Goal: Information Seeking & Learning: Find specific fact

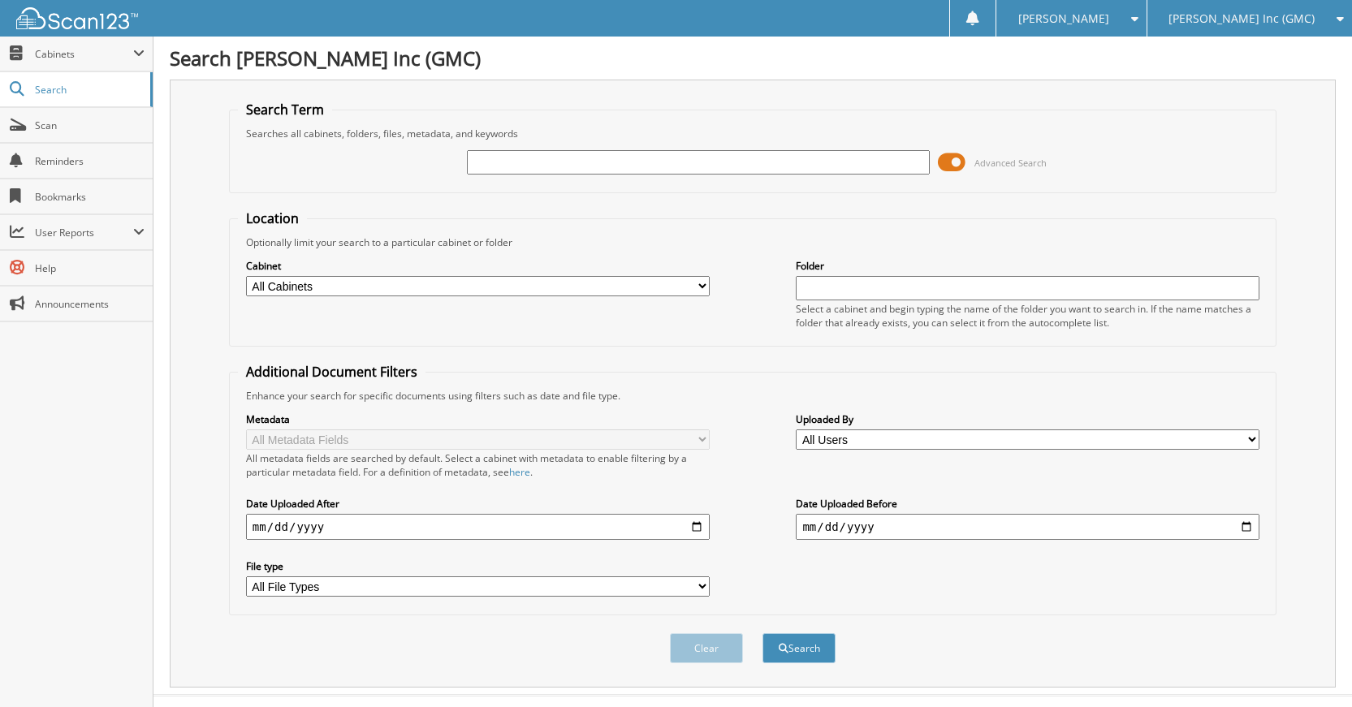
click at [685, 168] on input "text" at bounding box center [699, 162] width 464 height 24
type input "G90572AA"
click at [827, 642] on button "Search" at bounding box center [799, 648] width 73 height 30
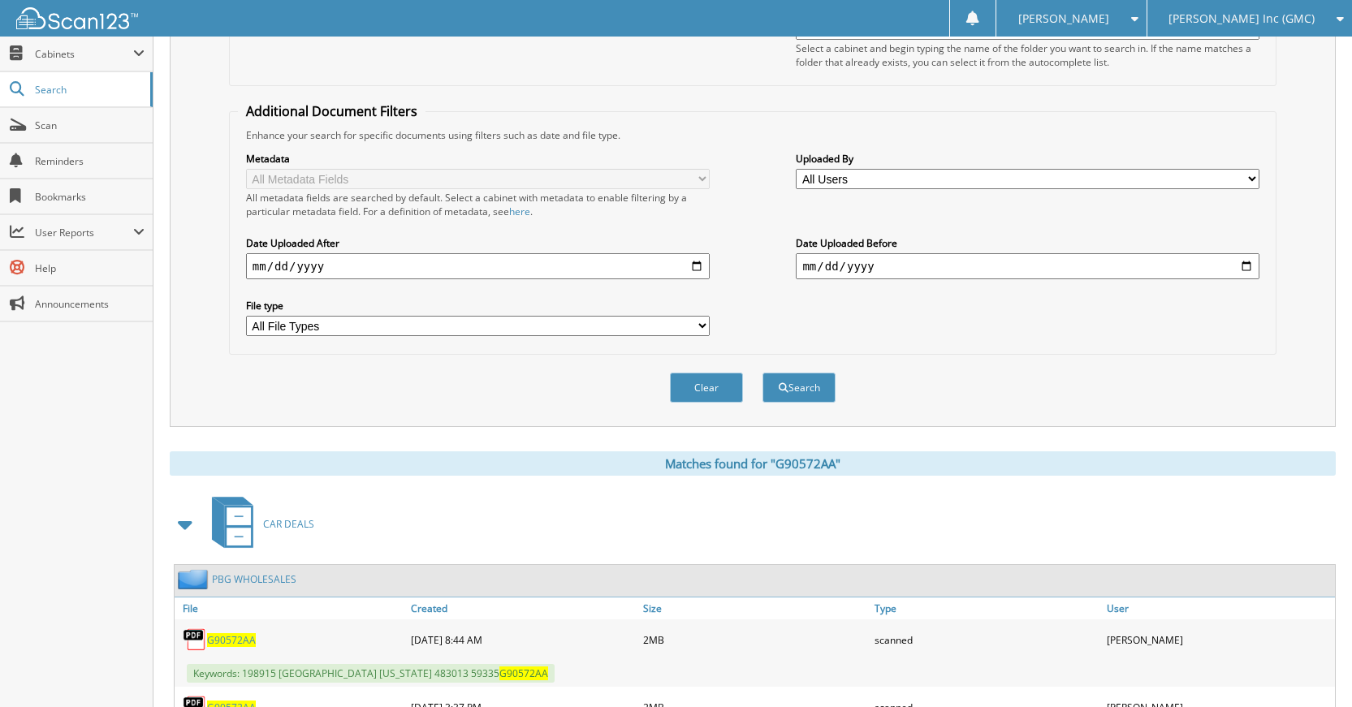
scroll to position [246, 0]
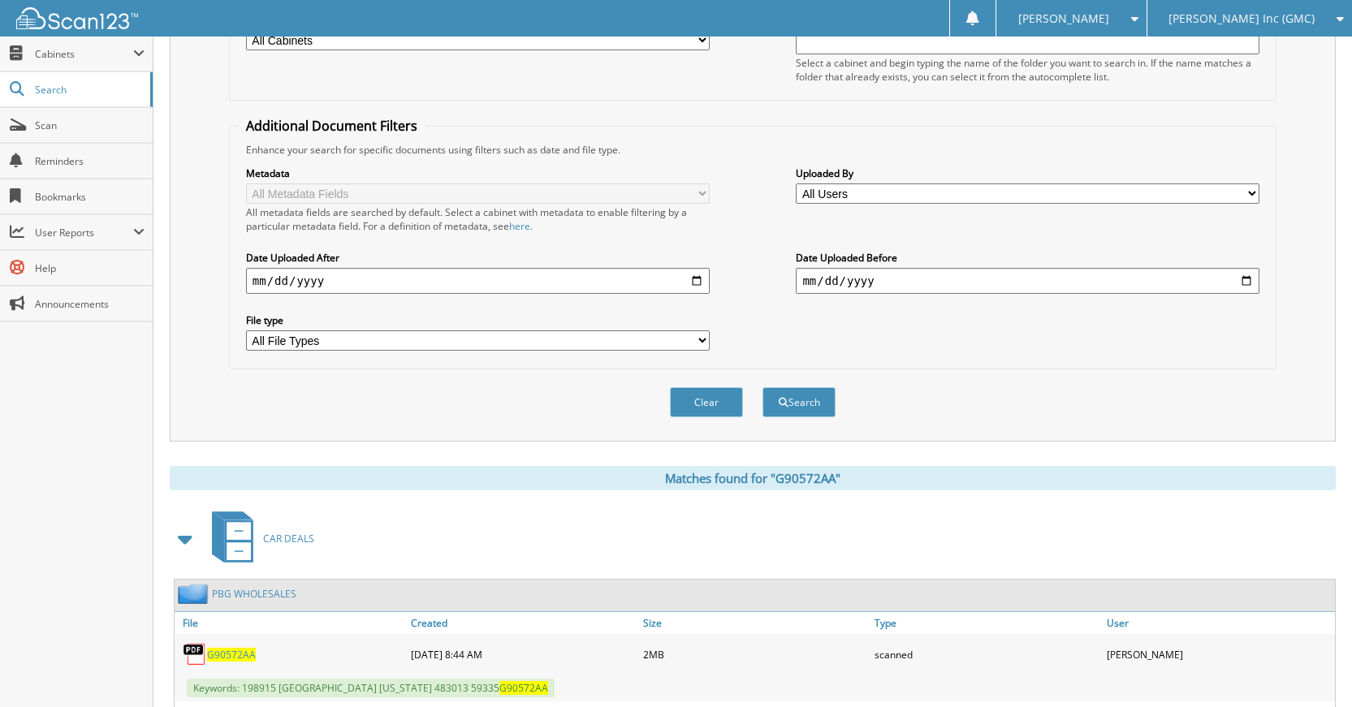
drag, startPoint x: 716, startPoint y: 397, endPoint x: 737, endPoint y: 456, distance: 62.7
click at [715, 402] on button "Clear" at bounding box center [706, 402] width 73 height 30
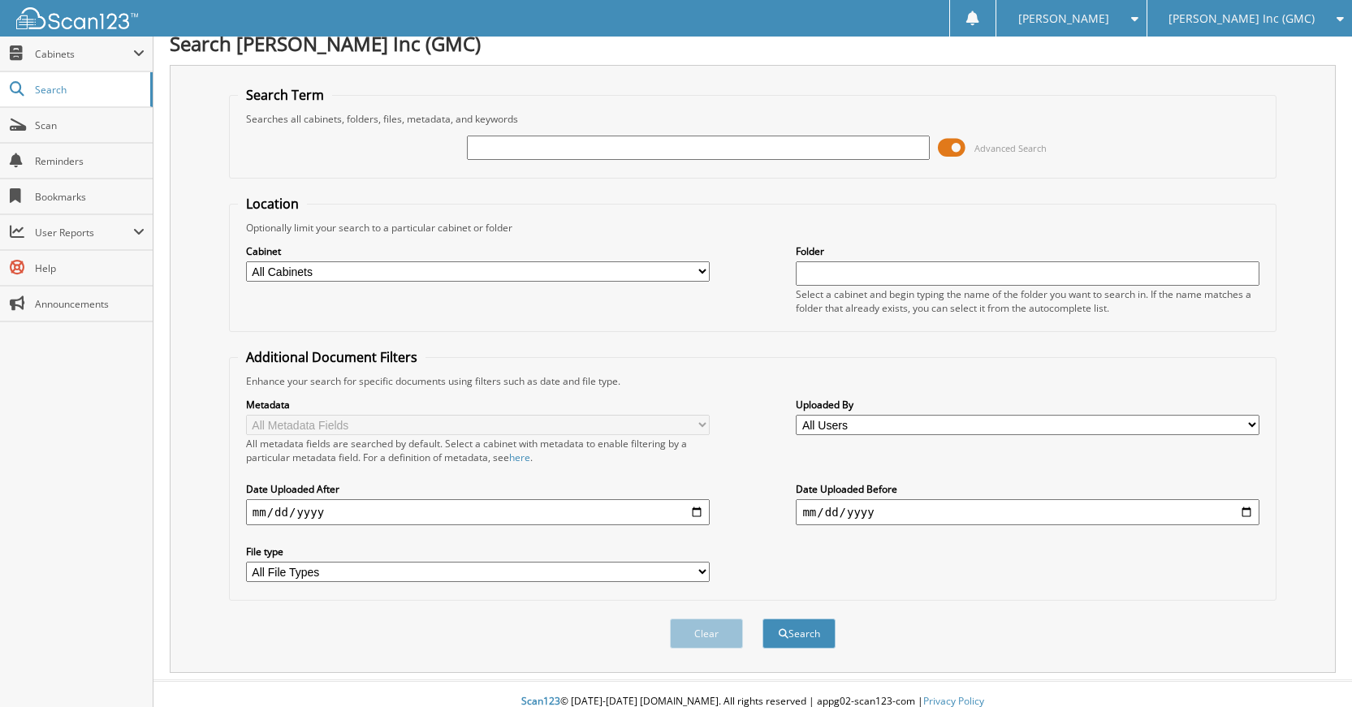
scroll to position [0, 0]
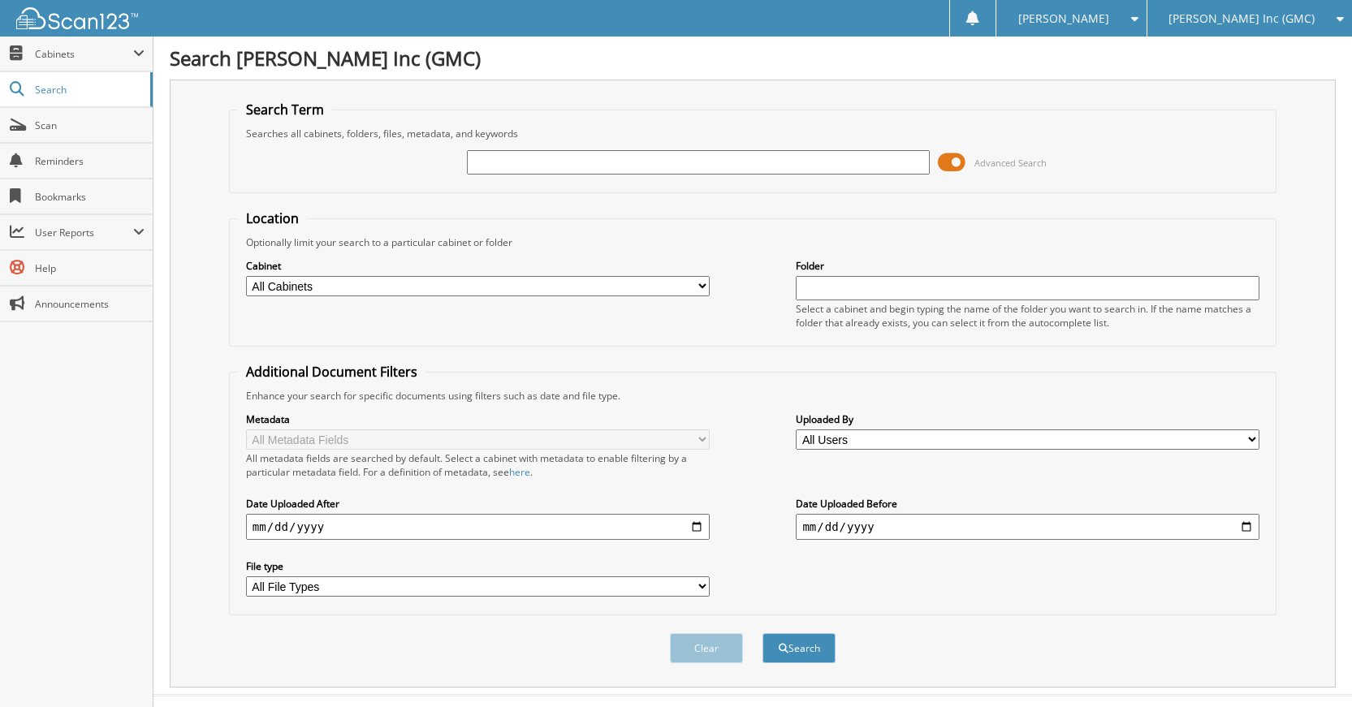
click at [746, 163] on input "text" at bounding box center [699, 162] width 464 height 24
type input "230973"
click at [763, 633] on button "Search" at bounding box center [799, 648] width 73 height 30
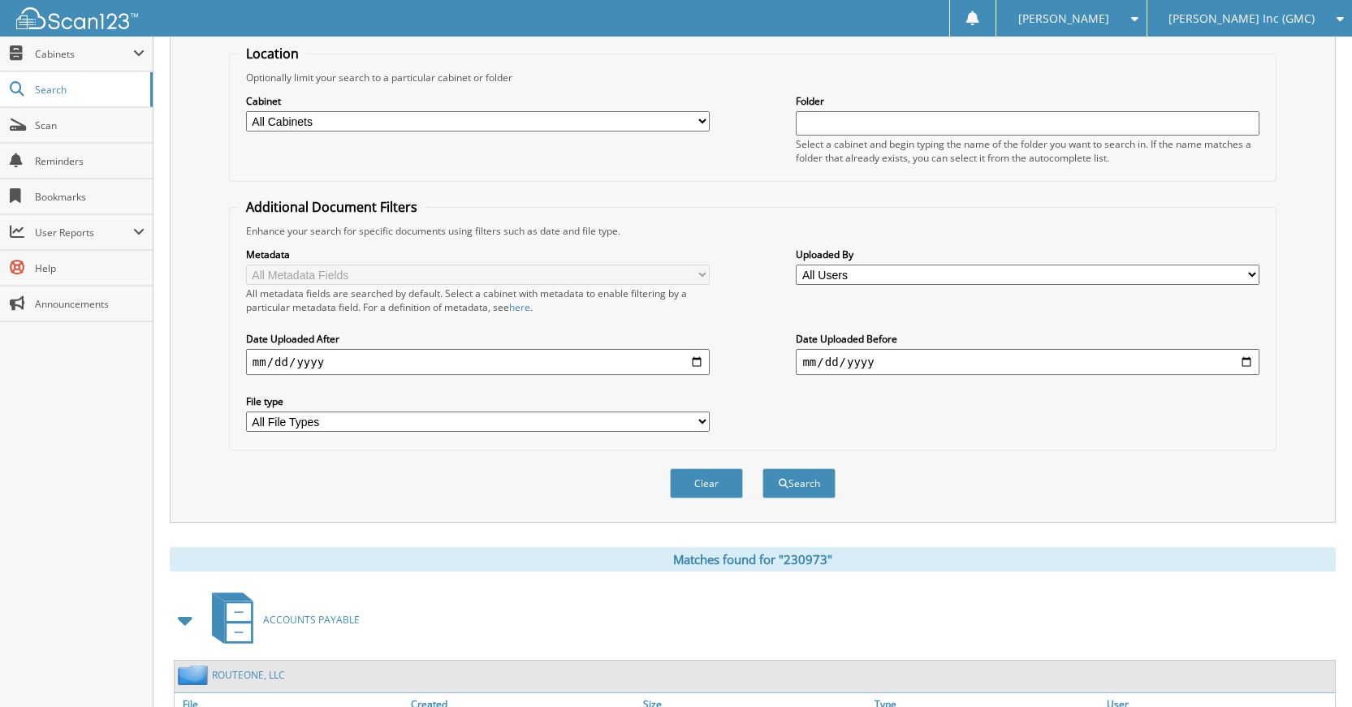
scroll to position [326, 0]
drag, startPoint x: 695, startPoint y: 484, endPoint x: 733, endPoint y: 540, distance: 67.3
click at [691, 489] on button "Clear" at bounding box center [706, 484] width 73 height 30
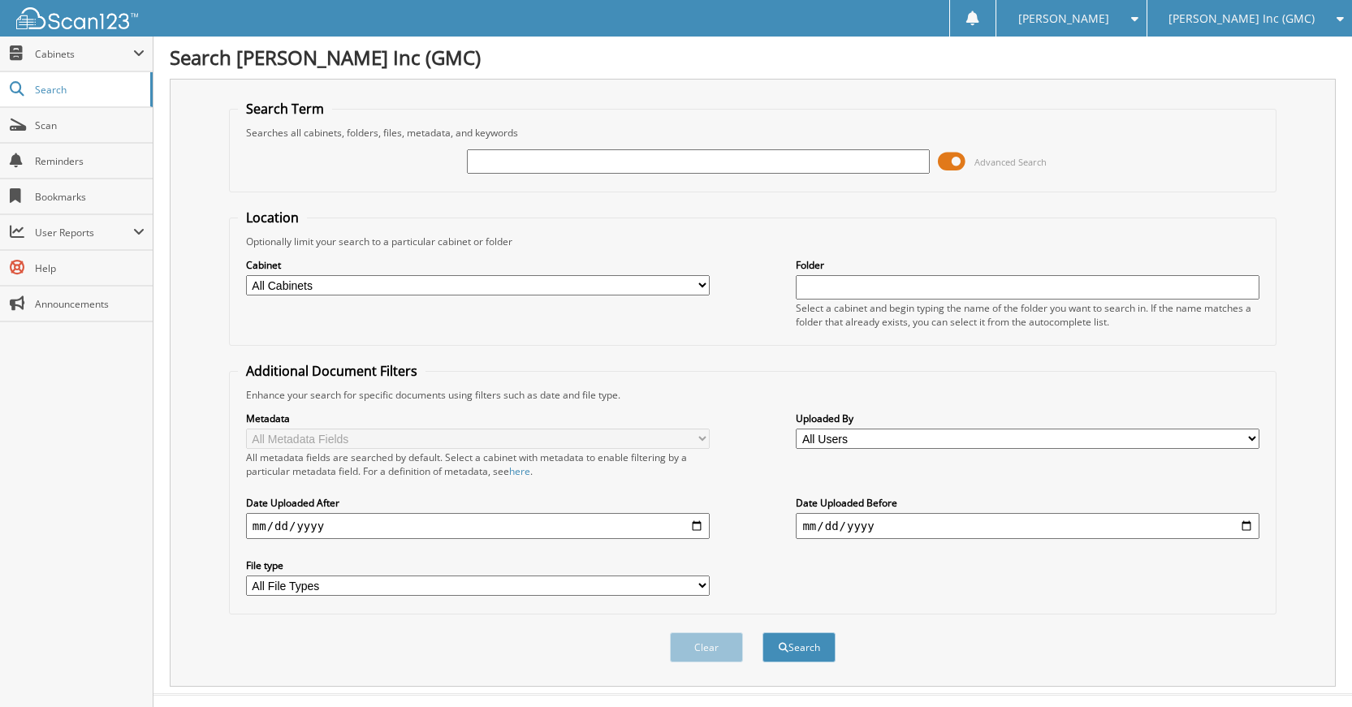
scroll to position [0, 0]
click at [713, 162] on input "text" at bounding box center [699, 162] width 464 height 24
type input "230972"
click at [763, 633] on button "Search" at bounding box center [799, 648] width 73 height 30
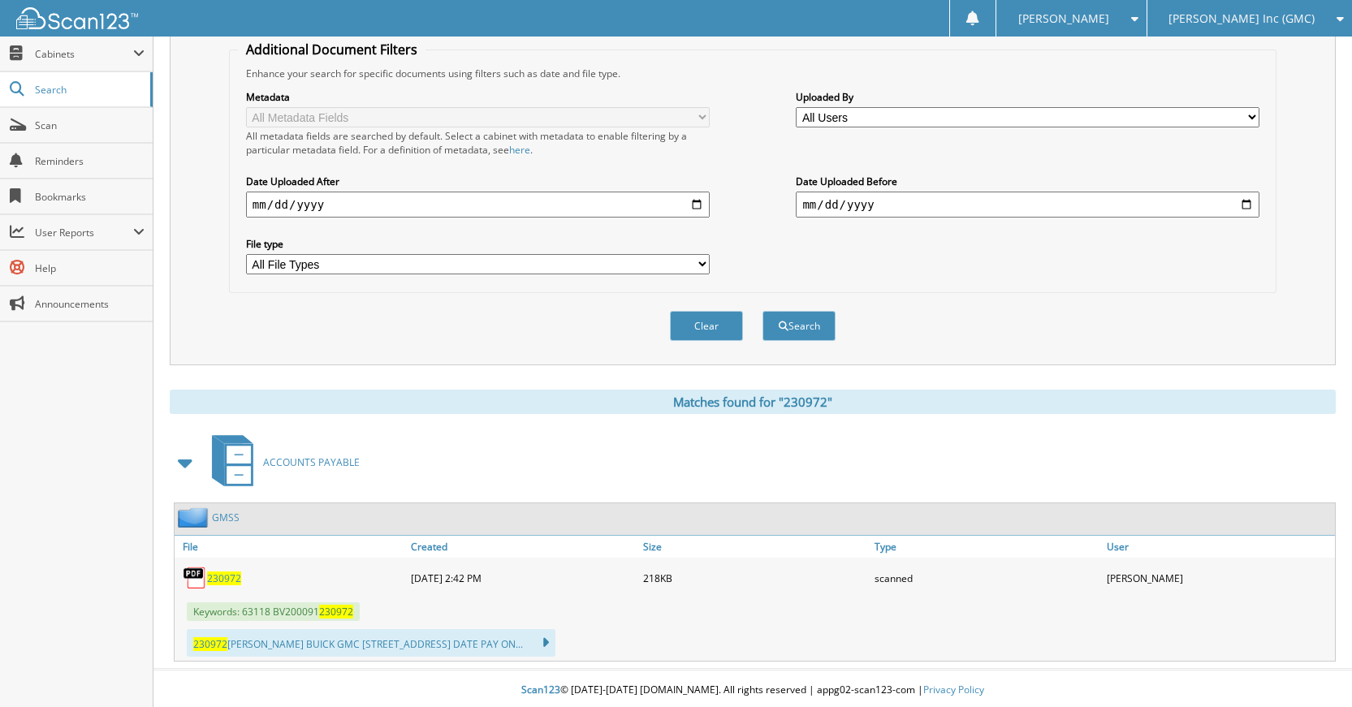
scroll to position [326, 0]
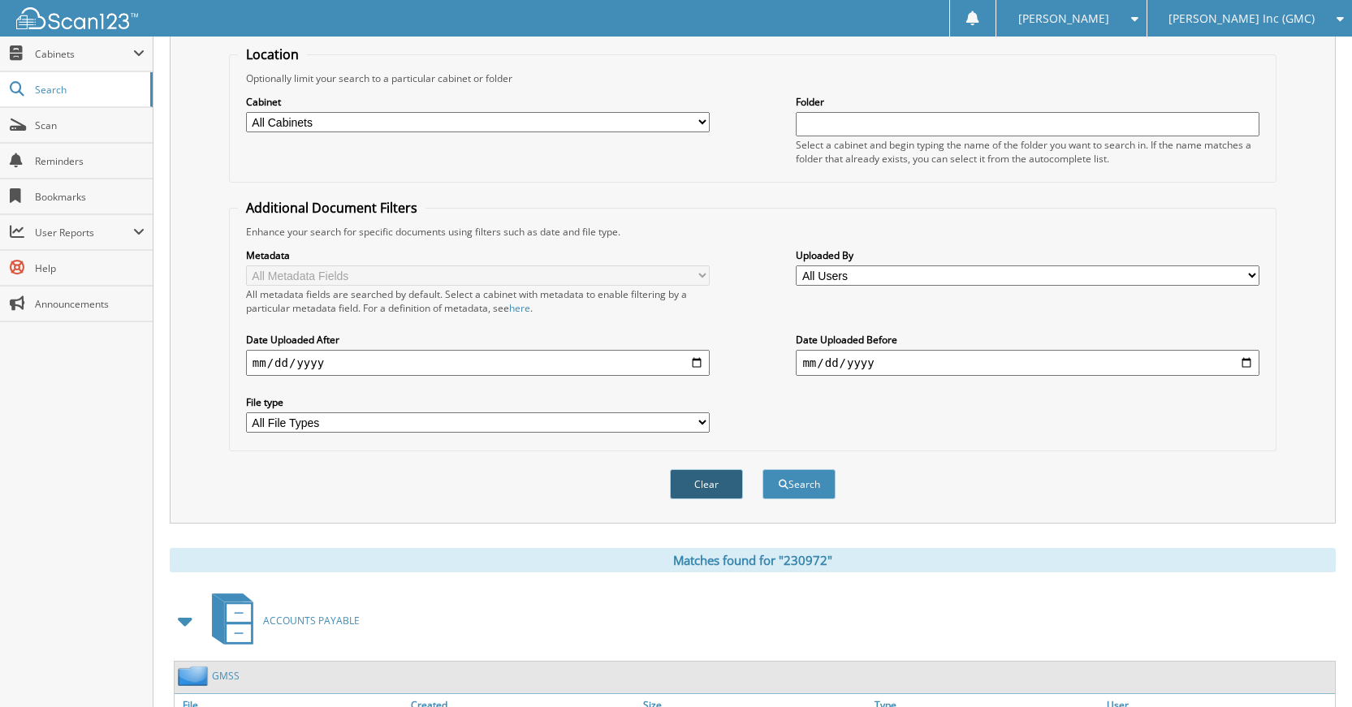
click at [698, 484] on button "Clear" at bounding box center [706, 484] width 73 height 30
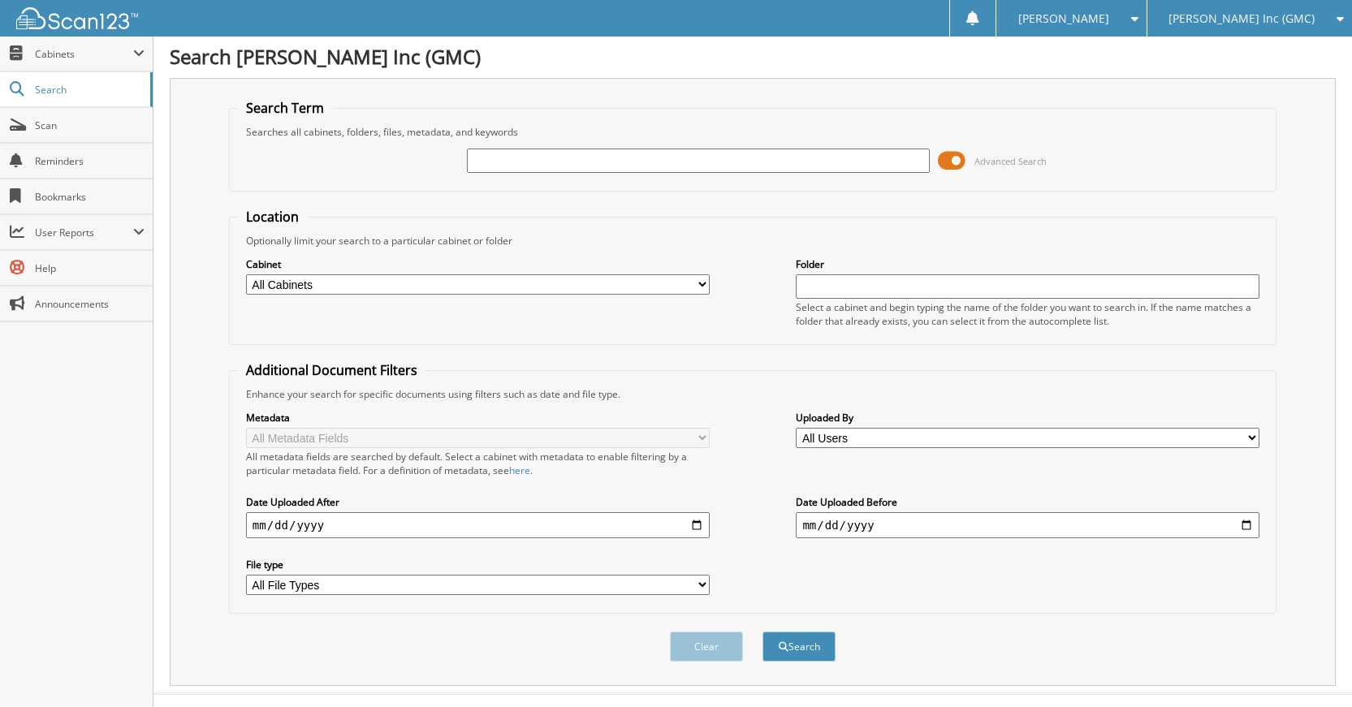
scroll to position [0, 0]
click at [770, 162] on input "text" at bounding box center [699, 162] width 464 height 24
type input "230971"
click at [763, 633] on button "Search" at bounding box center [799, 648] width 73 height 30
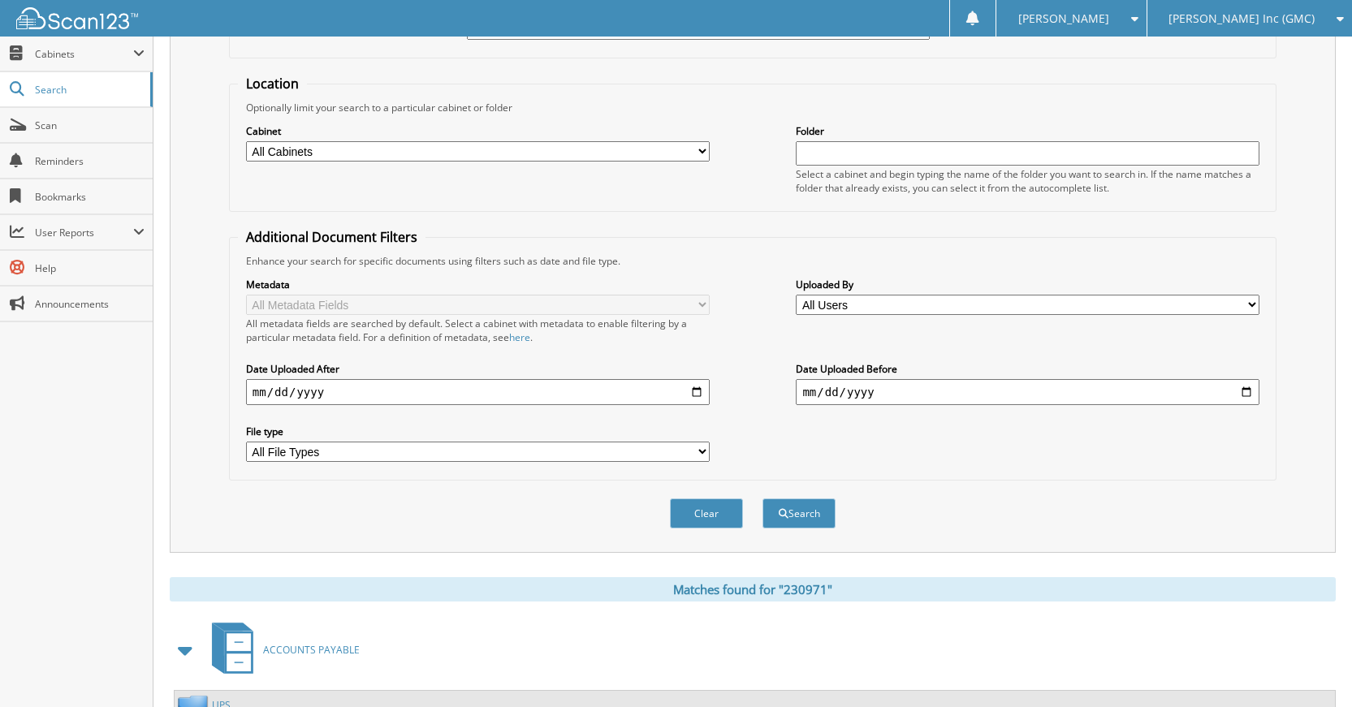
scroll to position [326, 0]
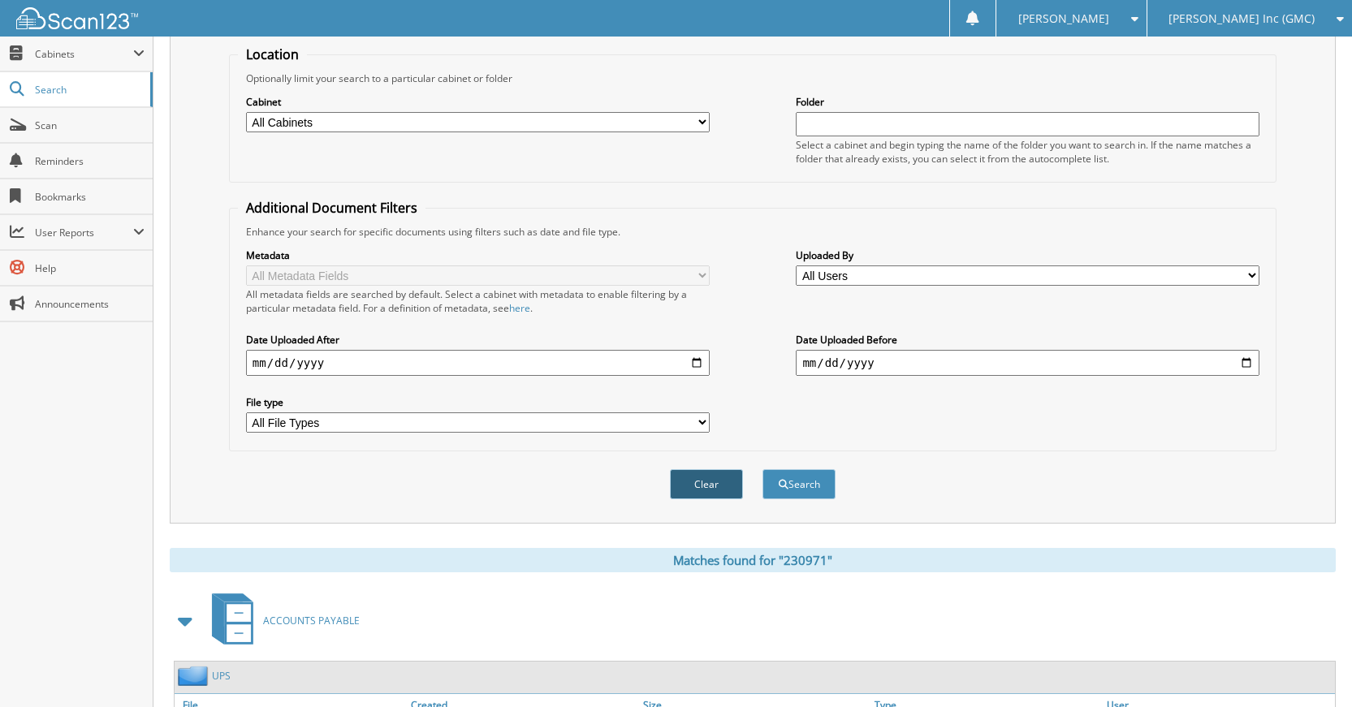
click at [715, 486] on button "Clear" at bounding box center [706, 484] width 73 height 30
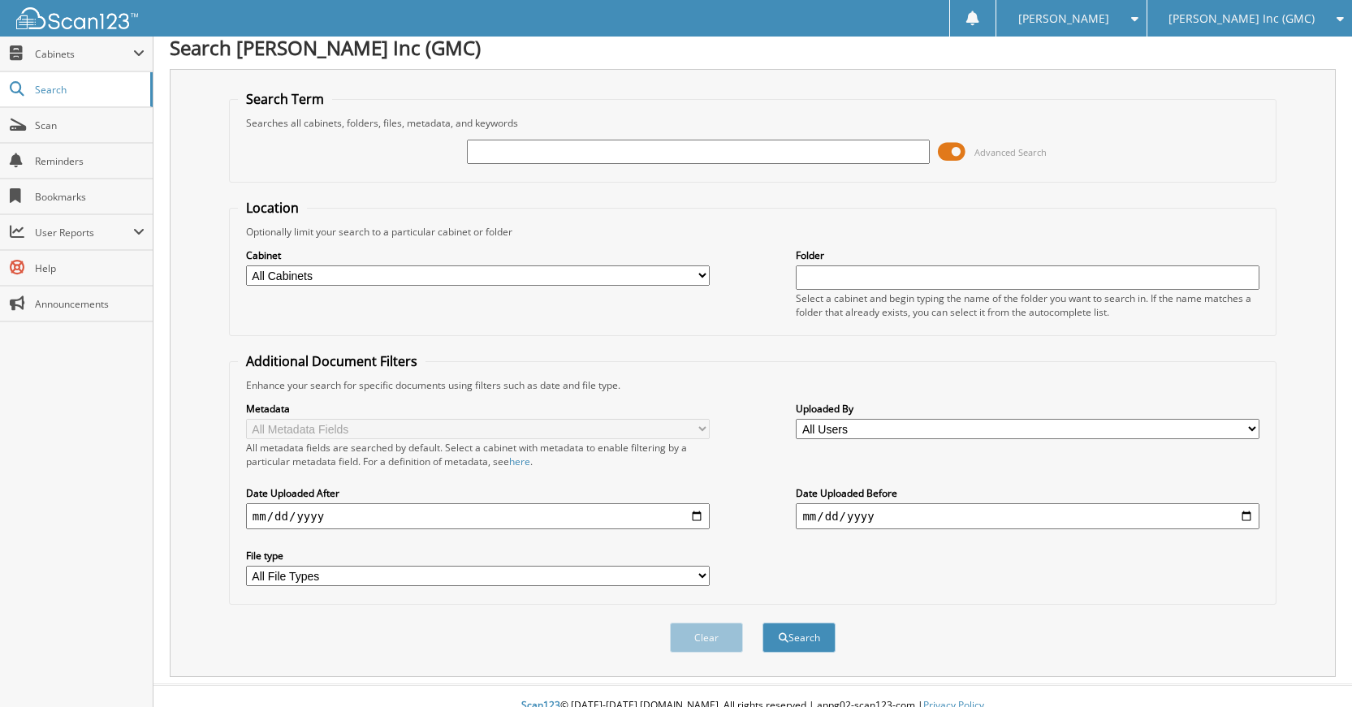
scroll to position [0, 0]
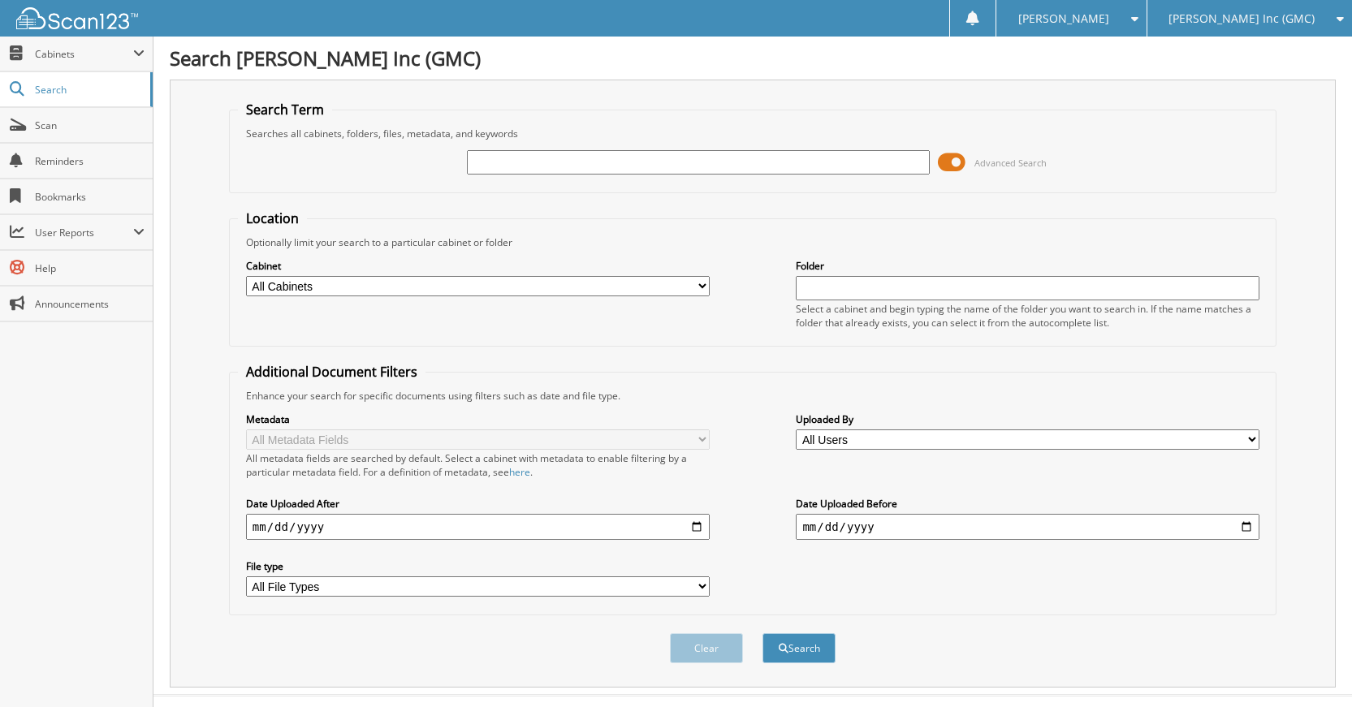
click at [803, 164] on input "text" at bounding box center [699, 162] width 464 height 24
type input "230970"
click at [763, 633] on button "Search" at bounding box center [799, 648] width 73 height 30
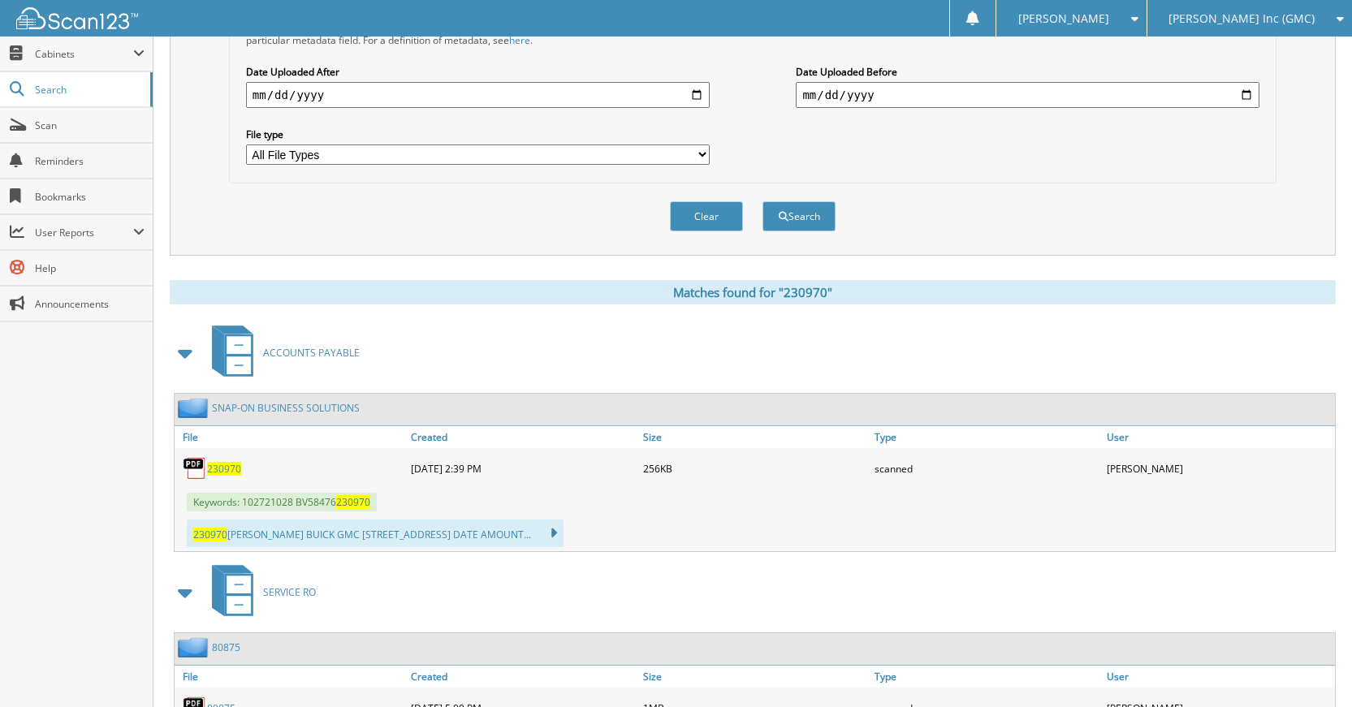
scroll to position [406, 0]
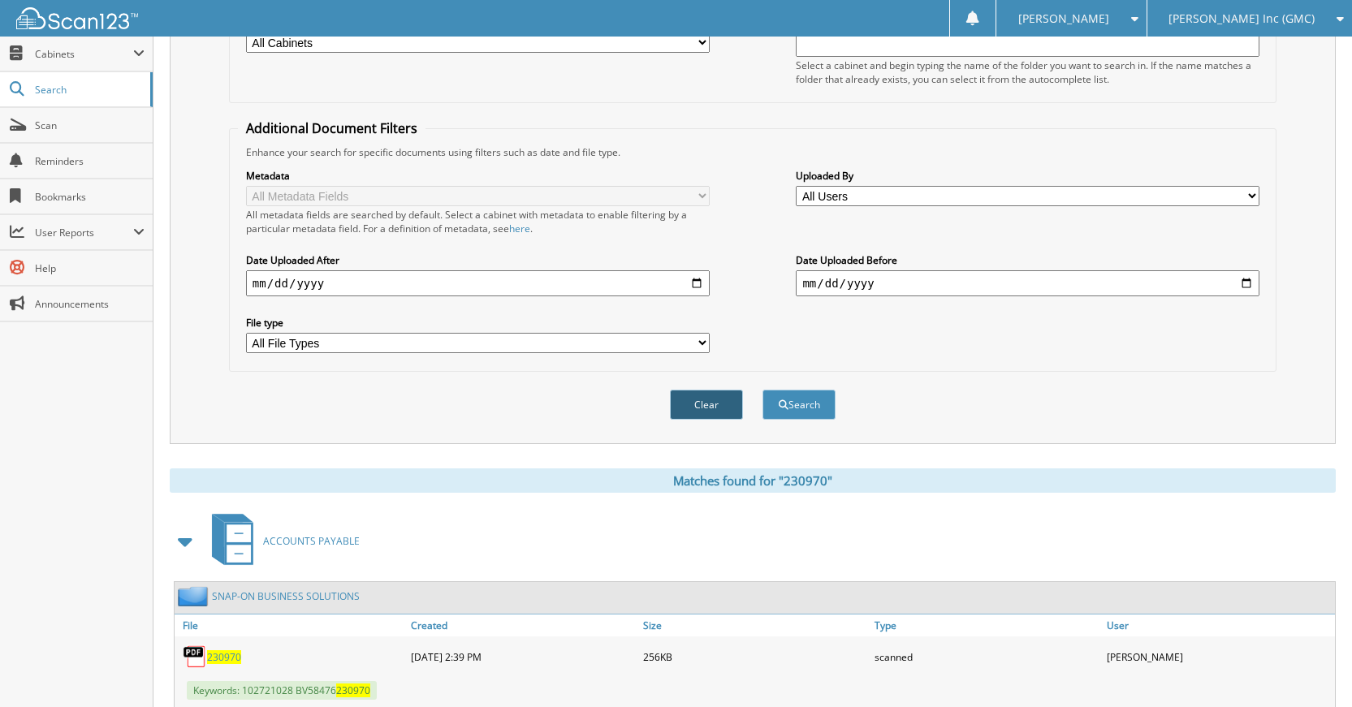
click at [696, 403] on button "Clear" at bounding box center [706, 405] width 73 height 30
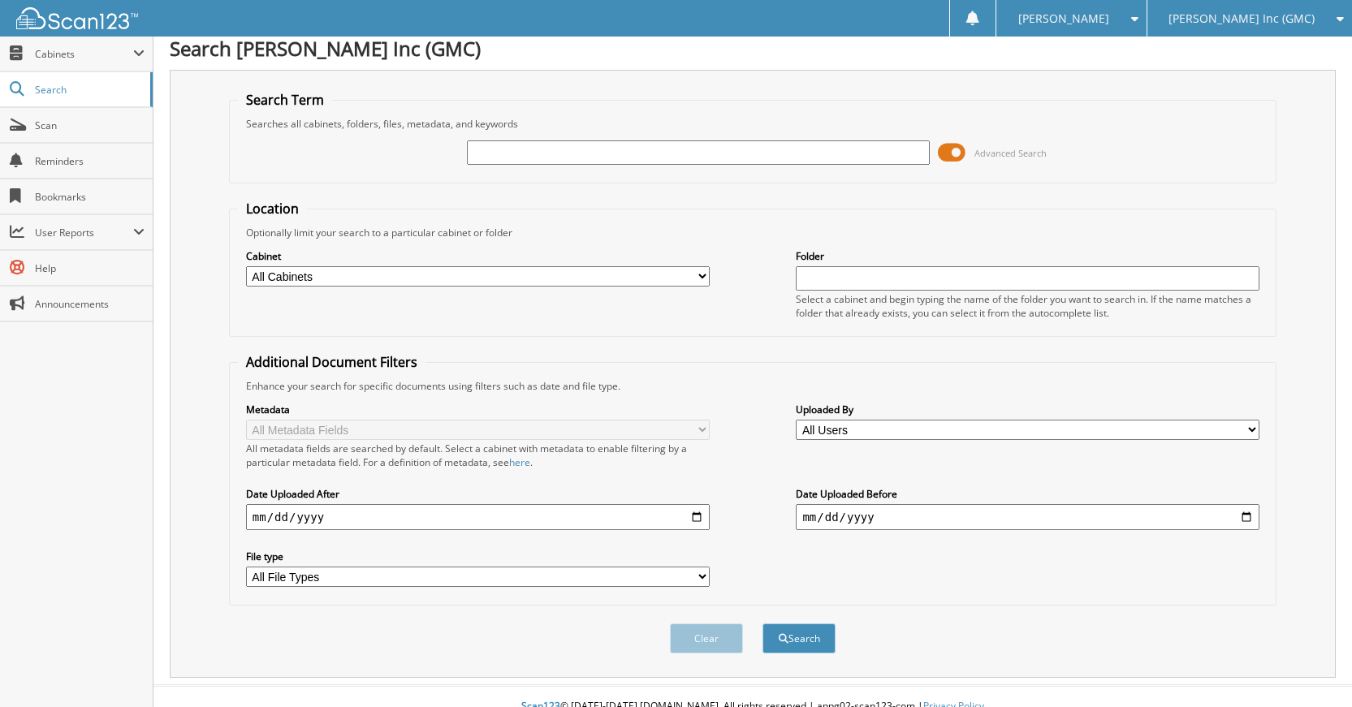
scroll to position [0, 0]
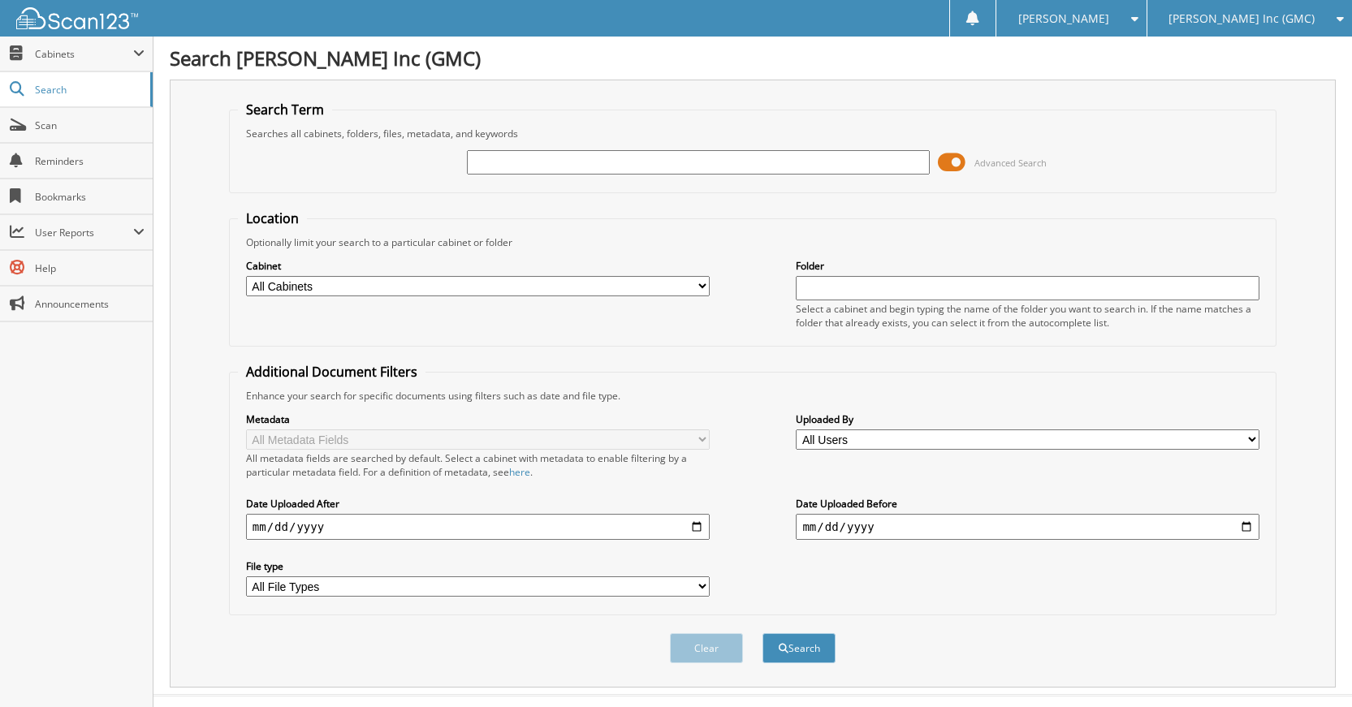
click at [733, 169] on input "text" at bounding box center [699, 162] width 464 height 24
type input "230969"
click at [763, 633] on button "Search" at bounding box center [799, 648] width 73 height 30
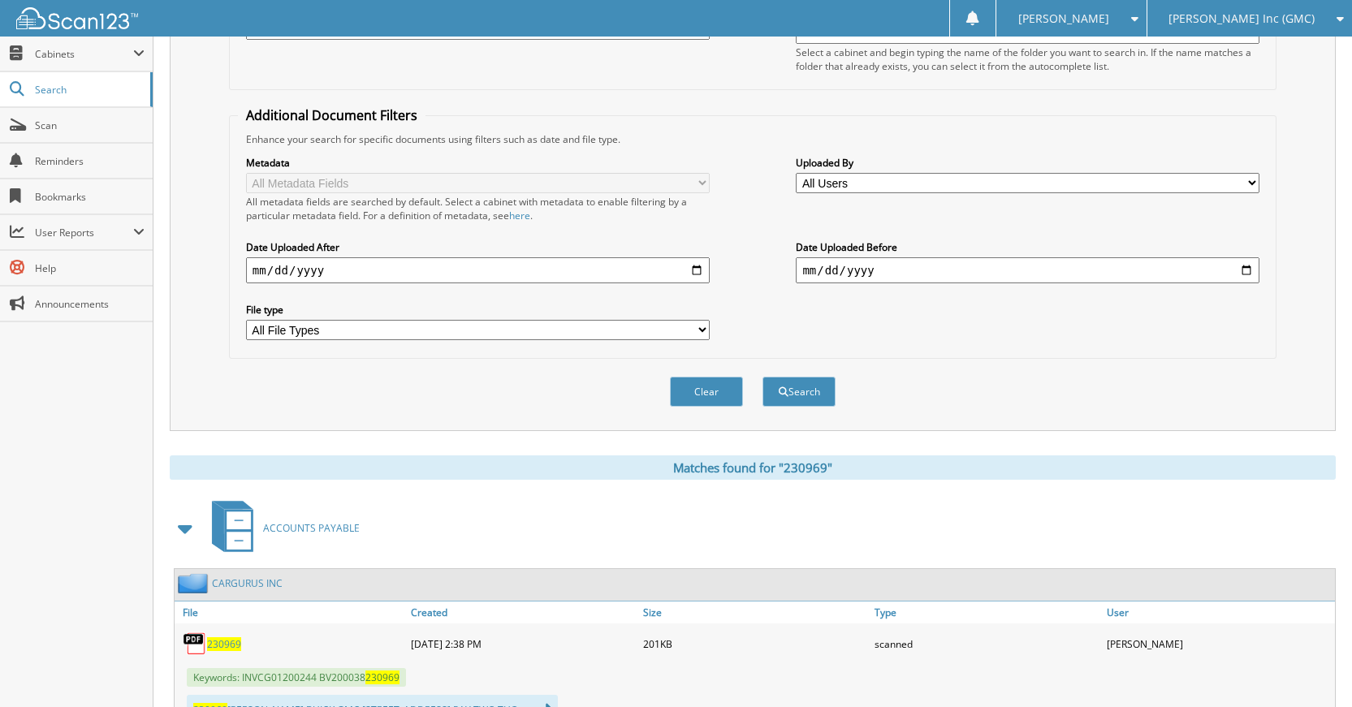
scroll to position [164, 0]
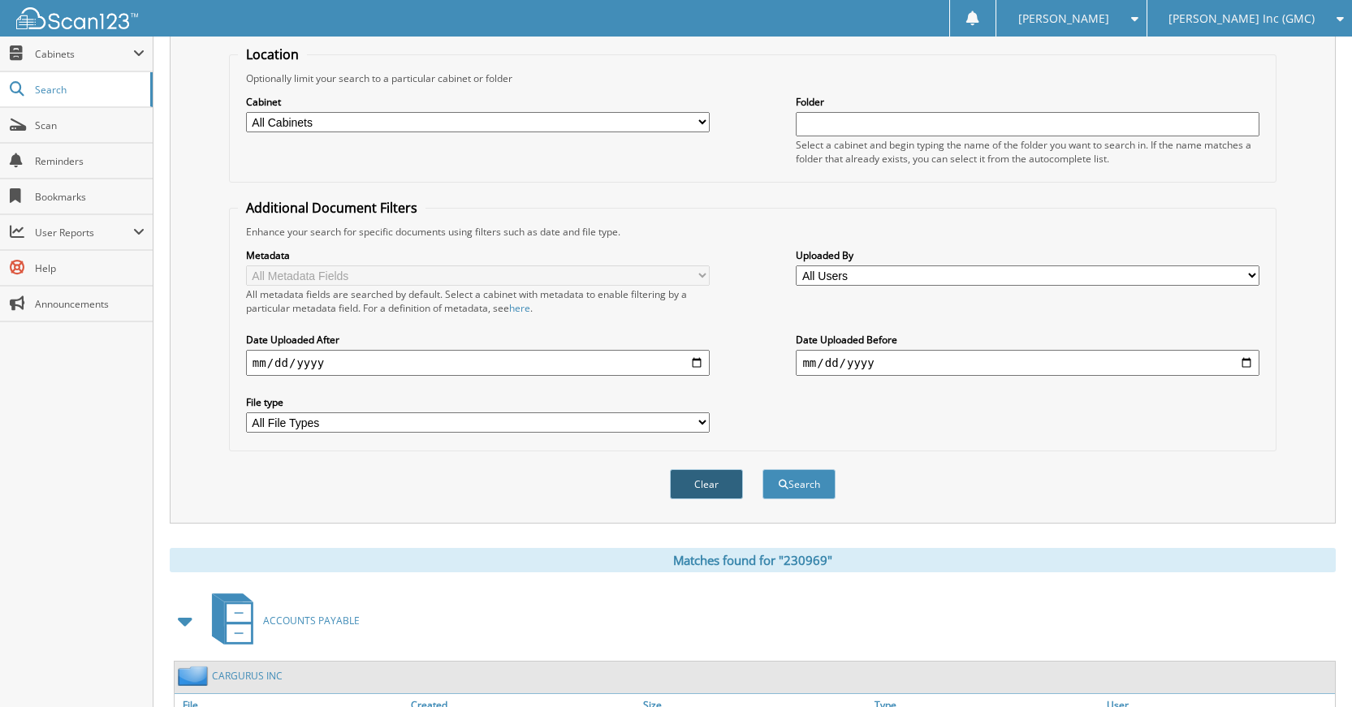
click at [715, 485] on button "Clear" at bounding box center [706, 484] width 73 height 30
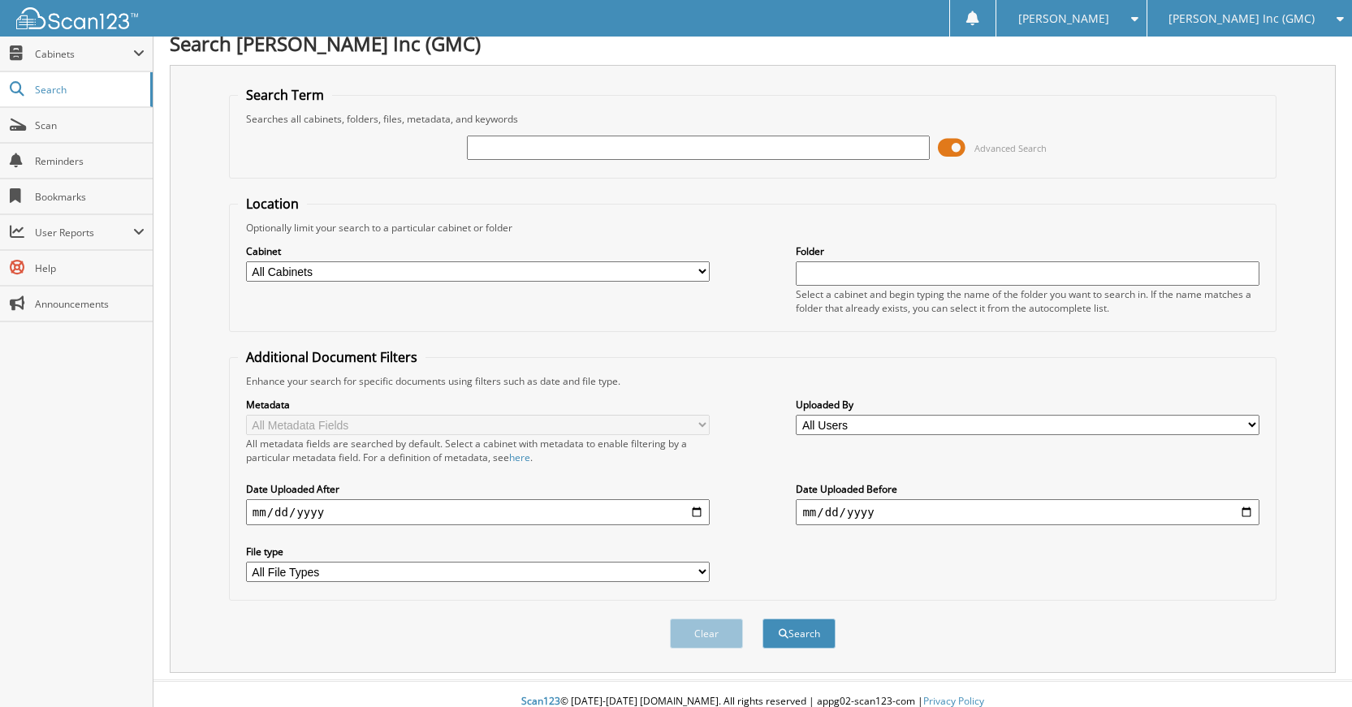
scroll to position [0, 0]
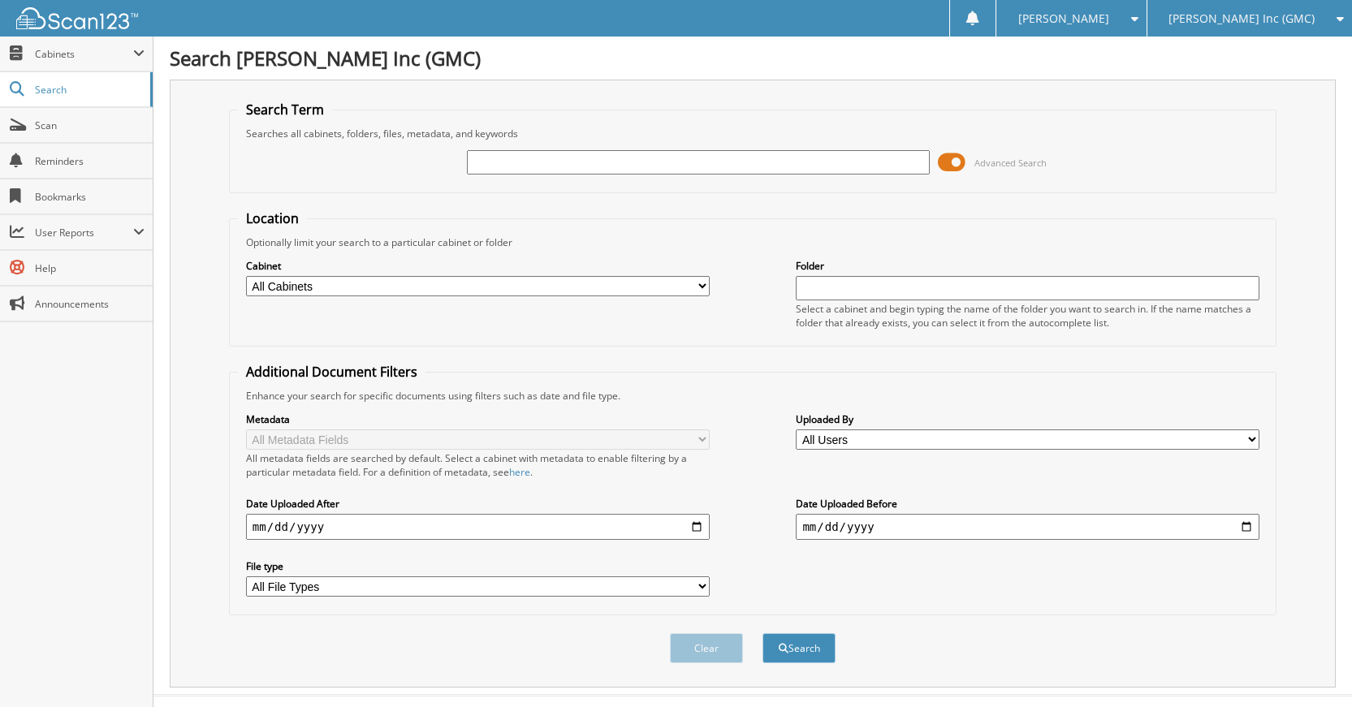
click at [776, 167] on input "text" at bounding box center [699, 162] width 464 height 24
type input "230968"
click at [763, 633] on button "Search" at bounding box center [799, 648] width 73 height 30
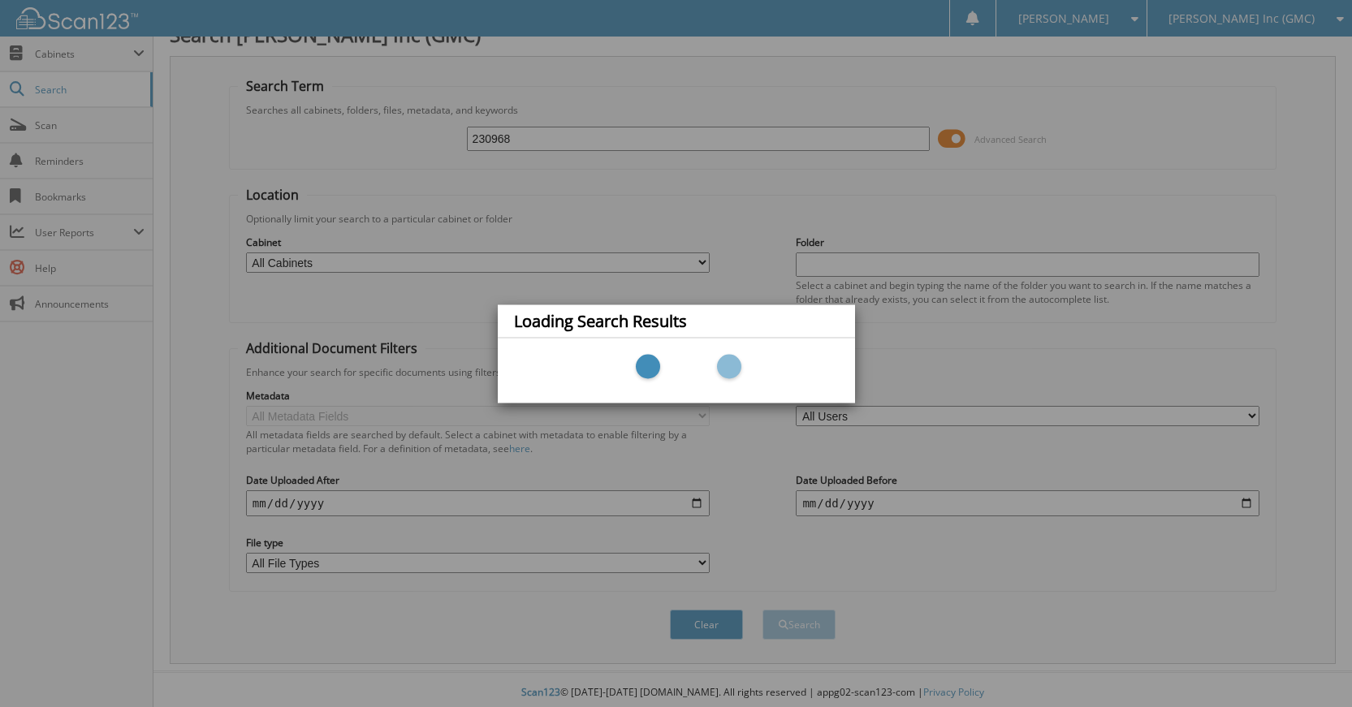
scroll to position [30, 0]
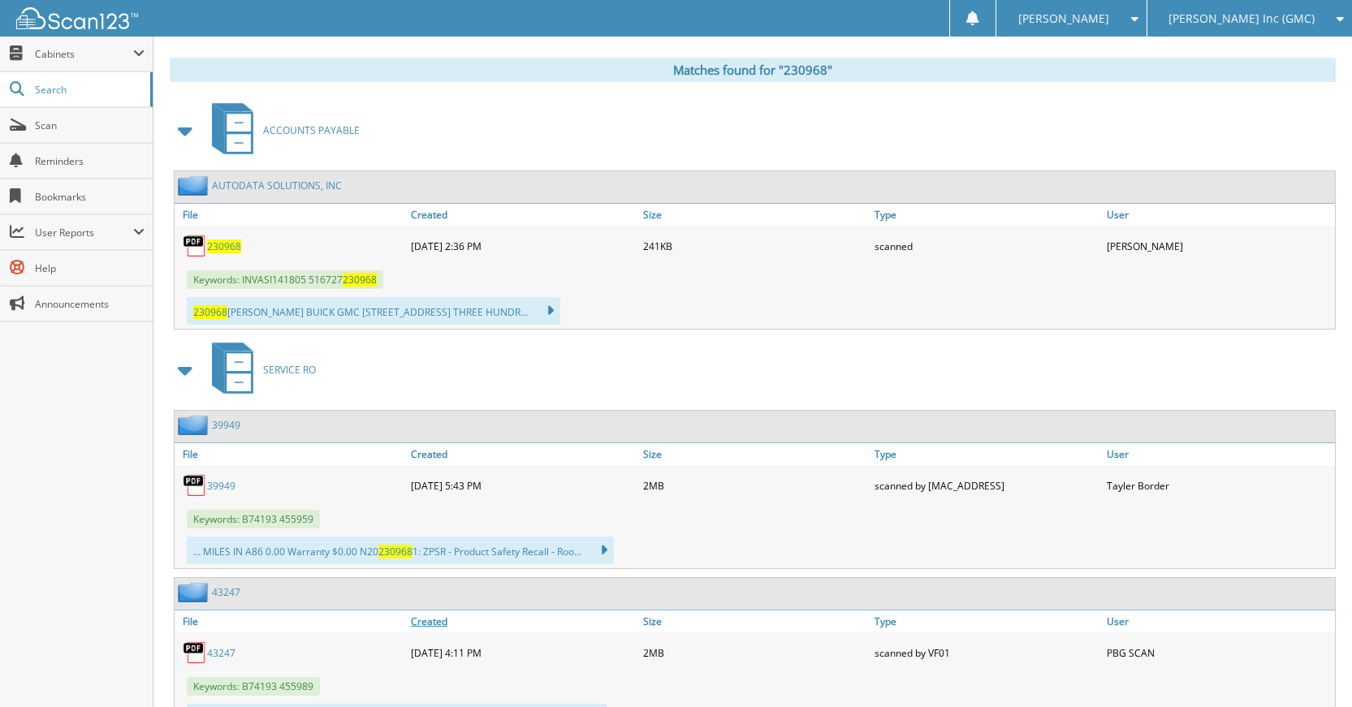
scroll to position [650, 0]
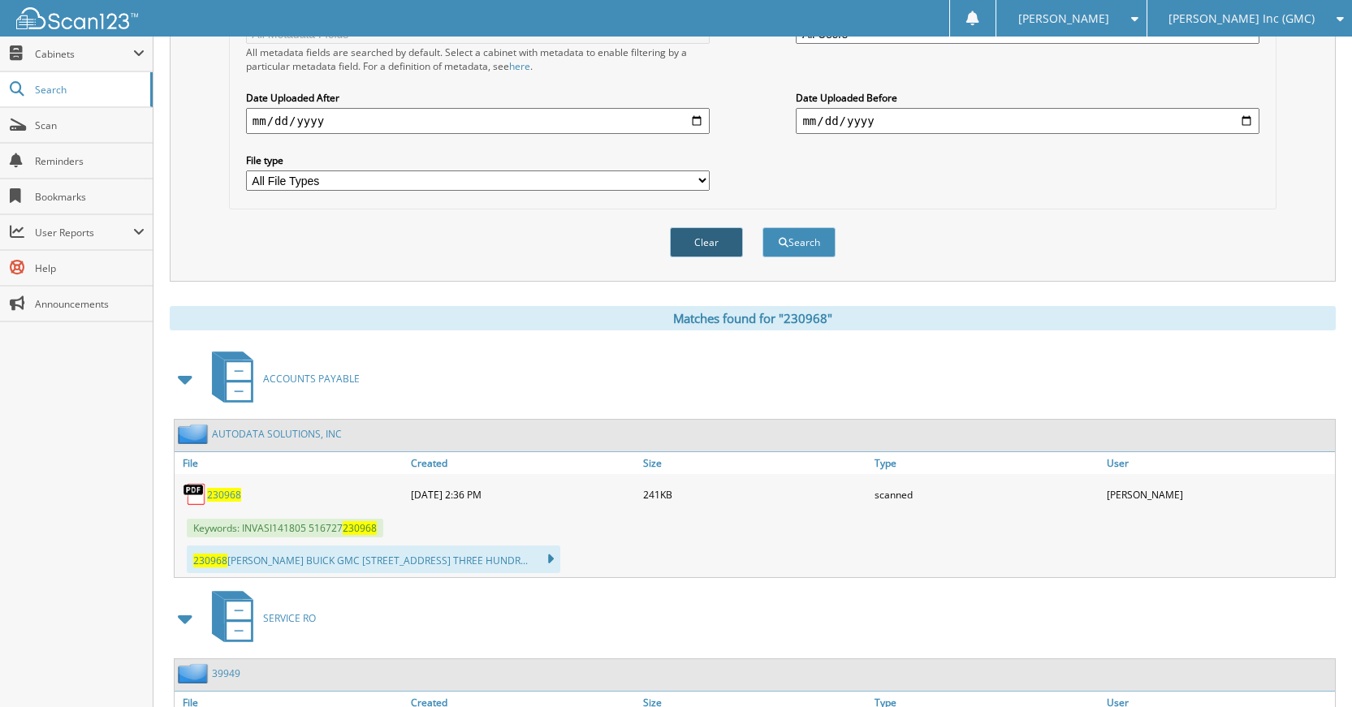
click at [724, 242] on button "Clear" at bounding box center [706, 242] width 73 height 30
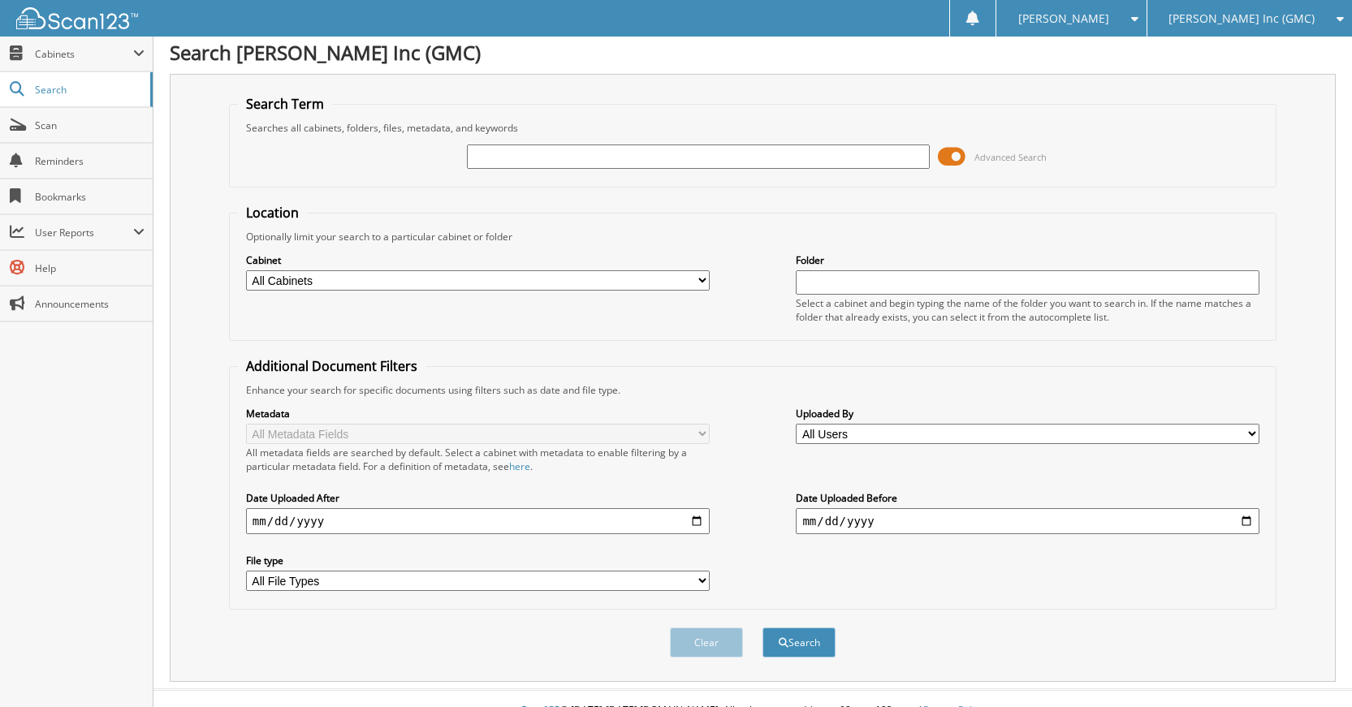
scroll to position [0, 0]
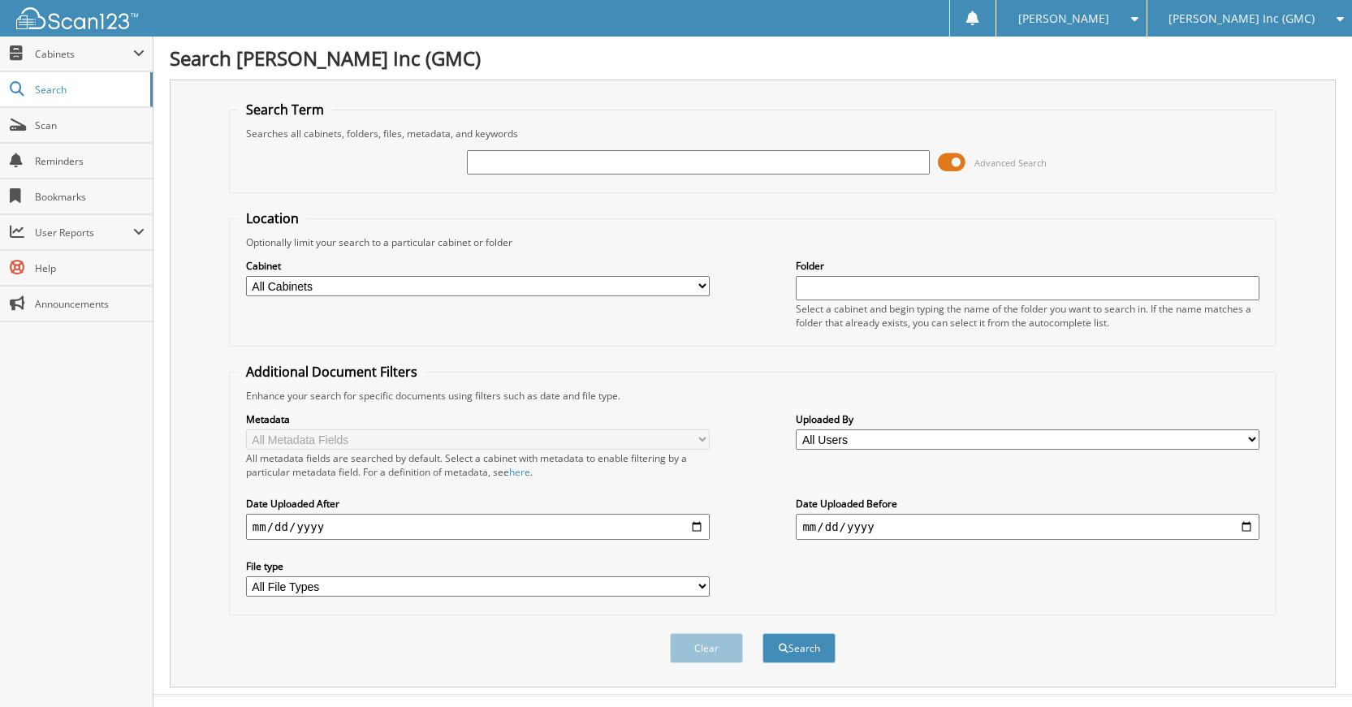
click at [759, 157] on input "text" at bounding box center [699, 162] width 464 height 24
type input "231047"
click at [763, 633] on button "Search" at bounding box center [799, 648] width 73 height 30
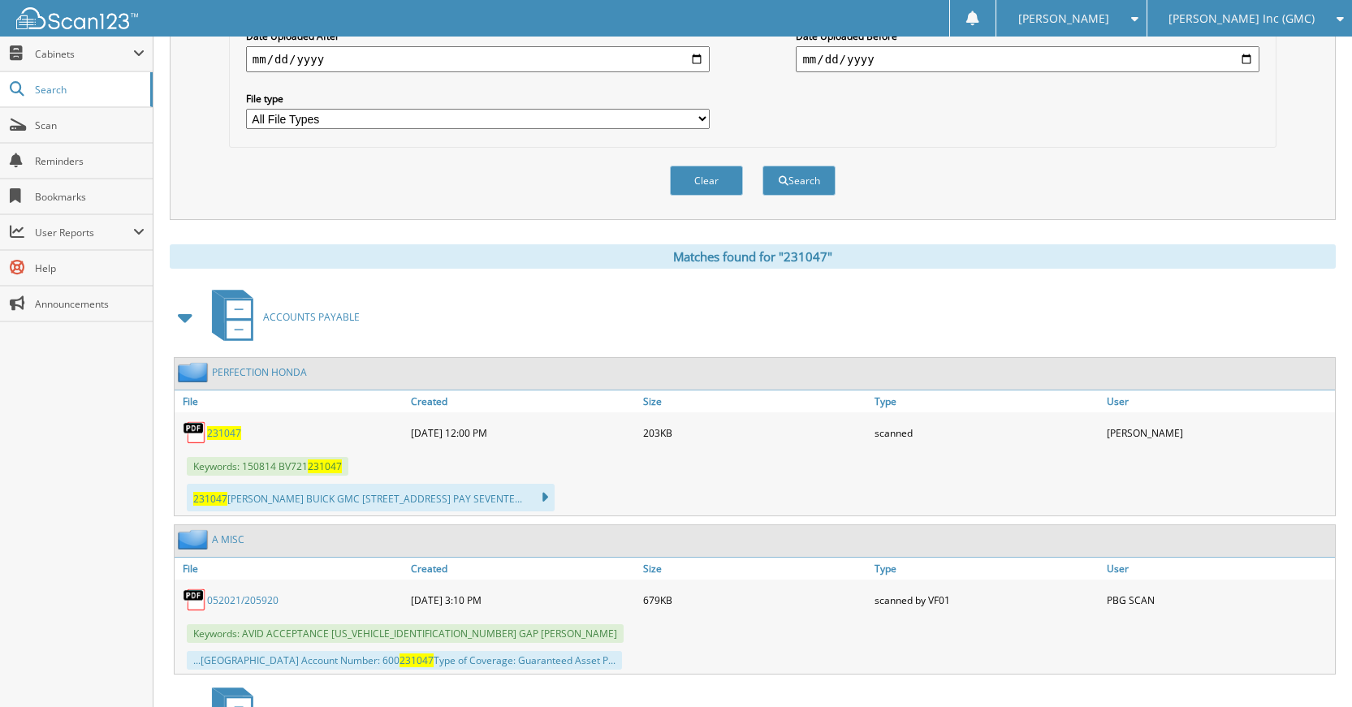
scroll to position [487, 0]
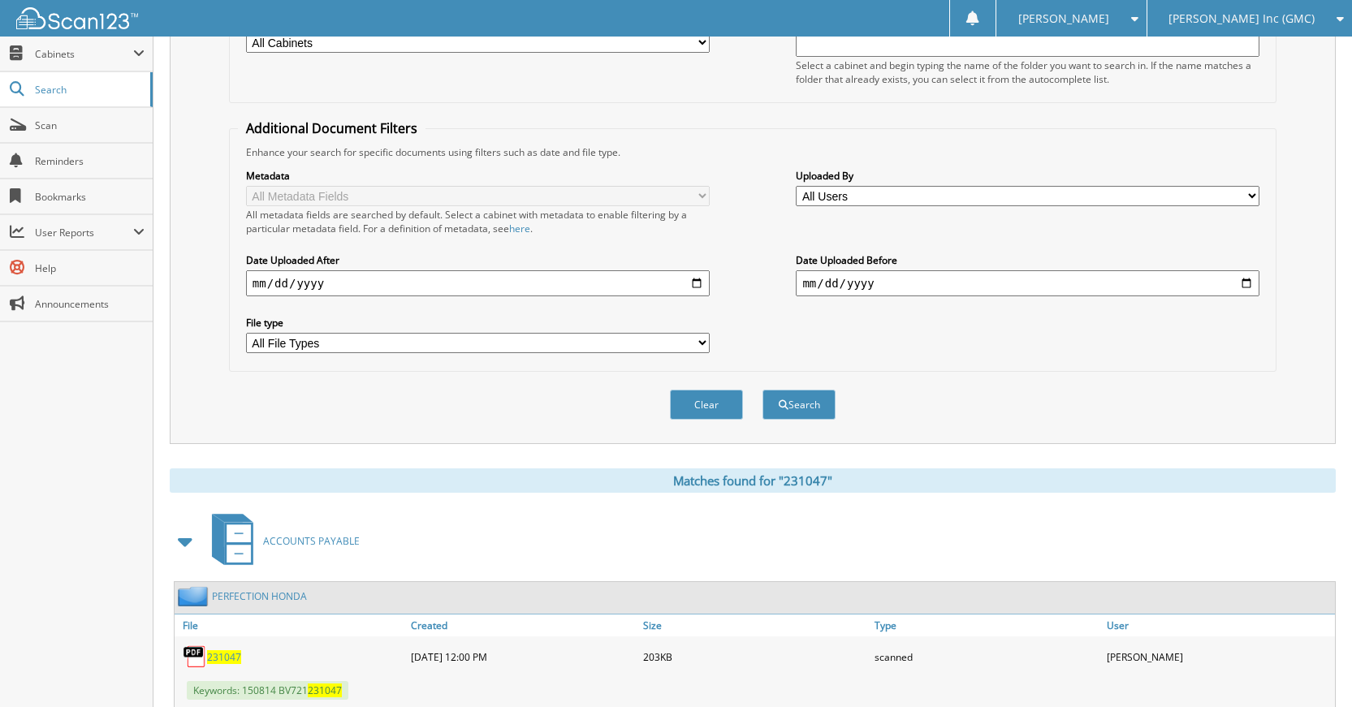
click at [684, 408] on button "Clear" at bounding box center [706, 405] width 73 height 30
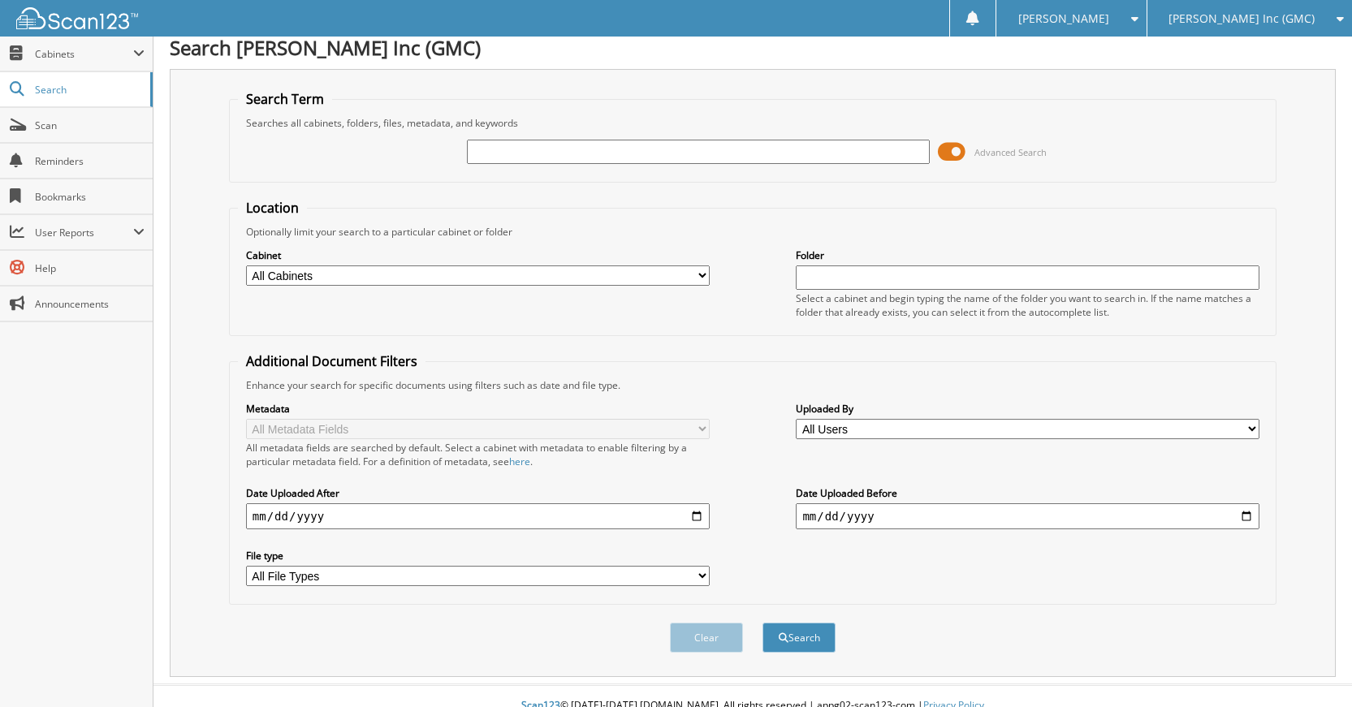
scroll to position [0, 0]
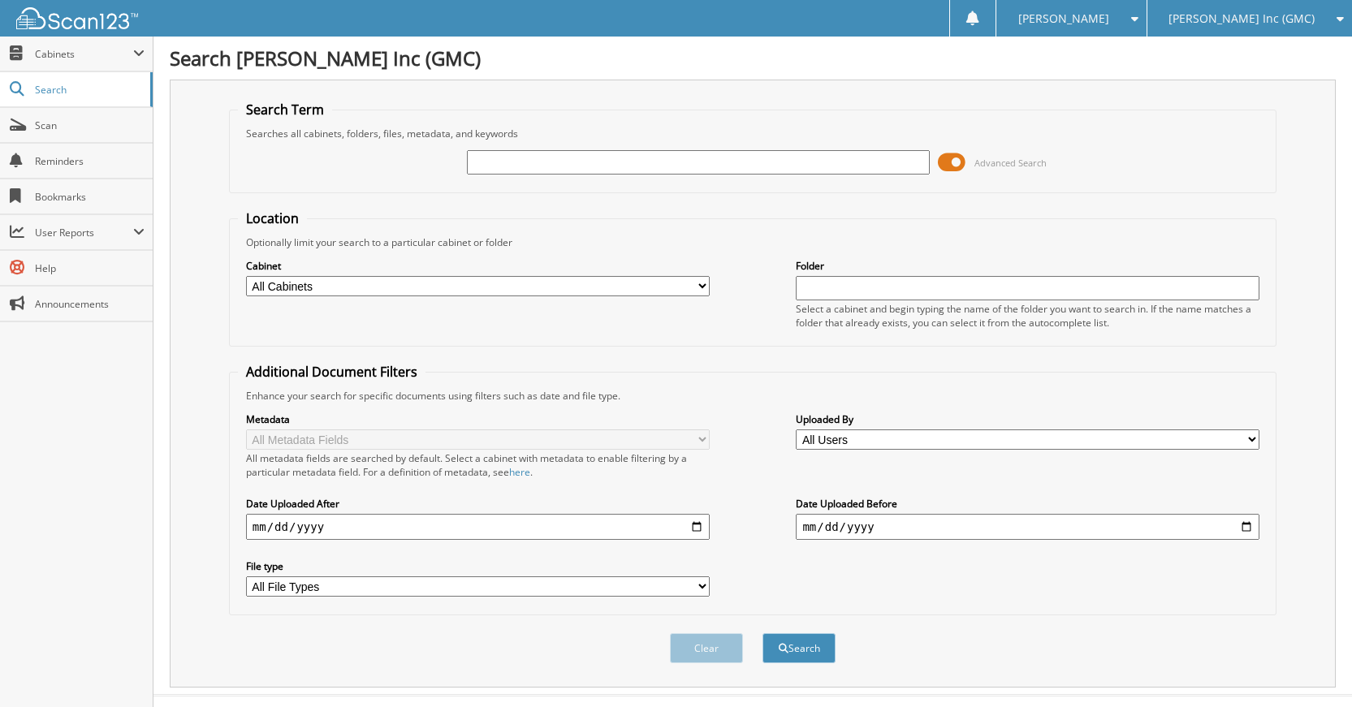
click at [750, 169] on input "text" at bounding box center [699, 162] width 464 height 24
type input "231046"
click at [763, 633] on button "Search" at bounding box center [799, 648] width 73 height 30
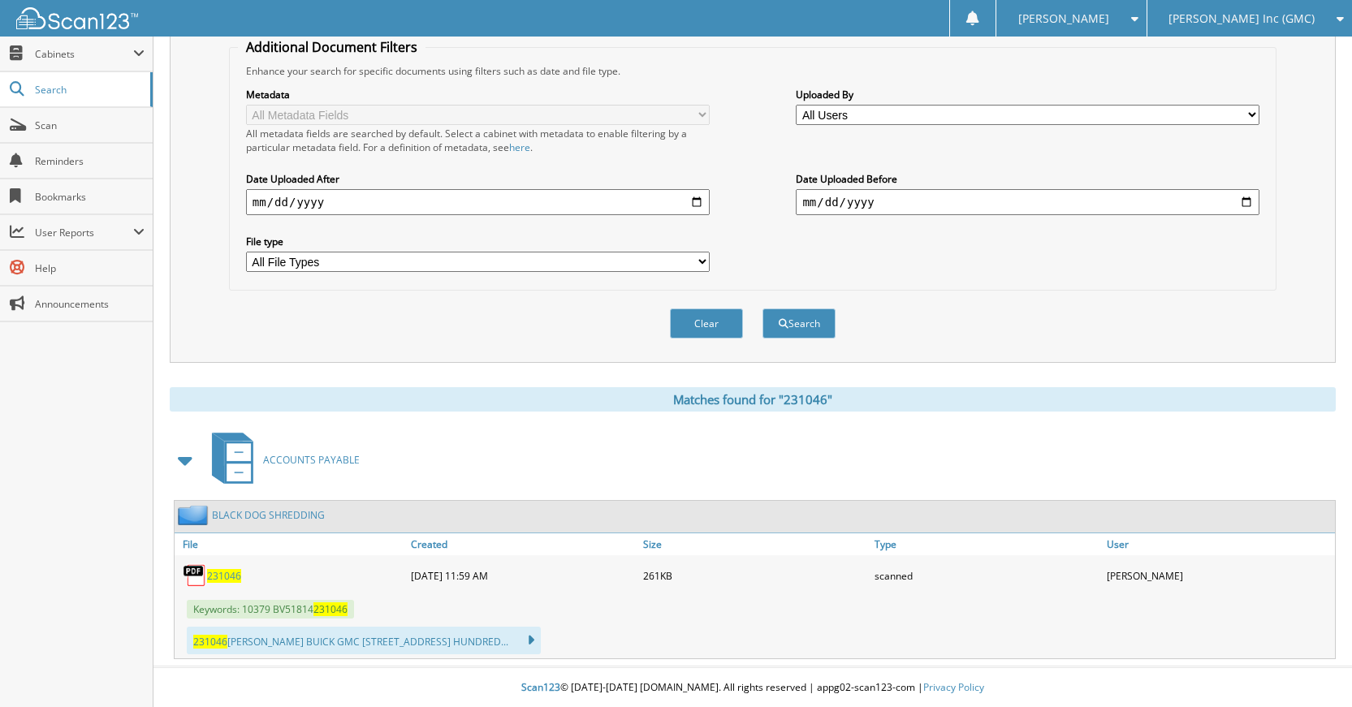
scroll to position [326, 0]
click at [717, 326] on button "Clear" at bounding box center [706, 323] width 73 height 30
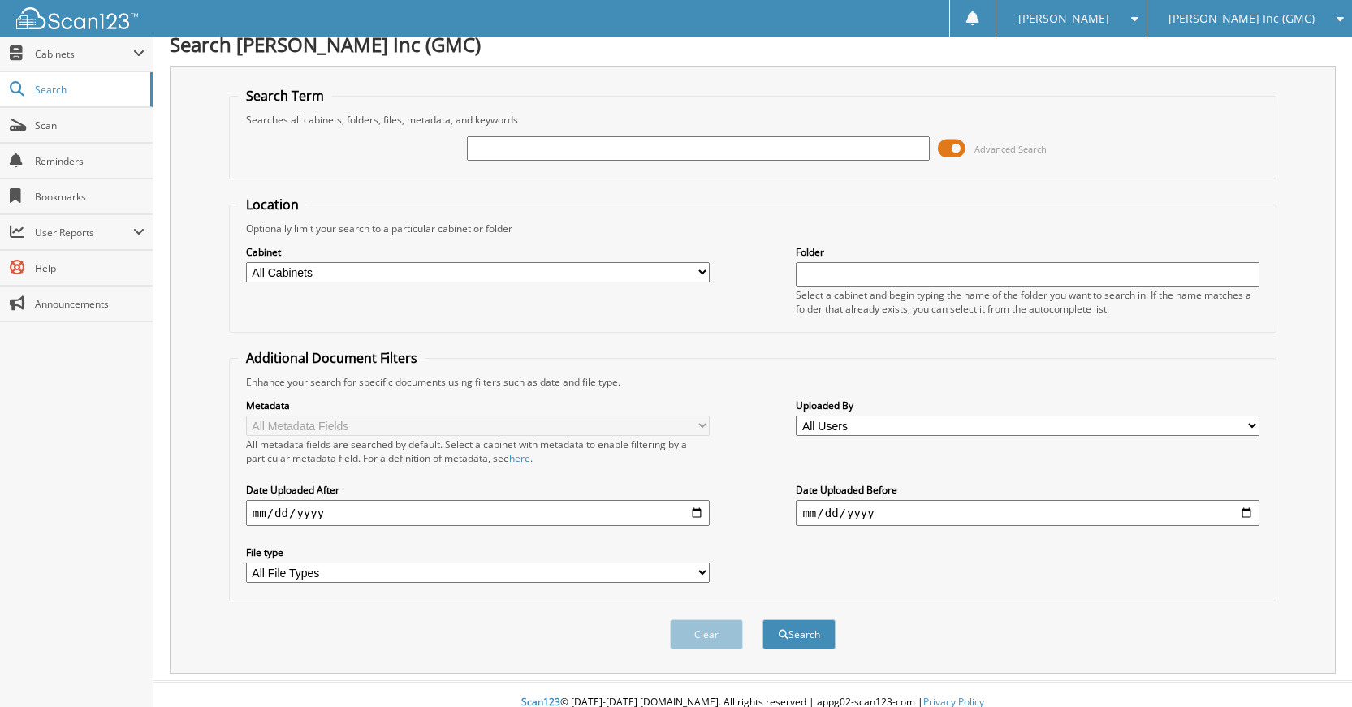
scroll to position [0, 0]
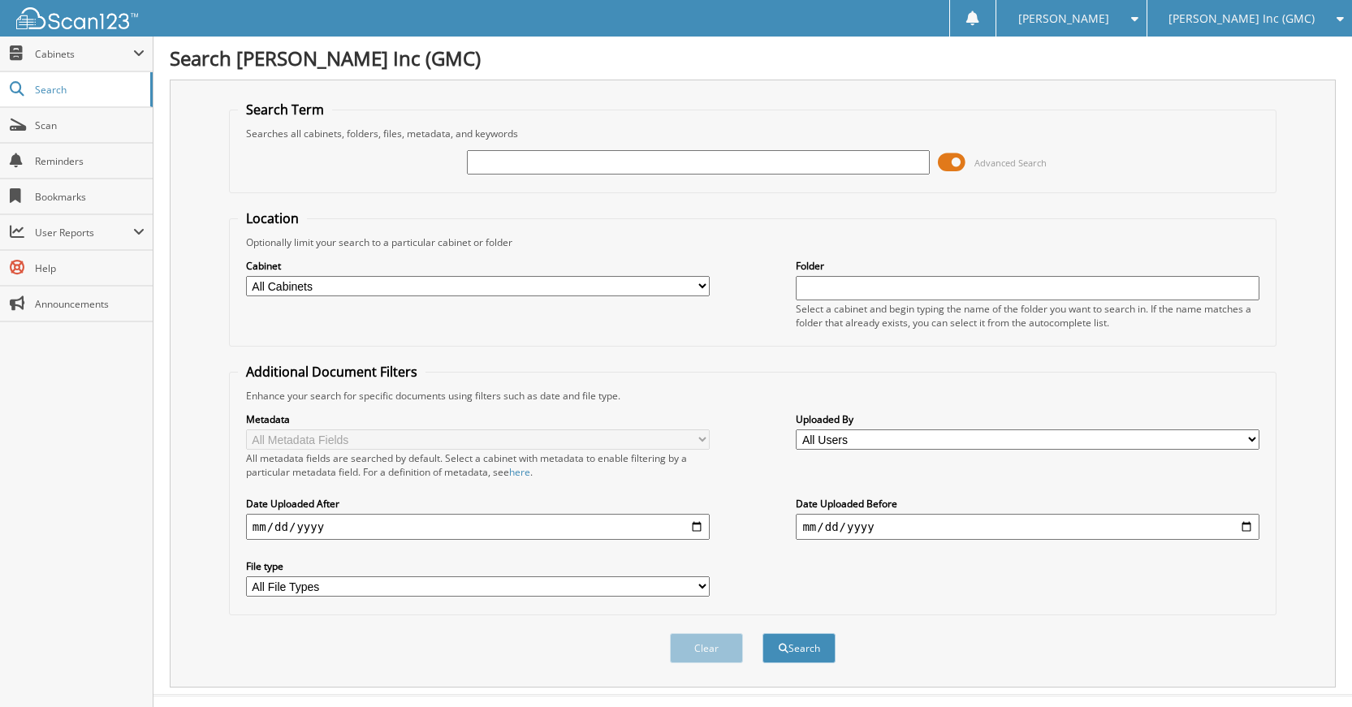
click at [727, 162] on input "text" at bounding box center [699, 162] width 464 height 24
type input "231034"
click at [763, 633] on button "Search" at bounding box center [799, 648] width 73 height 30
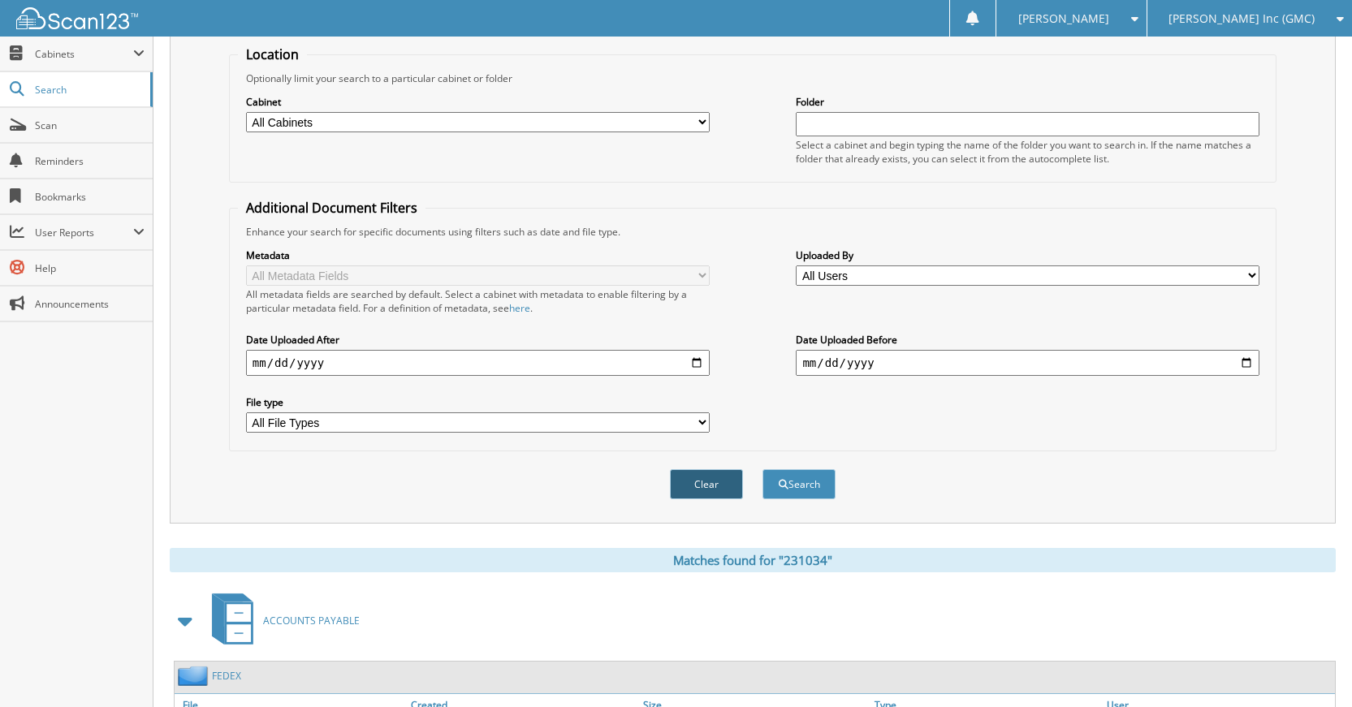
click at [691, 493] on button "Clear" at bounding box center [706, 484] width 73 height 30
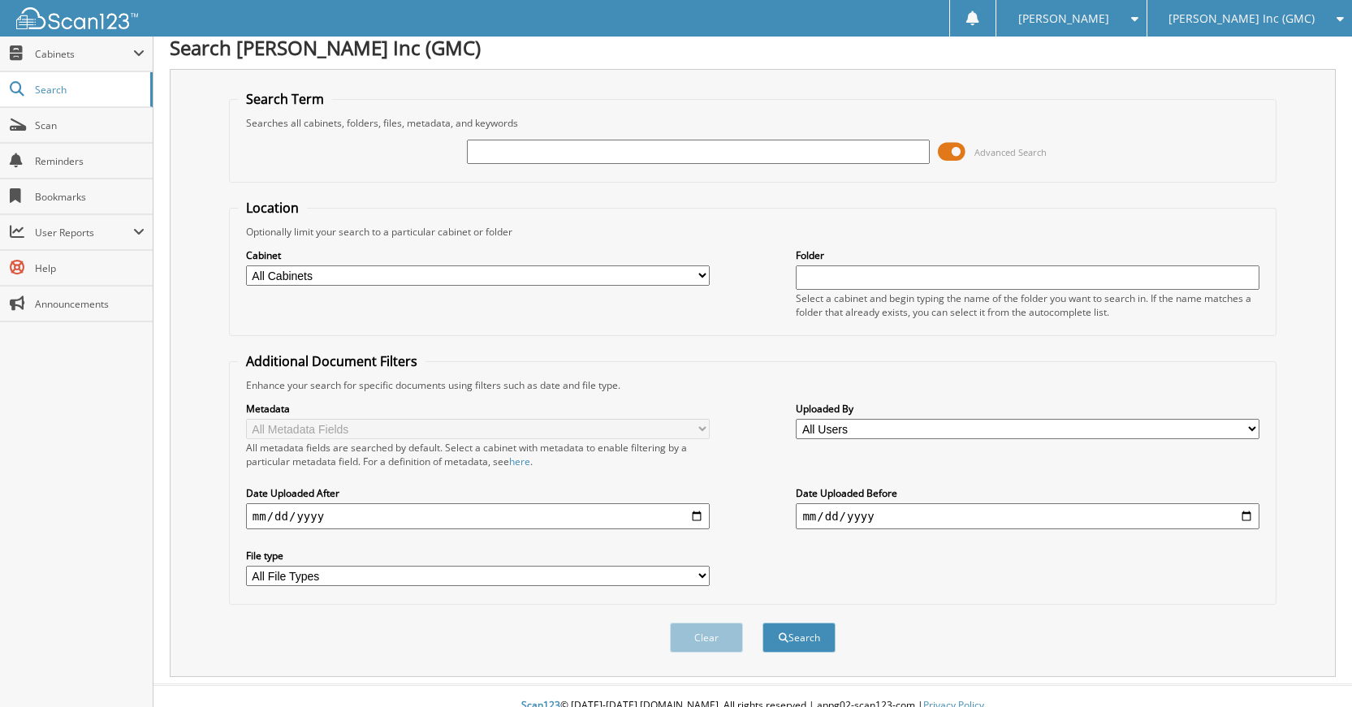
scroll to position [0, 0]
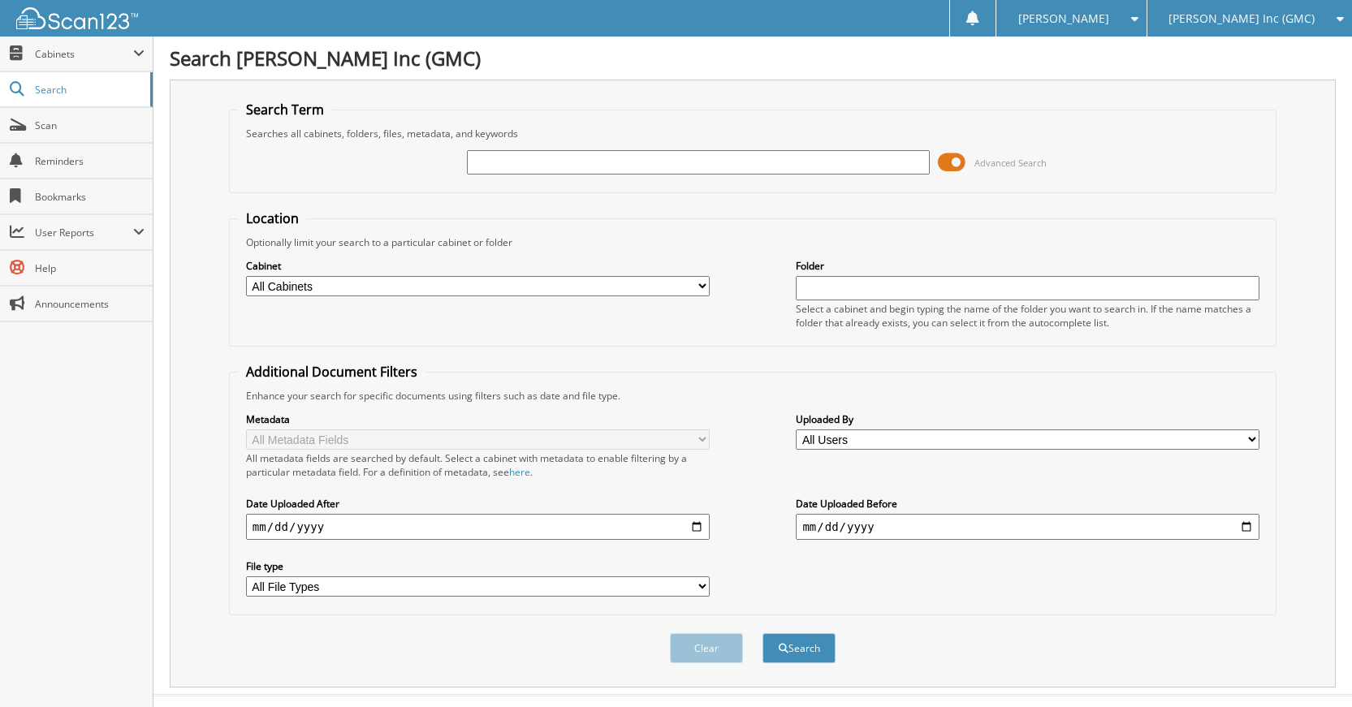
click at [752, 157] on input "text" at bounding box center [699, 162] width 464 height 24
type input "231033"
click at [763, 633] on button "Search" at bounding box center [799, 648] width 73 height 30
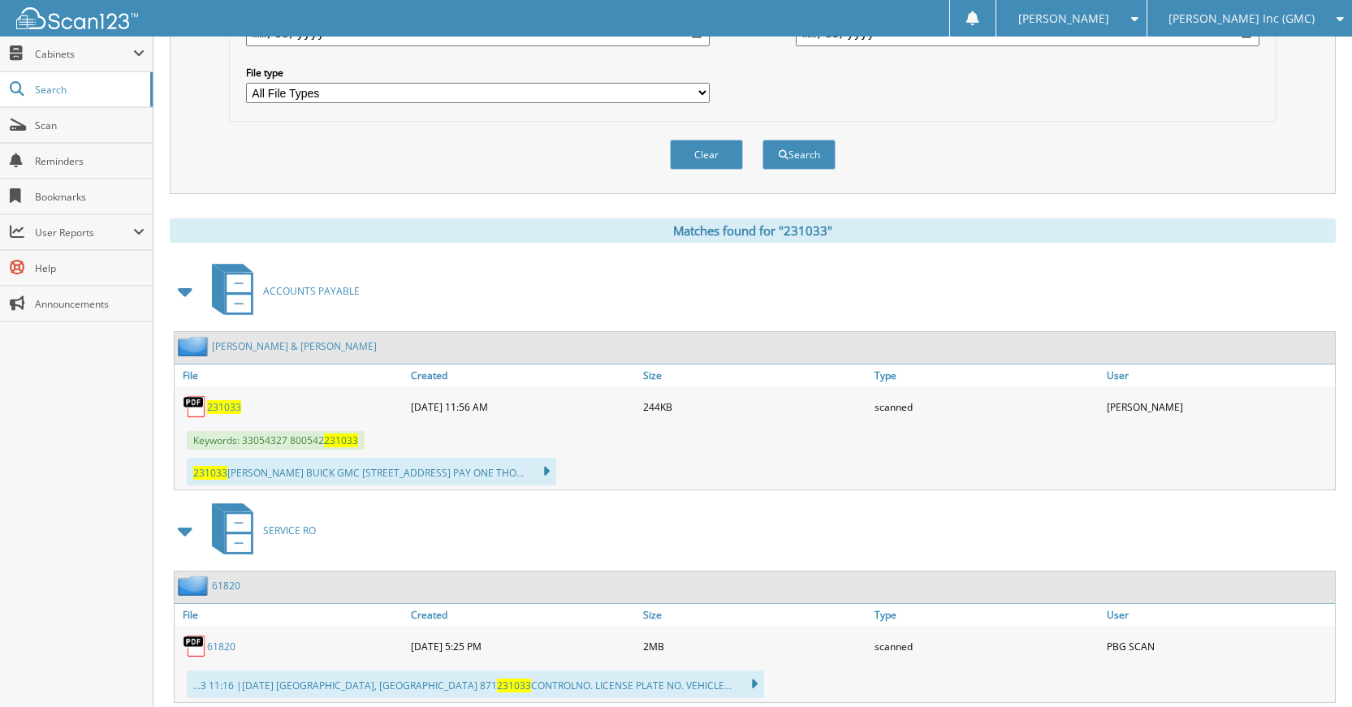
scroll to position [487, 0]
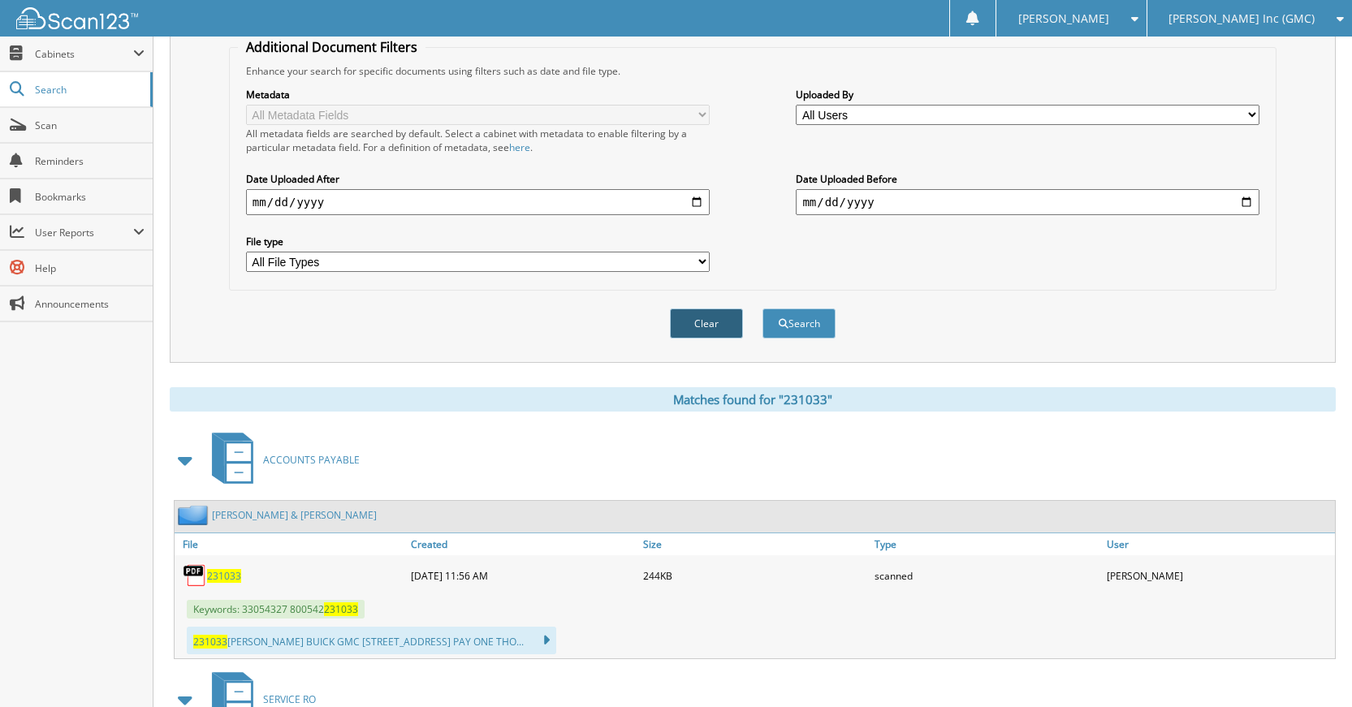
click at [685, 319] on button "Clear" at bounding box center [706, 324] width 73 height 30
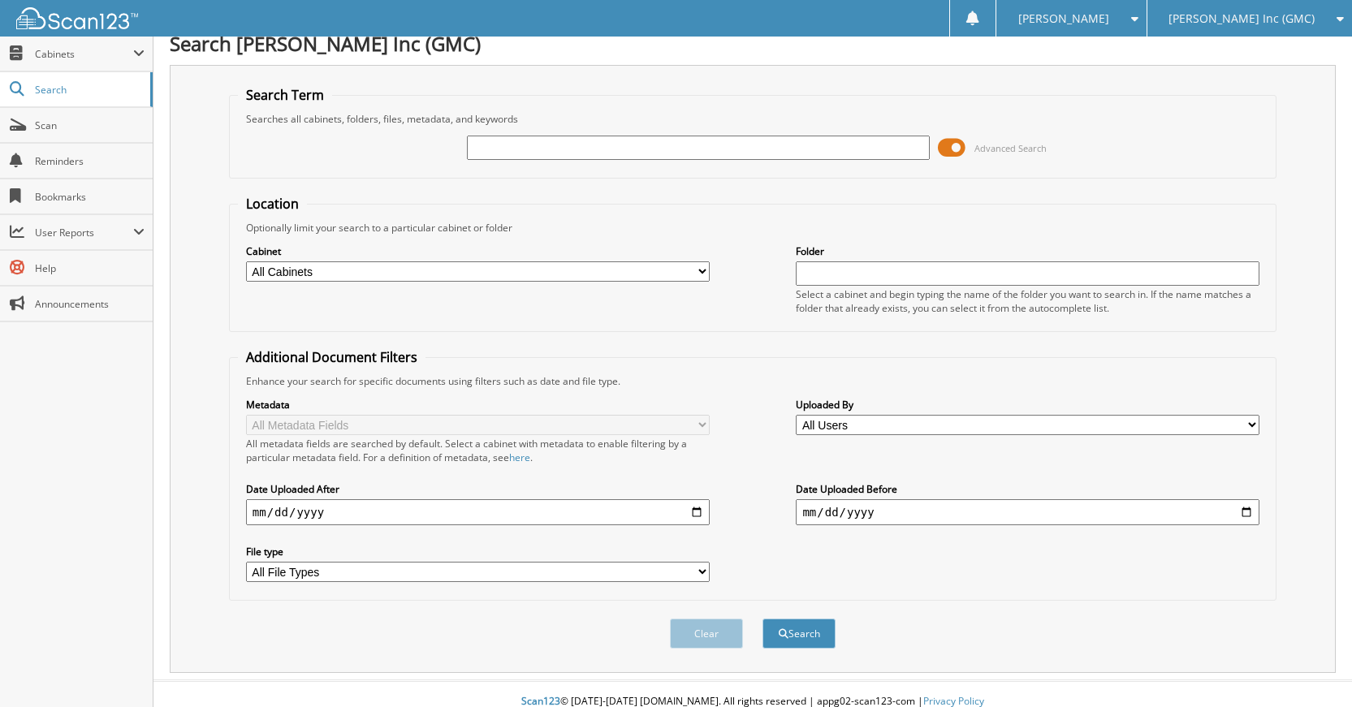
scroll to position [0, 0]
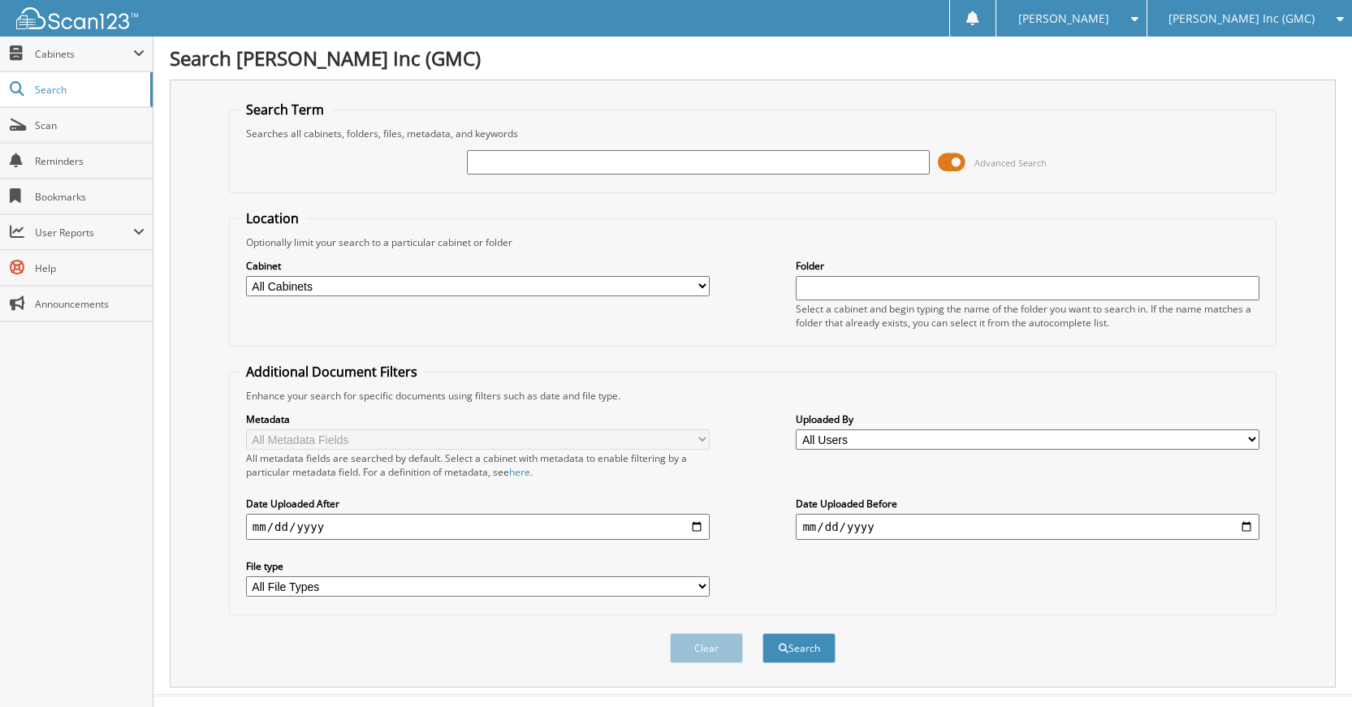
click at [803, 166] on input "text" at bounding box center [699, 162] width 464 height 24
type input "230912"
click at [763, 633] on button "Search" at bounding box center [799, 648] width 73 height 30
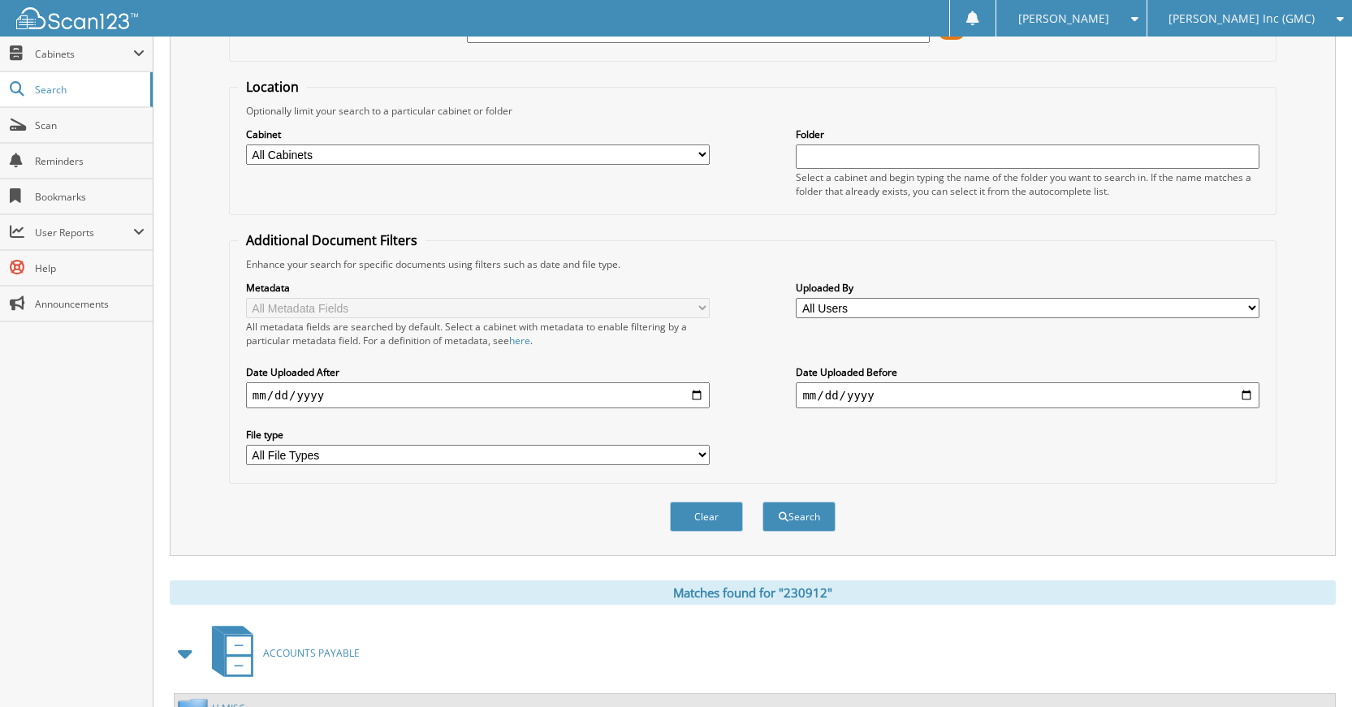
scroll to position [326, 0]
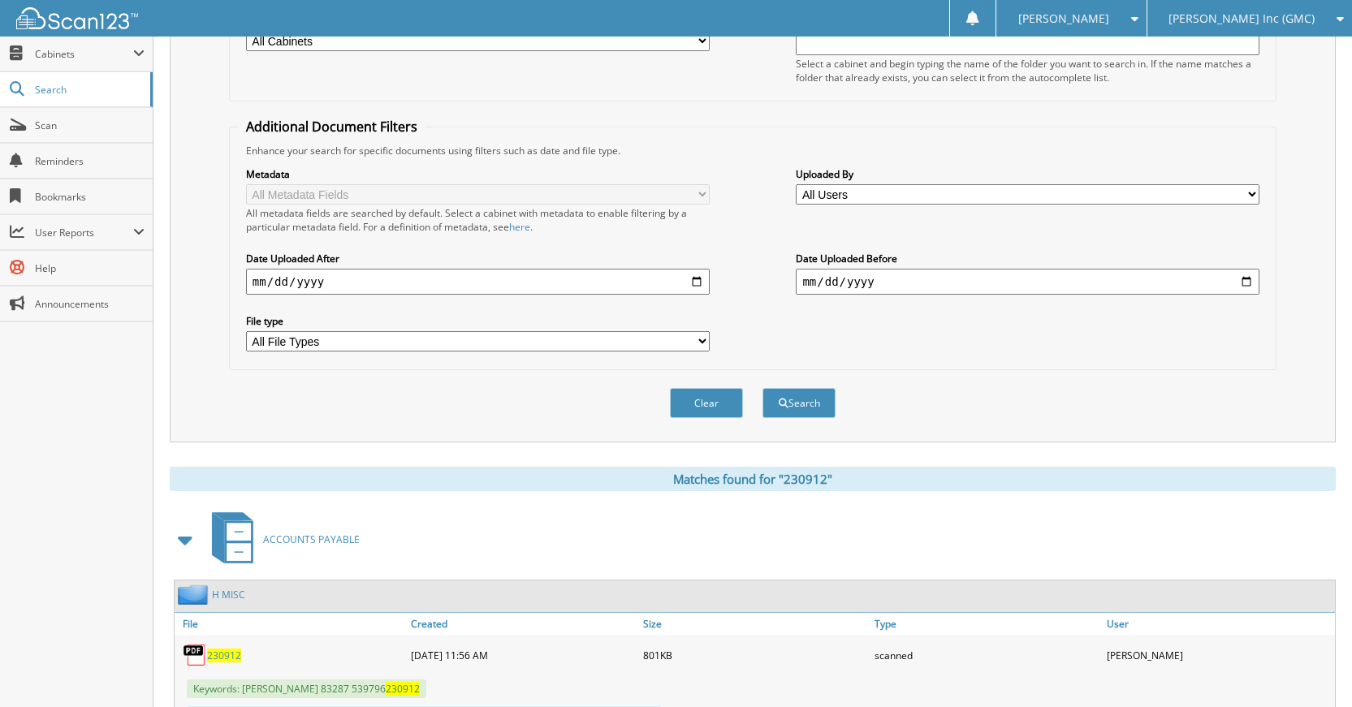
drag, startPoint x: 688, startPoint y: 407, endPoint x: 678, endPoint y: 414, distance: 12.2
click at [685, 408] on button "Clear" at bounding box center [706, 403] width 73 height 30
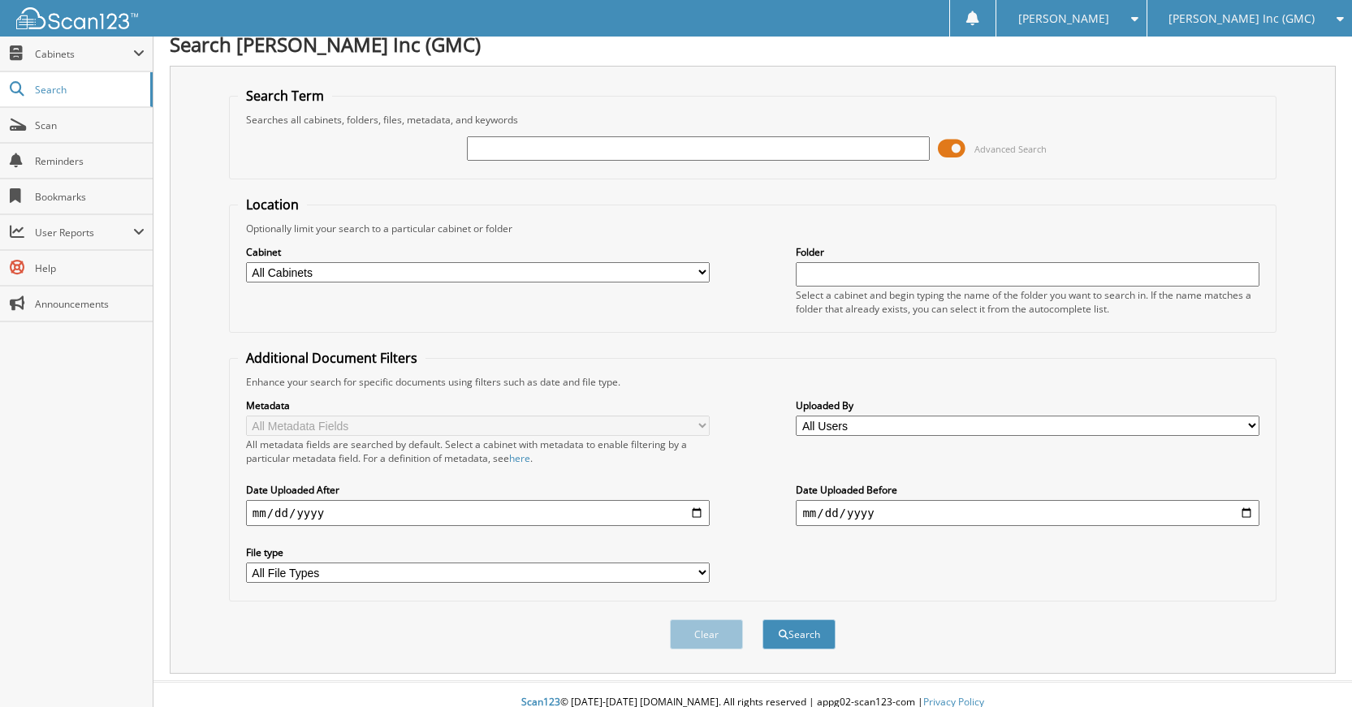
scroll to position [0, 0]
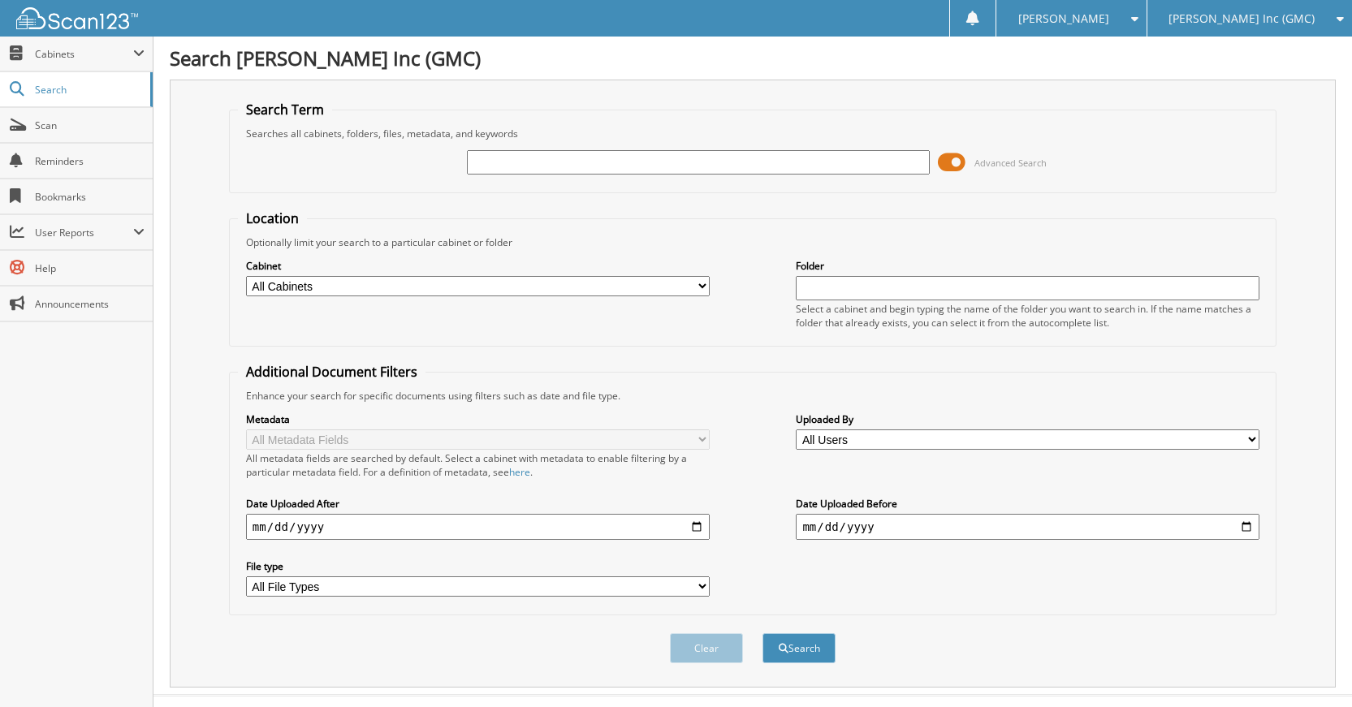
click at [789, 166] on input "text" at bounding box center [699, 162] width 464 height 24
type input "231004"
click at [763, 633] on button "Search" at bounding box center [799, 648] width 73 height 30
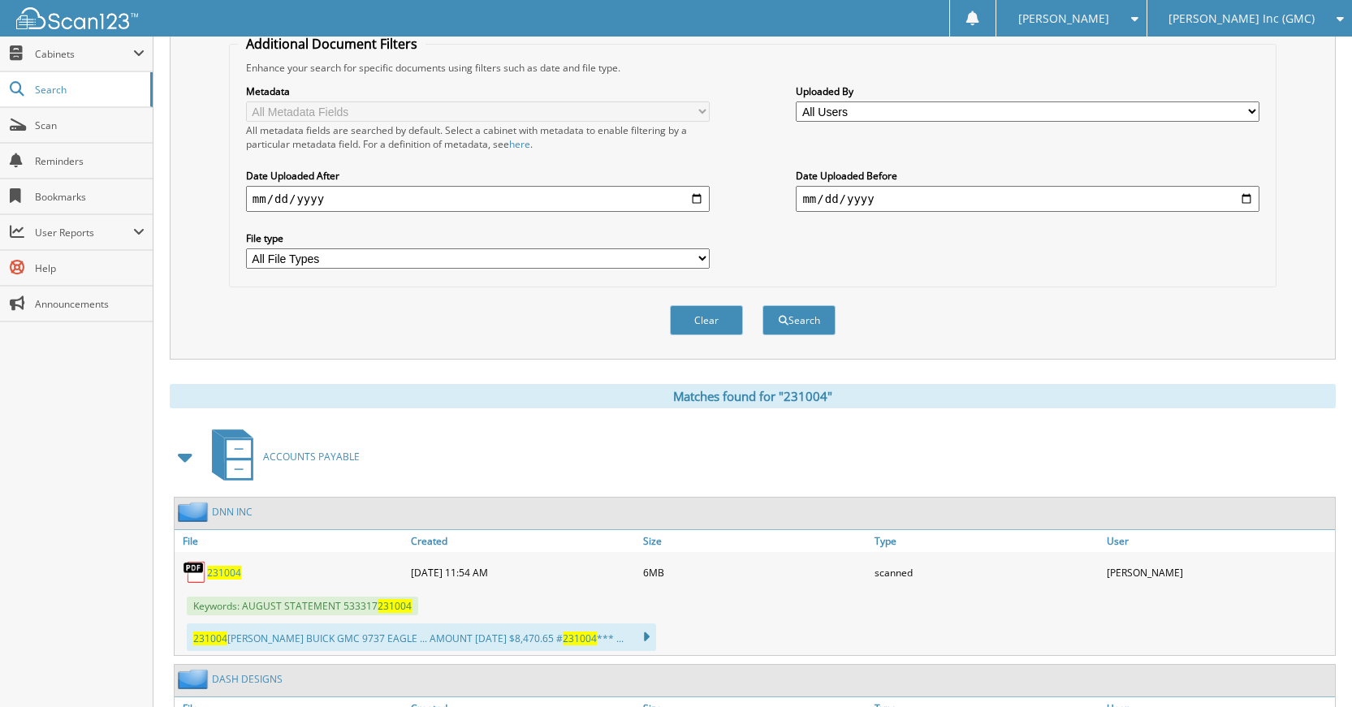
scroll to position [309, 0]
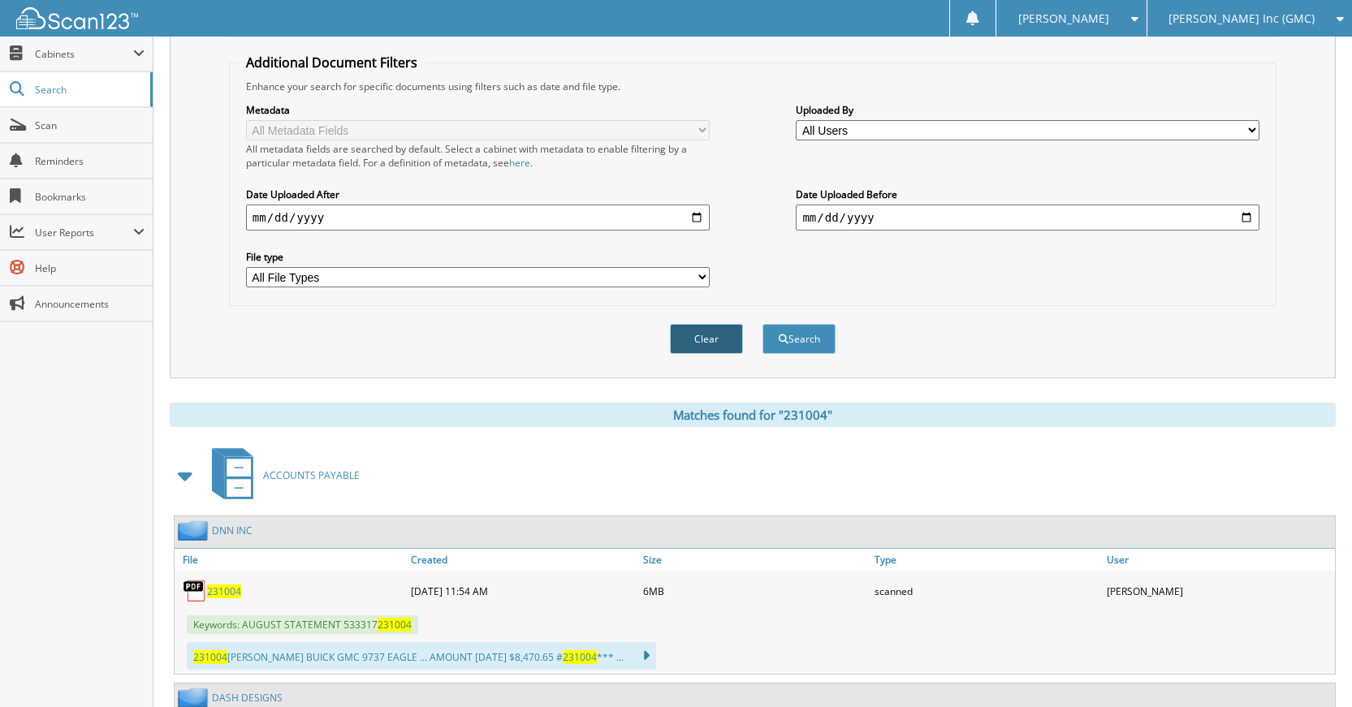
click at [702, 335] on button "Clear" at bounding box center [706, 339] width 73 height 30
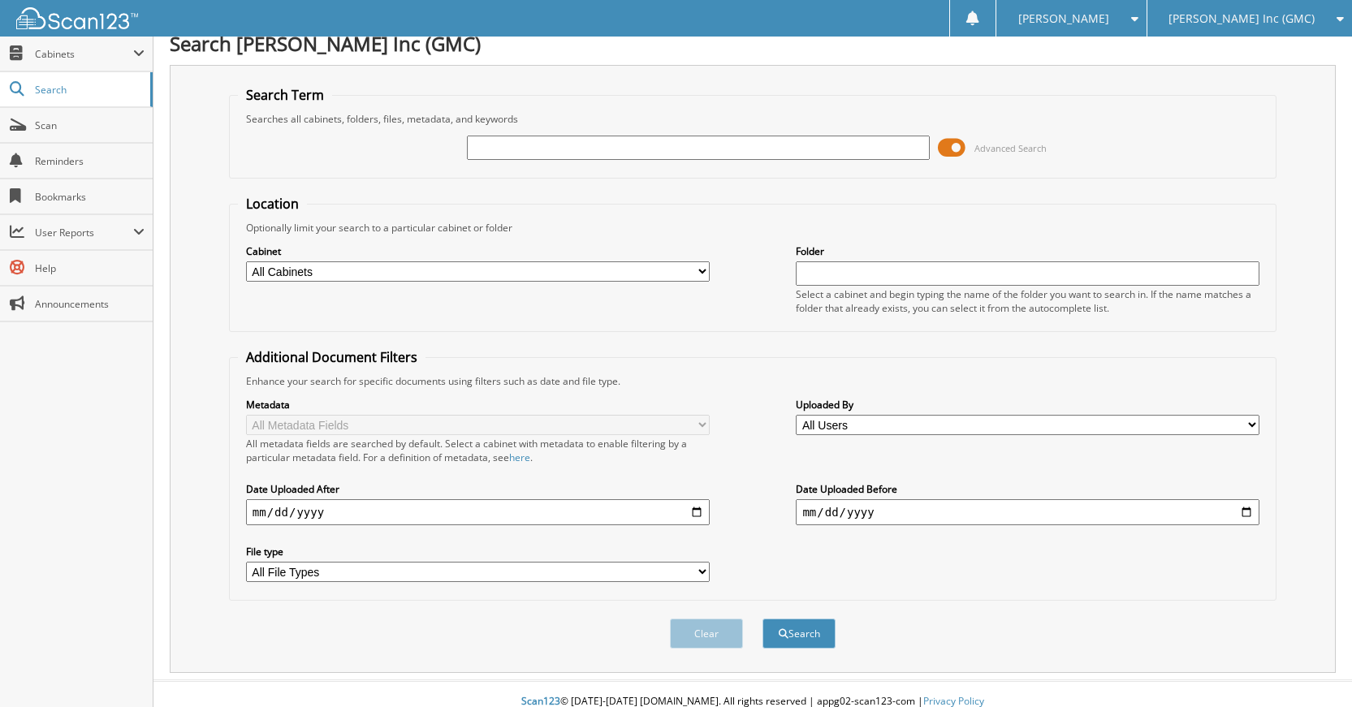
scroll to position [0, 0]
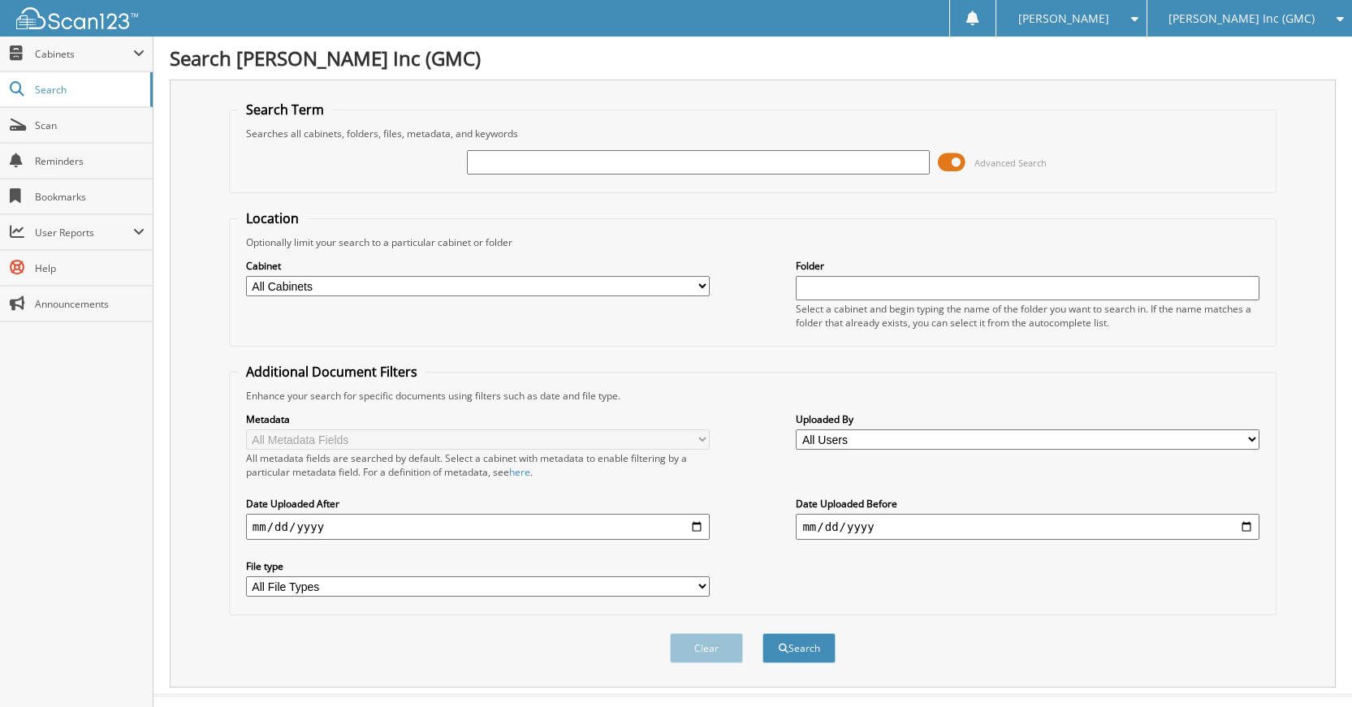
click at [728, 171] on input "text" at bounding box center [699, 162] width 464 height 24
type input "231000"
click at [763, 633] on button "Search" at bounding box center [799, 648] width 73 height 30
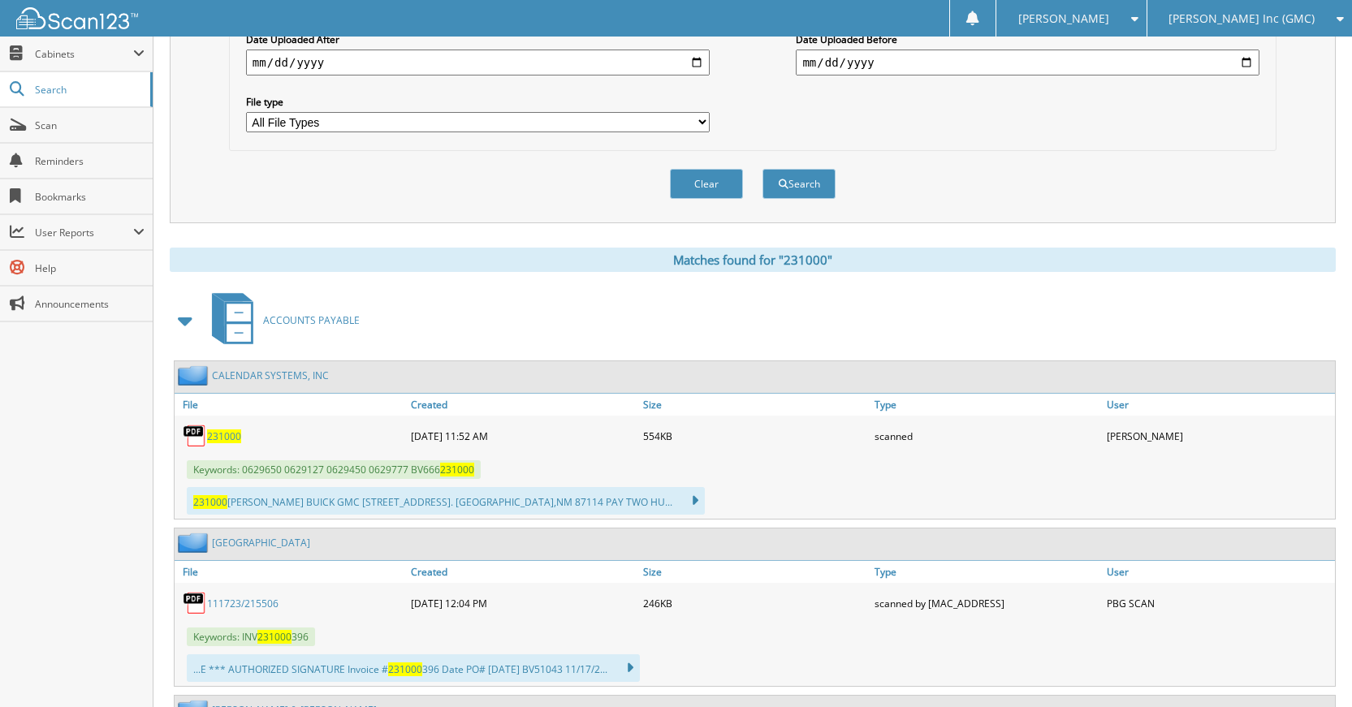
scroll to position [487, 0]
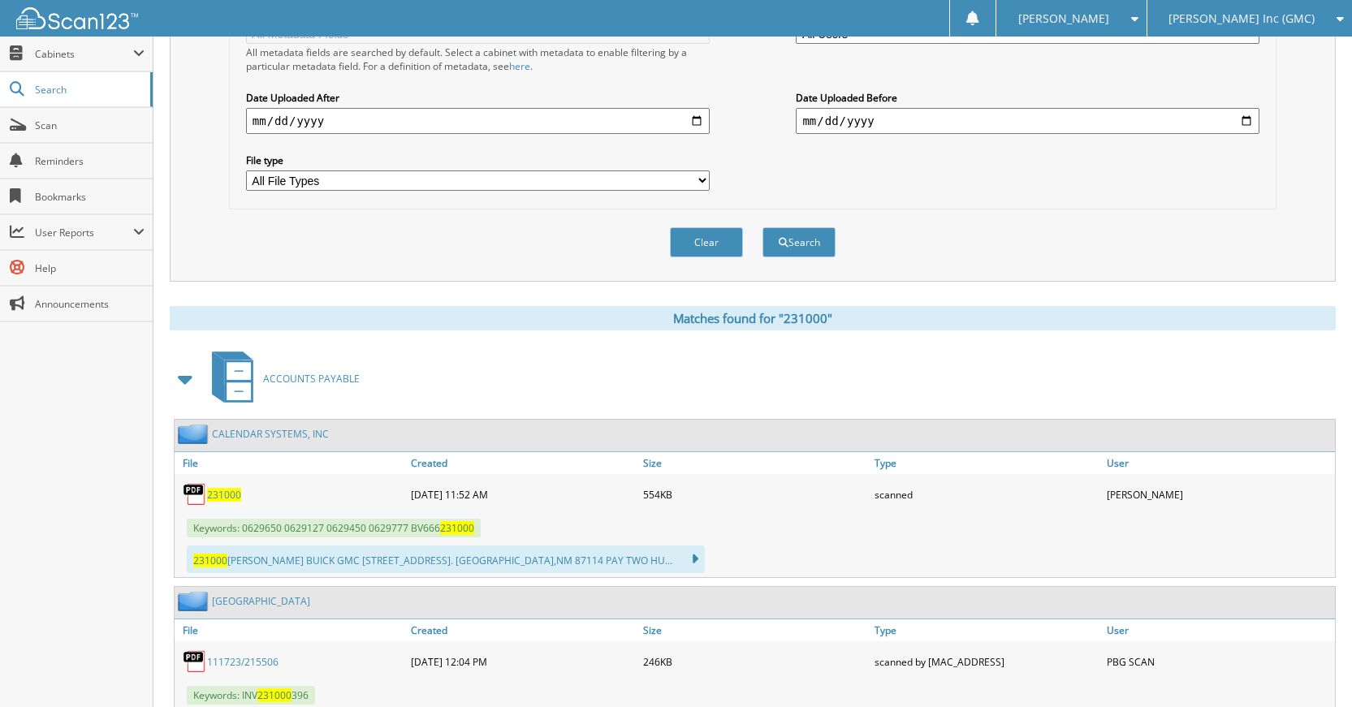
drag, startPoint x: 715, startPoint y: 238, endPoint x: 811, endPoint y: 438, distance: 221.9
click at [715, 240] on button "Clear" at bounding box center [706, 242] width 73 height 30
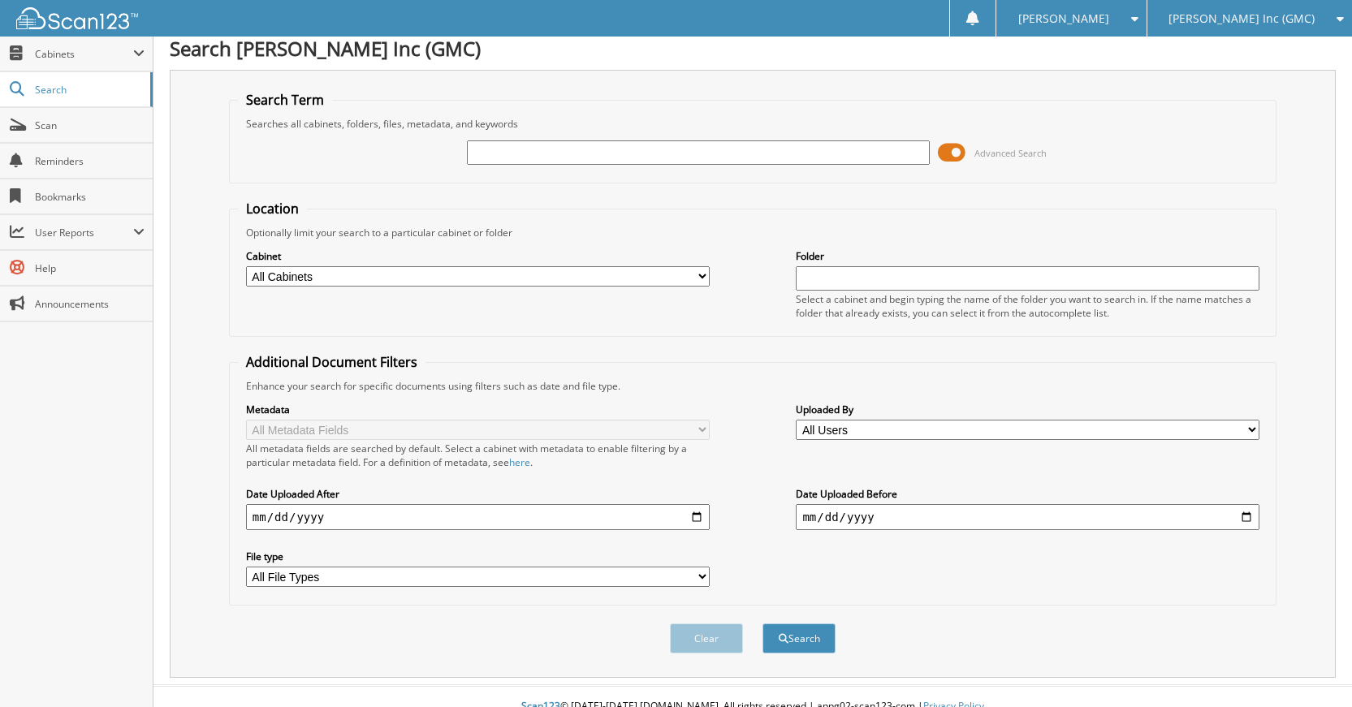
scroll to position [0, 0]
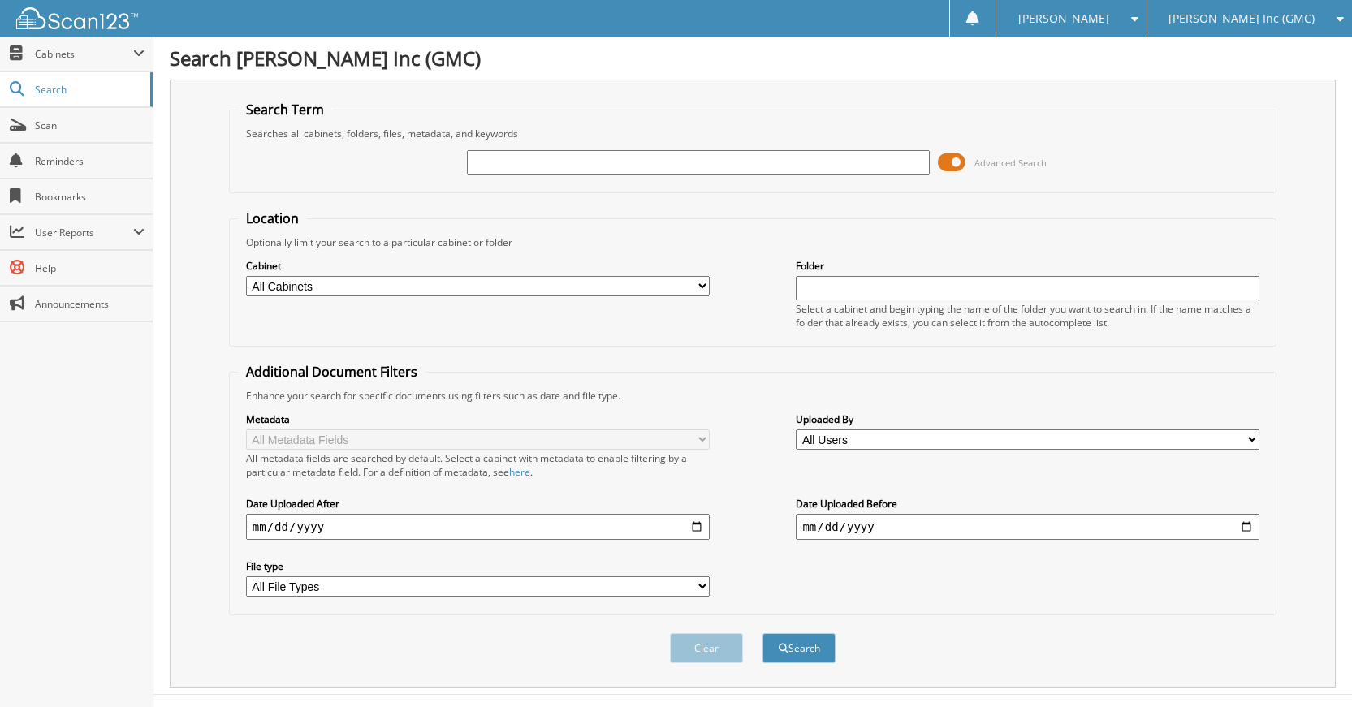
click at [855, 167] on input "text" at bounding box center [699, 162] width 464 height 24
type input "231031"
click at [763, 633] on button "Search" at bounding box center [799, 648] width 73 height 30
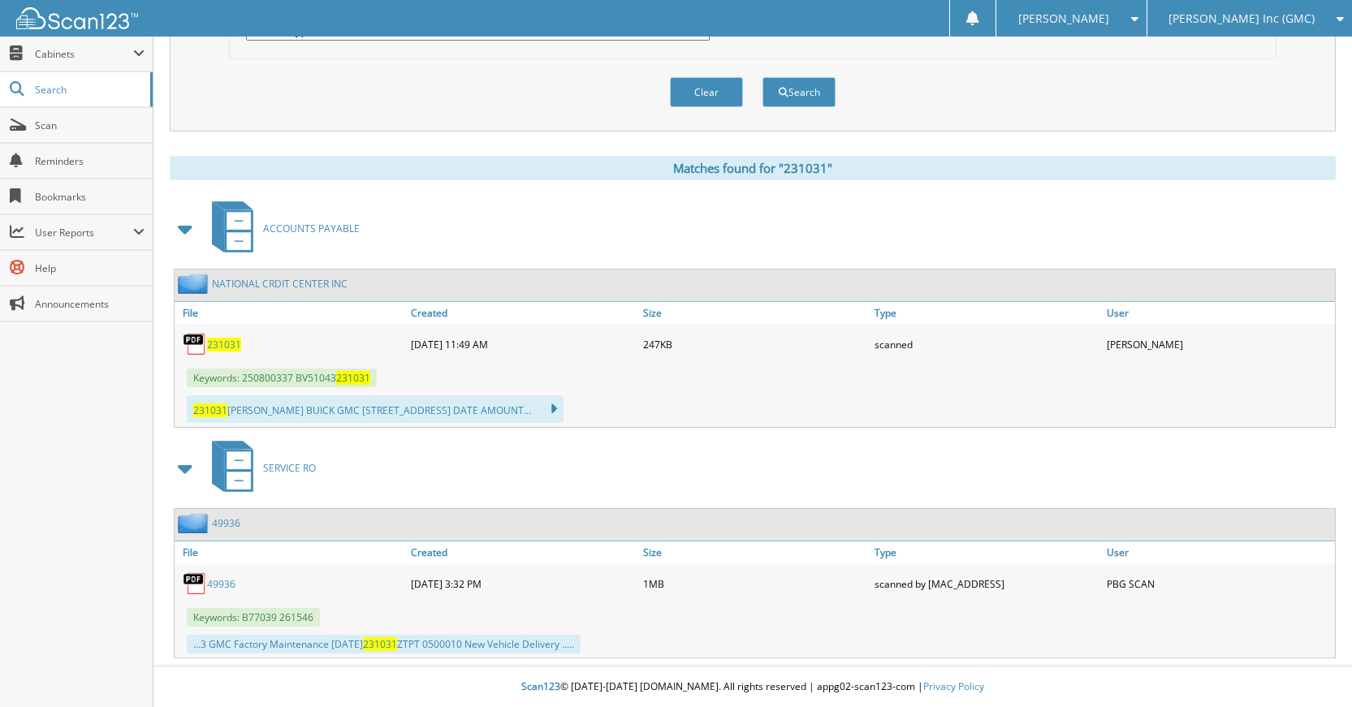
scroll to position [557, 0]
click at [300, 227] on span "ACCOUNTS PAYABLE" at bounding box center [311, 229] width 97 height 14
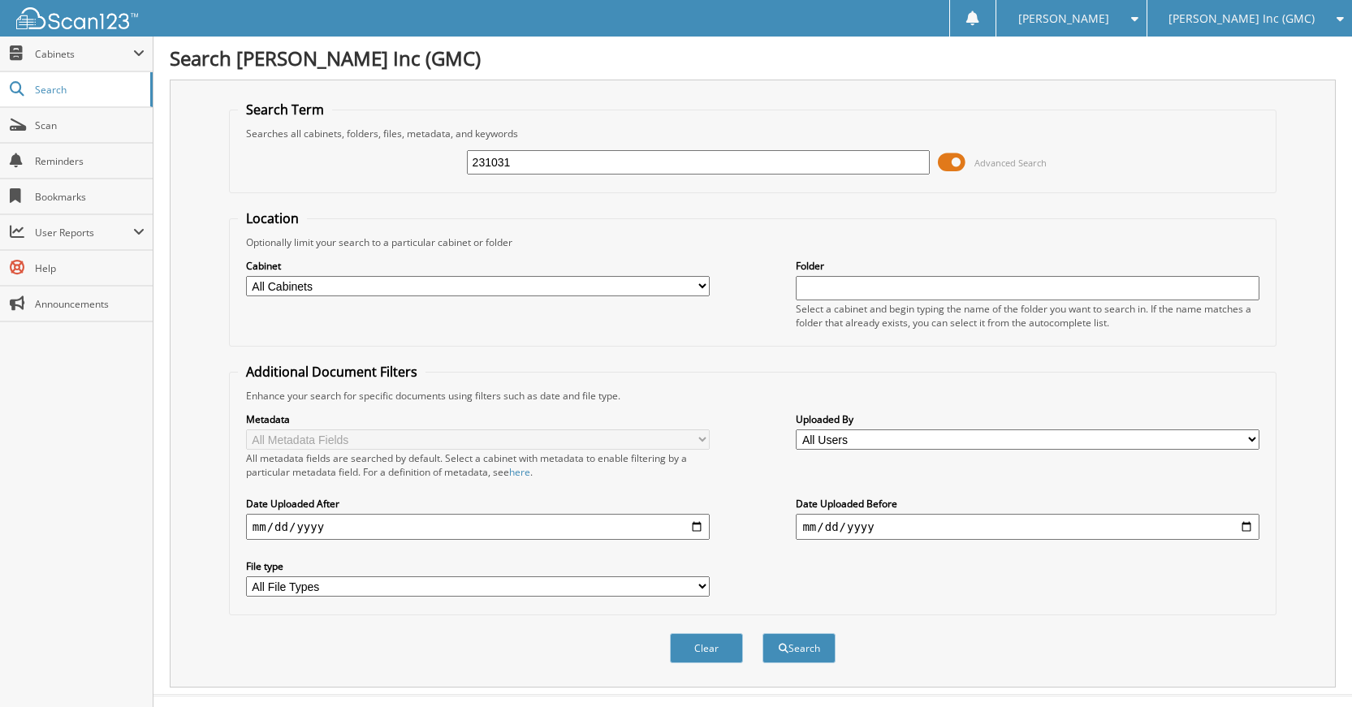
type input "231031"
click at [763, 633] on button "Search" at bounding box center [799, 648] width 73 height 30
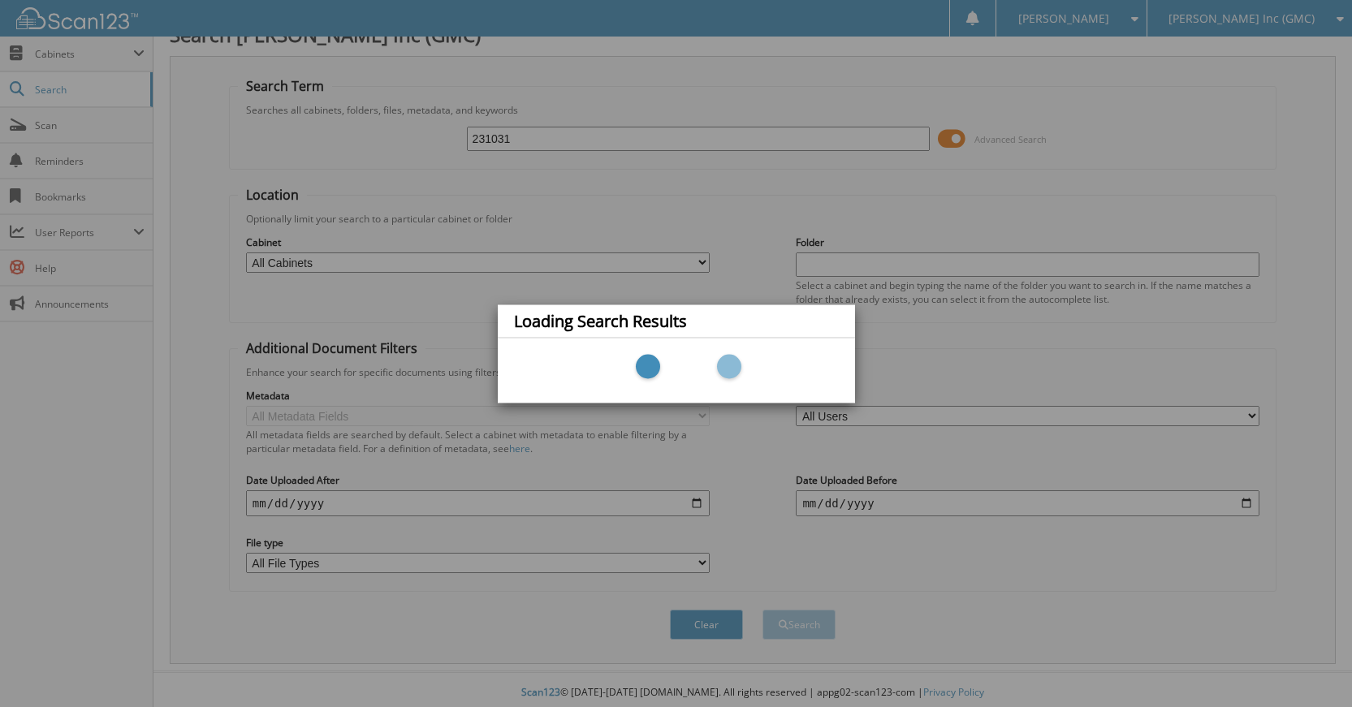
scroll to position [30, 0]
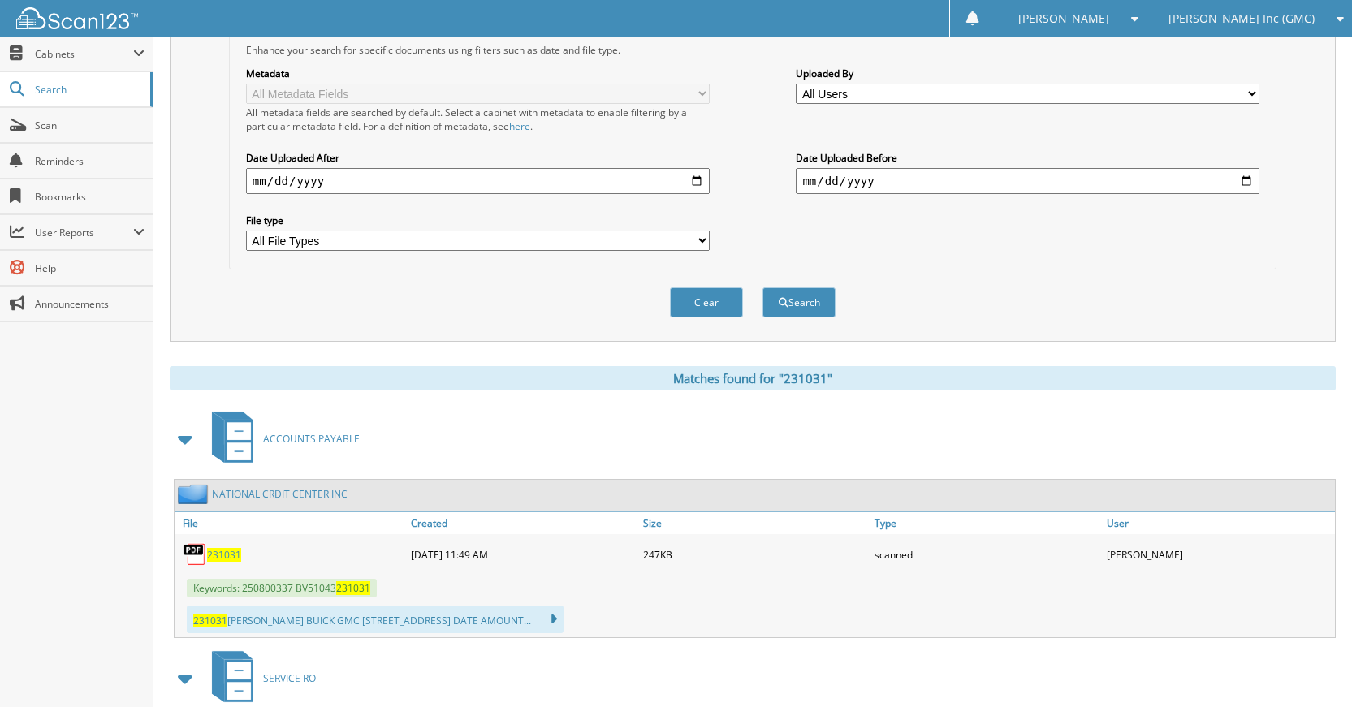
scroll to position [487, 0]
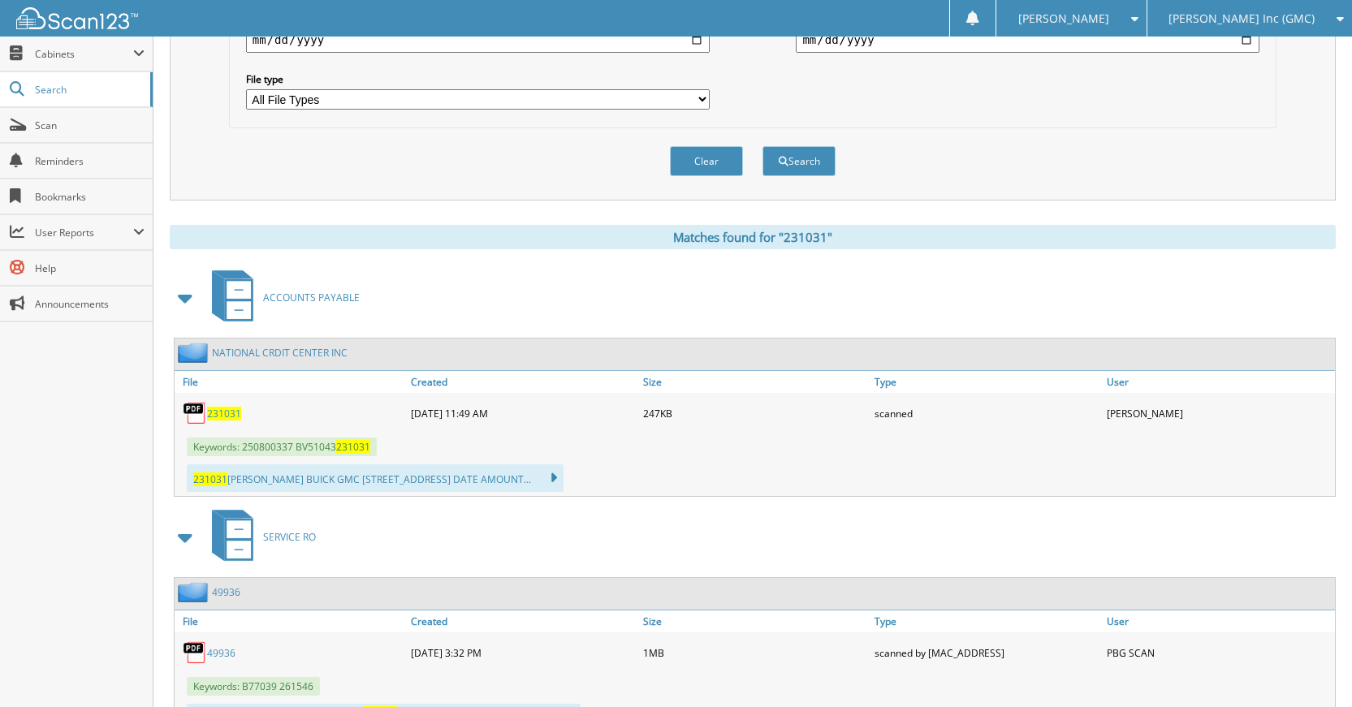
click at [344, 296] on span "ACCOUNTS PAYABLE" at bounding box center [311, 298] width 97 height 14
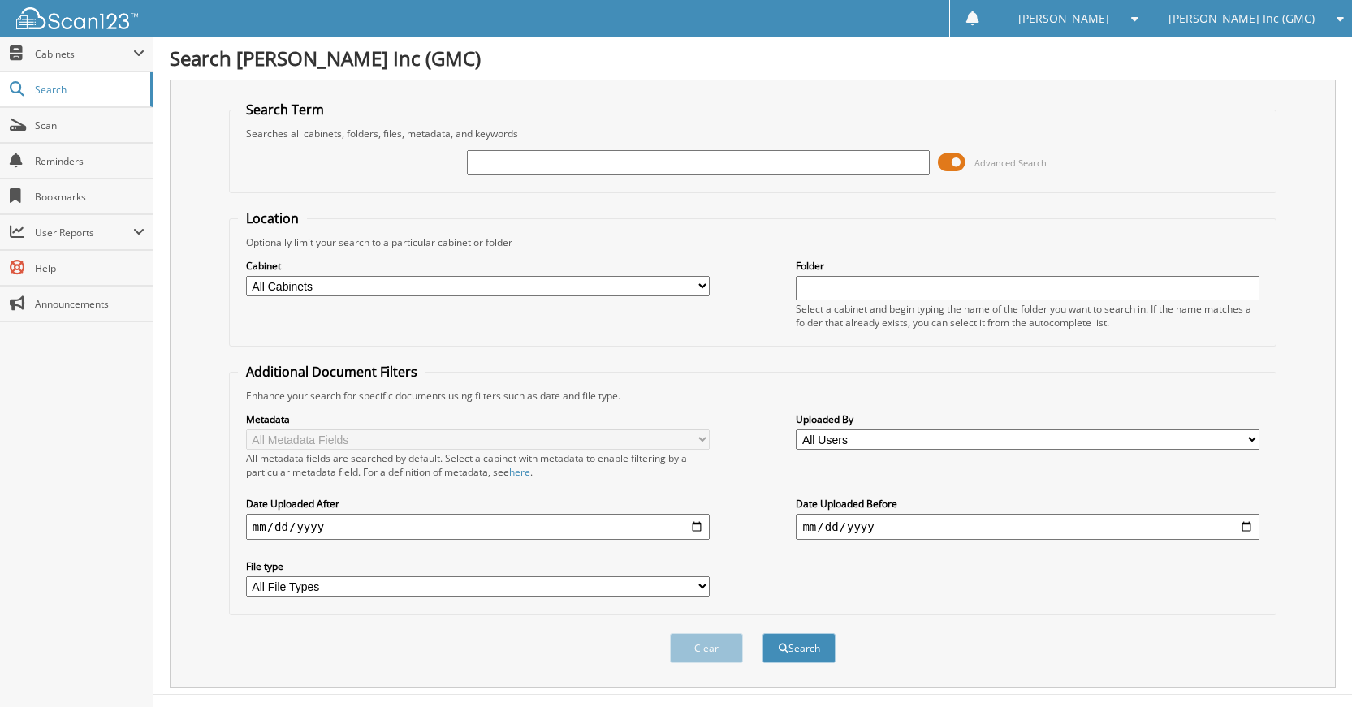
click at [501, 181] on div "Advanced Search" at bounding box center [753, 162] width 1030 height 44
click at [685, 178] on div "Advanced Search" at bounding box center [753, 162] width 1030 height 44
click at [687, 165] on input "text" at bounding box center [699, 162] width 464 height 24
drag, startPoint x: 926, startPoint y: 240, endPoint x: 789, endPoint y: 183, distance: 148.9
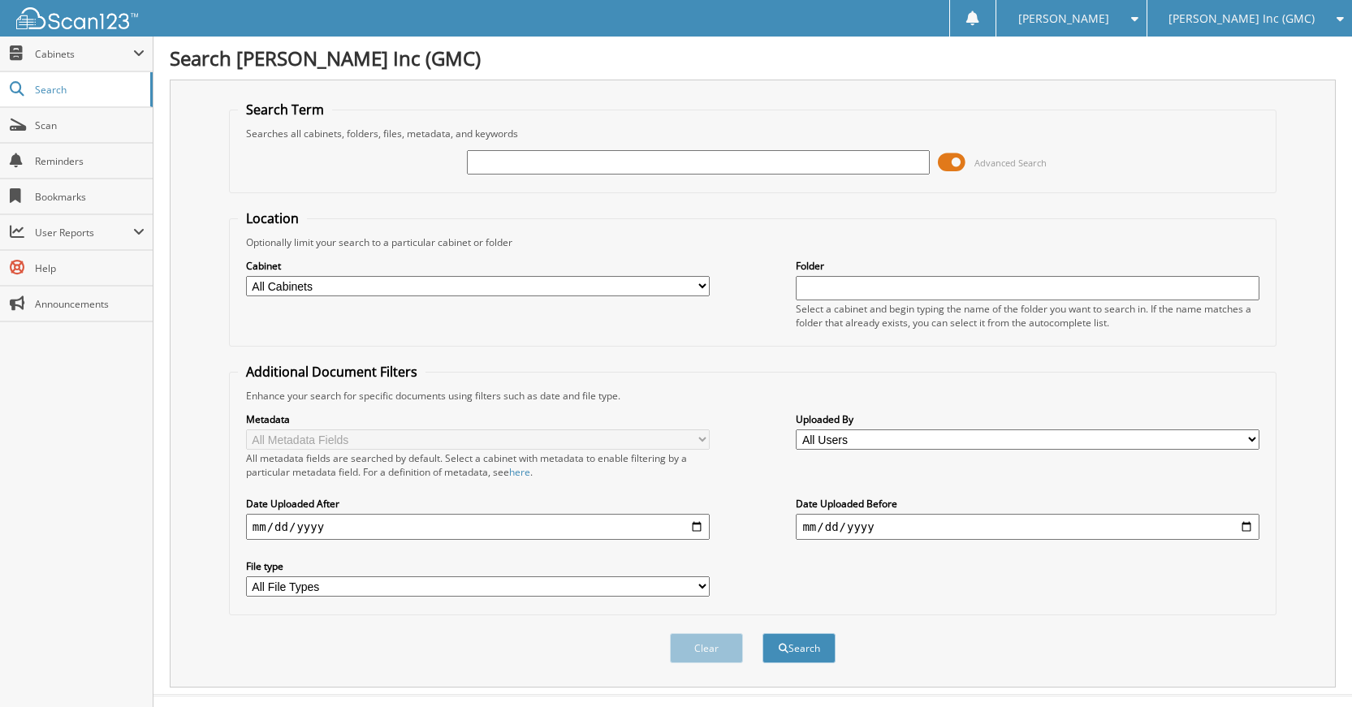
click at [922, 240] on div "Optionally limit your search to a particular cabinet or folder" at bounding box center [753, 243] width 1030 height 14
click at [776, 158] on input "text" at bounding box center [699, 162] width 464 height 24
type input "g9953a"
click at [763, 633] on button "Search" at bounding box center [799, 648] width 73 height 30
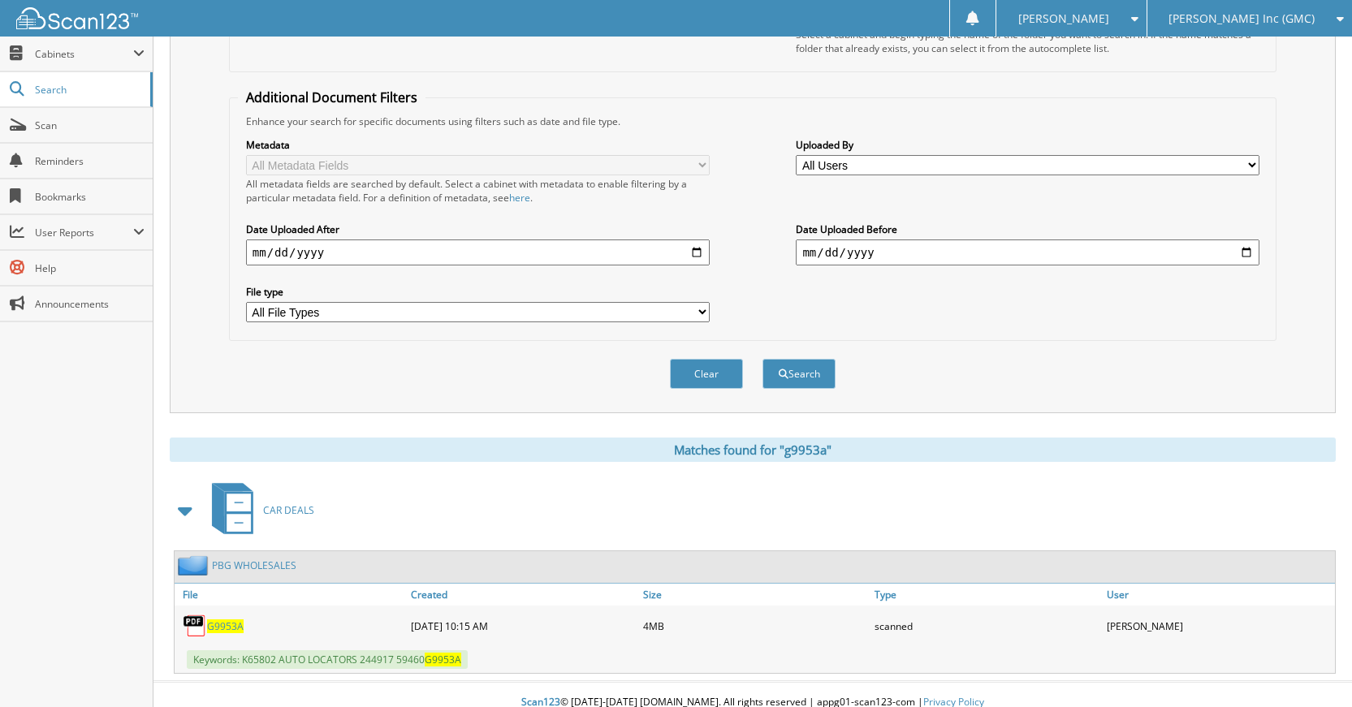
scroll to position [291, 0]
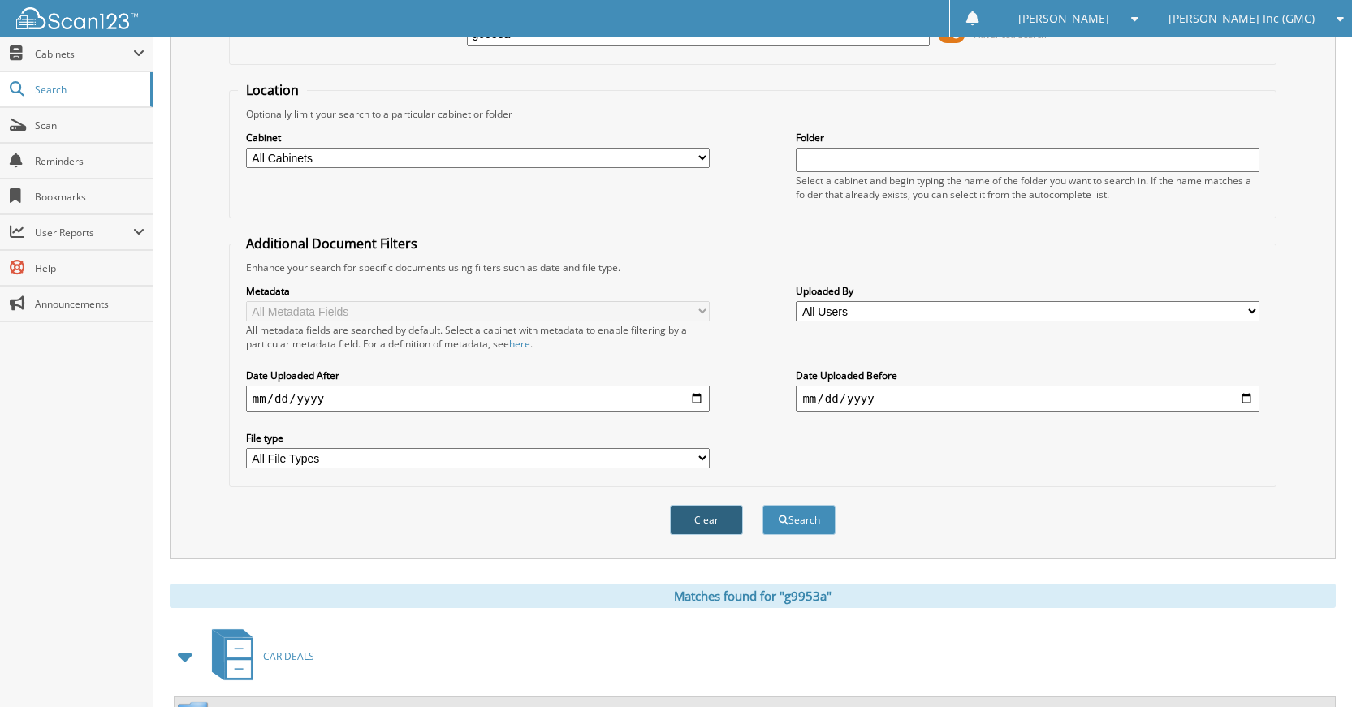
click at [707, 514] on button "Clear" at bounding box center [706, 520] width 73 height 30
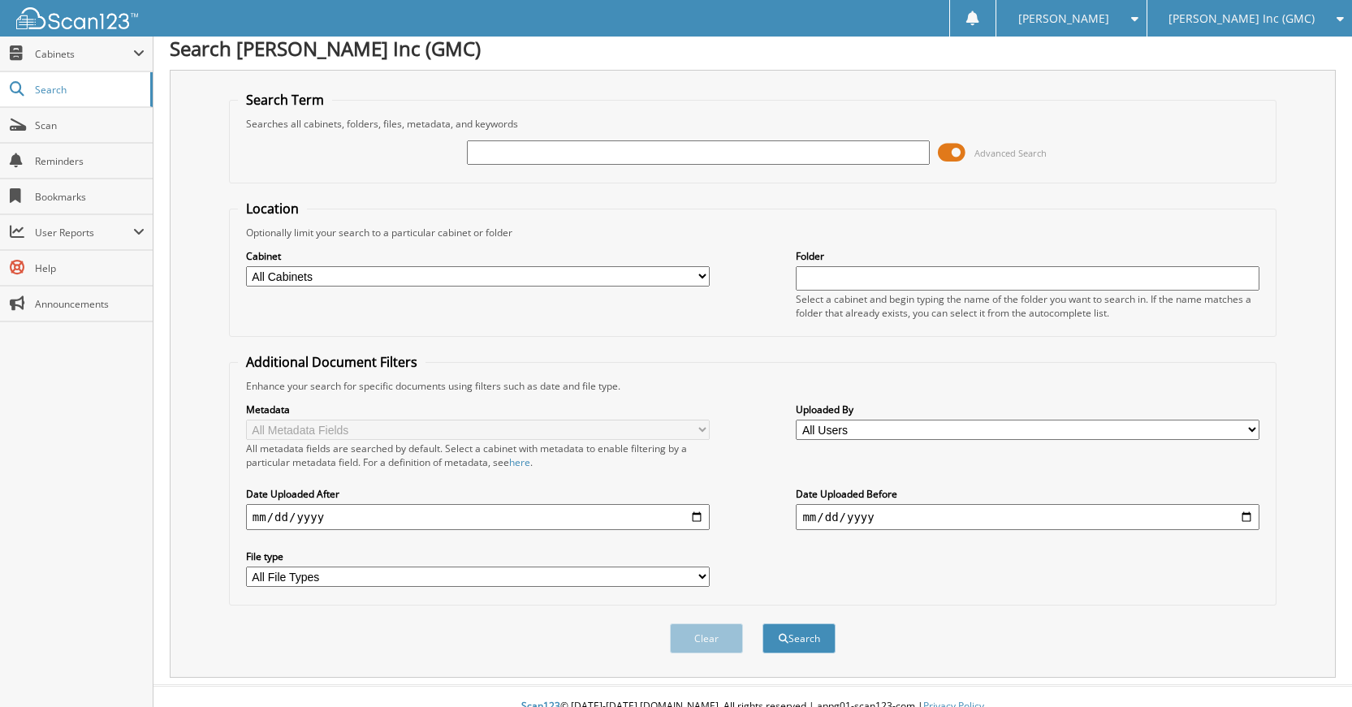
scroll to position [0, 0]
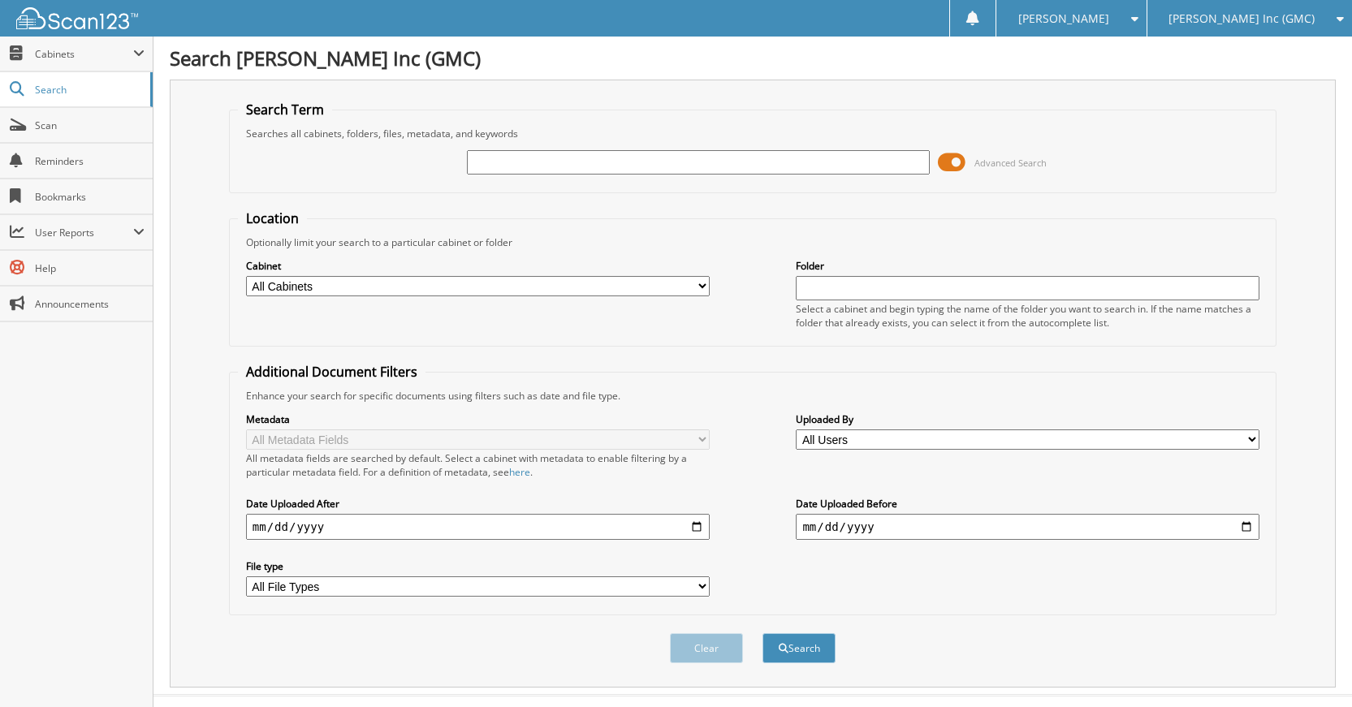
click at [799, 168] on input "text" at bounding box center [699, 162] width 464 height 24
type input "G90562A"
click at [763, 633] on button "Search" at bounding box center [799, 648] width 73 height 30
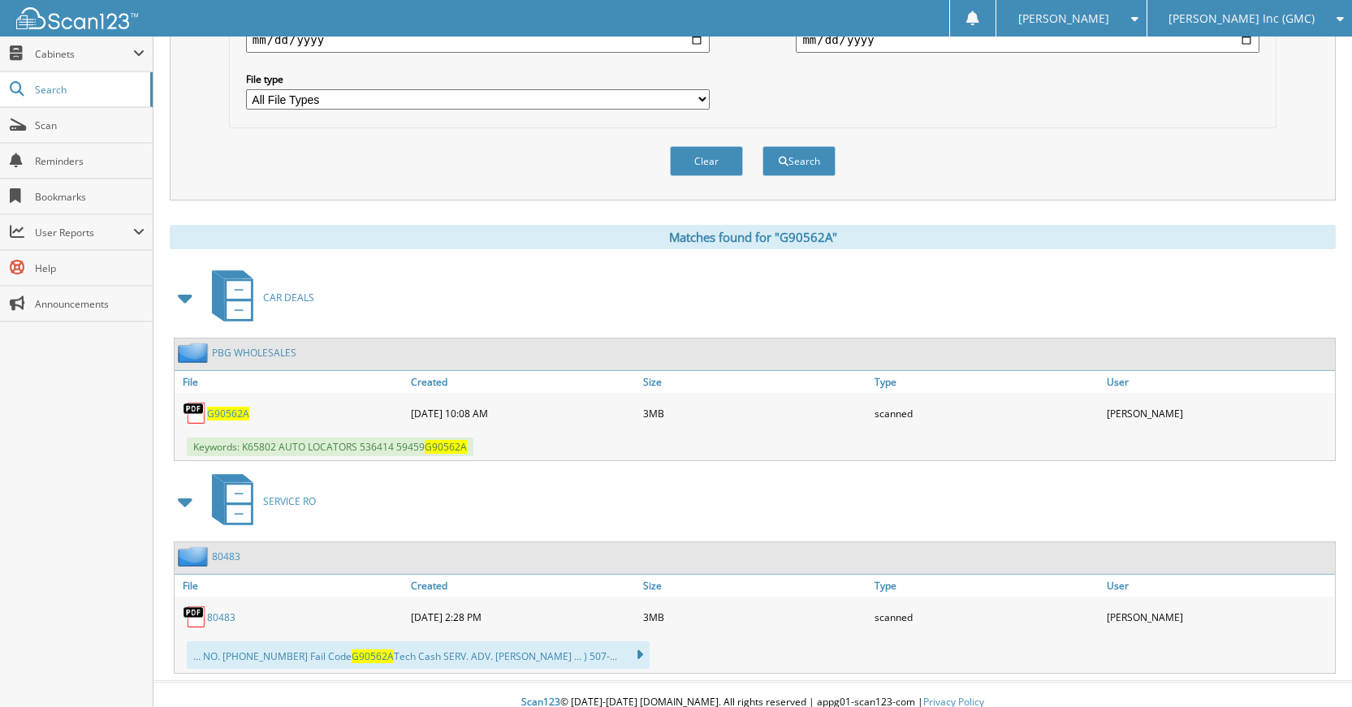
scroll to position [325, 0]
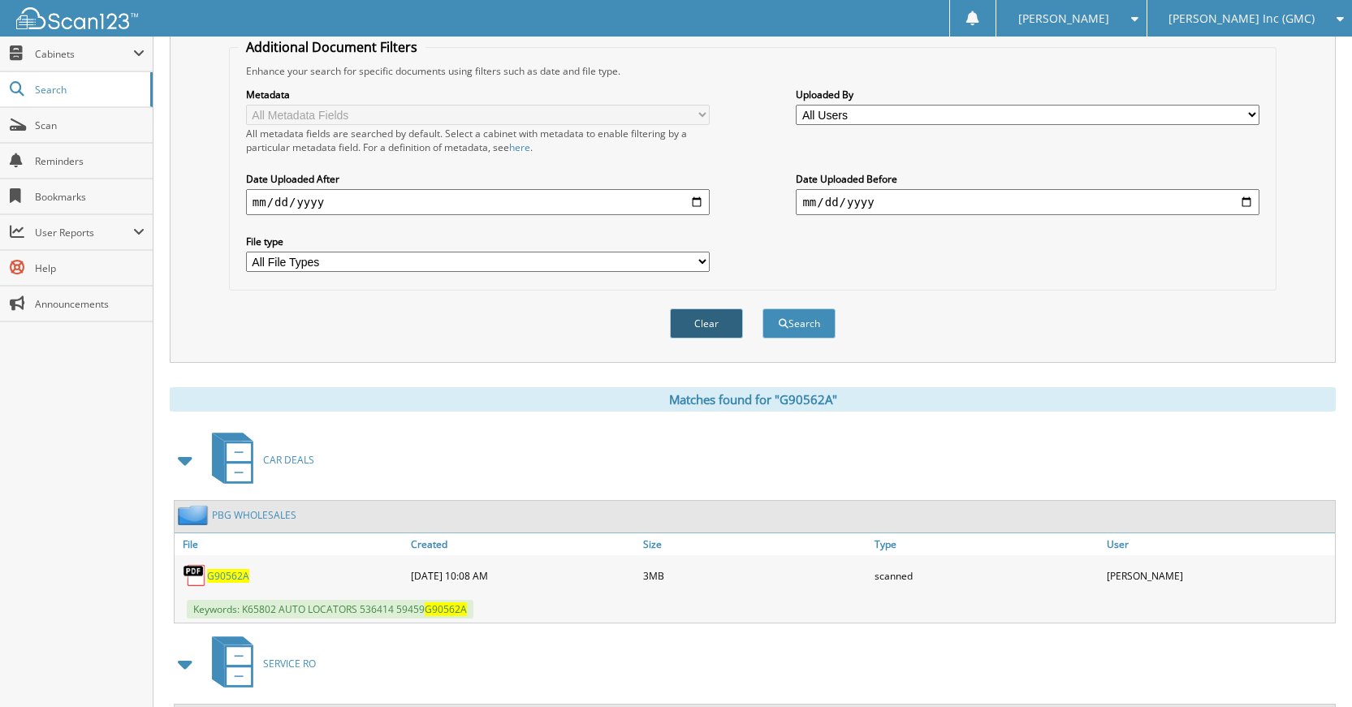
click at [709, 335] on button "Clear" at bounding box center [706, 324] width 73 height 30
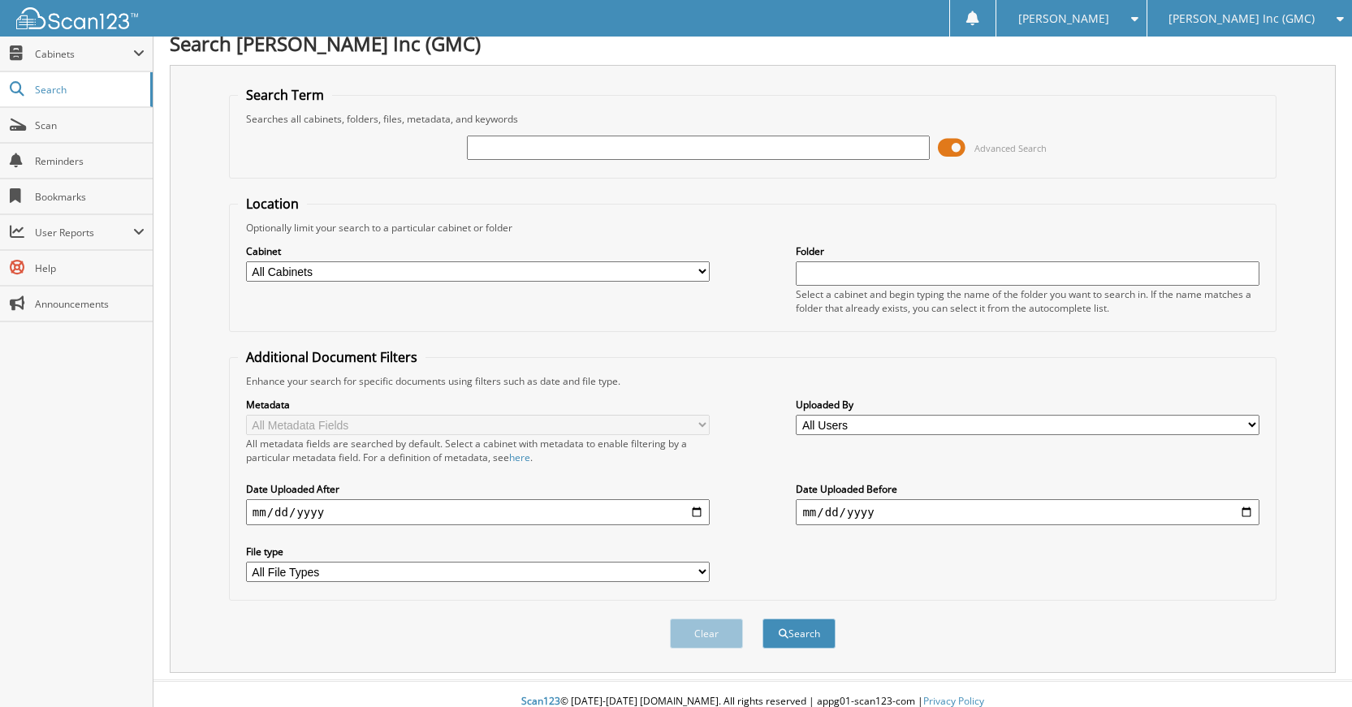
scroll to position [0, 0]
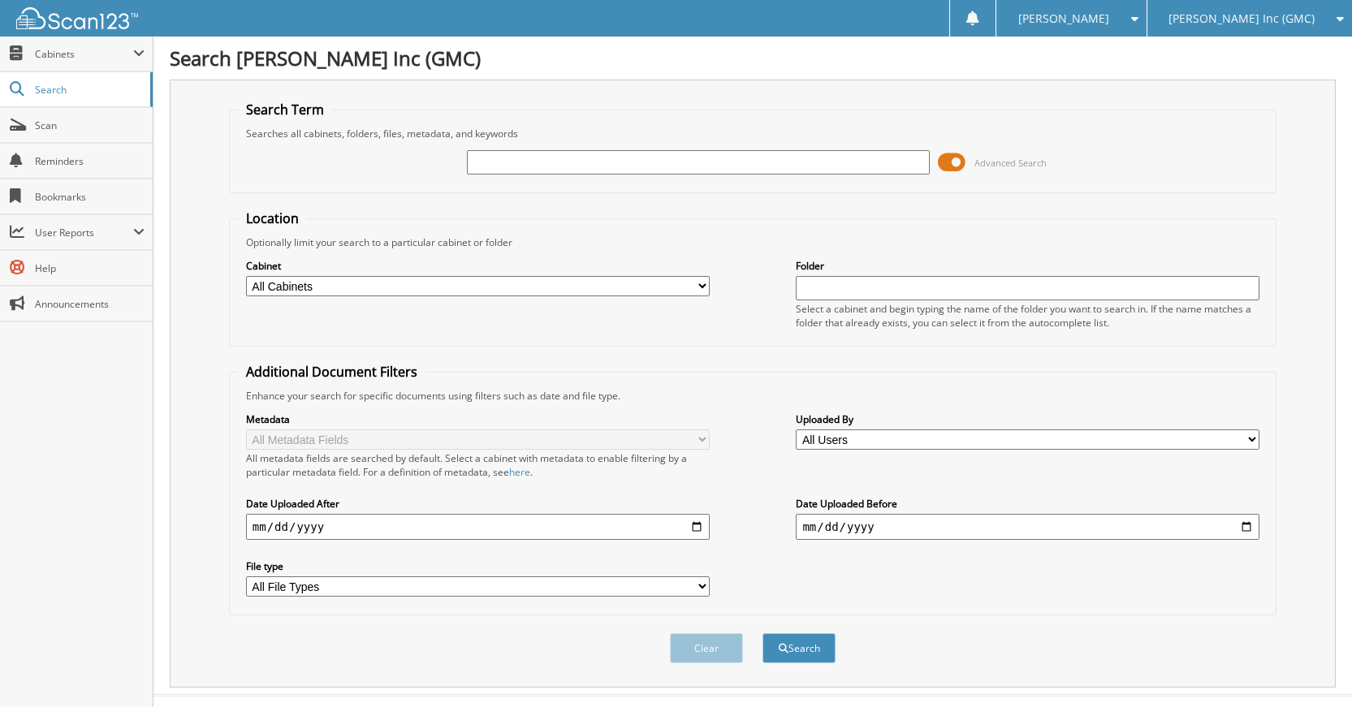
click at [780, 175] on div "Advanced Search" at bounding box center [753, 162] width 1030 height 44
click at [780, 166] on input "text" at bounding box center [699, 162] width 464 height 24
type input "K61130A"
click at [763, 633] on button "Search" at bounding box center [799, 648] width 73 height 30
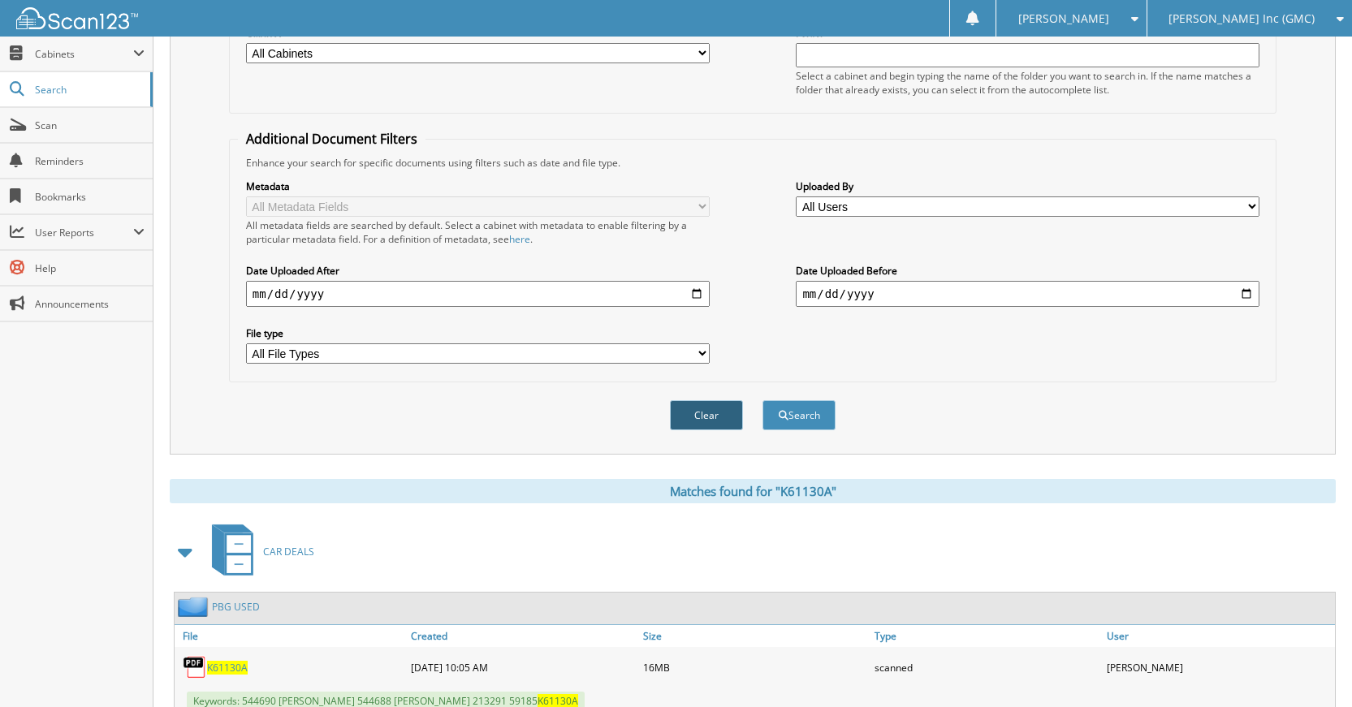
scroll to position [291, 0]
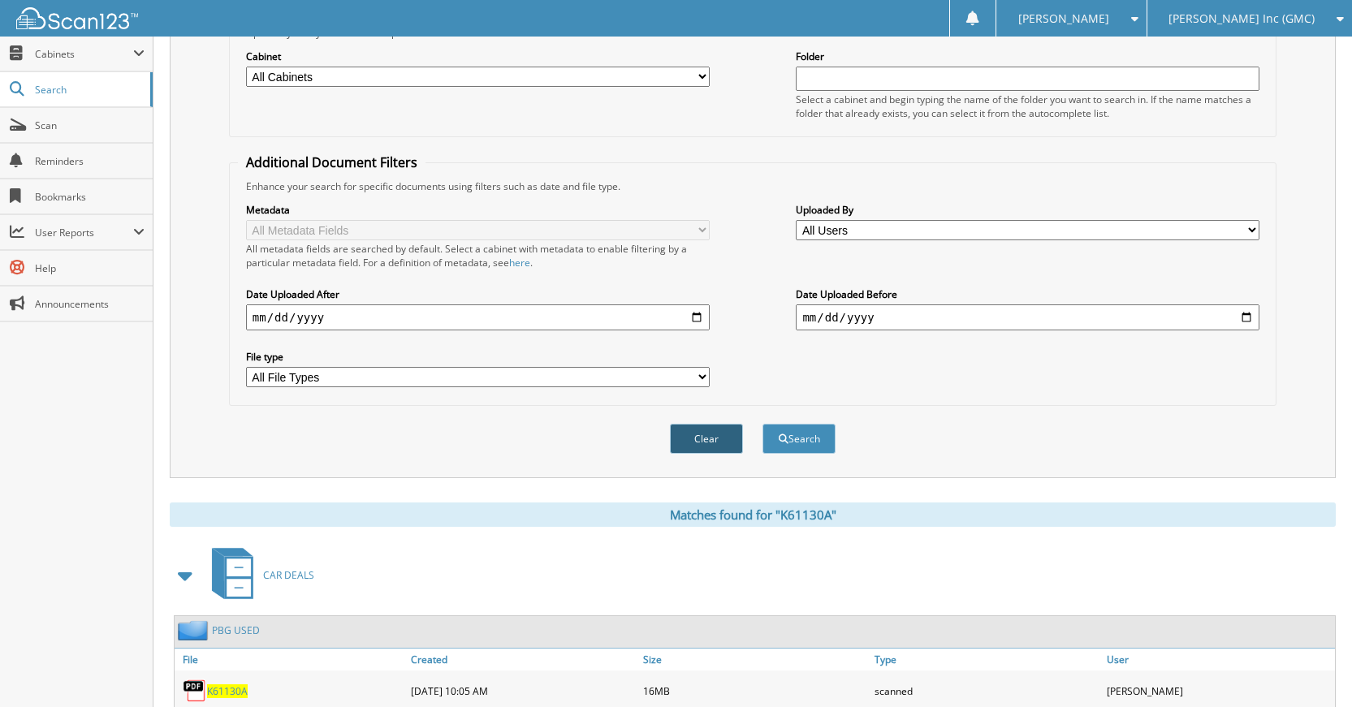
click at [726, 435] on button "Clear" at bounding box center [706, 439] width 73 height 30
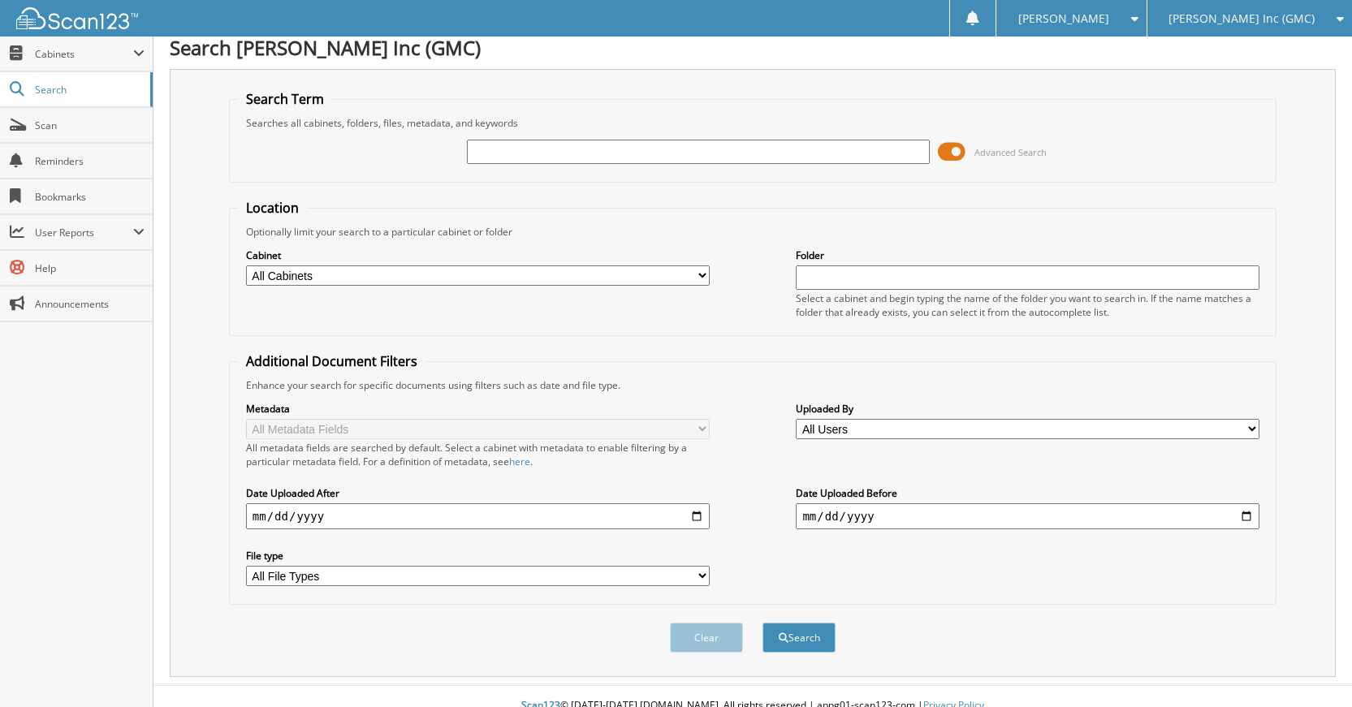
scroll to position [0, 0]
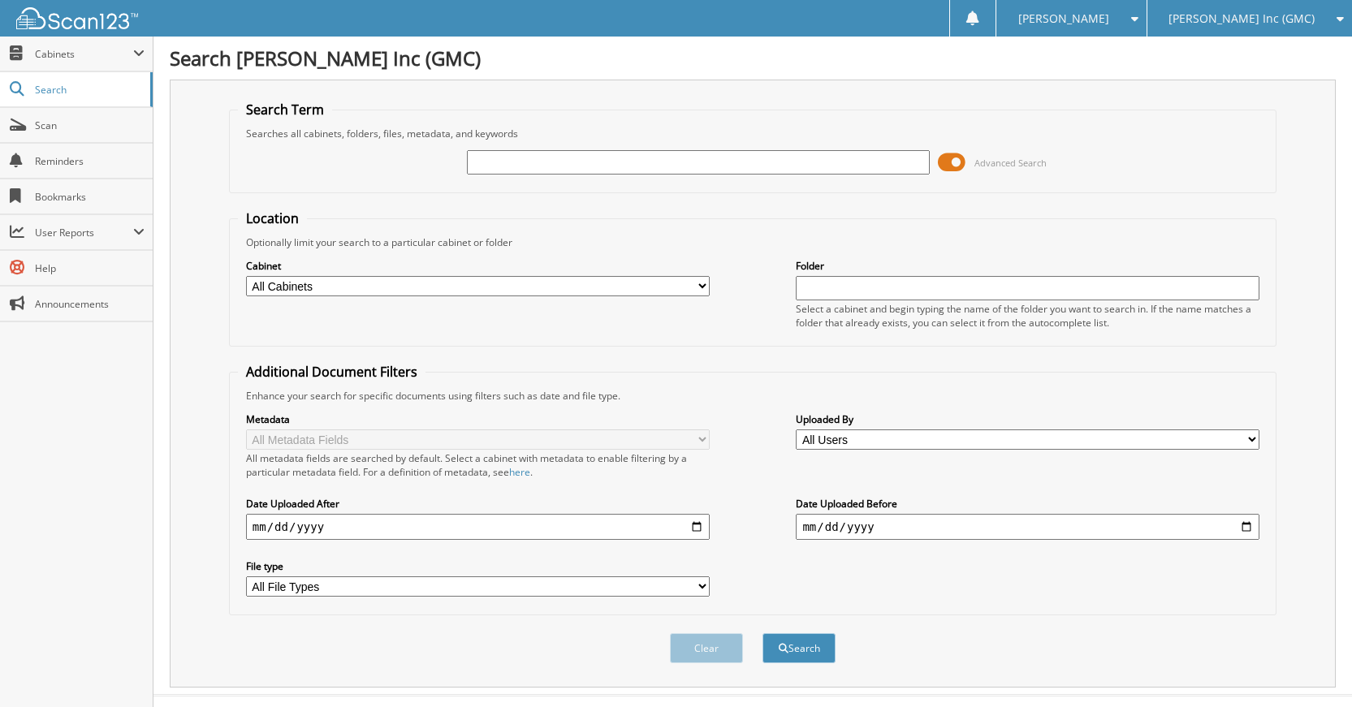
click at [806, 156] on input "text" at bounding box center [699, 162] width 464 height 24
type input "K20295A"
click at [763, 633] on button "Search" at bounding box center [799, 648] width 73 height 30
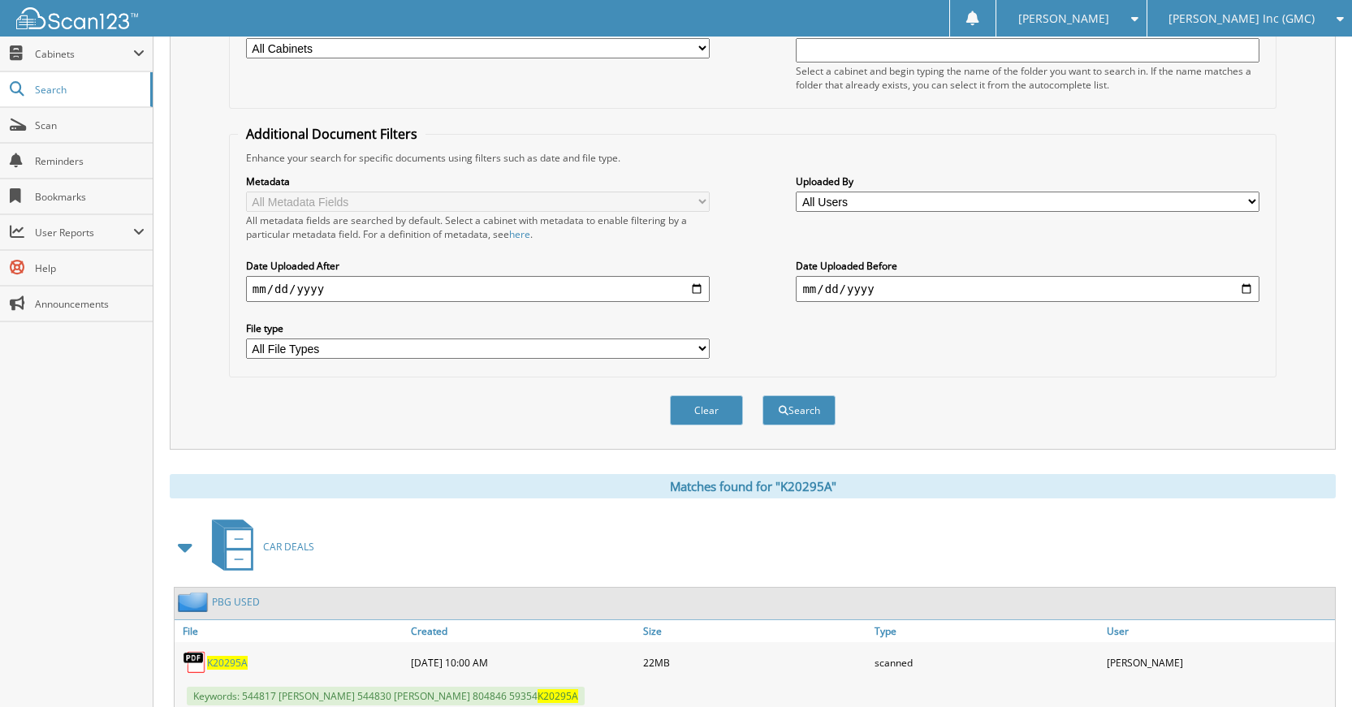
scroll to position [210, 0]
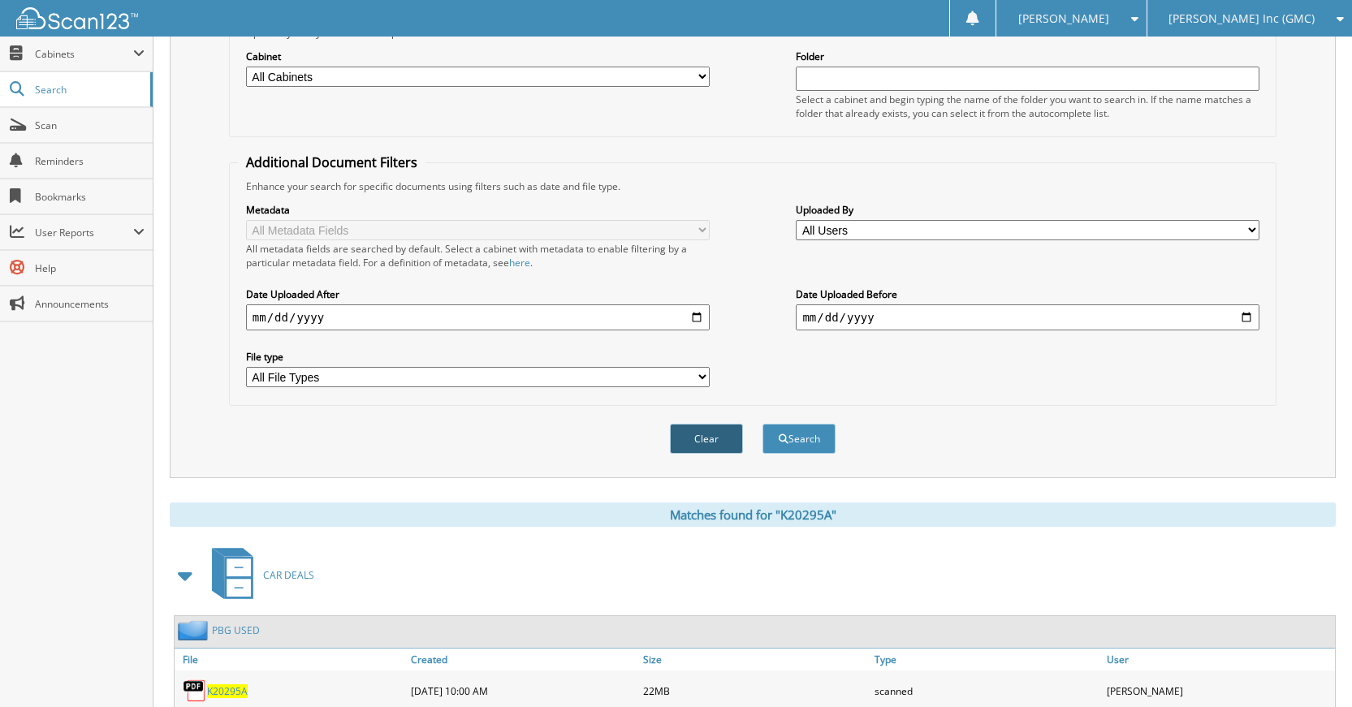
click at [724, 443] on button "Clear" at bounding box center [706, 439] width 73 height 30
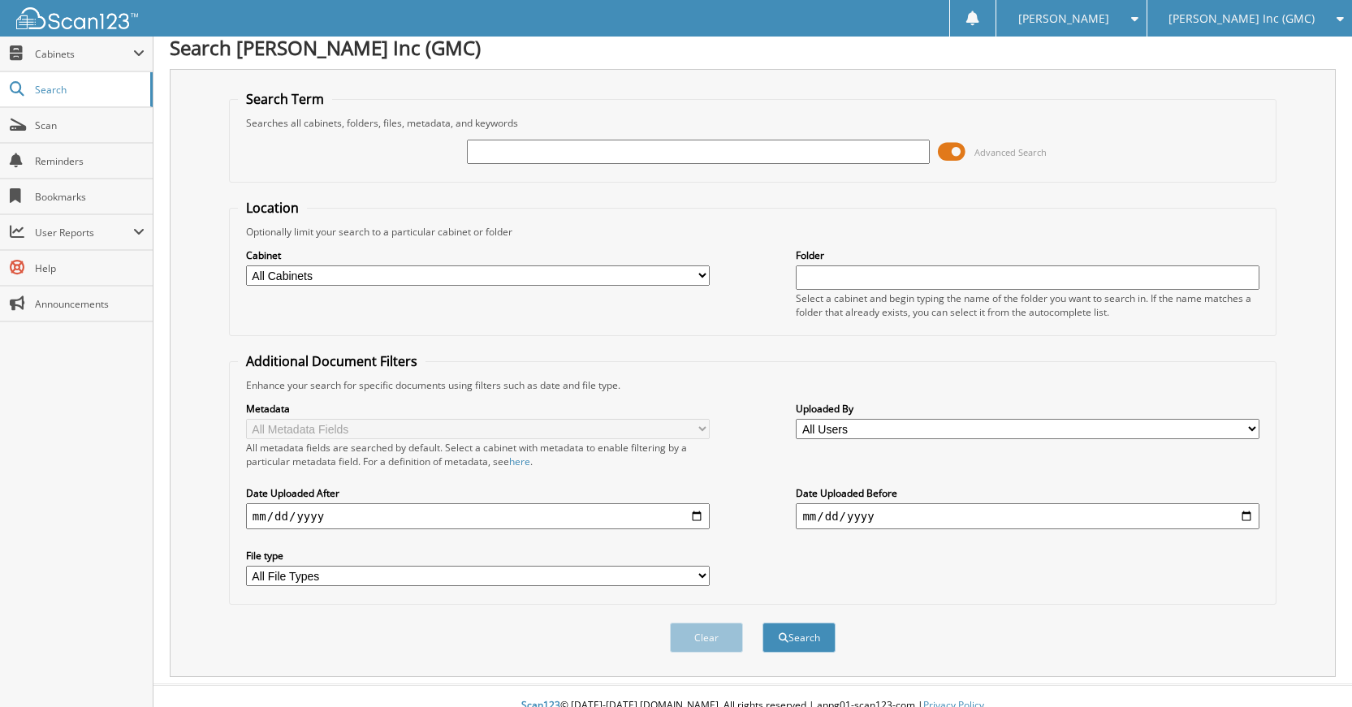
scroll to position [0, 0]
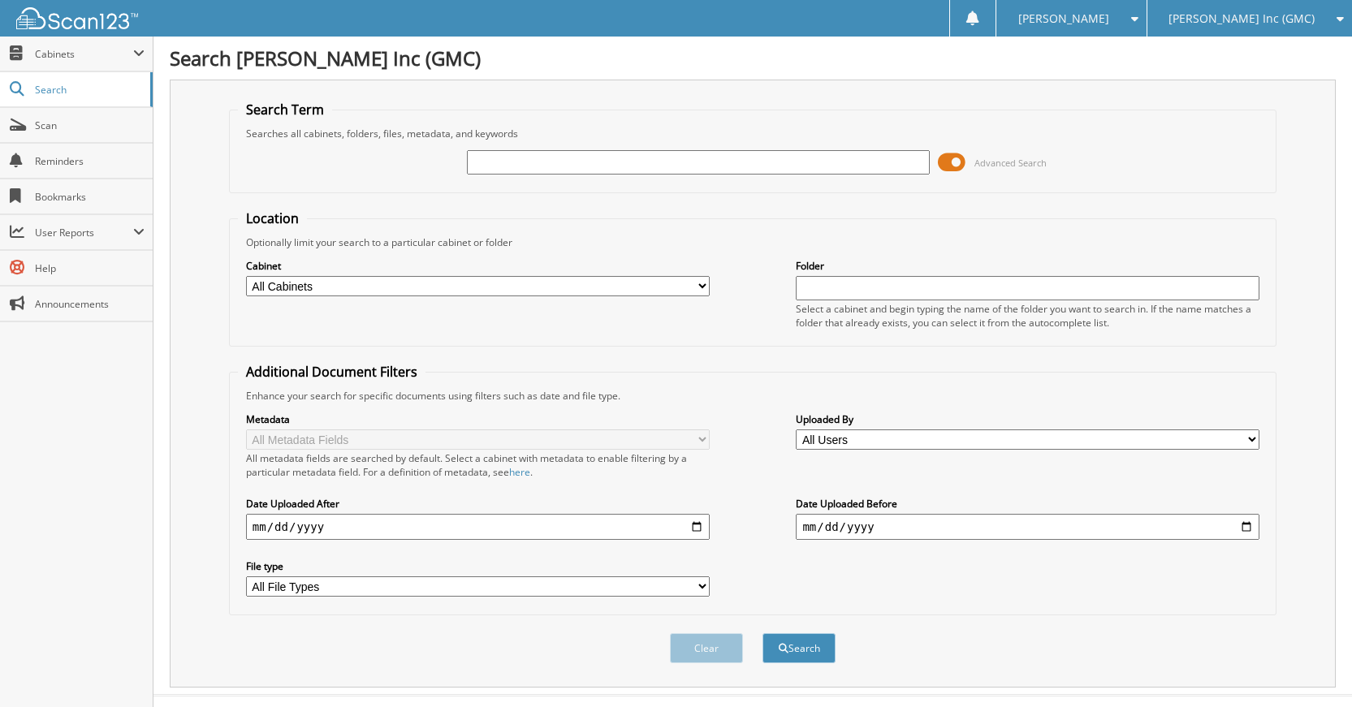
click at [849, 160] on input "text" at bounding box center [699, 162] width 464 height 24
type input "K30125A"
click at [763, 633] on button "Search" at bounding box center [799, 648] width 73 height 30
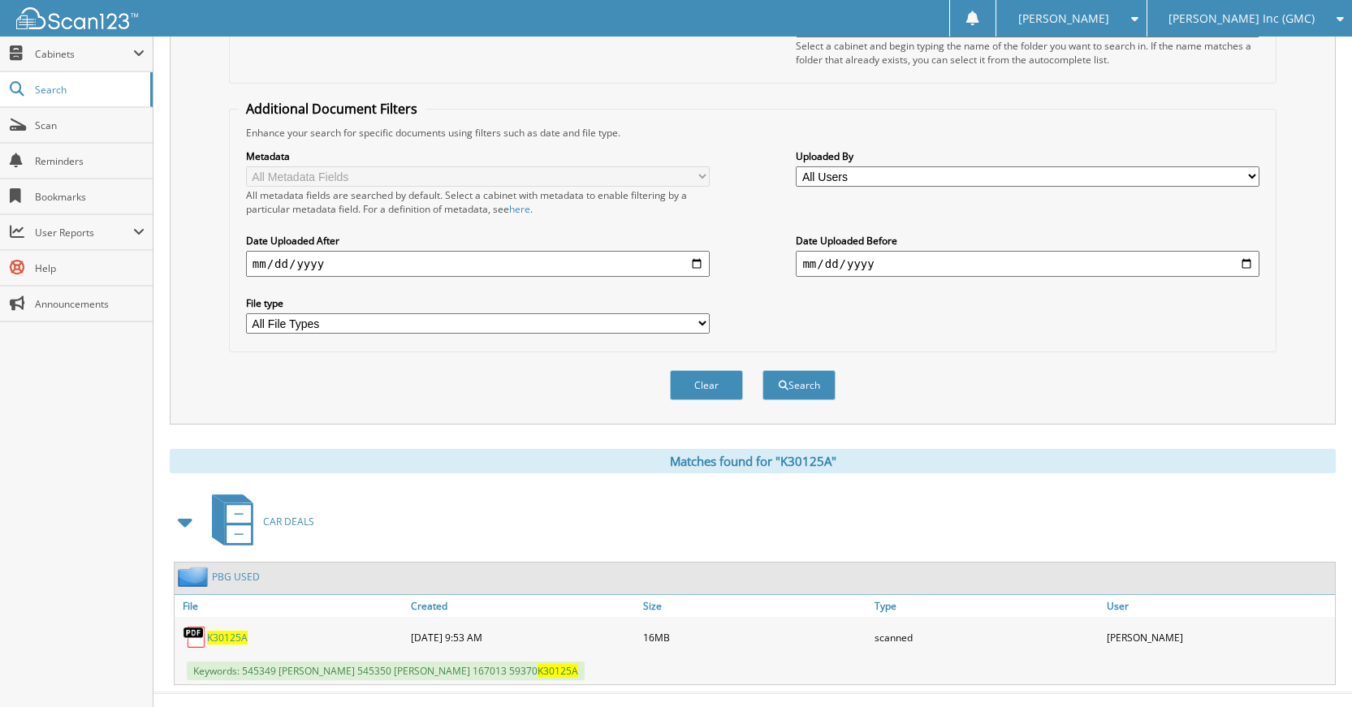
scroll to position [291, 0]
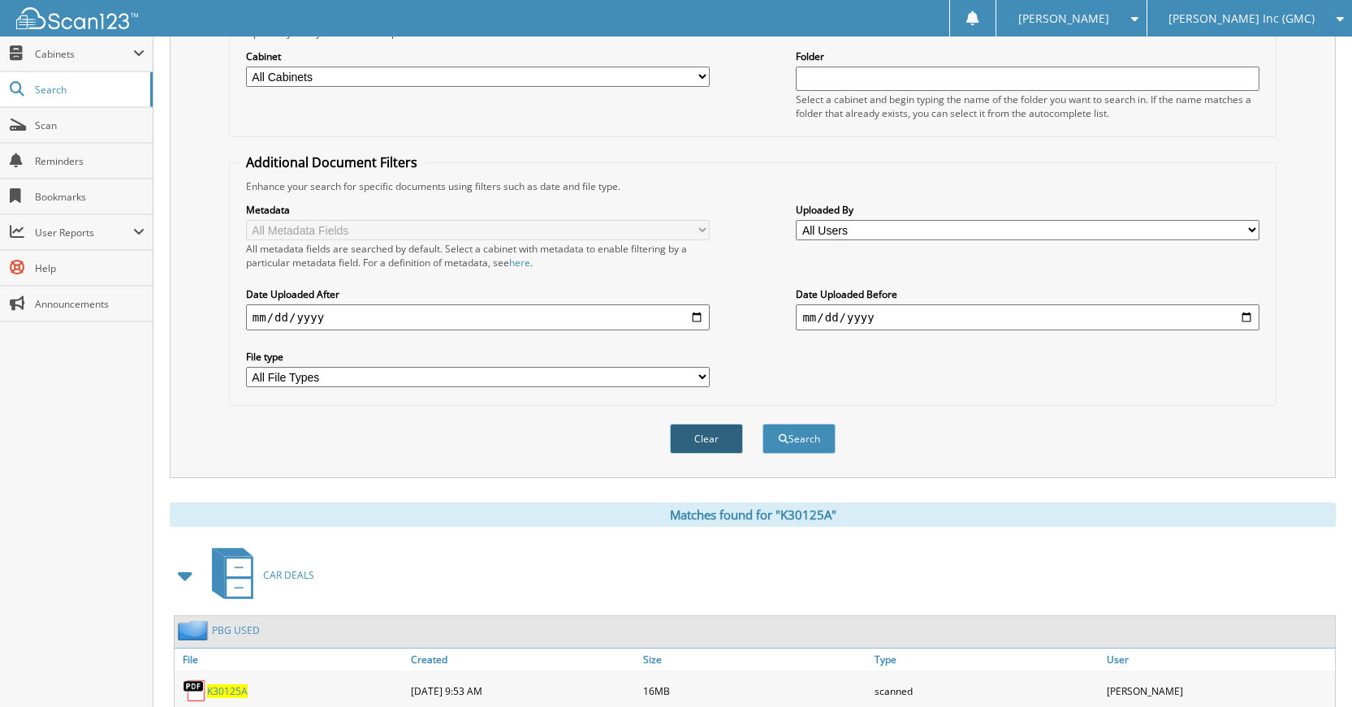
click at [712, 441] on button "Clear" at bounding box center [706, 439] width 73 height 30
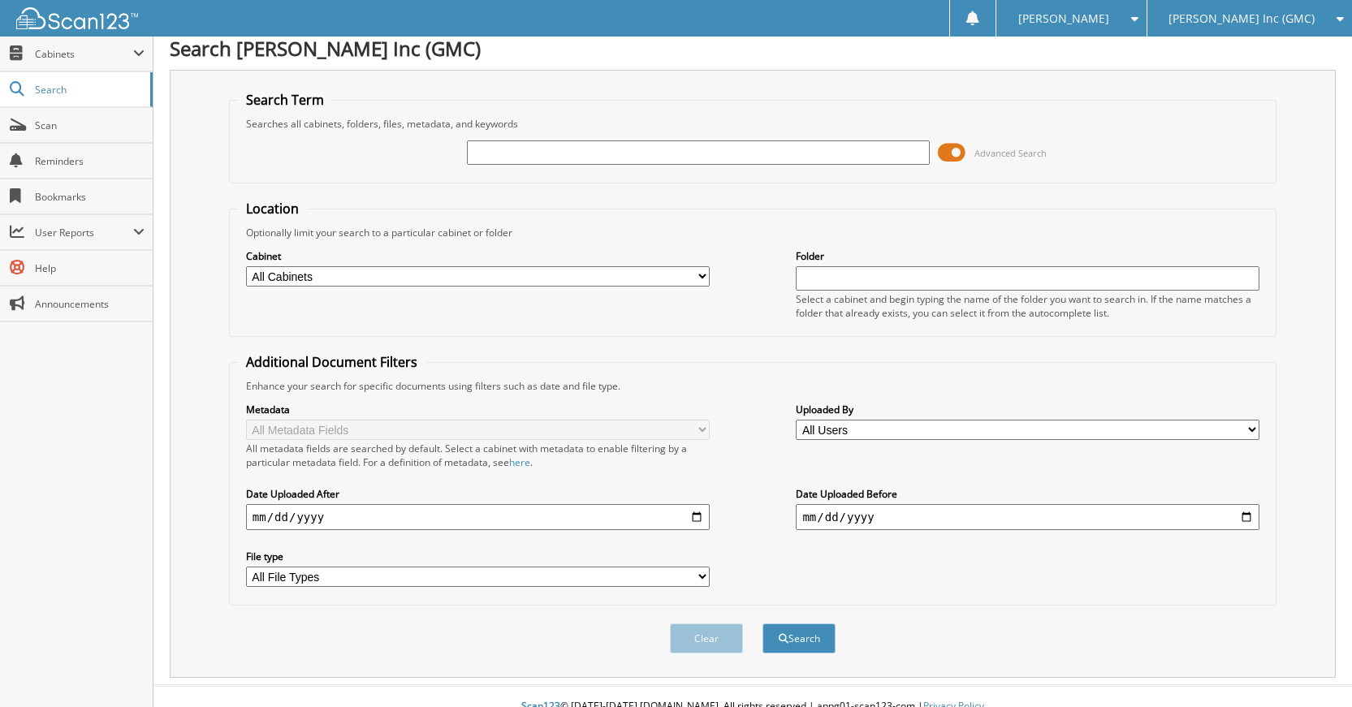
scroll to position [0, 0]
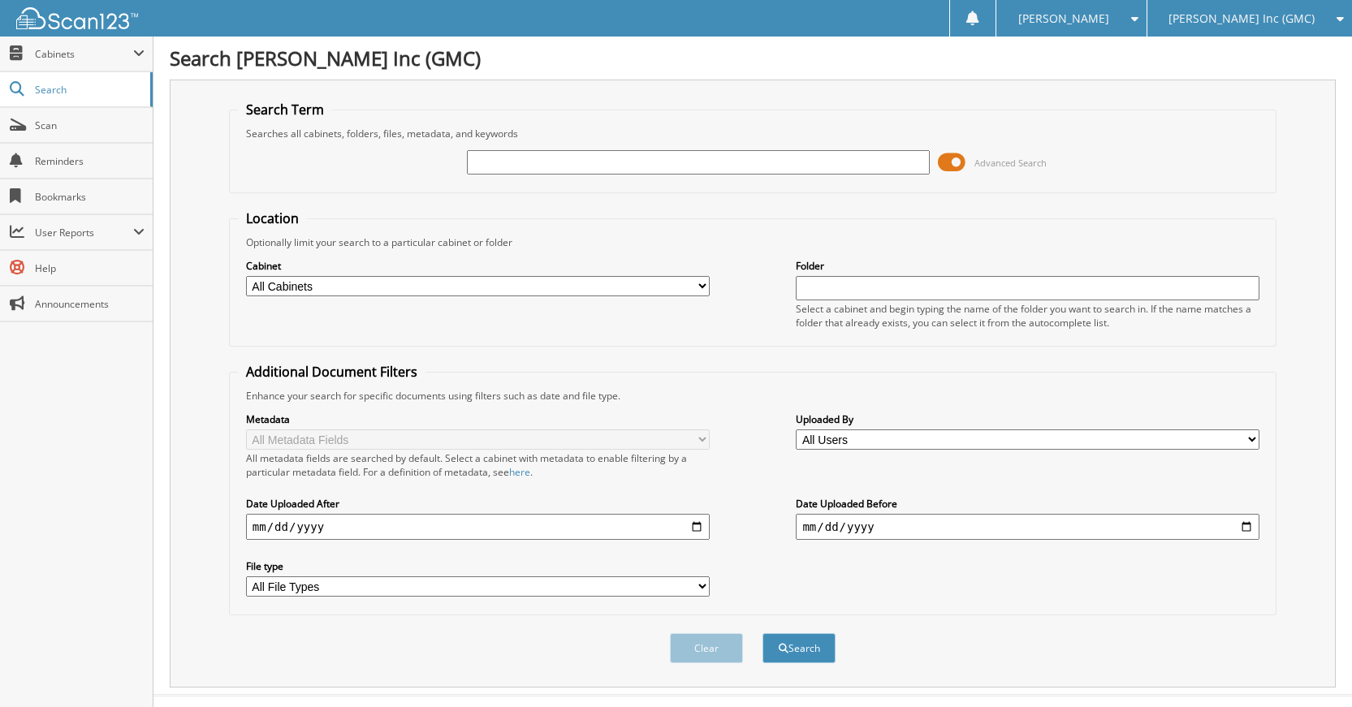
click at [860, 157] on input "text" at bounding box center [699, 162] width 464 height 24
type input "K61177A"
click at [763, 633] on button "Search" at bounding box center [799, 648] width 73 height 30
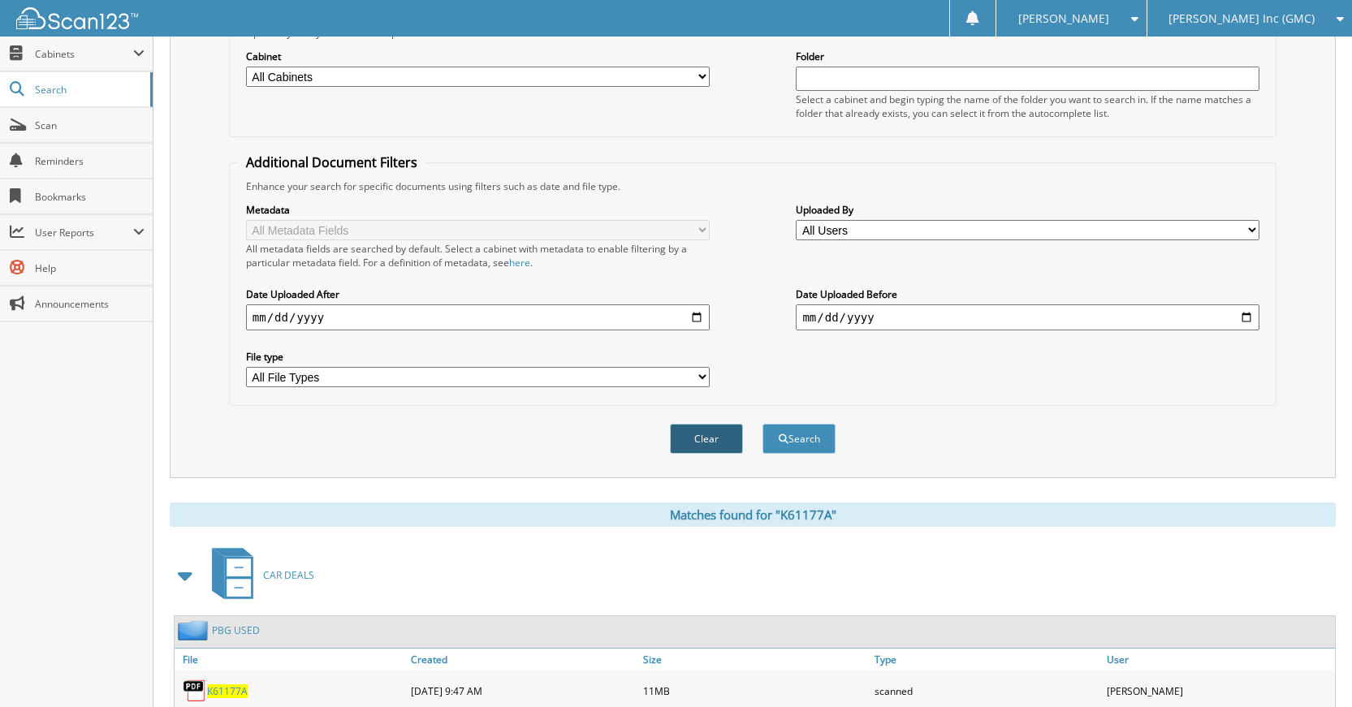
click at [724, 440] on button "Clear" at bounding box center [706, 439] width 73 height 30
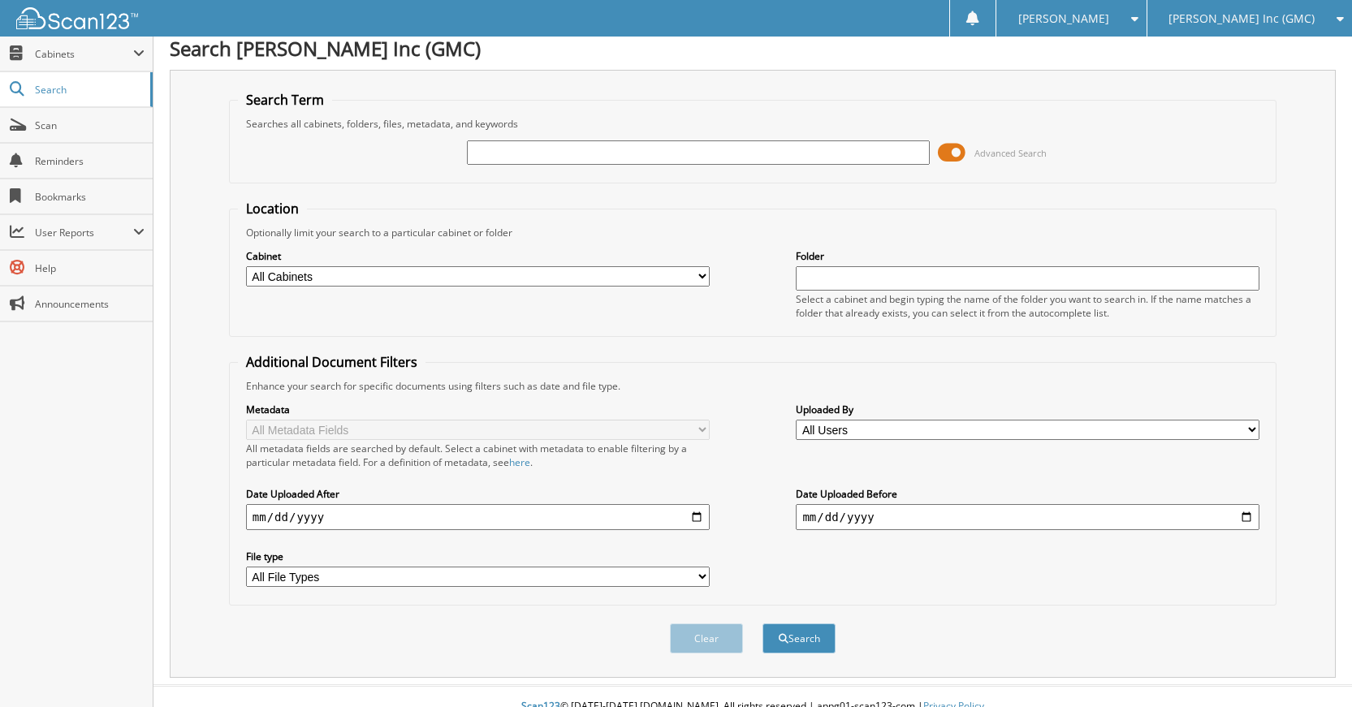
scroll to position [0, 0]
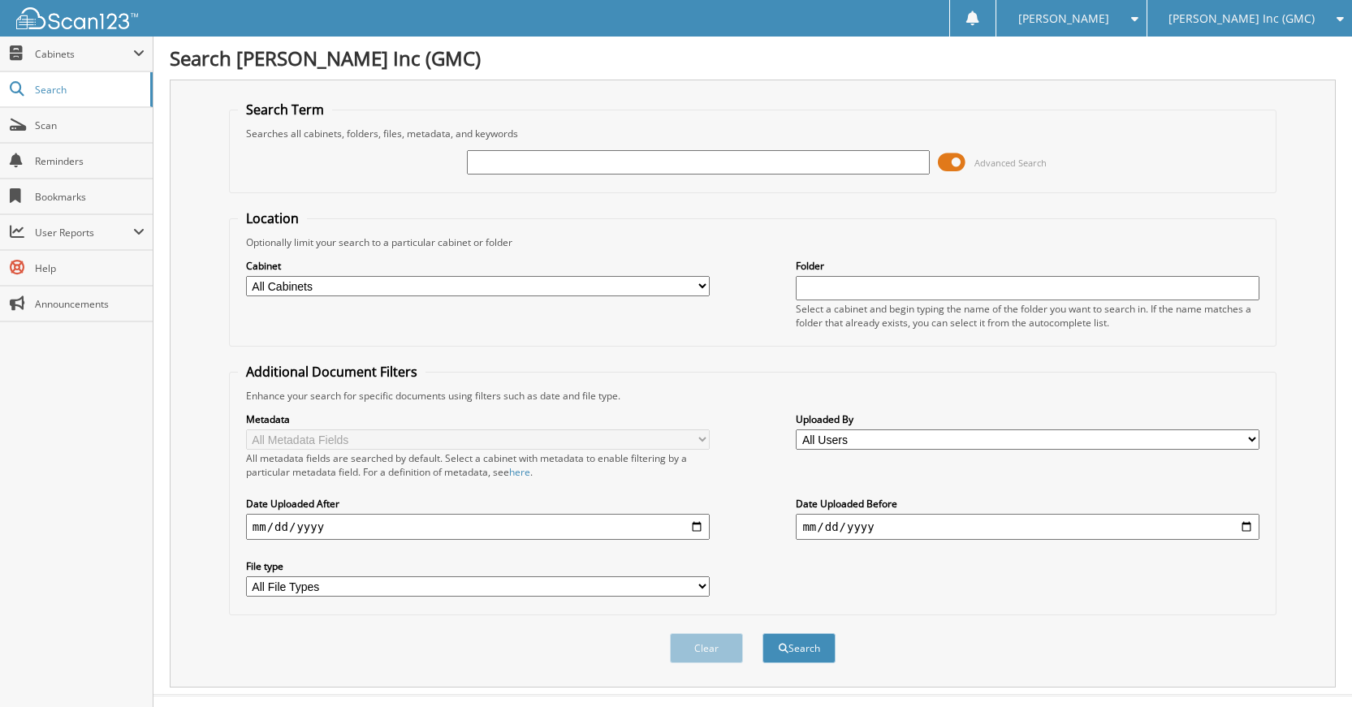
click at [791, 156] on input "text" at bounding box center [699, 162] width 464 height 24
type input "G78431A"
click at [763, 633] on button "Search" at bounding box center [799, 648] width 73 height 30
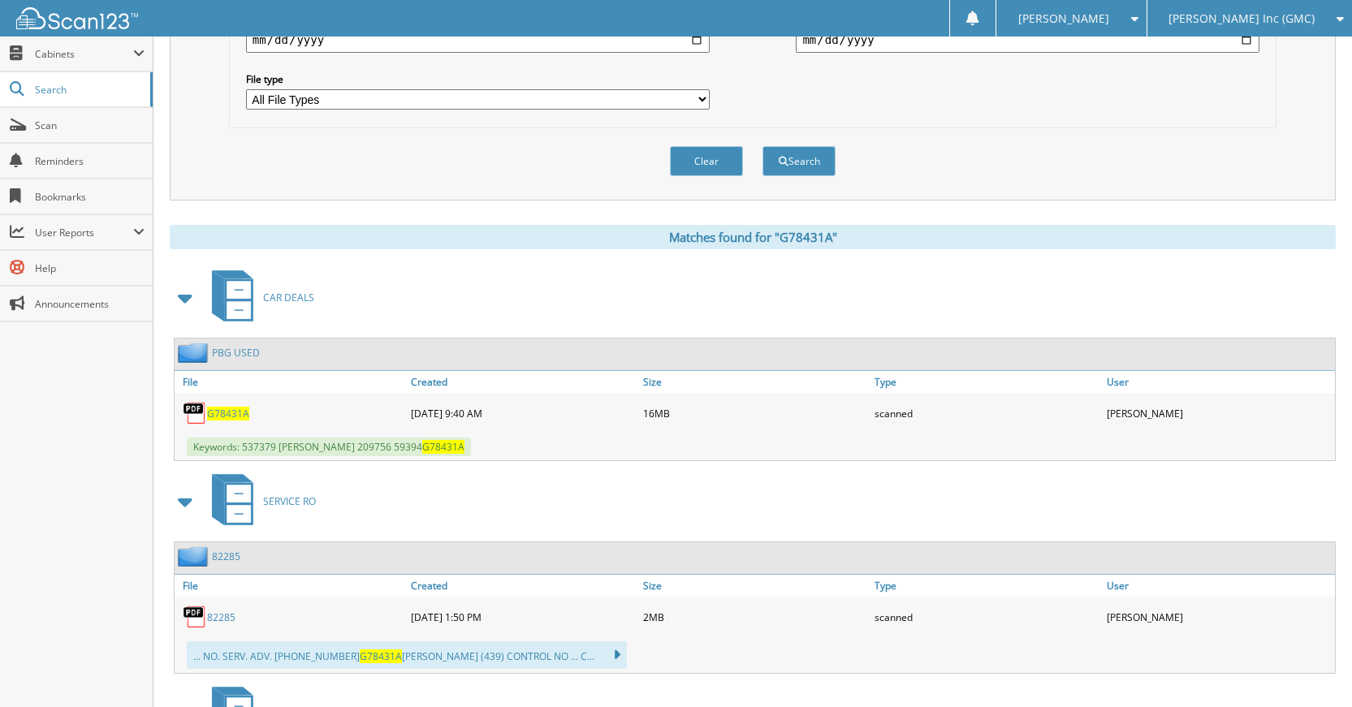
scroll to position [406, 0]
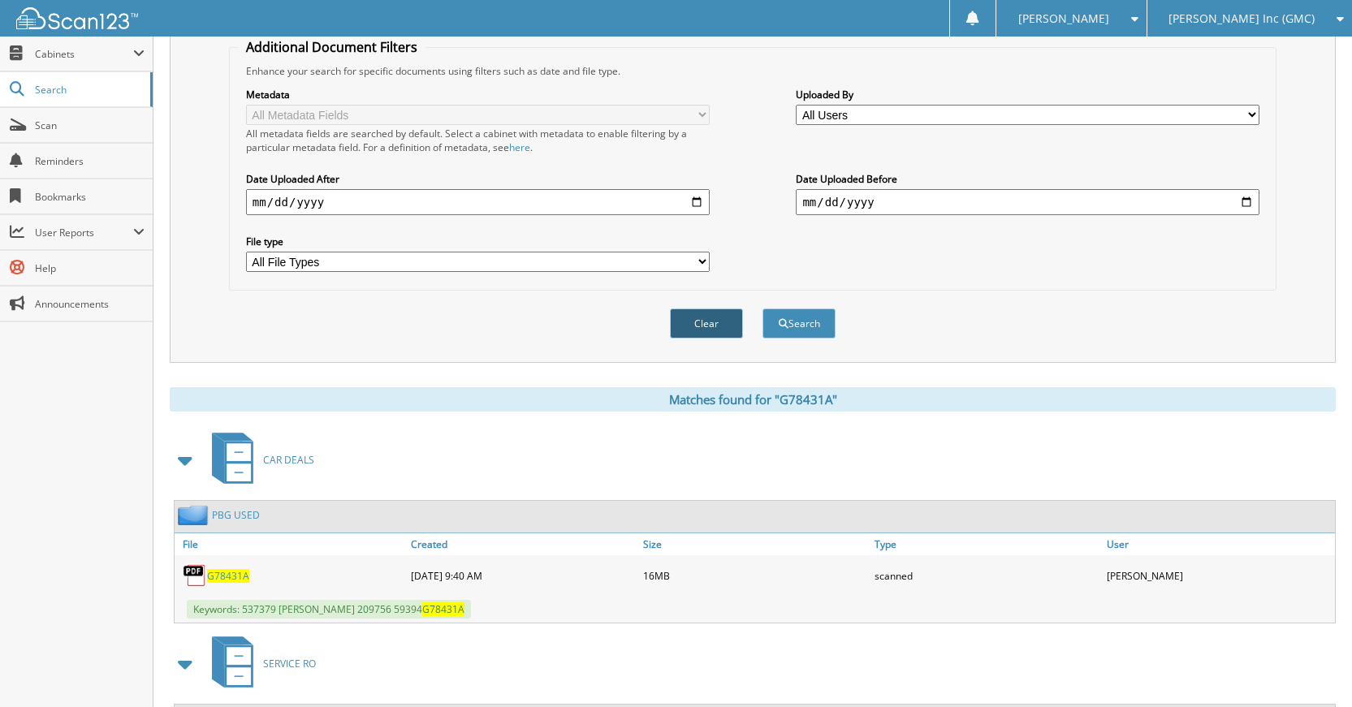
click at [707, 310] on button "Clear" at bounding box center [706, 324] width 73 height 30
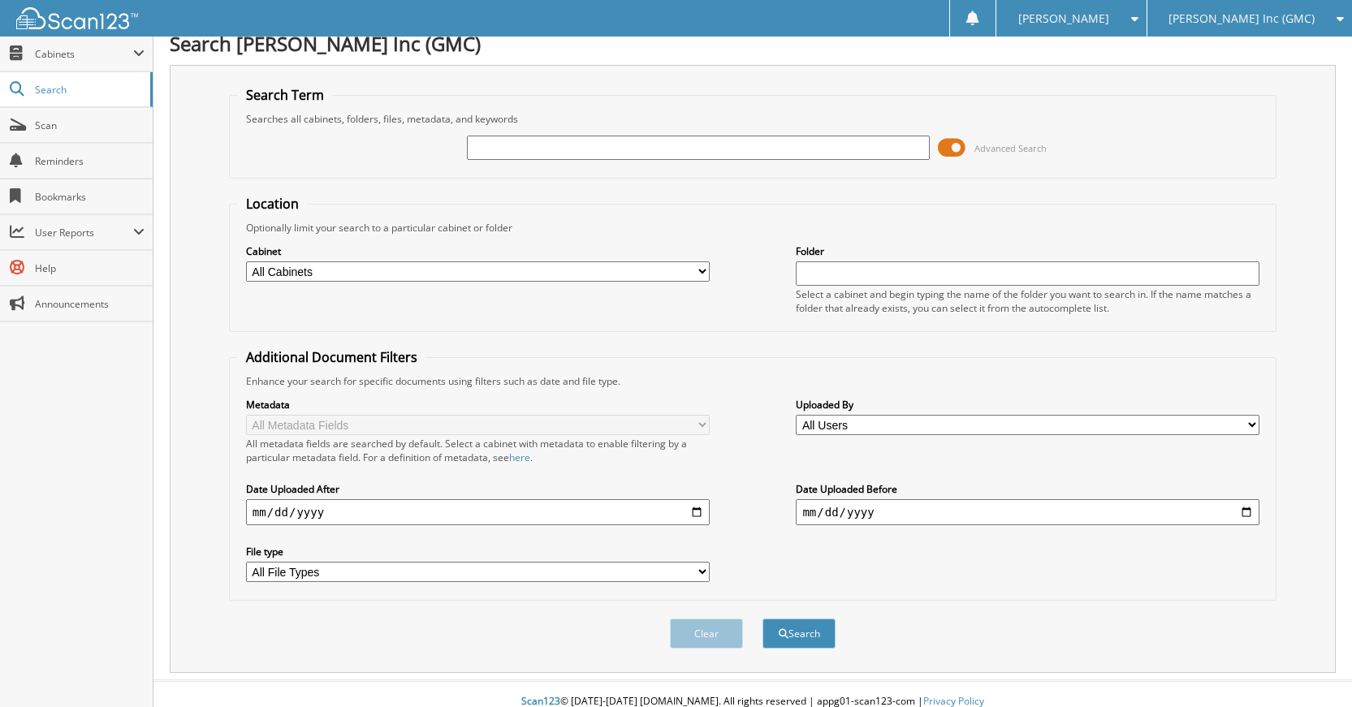
scroll to position [0, 0]
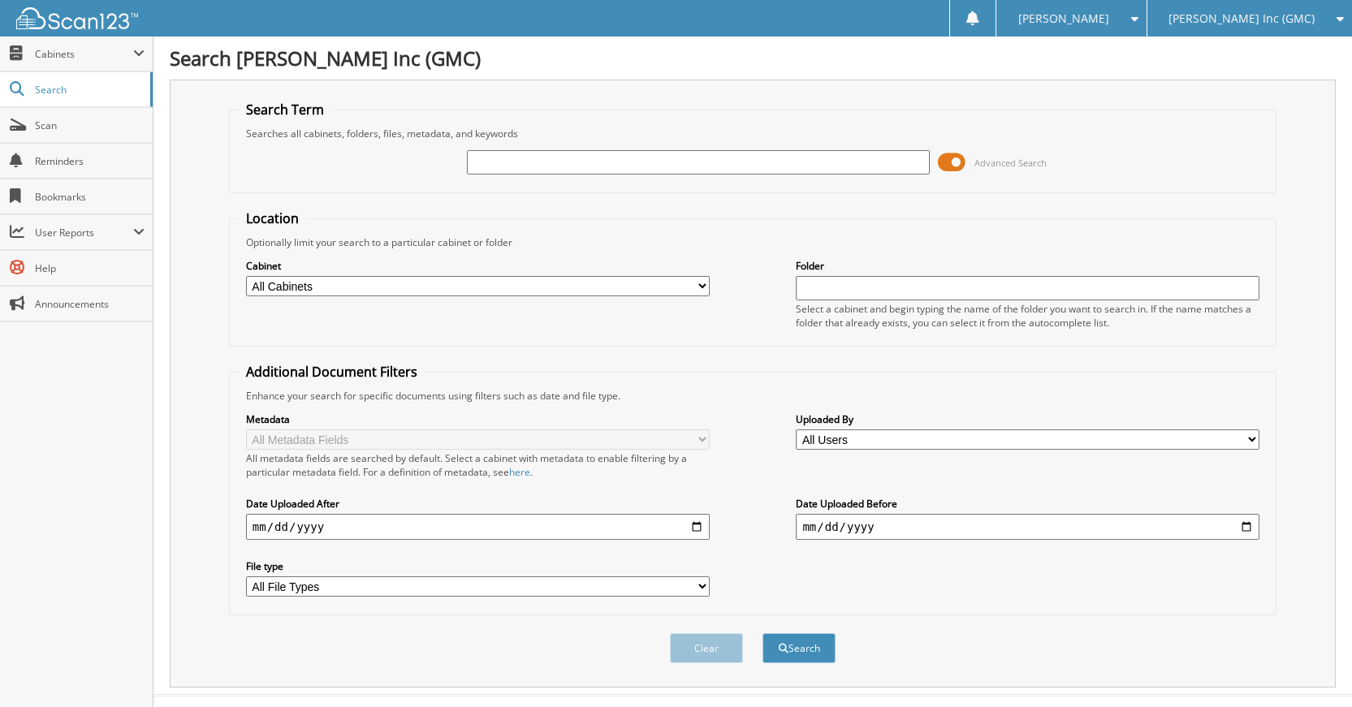
click at [773, 164] on input "text" at bounding box center [699, 162] width 464 height 24
type input "G78447A"
click at [763, 633] on button "Search" at bounding box center [799, 648] width 73 height 30
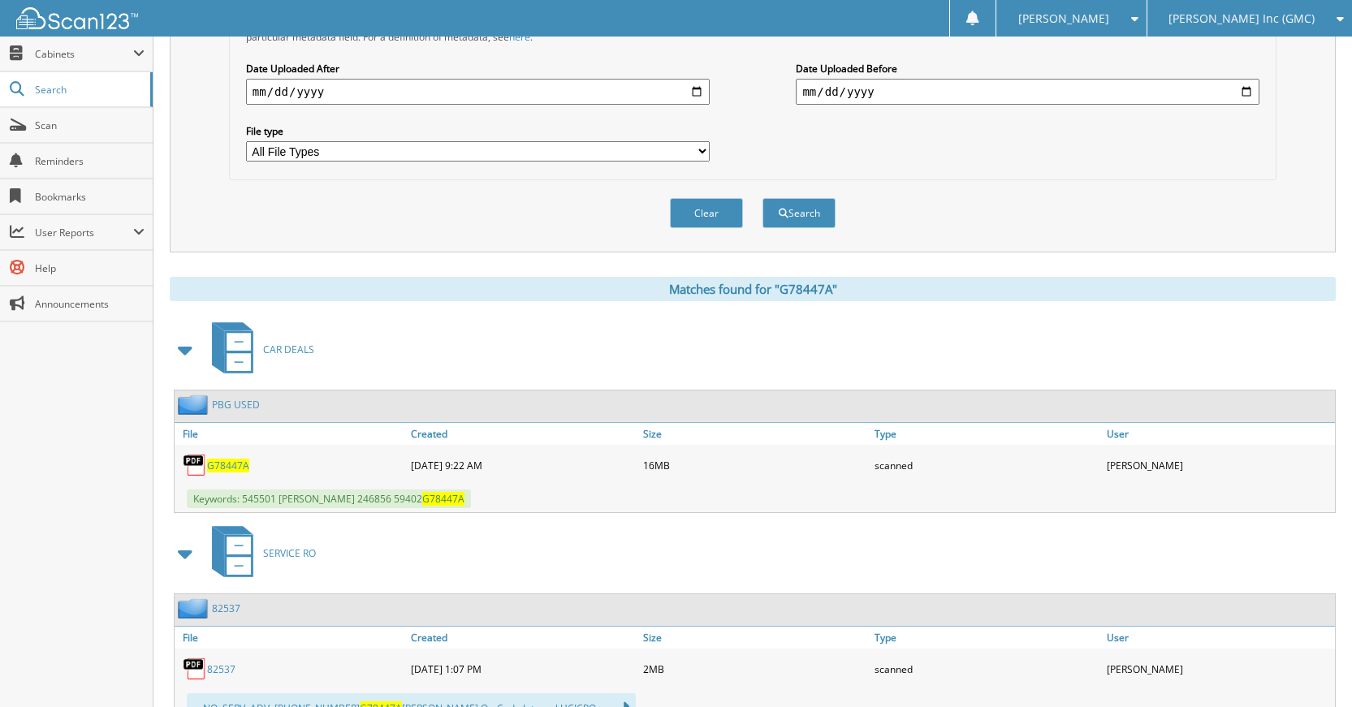
scroll to position [487, 0]
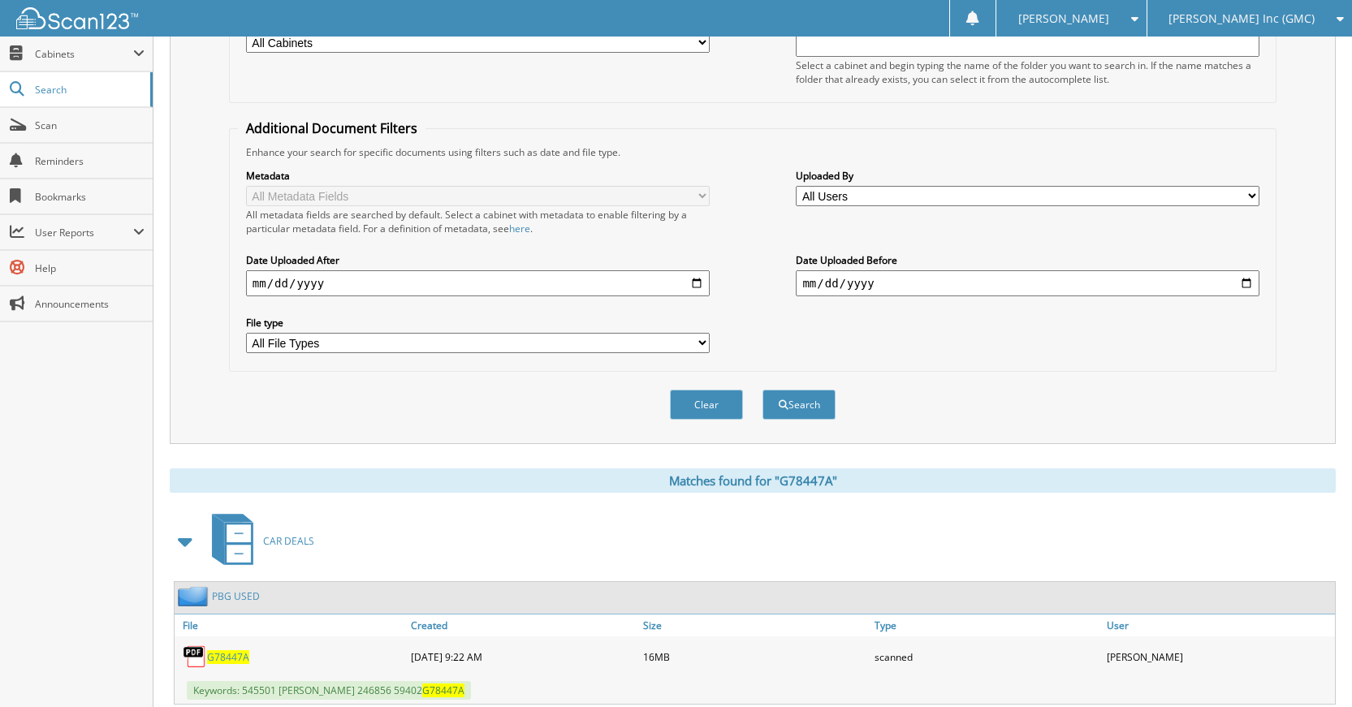
drag, startPoint x: 691, startPoint y: 398, endPoint x: 736, endPoint y: 466, distance: 81.5
click at [689, 400] on button "Clear" at bounding box center [706, 405] width 73 height 30
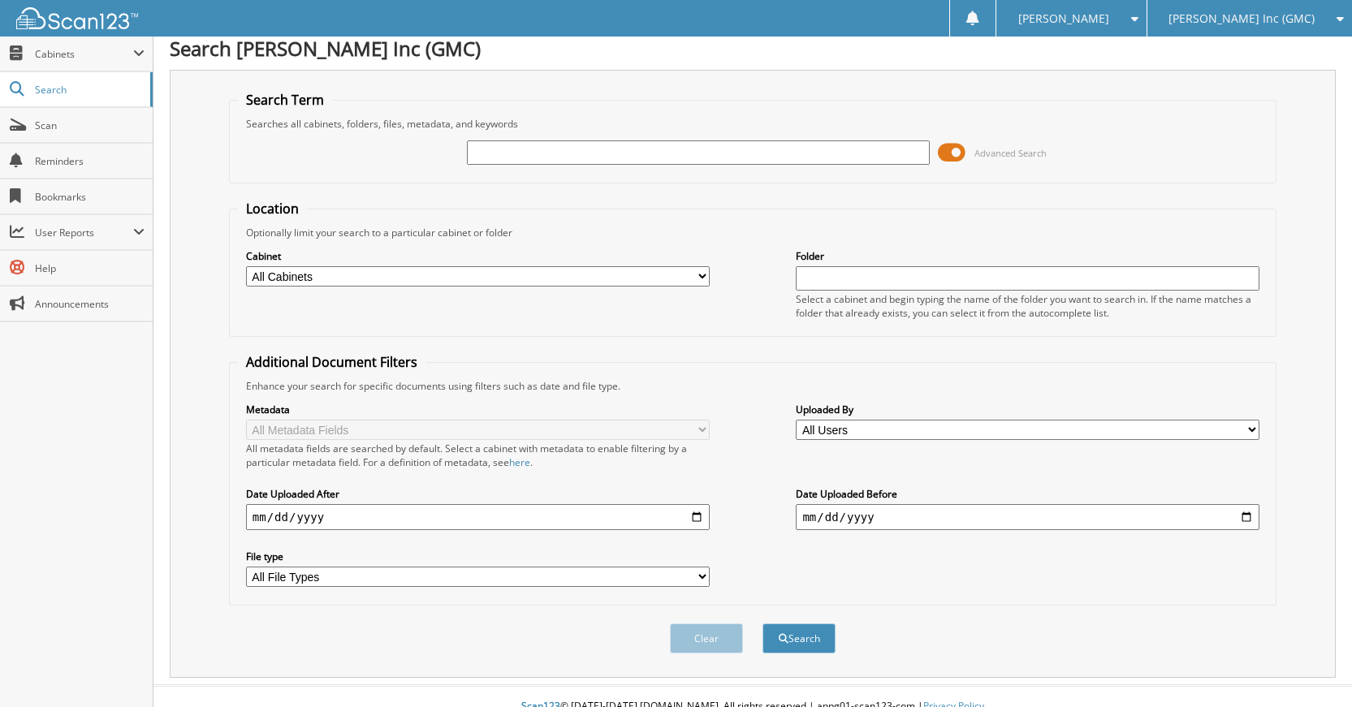
scroll to position [0, 0]
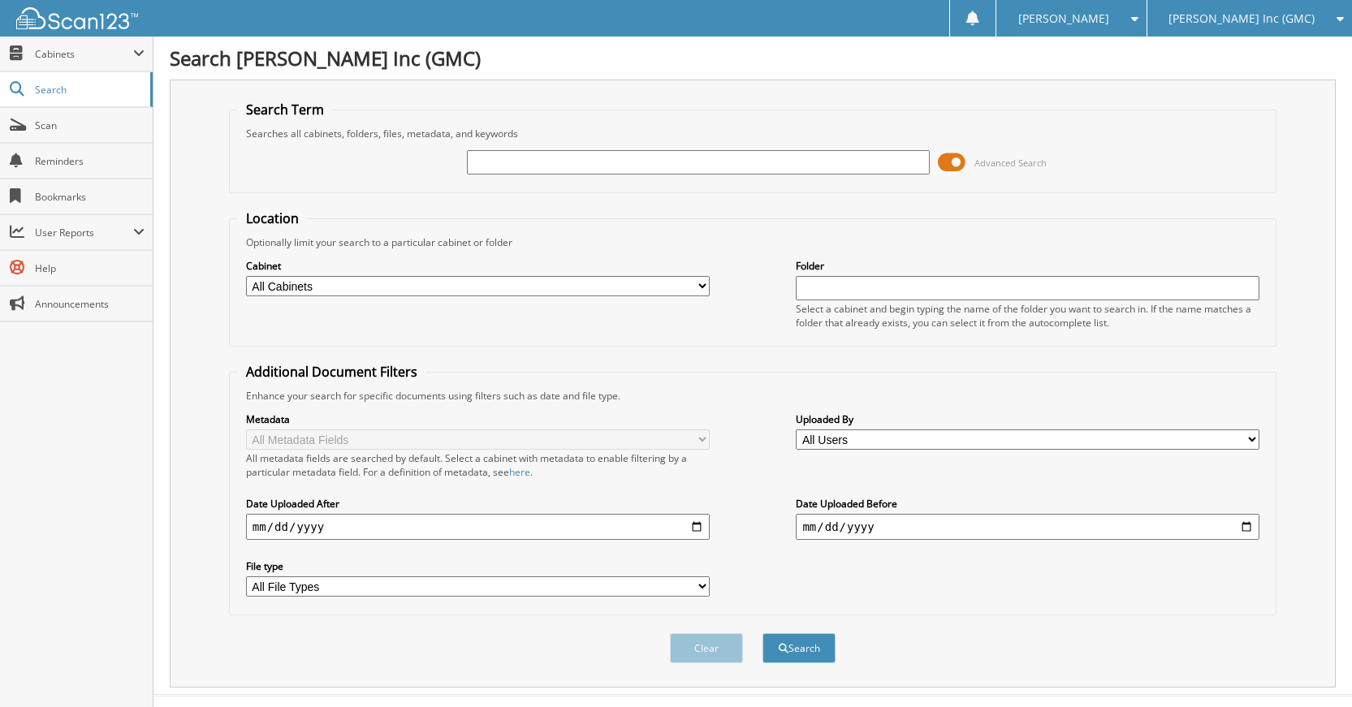
click at [753, 159] on input "text" at bounding box center [699, 162] width 464 height 24
type input "K30199A"
click at [763, 633] on button "Search" at bounding box center [799, 648] width 73 height 30
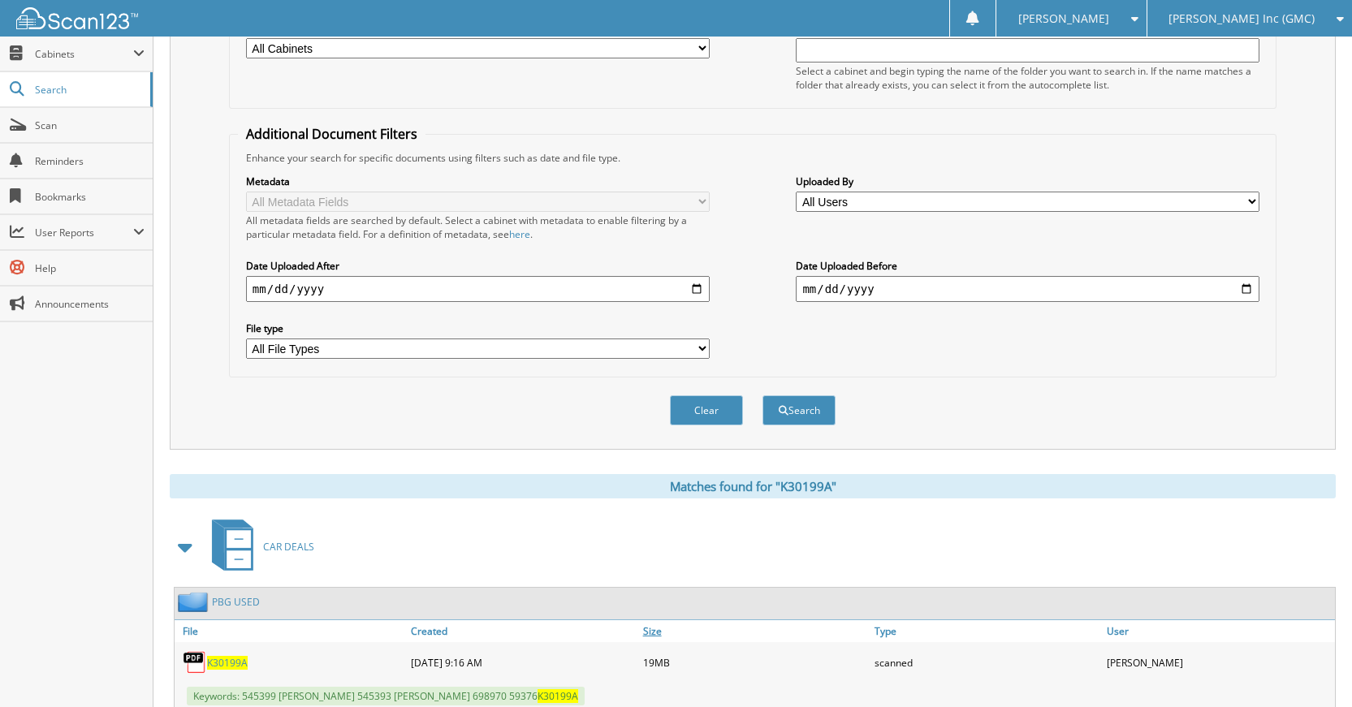
scroll to position [210, 0]
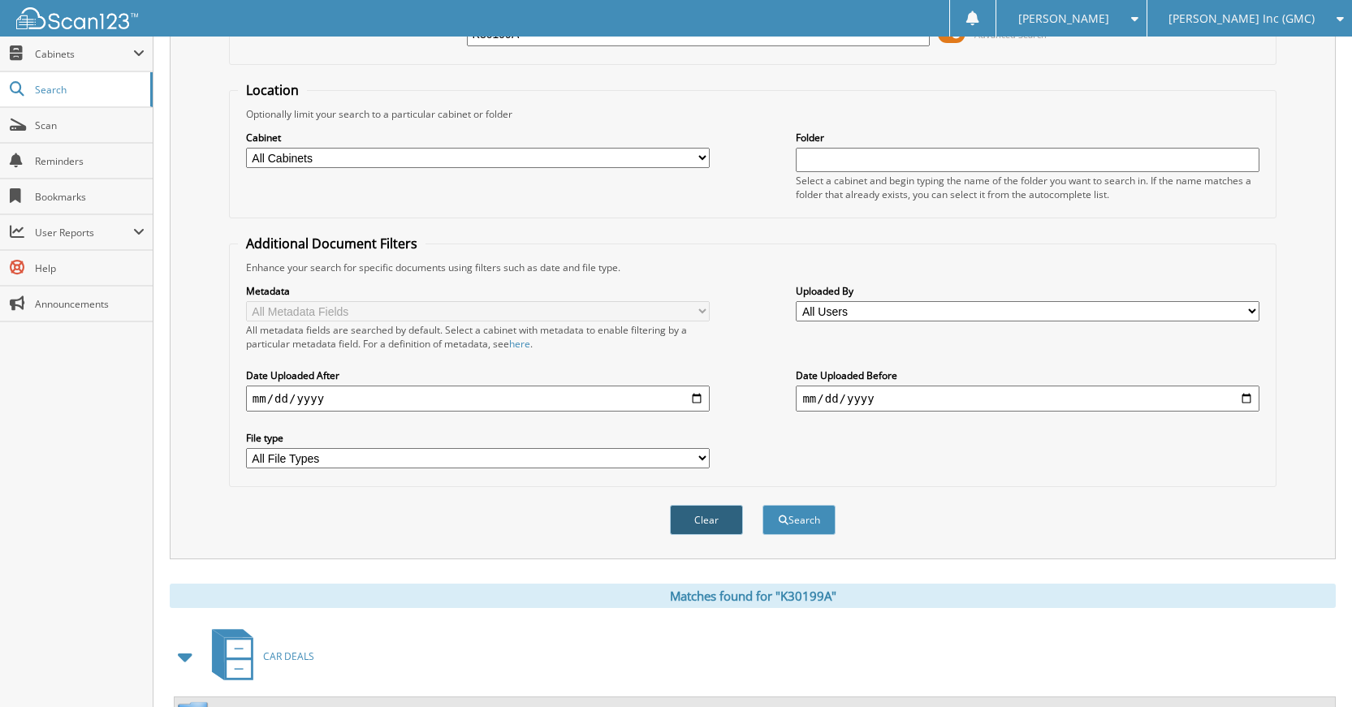
click at [688, 534] on button "Clear" at bounding box center [706, 520] width 73 height 30
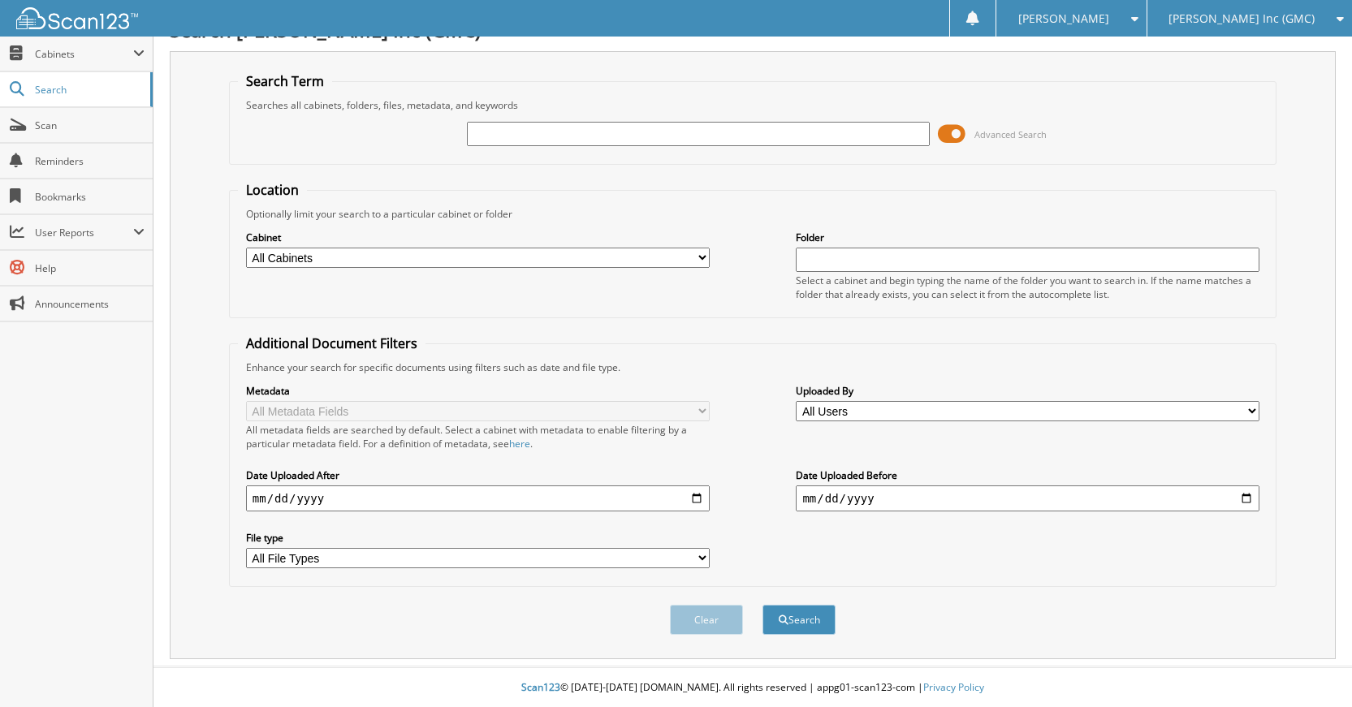
scroll to position [0, 0]
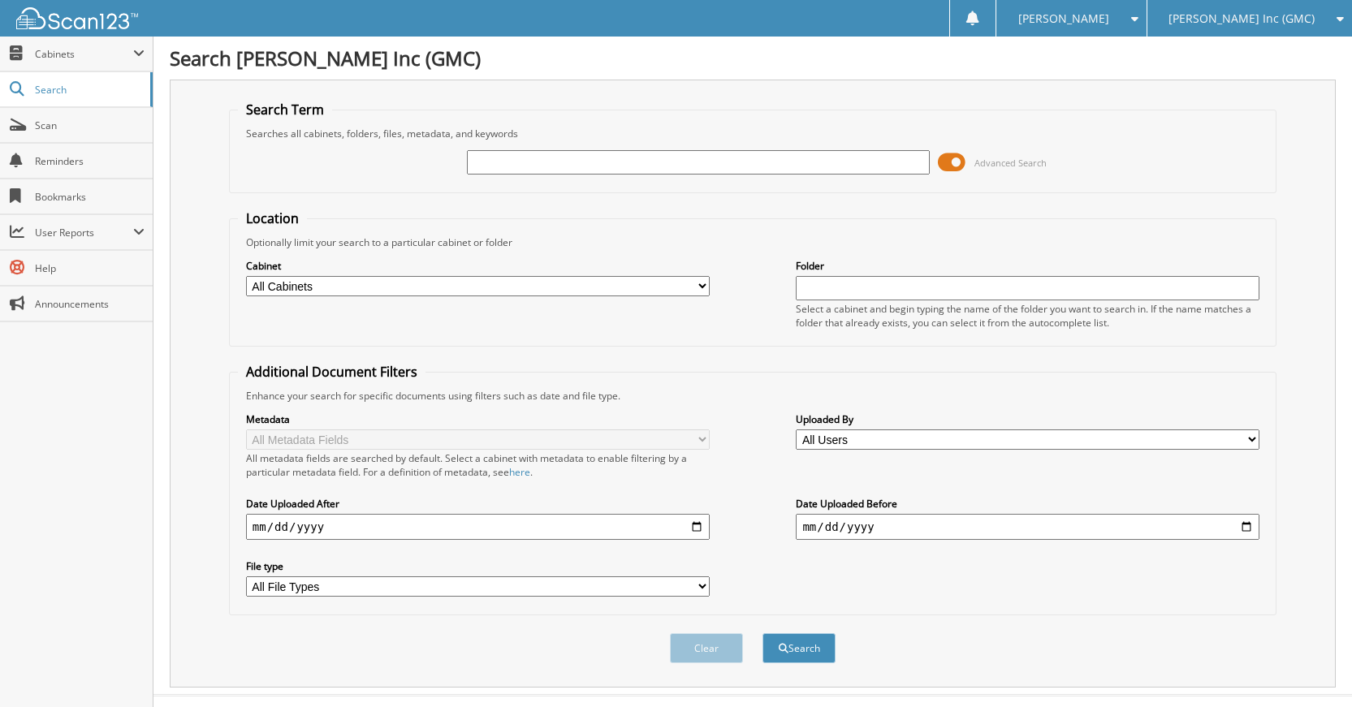
click at [782, 157] on input "text" at bounding box center [699, 162] width 464 height 24
type input "G9614A"
click at [763, 633] on button "Search" at bounding box center [799, 648] width 73 height 30
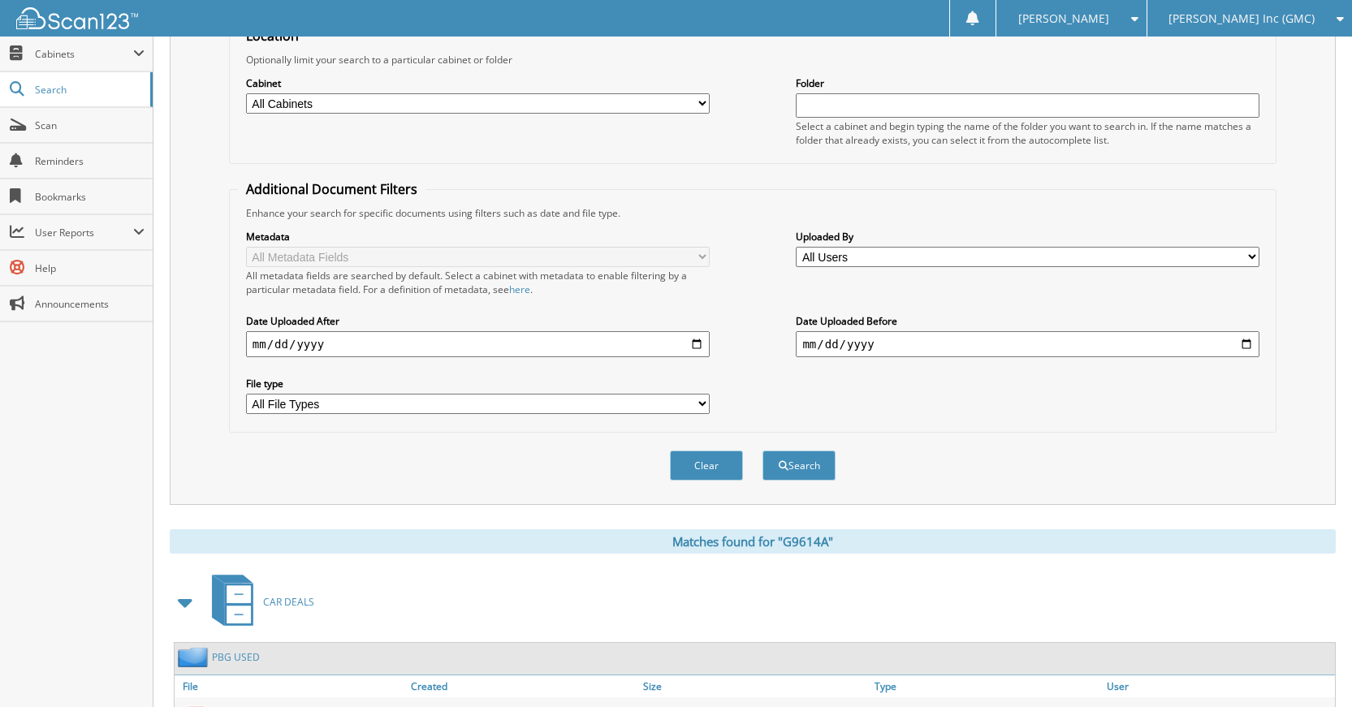
scroll to position [487, 0]
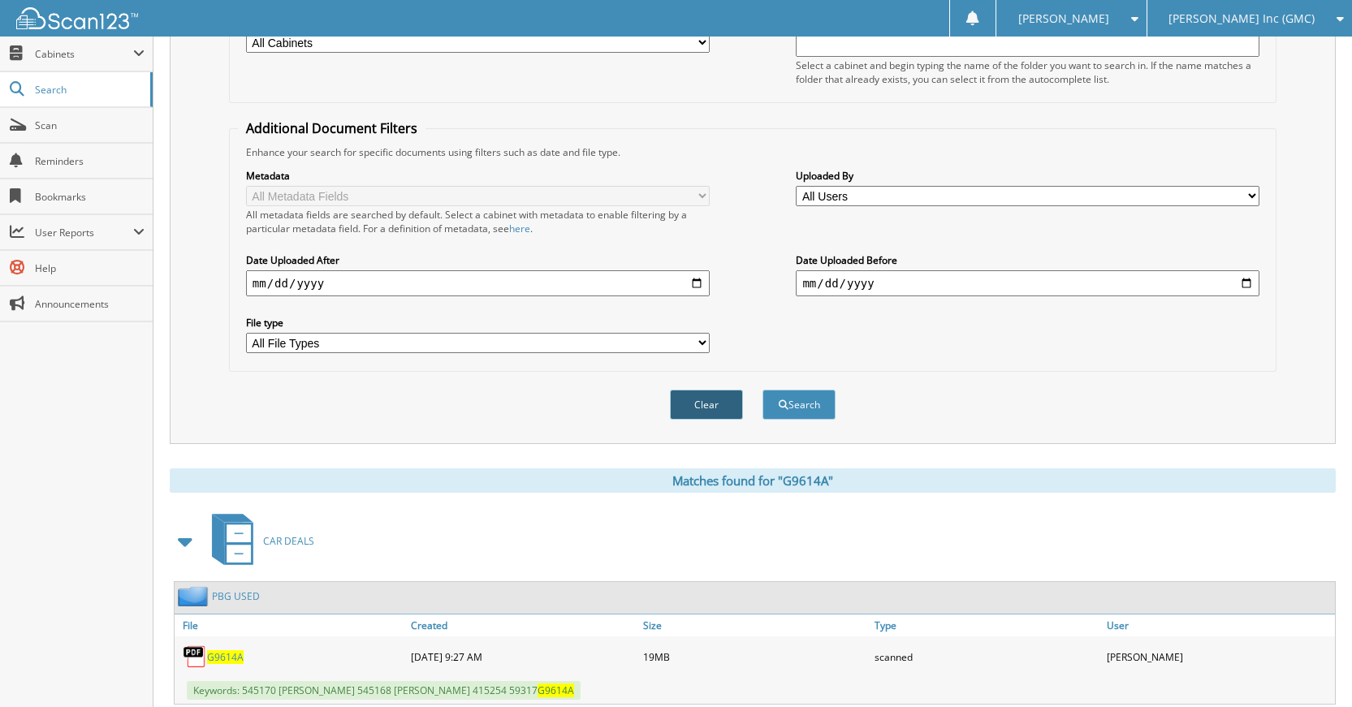
drag, startPoint x: 723, startPoint y: 406, endPoint x: 732, endPoint y: 400, distance: 11.0
click at [722, 406] on button "Clear" at bounding box center [706, 405] width 73 height 30
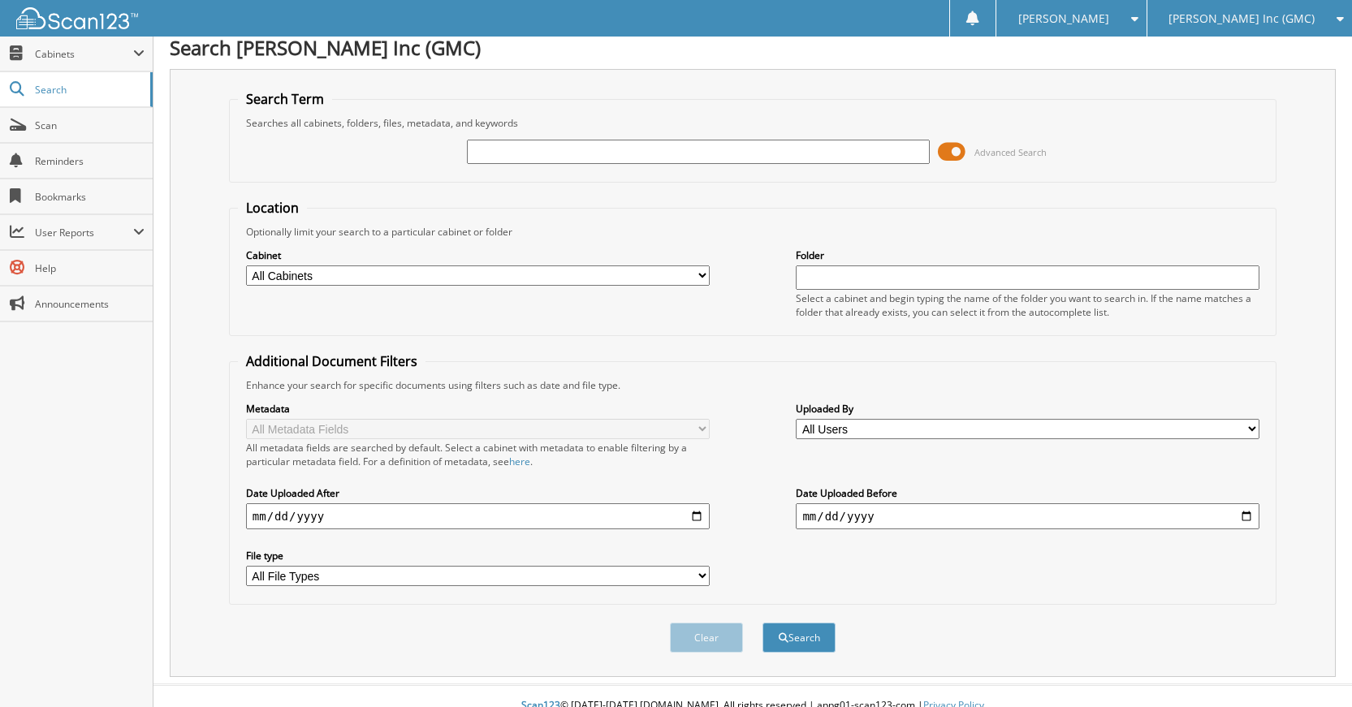
scroll to position [0, 0]
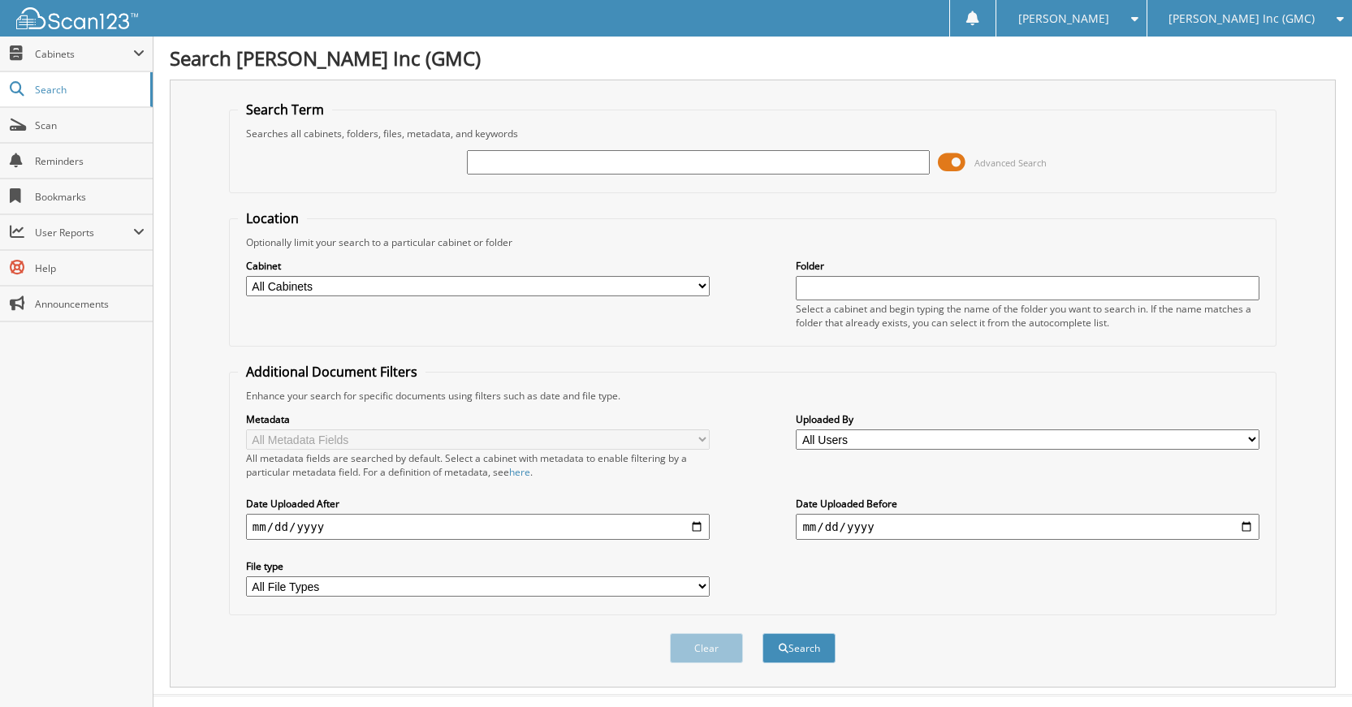
click at [709, 166] on input "text" at bounding box center [699, 162] width 464 height 24
click at [1283, 19] on span "[PERSON_NAME] Inc (GMC)" at bounding box center [1242, 19] width 146 height 10
click at [1282, 54] on link "[PERSON_NAME] Imports LLC" at bounding box center [1250, 51] width 205 height 28
type input "230981"
click at [763, 633] on button "Search" at bounding box center [799, 648] width 73 height 30
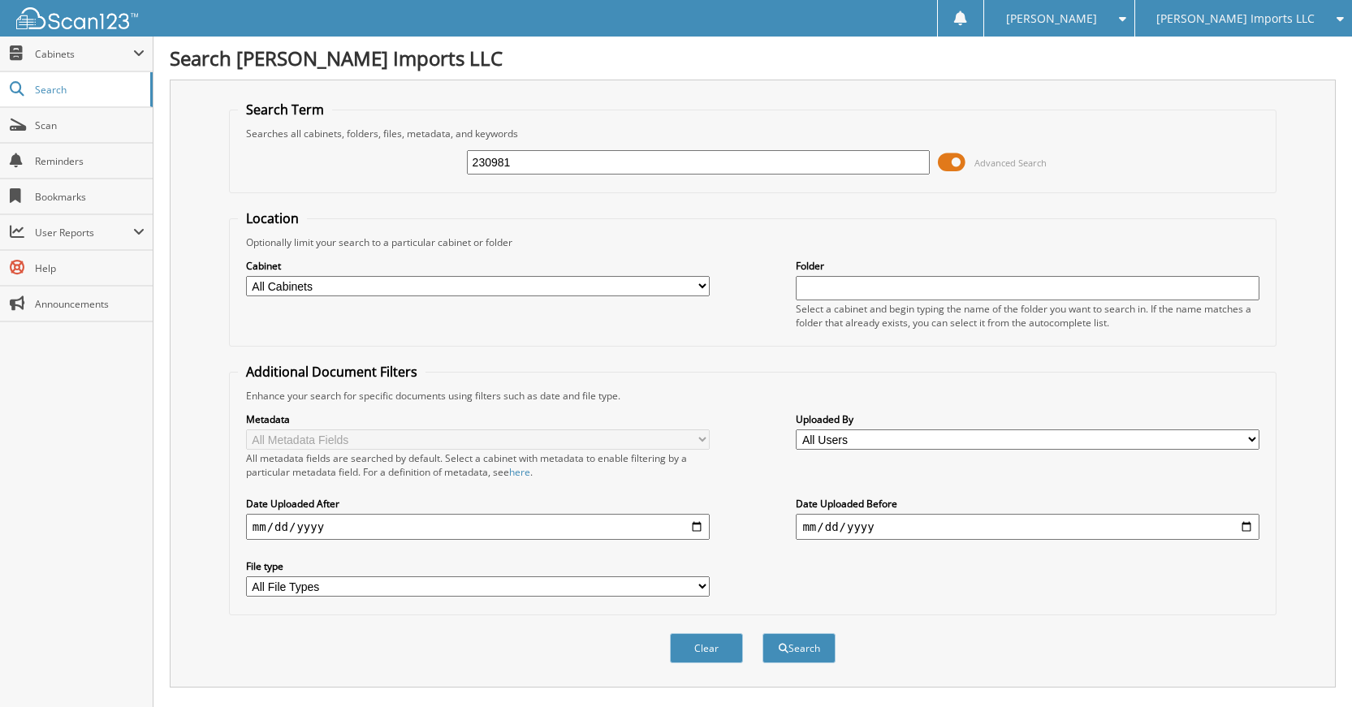
click at [1269, 18] on span "[PERSON_NAME] Imports LLC" at bounding box center [1235, 19] width 158 height 10
click at [1270, 18] on span "[PERSON_NAME] Imports LLC" at bounding box center [1235, 19] width 158 height 10
click at [1326, 352] on div "Search Term Searches all cabinets, folders, files, metadata, and keywords 23098…" at bounding box center [753, 384] width 1166 height 608
click at [1275, 6] on div "[PERSON_NAME] Imports LLC" at bounding box center [1243, 18] width 201 height 37
click at [1288, 42] on link "[PERSON_NAME] Inc (GMC)" at bounding box center [1243, 51] width 217 height 28
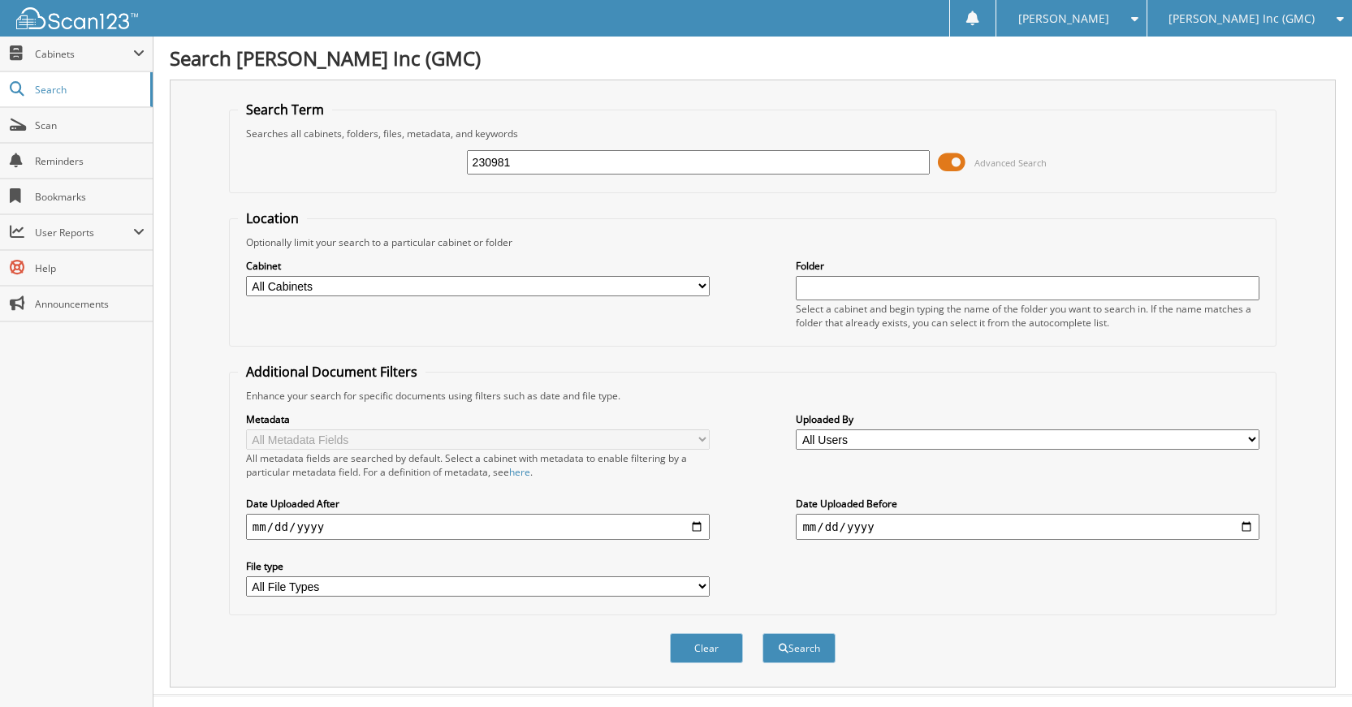
type input "230981"
click at [763, 633] on button "Search" at bounding box center [799, 648] width 73 height 30
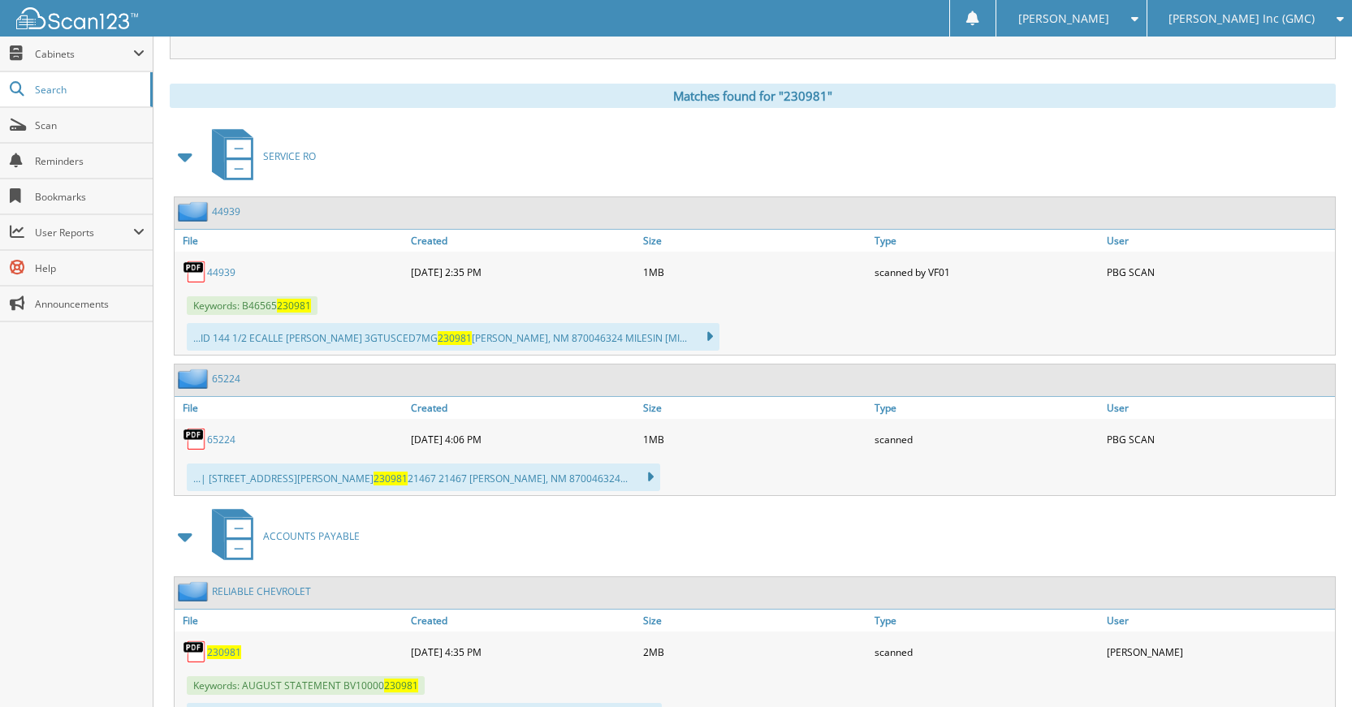
scroll to position [707, 0]
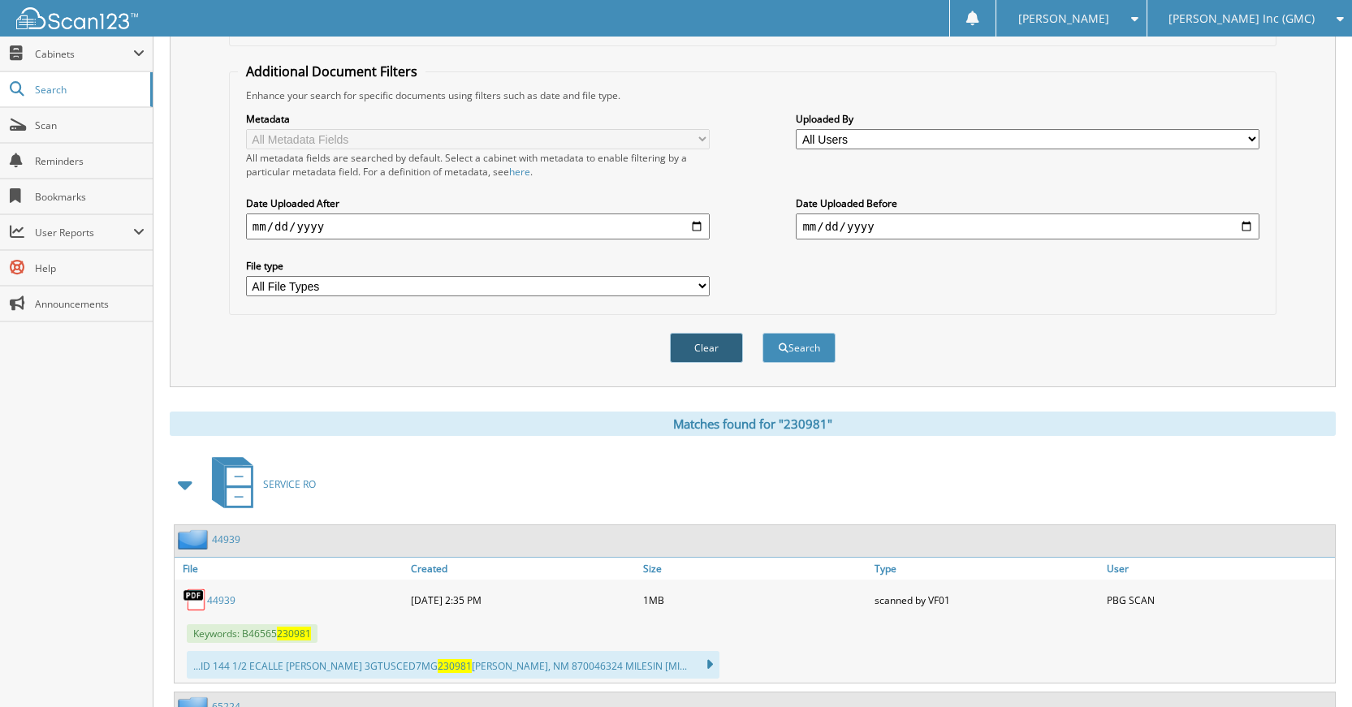
click at [699, 359] on button "Clear" at bounding box center [706, 348] width 73 height 30
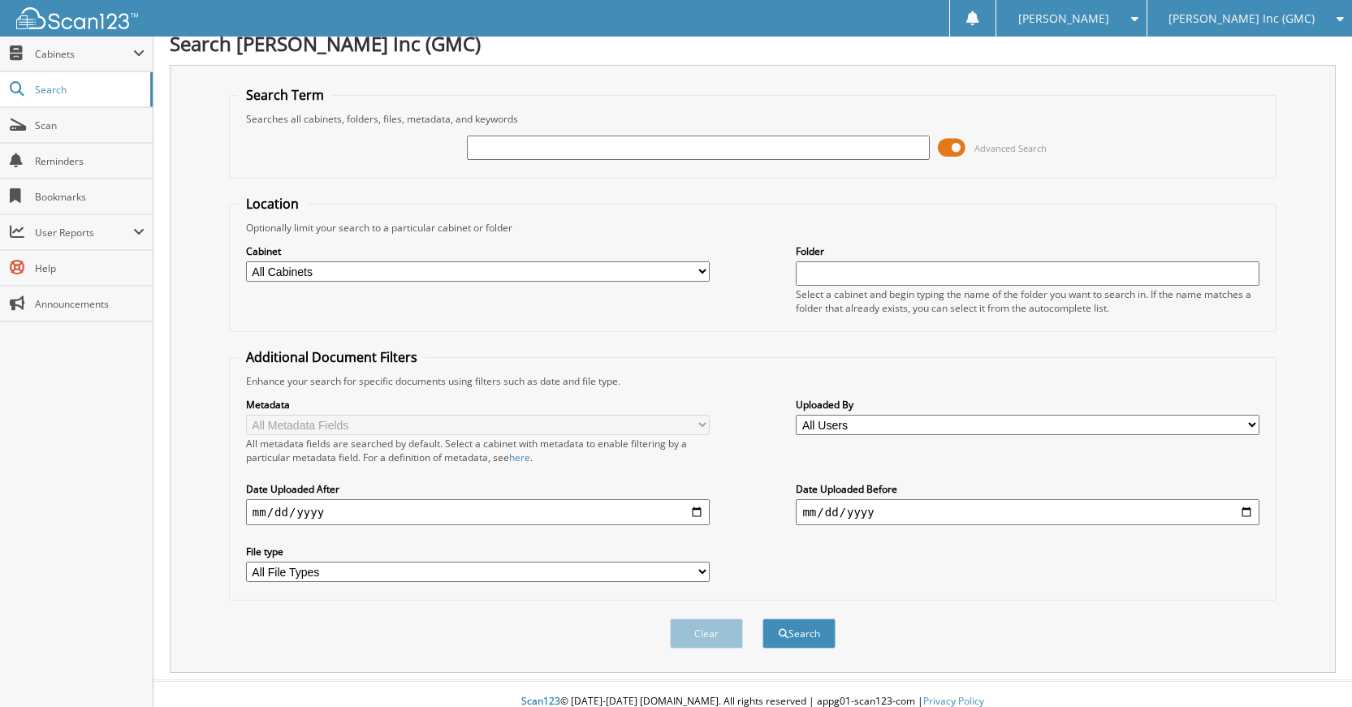
scroll to position [0, 0]
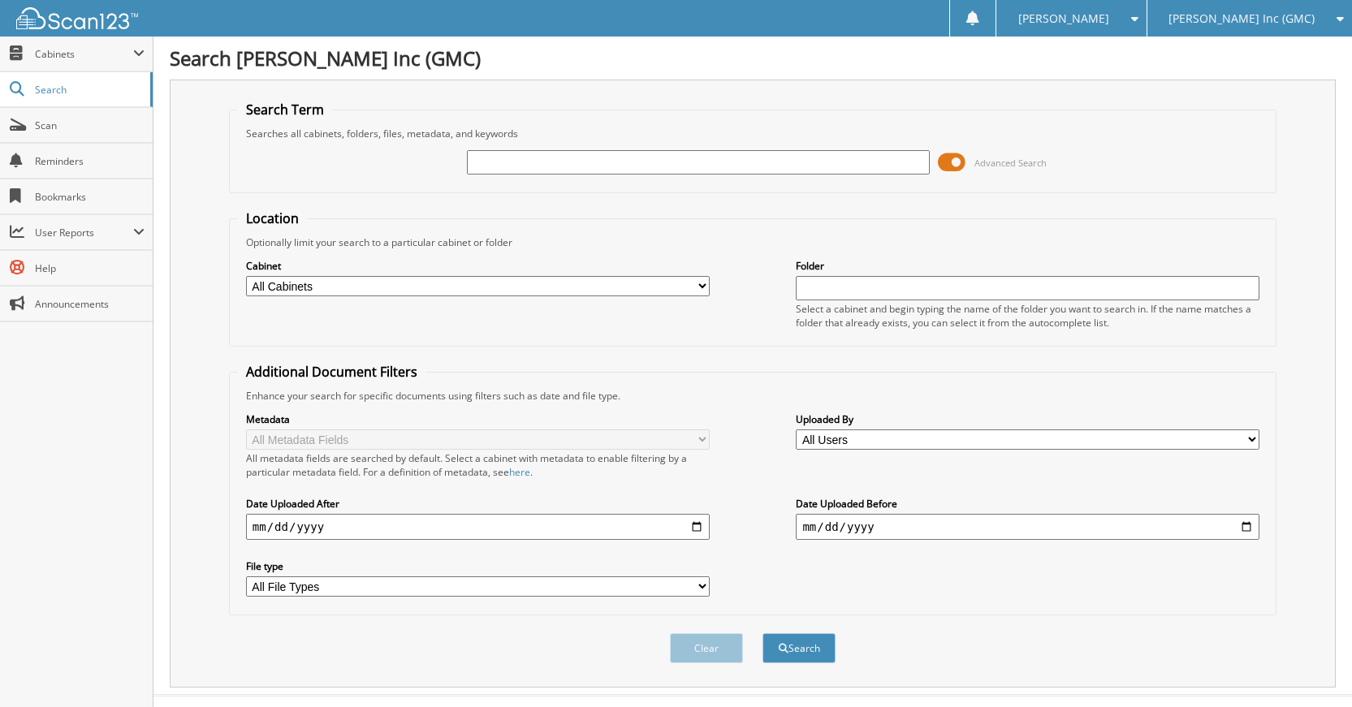
click at [1257, 14] on span "[PERSON_NAME] Inc (GMC)" at bounding box center [1242, 19] width 146 height 10
click at [1274, 43] on link "[PERSON_NAME] Imports LLC" at bounding box center [1250, 51] width 205 height 28
type input "228834"
click at [763, 633] on button "Search" at bounding box center [799, 648] width 73 height 30
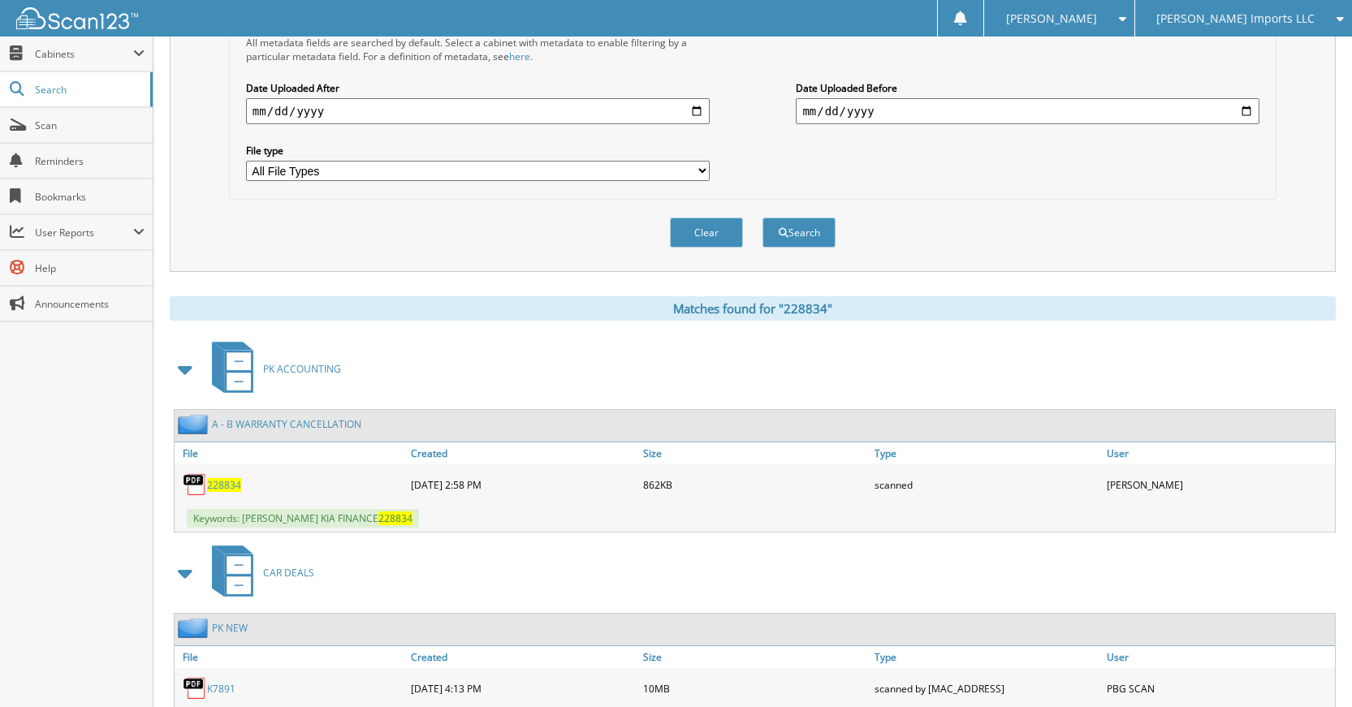
scroll to position [325, 0]
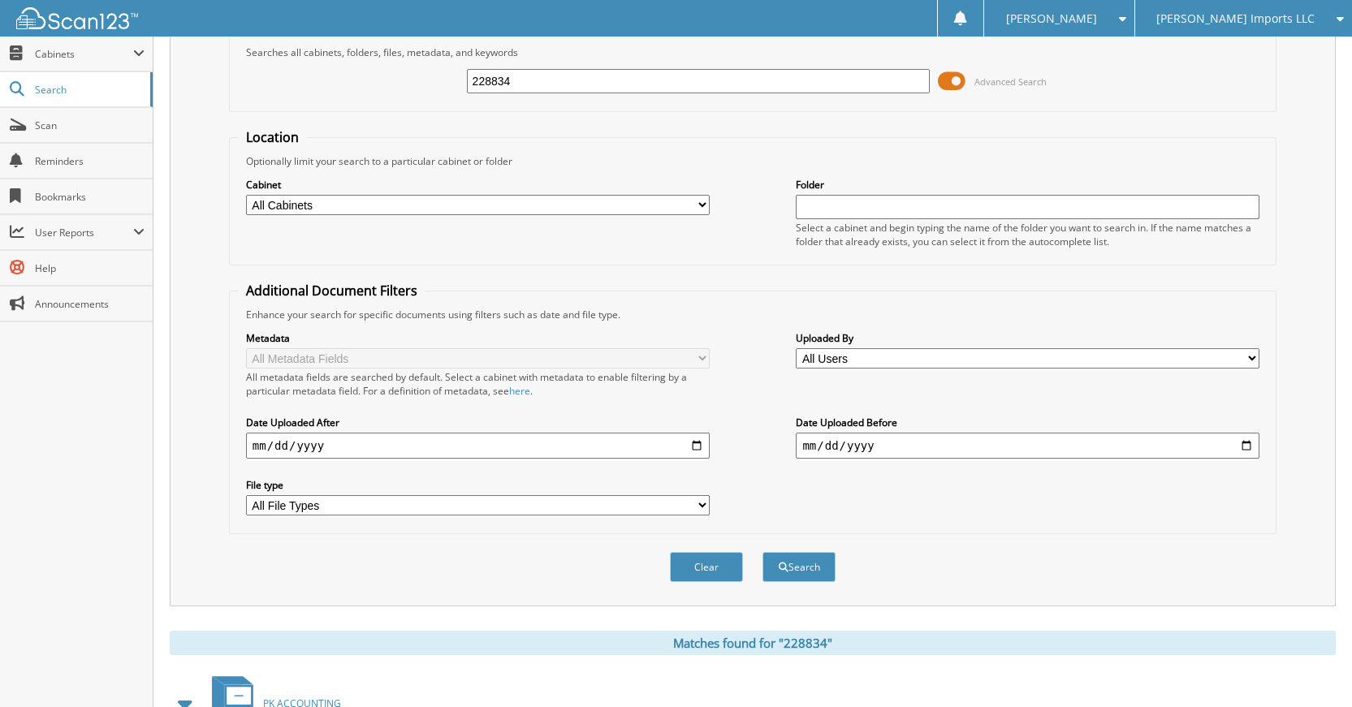
drag, startPoint x: 698, startPoint y: 563, endPoint x: 688, endPoint y: 491, distance: 72.1
click at [698, 562] on button "Clear" at bounding box center [706, 567] width 73 height 30
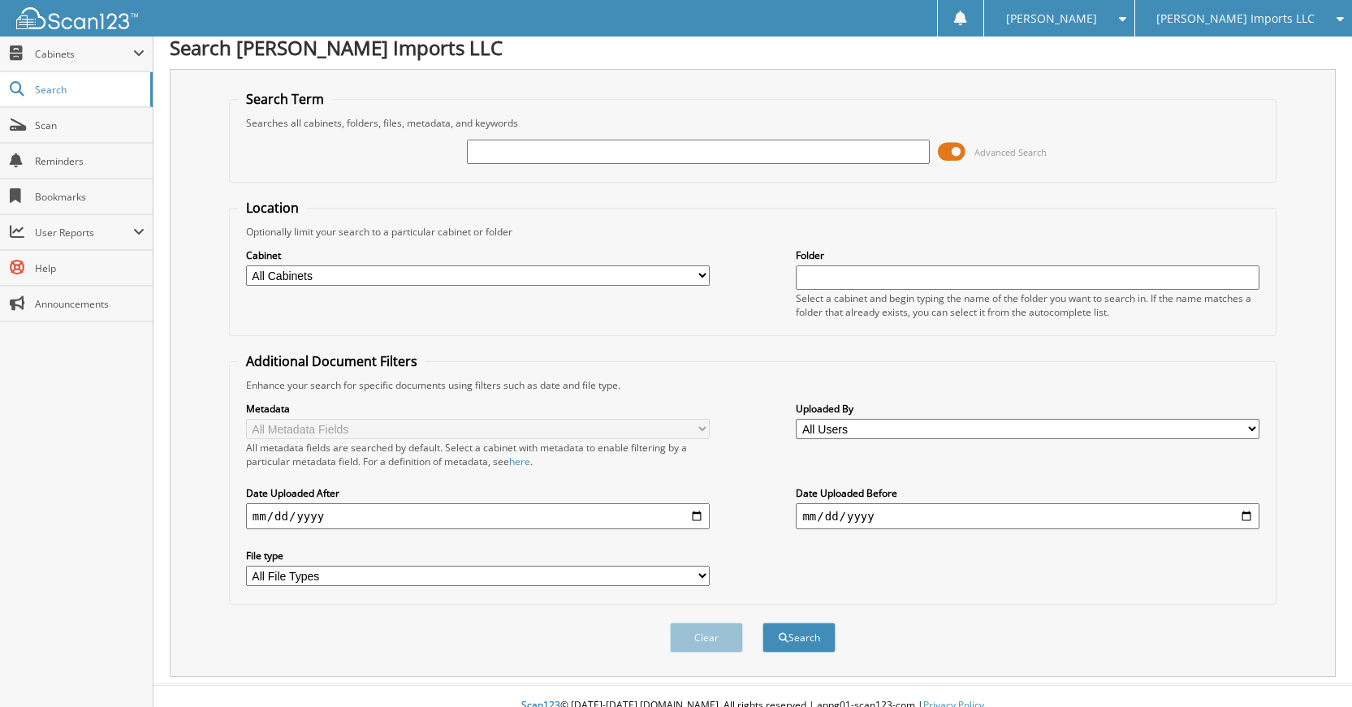
scroll to position [0, 0]
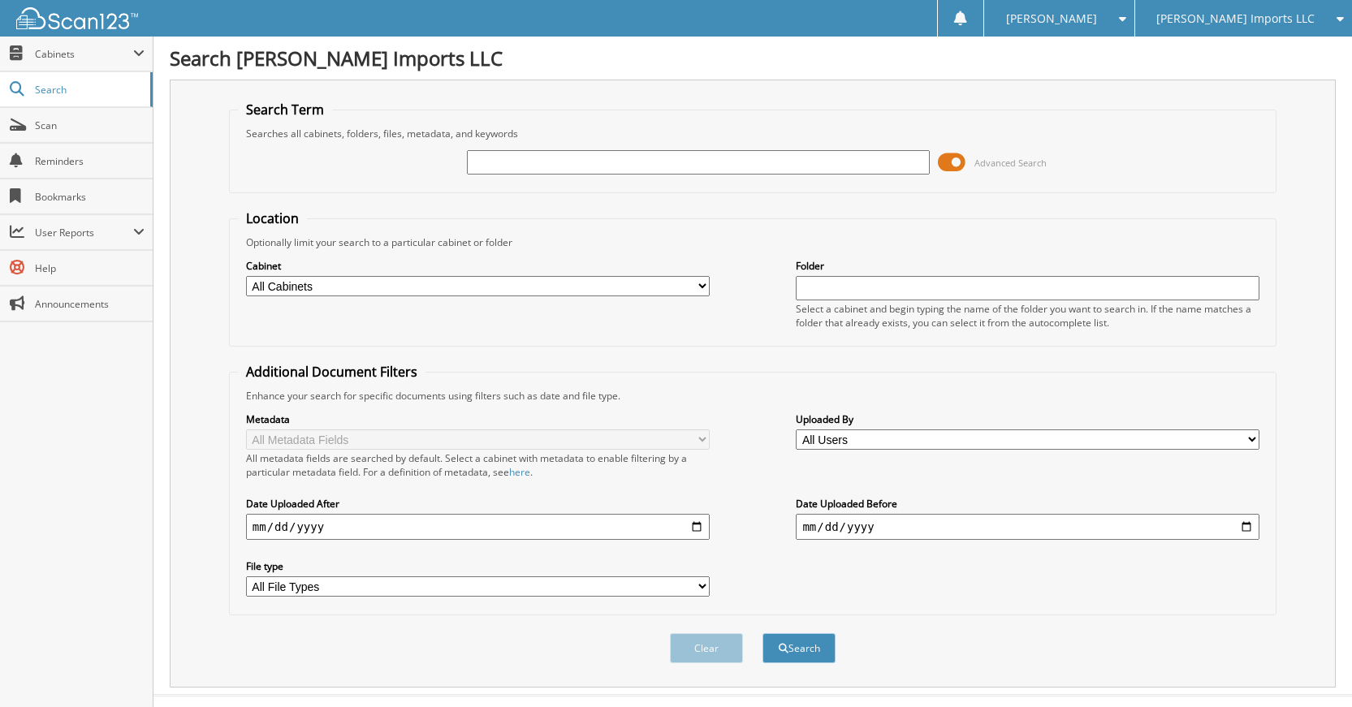
click at [676, 165] on input "text" at bounding box center [699, 162] width 464 height 24
type input "559227"
click at [763, 633] on button "Search" at bounding box center [799, 648] width 73 height 30
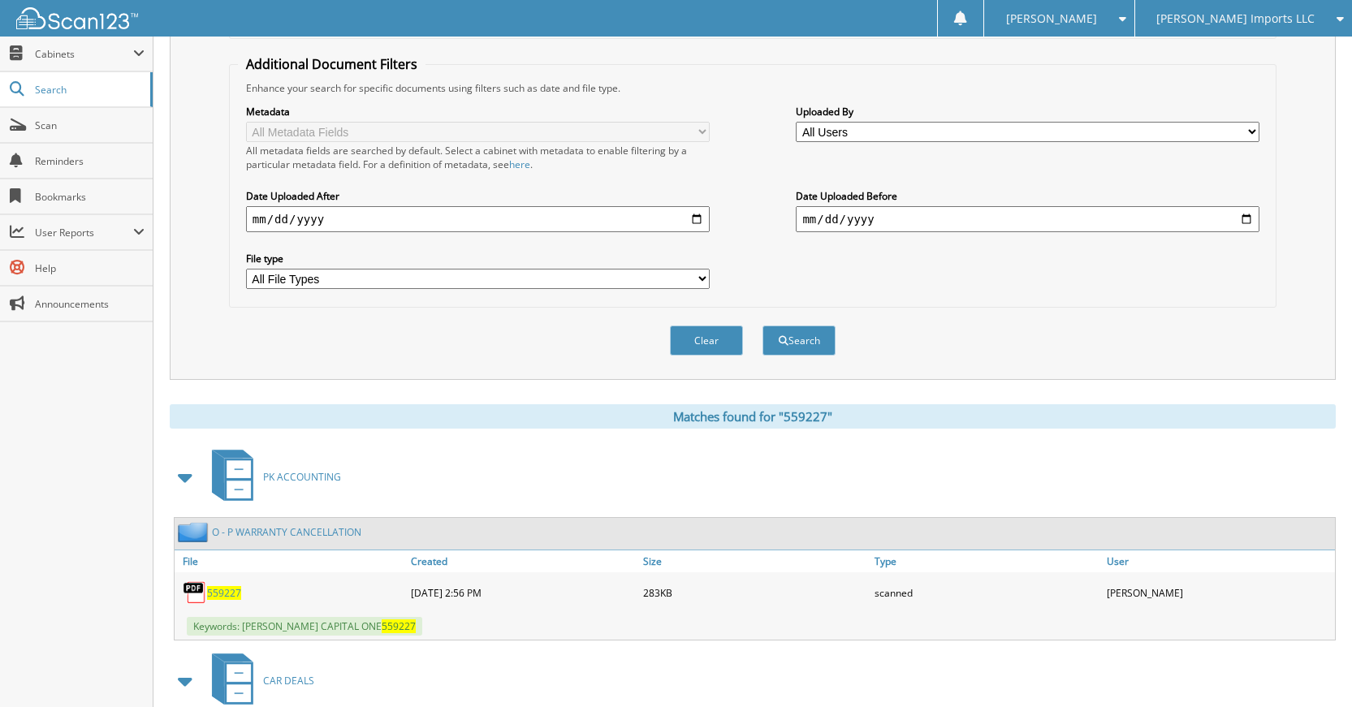
scroll to position [495, 0]
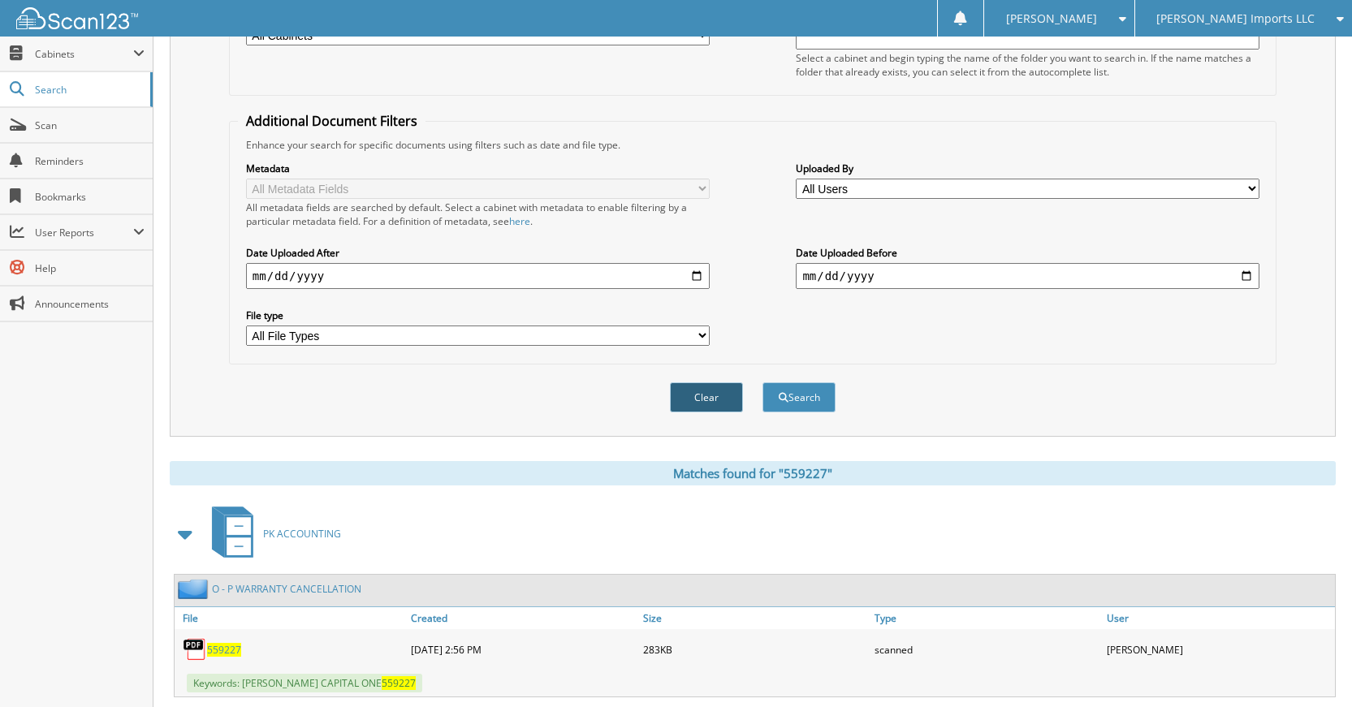
click at [703, 401] on button "Clear" at bounding box center [706, 398] width 73 height 30
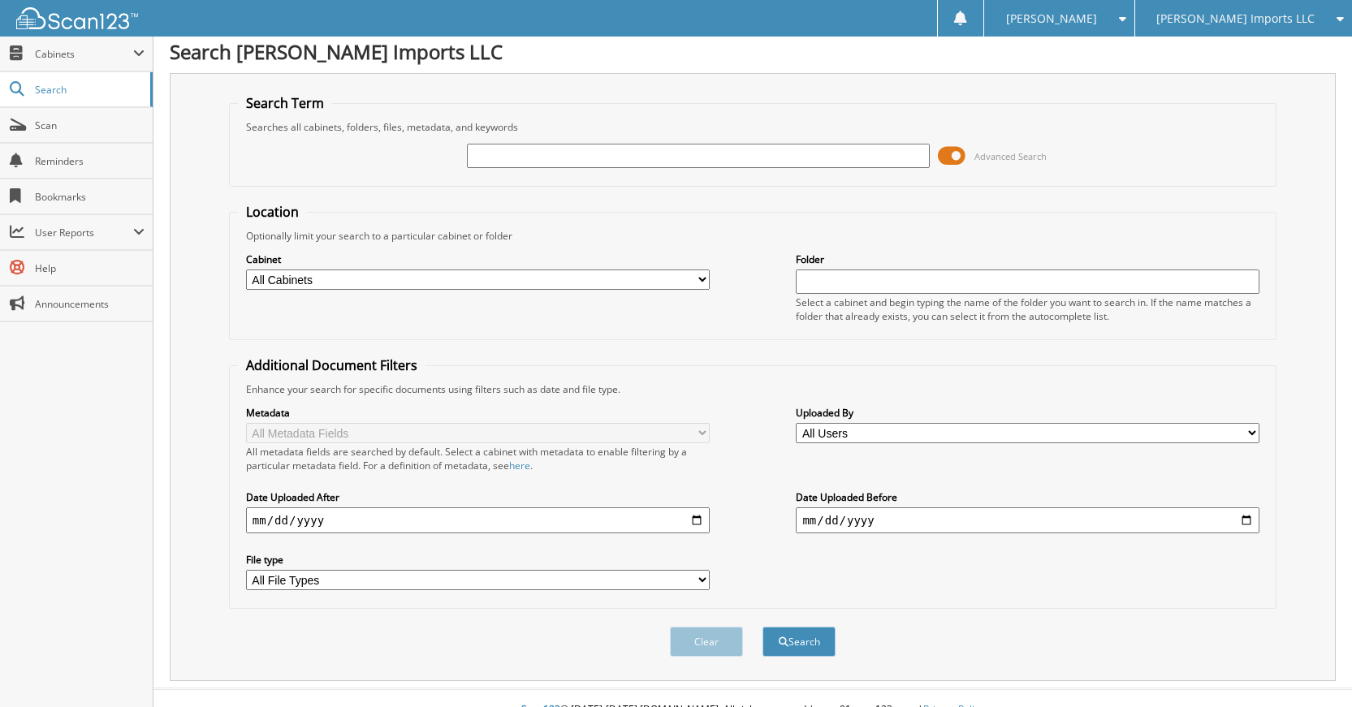
scroll to position [0, 0]
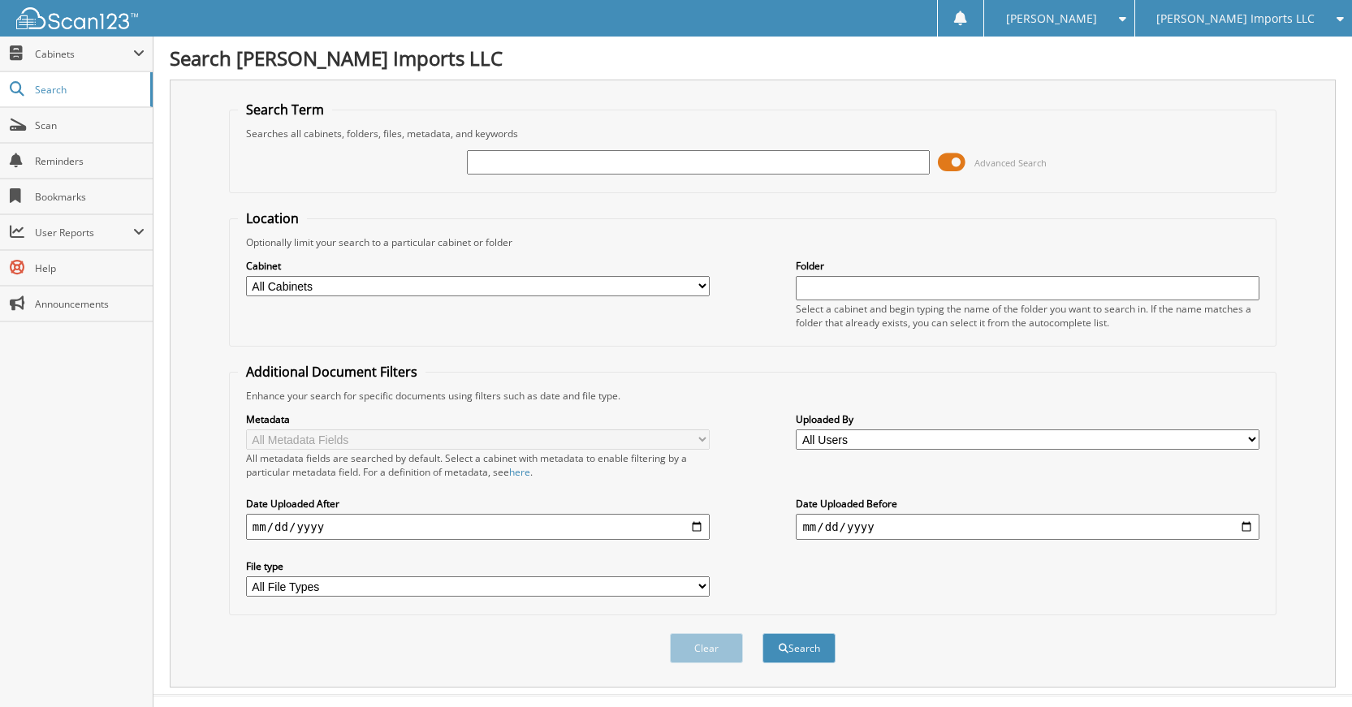
click at [702, 170] on input "text" at bounding box center [699, 162] width 464 height 24
type input "663283"
click at [763, 633] on button "Search" at bounding box center [799, 648] width 73 height 30
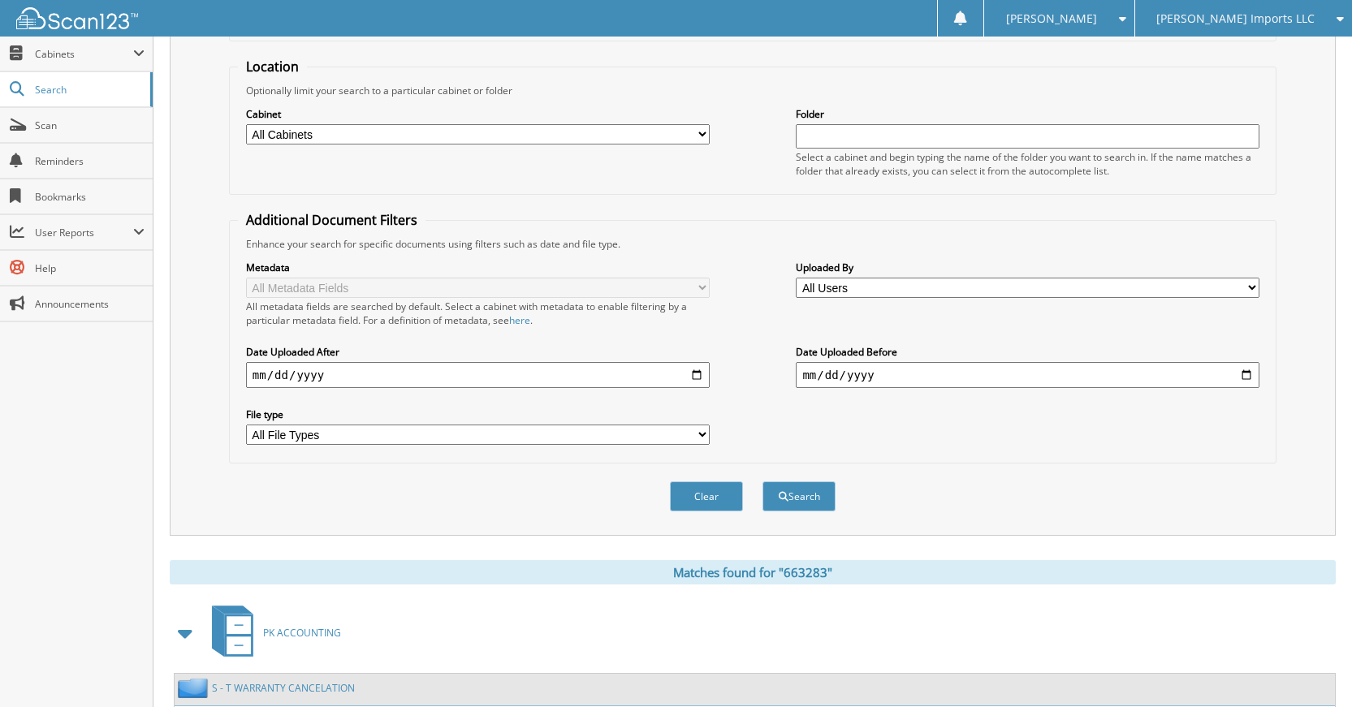
scroll to position [487, 0]
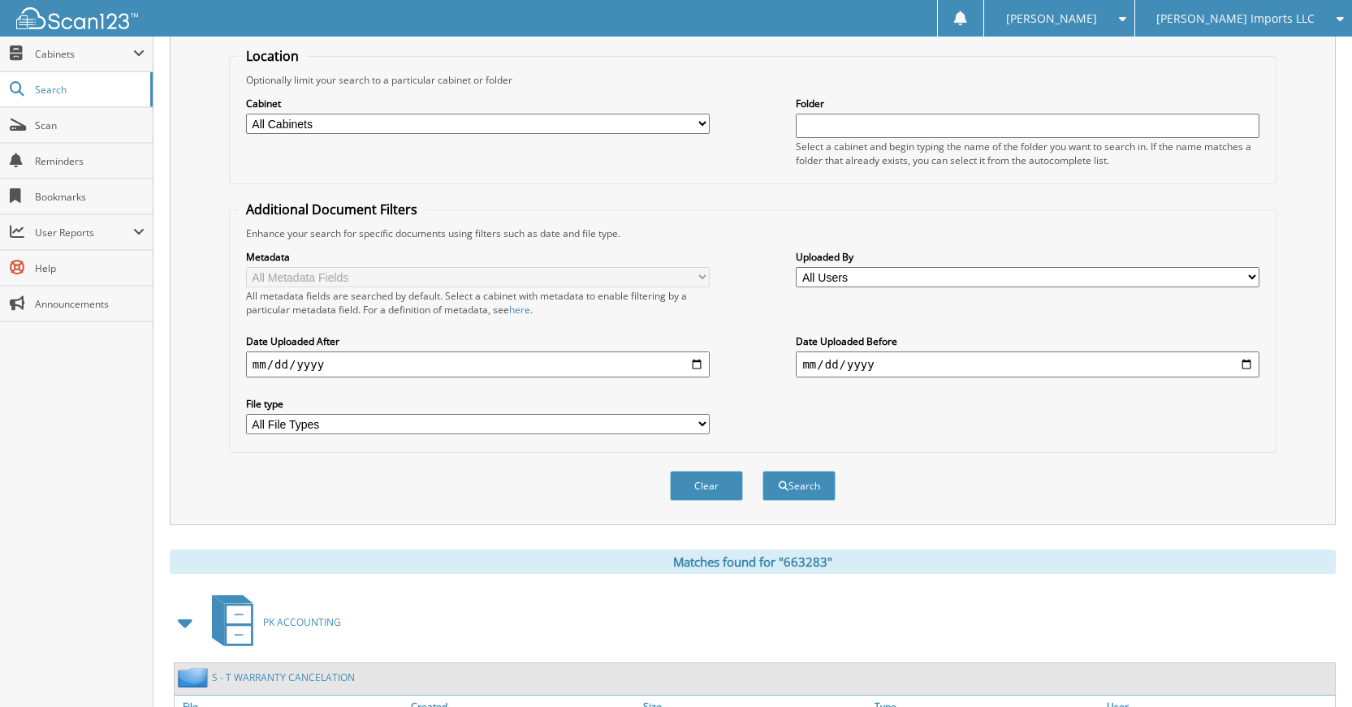
click at [711, 495] on button "Clear" at bounding box center [706, 486] width 73 height 30
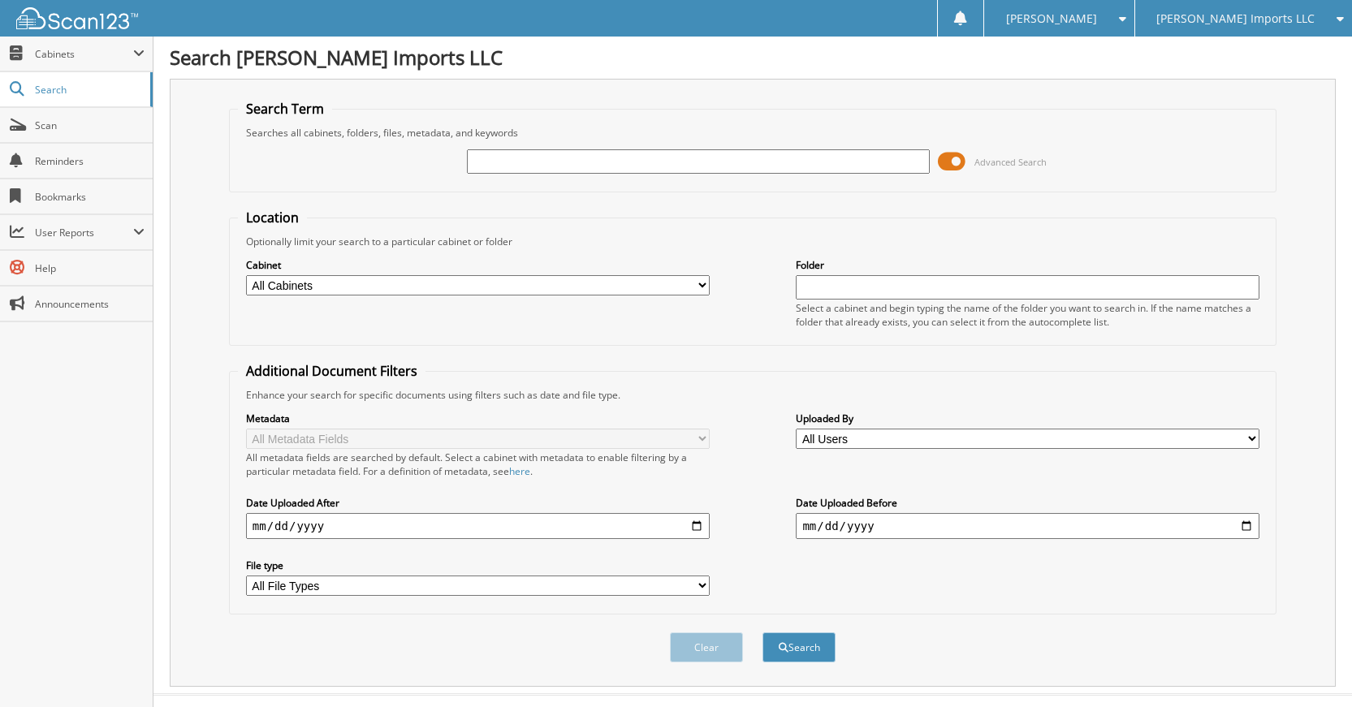
scroll to position [0, 0]
click at [733, 169] on input "text" at bounding box center [699, 162] width 464 height 24
type input "659722"
click at [763, 633] on button "Search" at bounding box center [799, 648] width 73 height 30
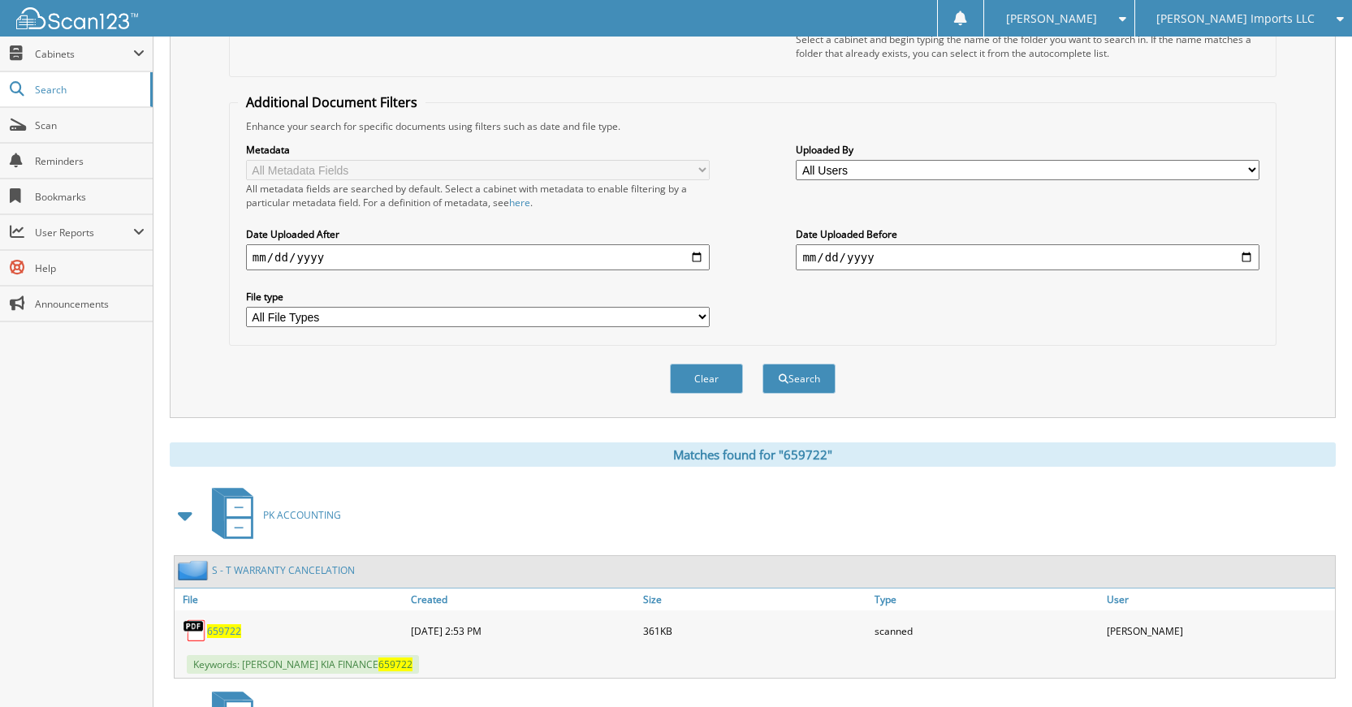
scroll to position [495, 0]
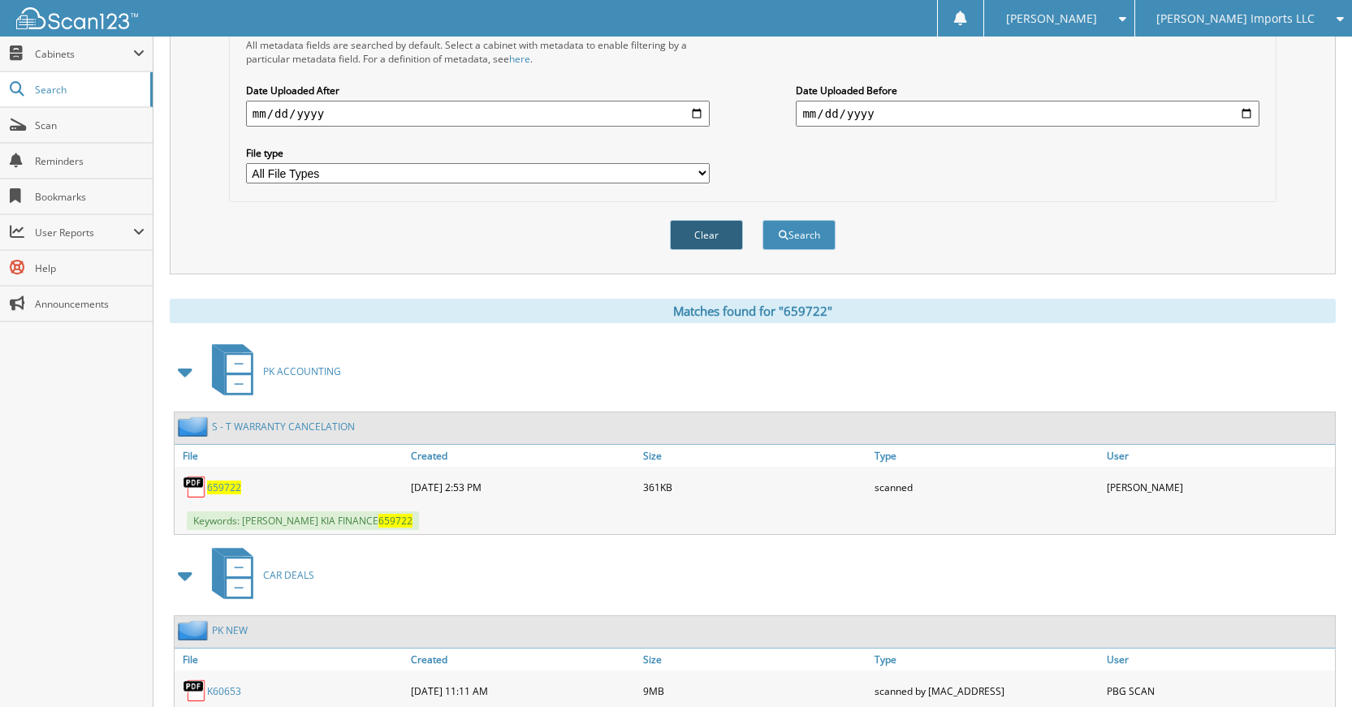
click at [702, 241] on button "Clear" at bounding box center [706, 235] width 73 height 30
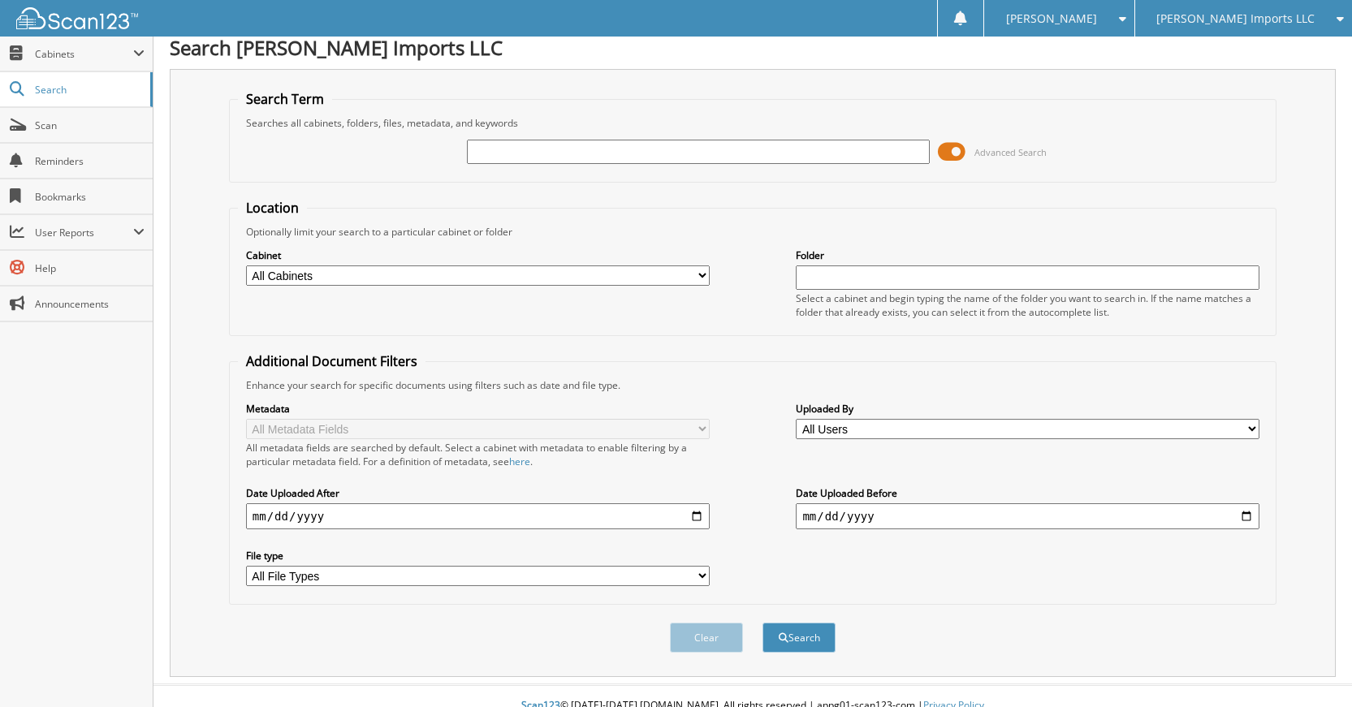
scroll to position [0, 0]
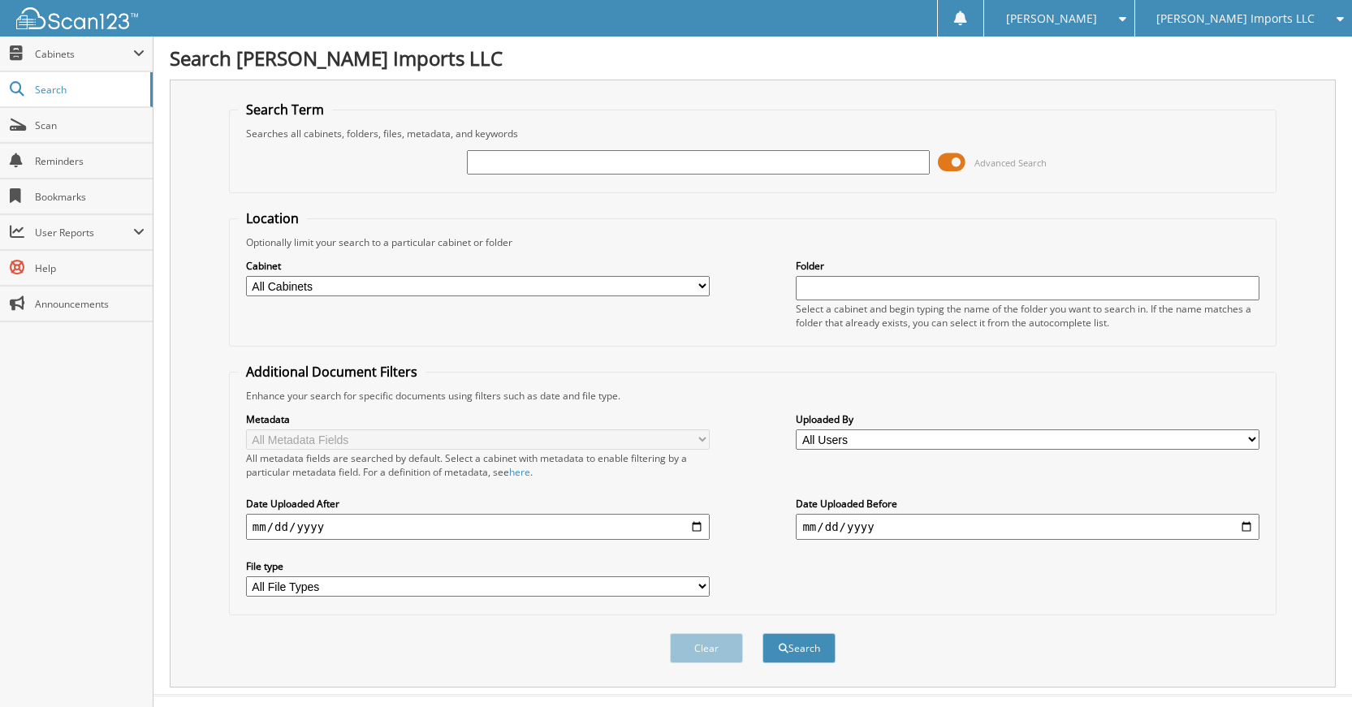
click at [812, 170] on input "text" at bounding box center [699, 162] width 464 height 24
type input "819354"
click at [763, 633] on button "Search" at bounding box center [799, 648] width 73 height 30
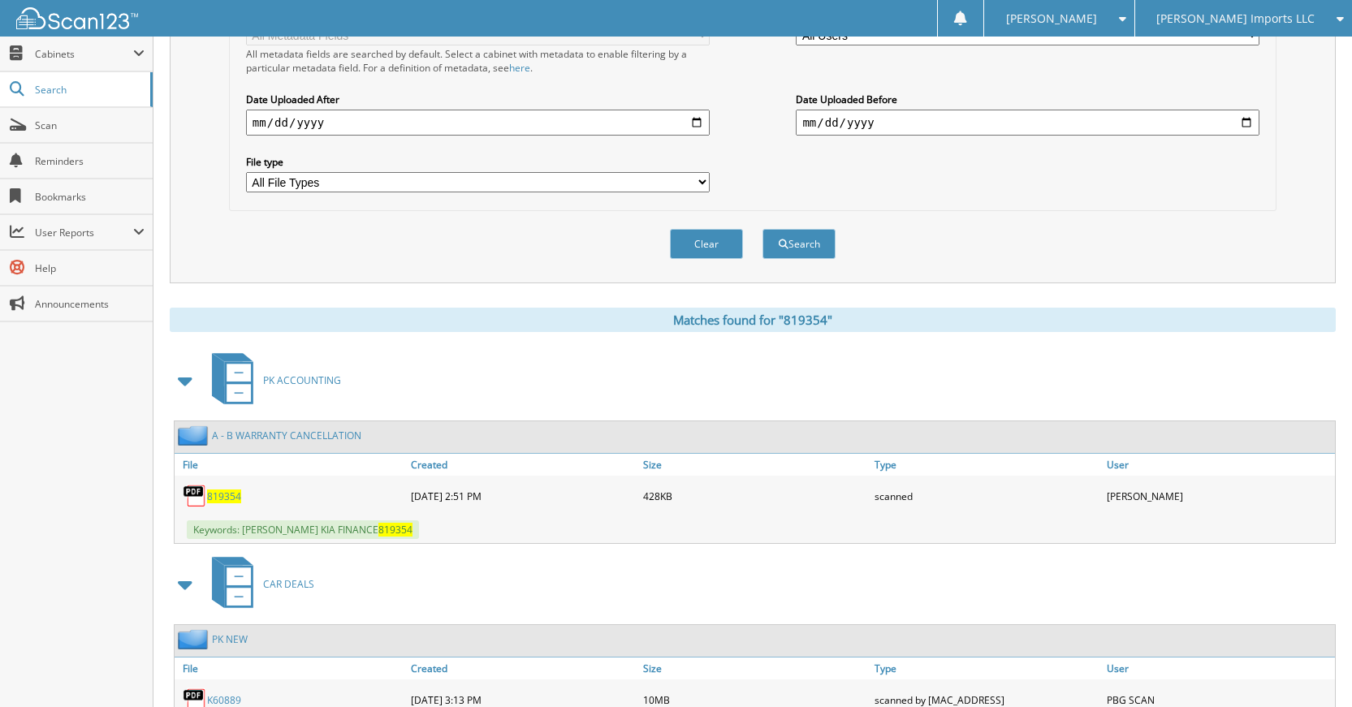
scroll to position [332, 0]
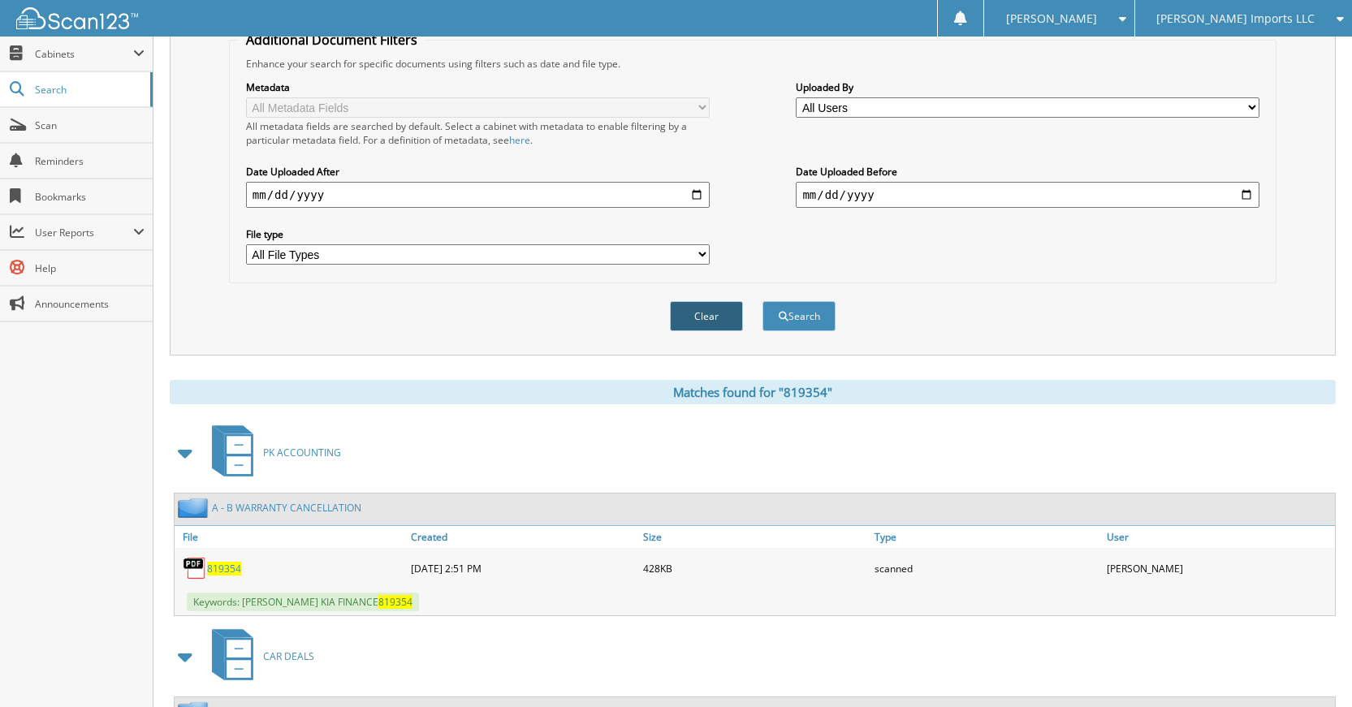
click at [700, 318] on button "Clear" at bounding box center [706, 316] width 73 height 30
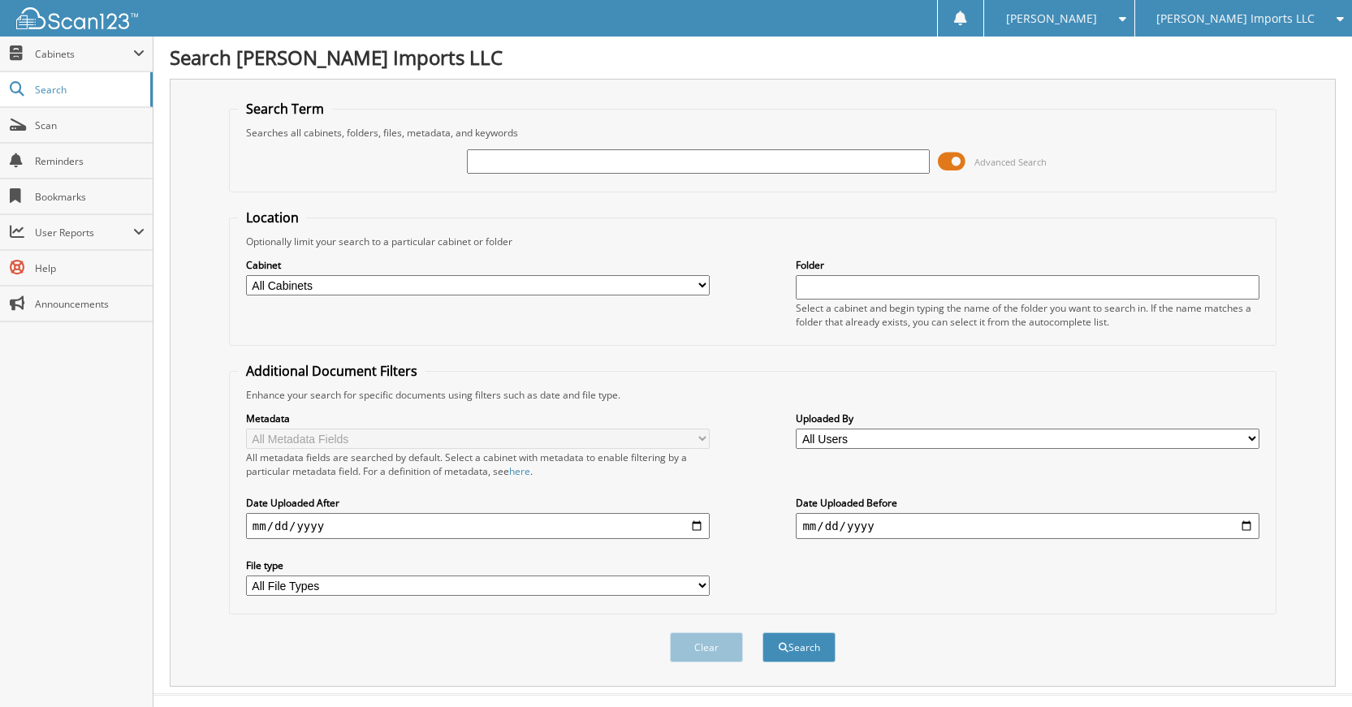
scroll to position [0, 0]
click at [735, 152] on input "text" at bounding box center [699, 162] width 464 height 24
type input "577068"
click at [763, 633] on button "Search" at bounding box center [799, 648] width 73 height 30
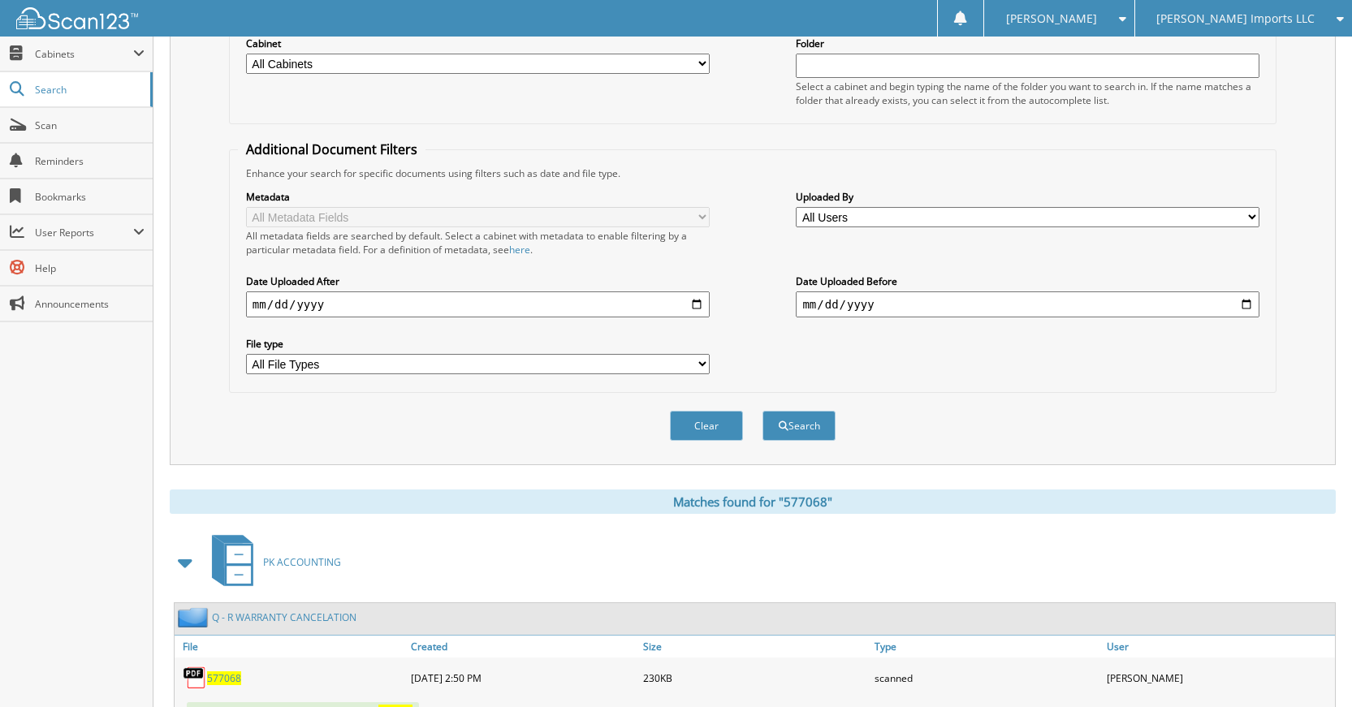
scroll to position [487, 0]
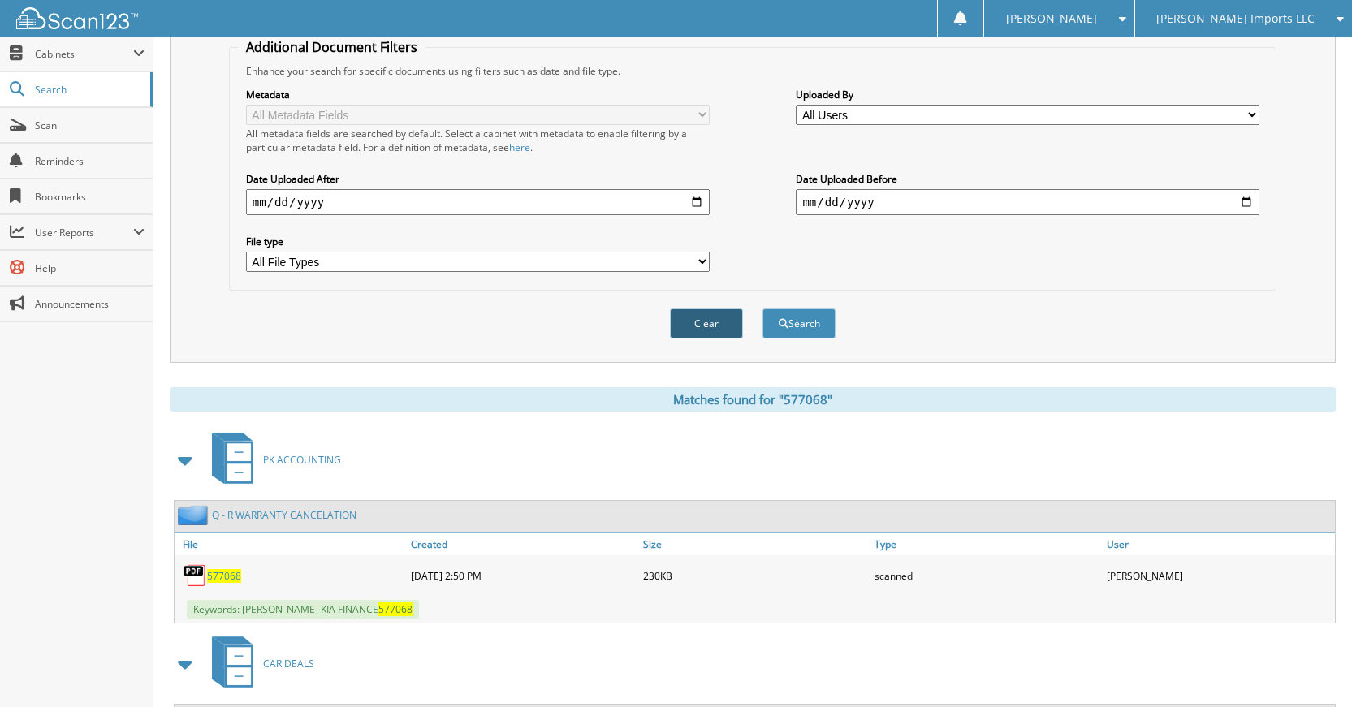
click at [720, 329] on button "Clear" at bounding box center [706, 324] width 73 height 30
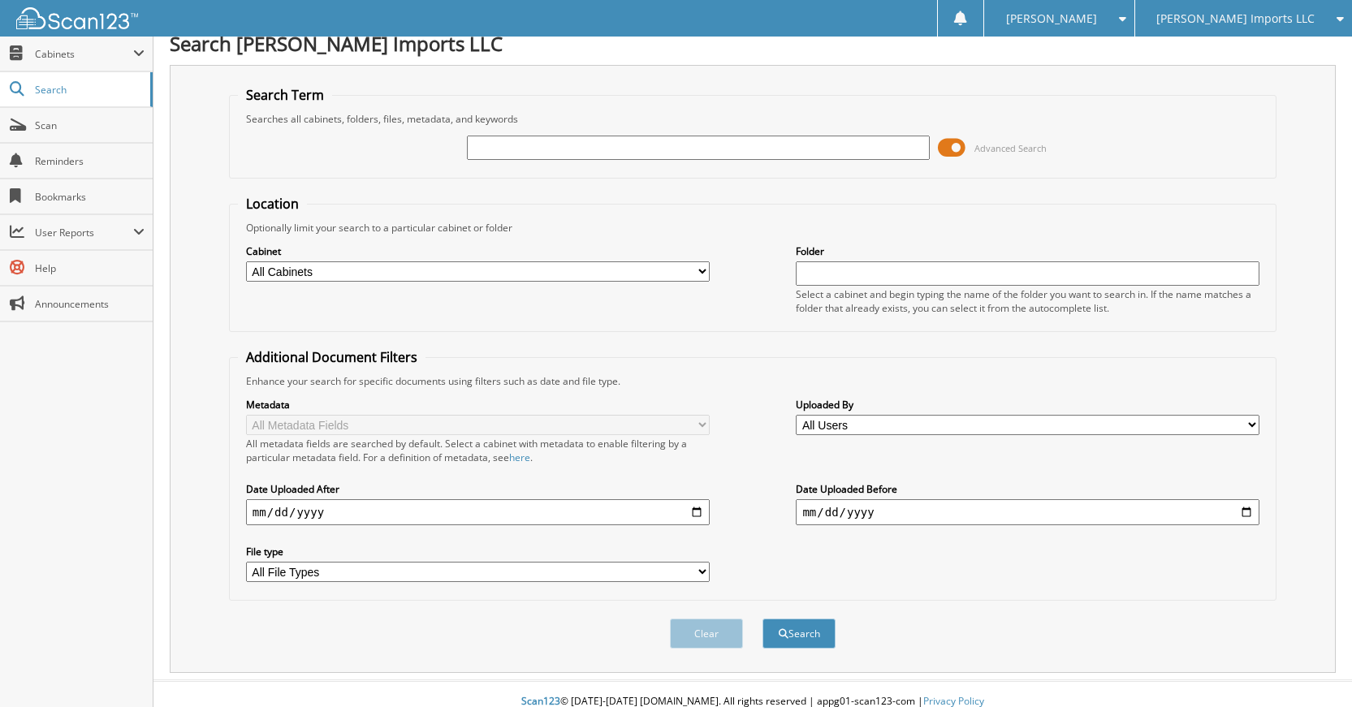
scroll to position [0, 0]
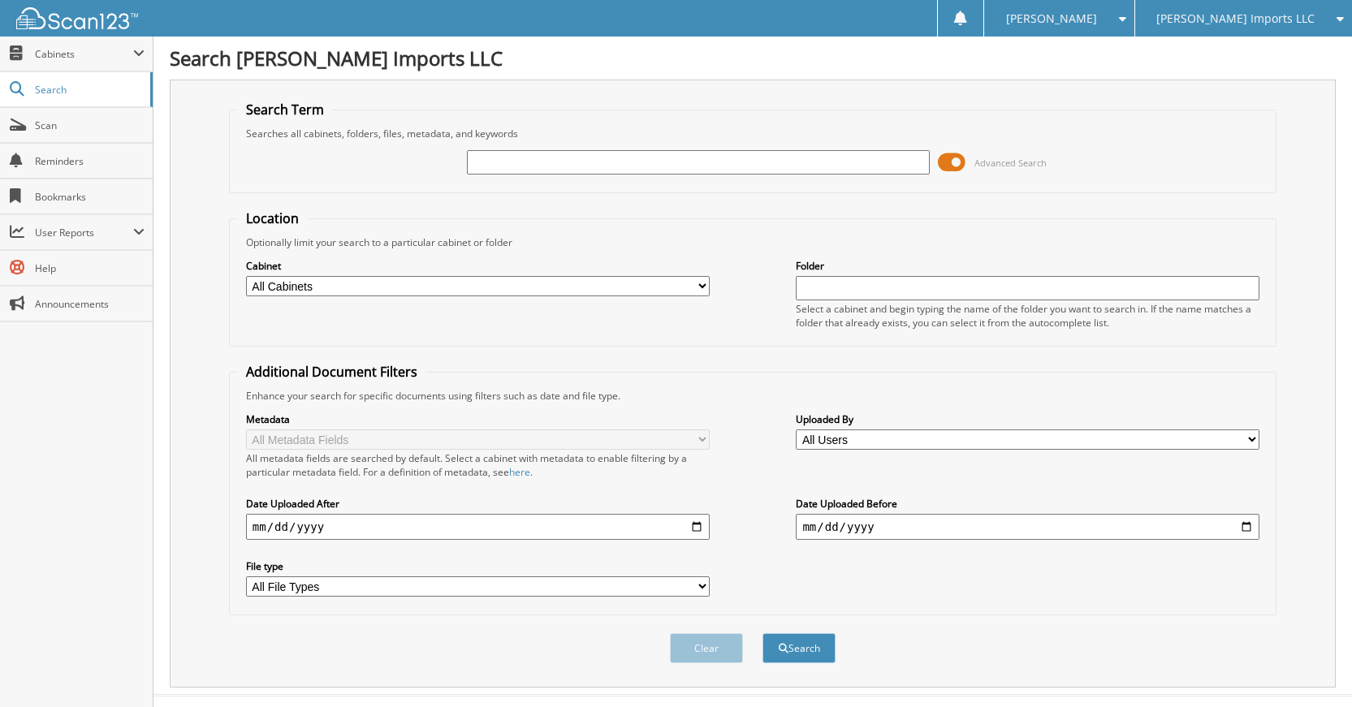
click at [754, 160] on input "text" at bounding box center [699, 162] width 464 height 24
type input "205655"
click at [763, 633] on button "Search" at bounding box center [799, 648] width 73 height 30
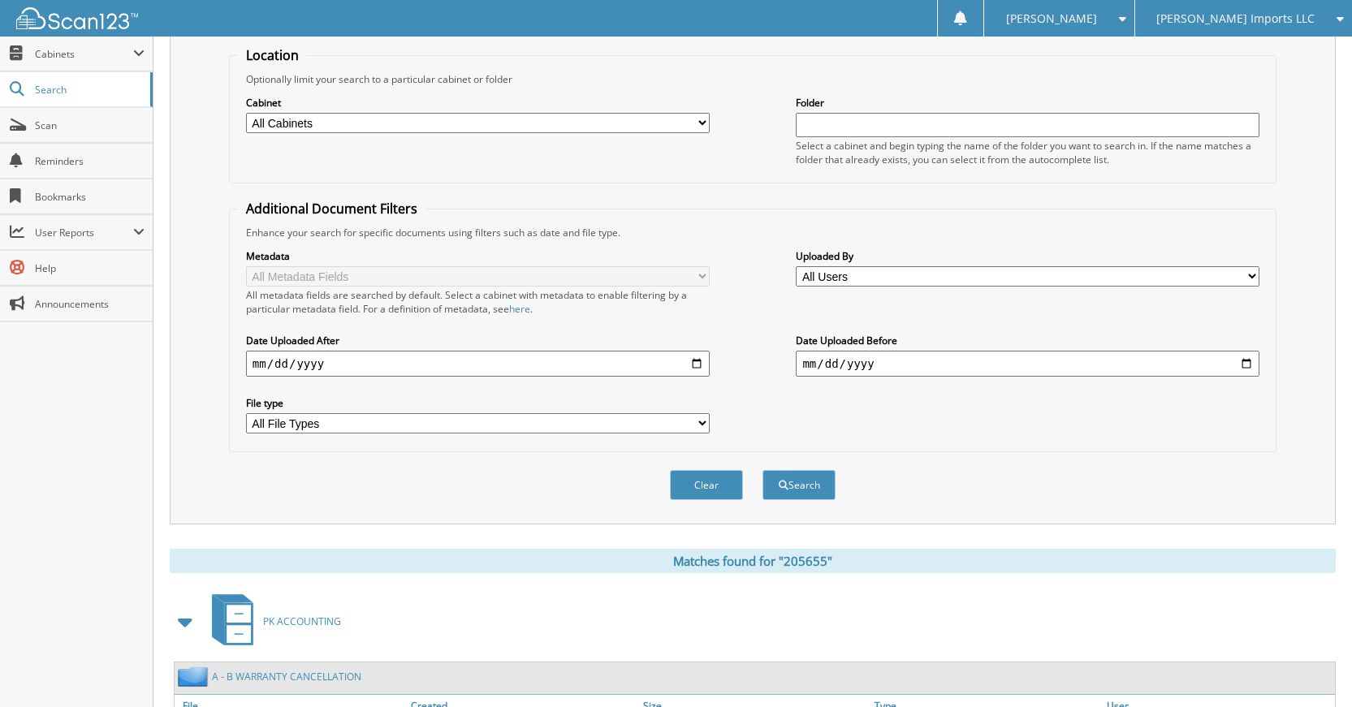
scroll to position [162, 0]
click at [717, 491] on button "Clear" at bounding box center [706, 486] width 73 height 30
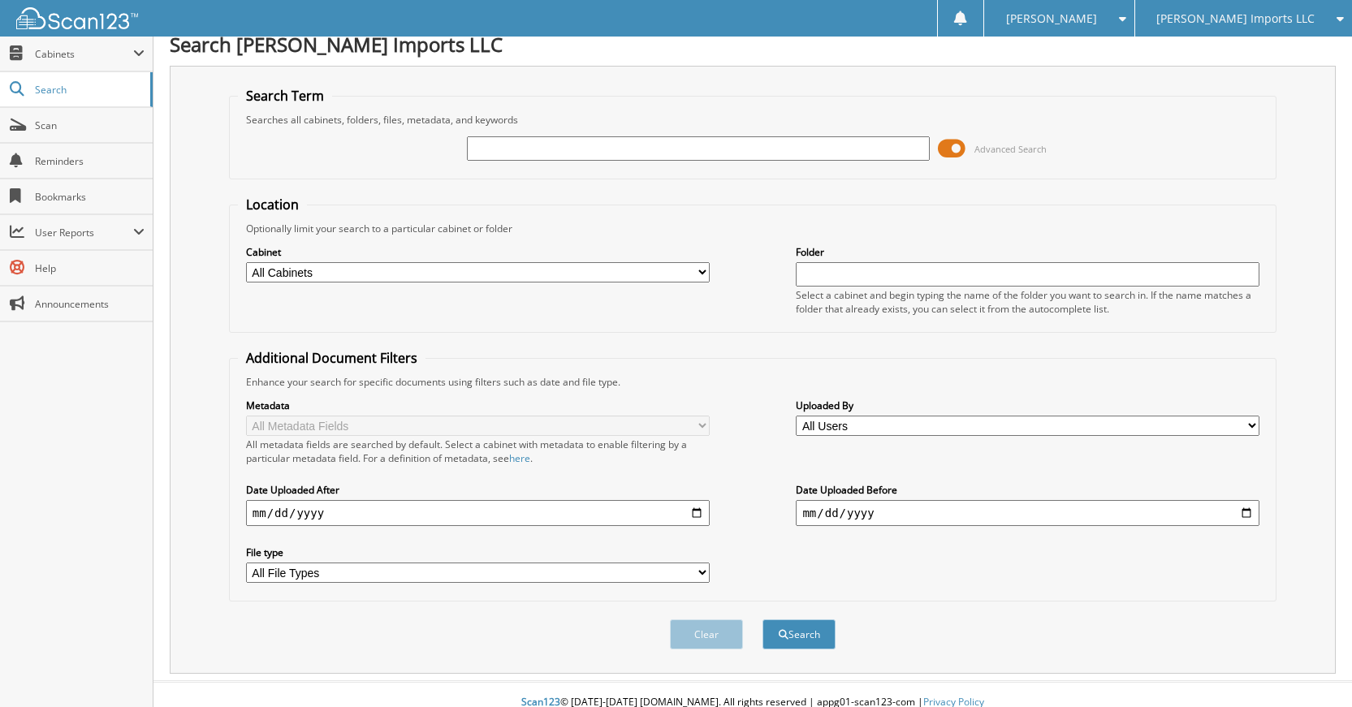
scroll to position [0, 0]
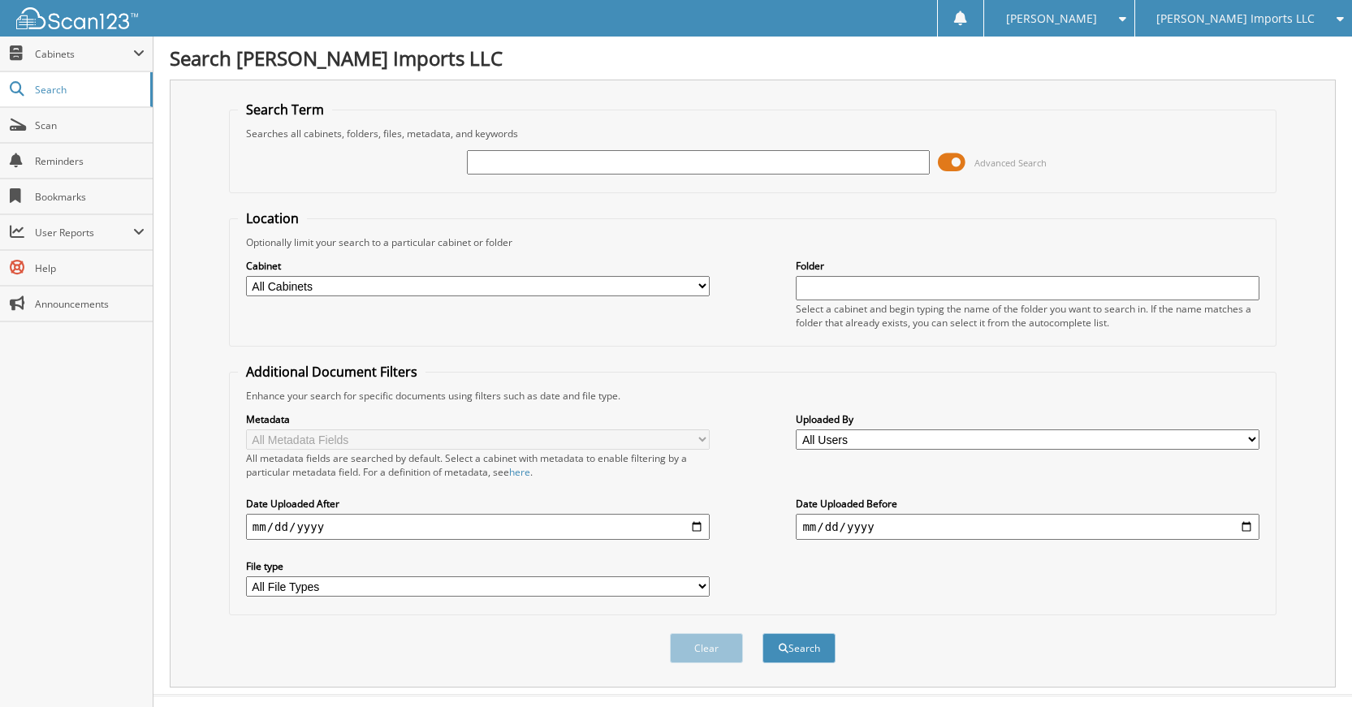
click at [757, 170] on input "text" at bounding box center [699, 162] width 464 height 24
type input "60768"
click at [763, 633] on button "Search" at bounding box center [799, 648] width 73 height 30
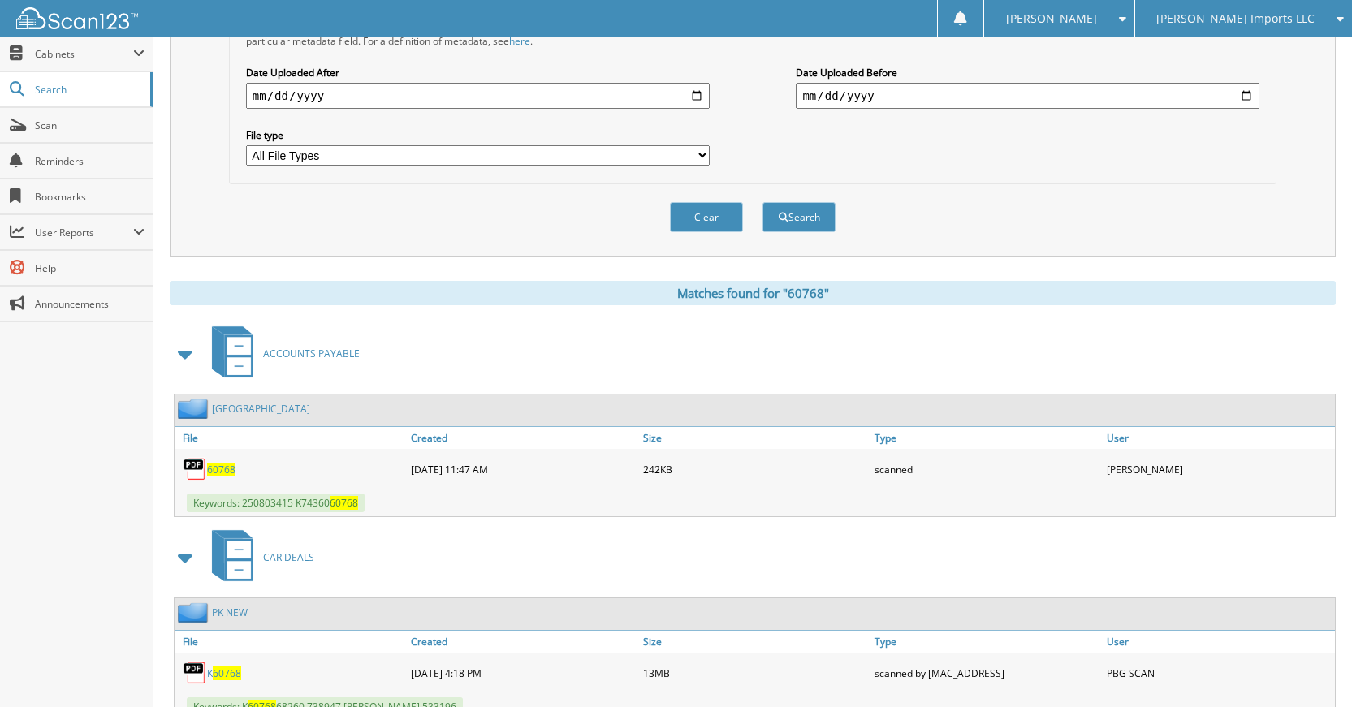
scroll to position [406, 0]
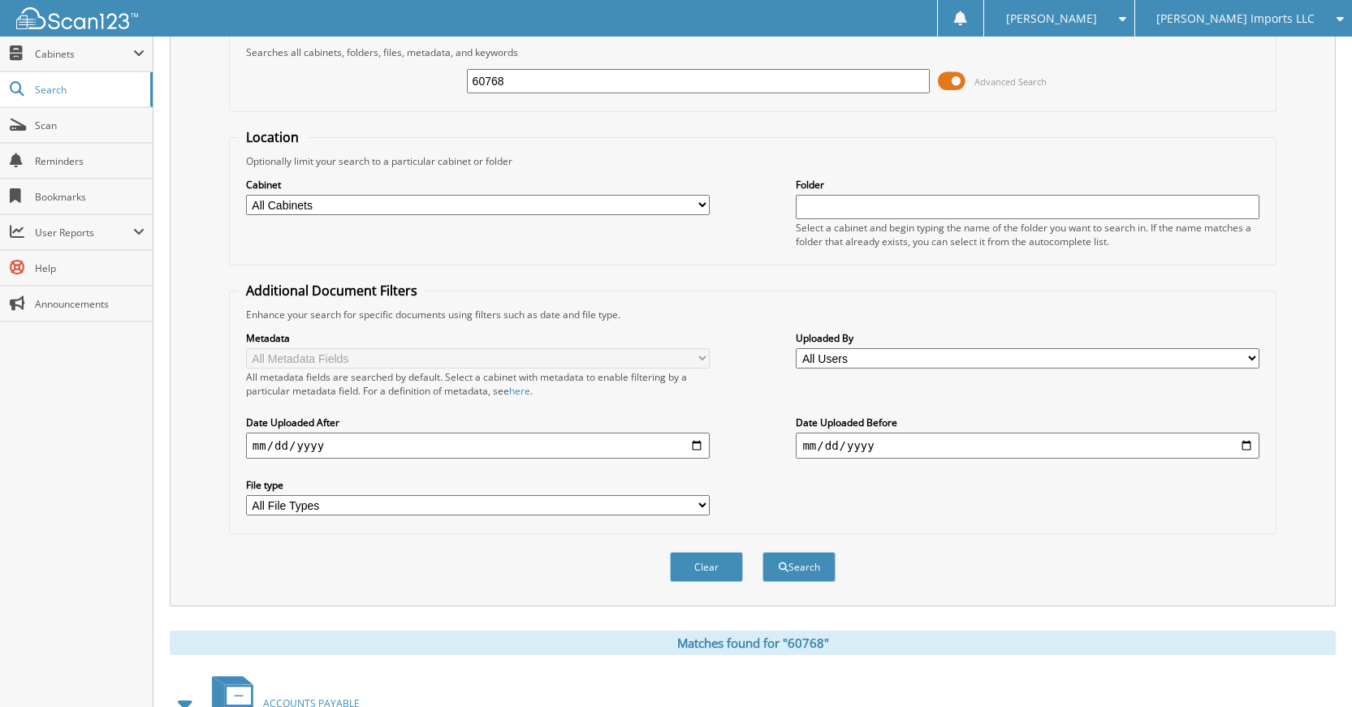
click at [721, 555] on button "Clear" at bounding box center [706, 567] width 73 height 30
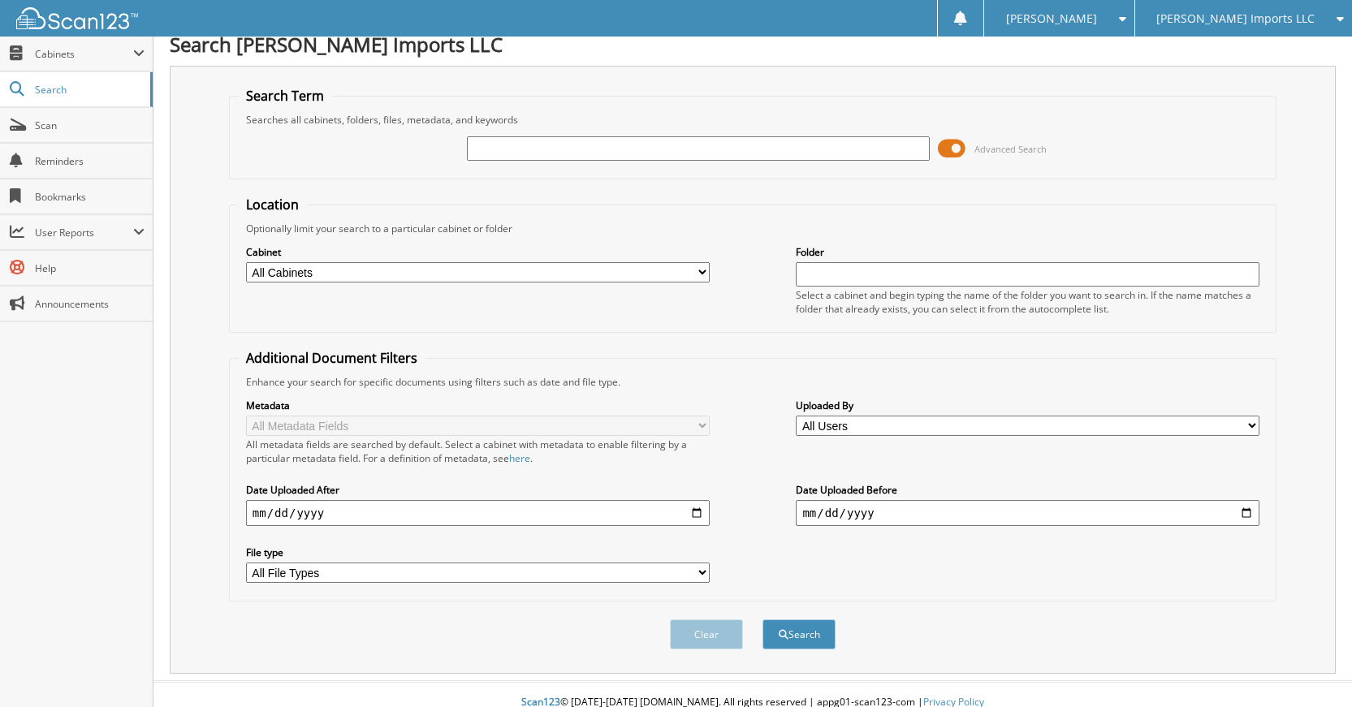
scroll to position [0, 0]
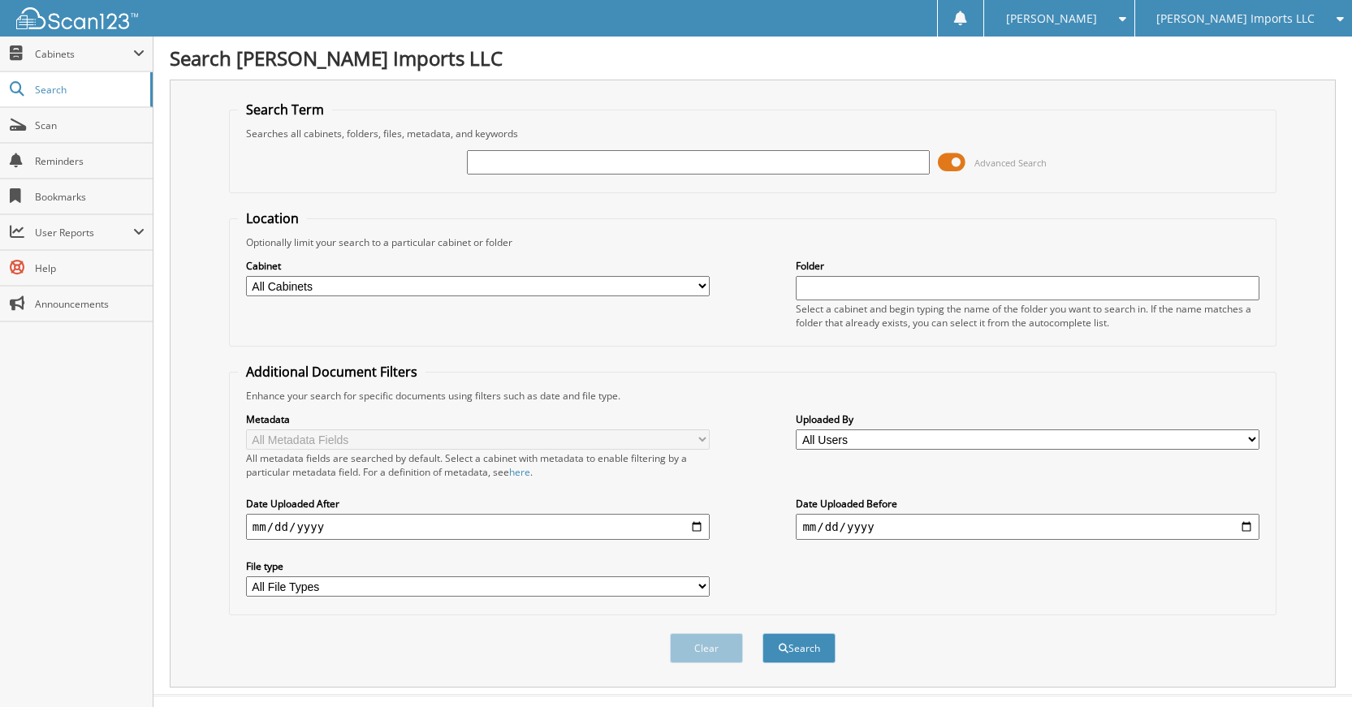
click at [741, 171] on input "text" at bounding box center [699, 162] width 464 height 24
type input "60723"
click at [763, 633] on button "Search" at bounding box center [799, 648] width 73 height 30
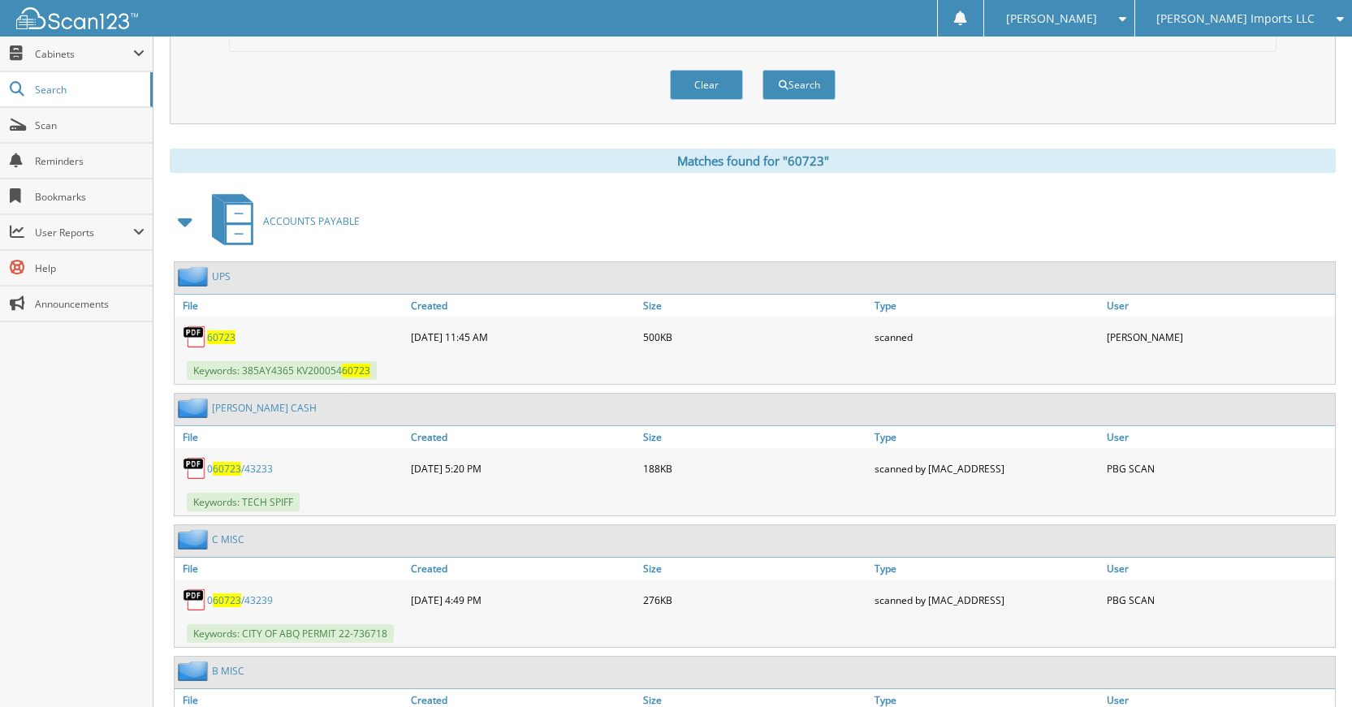
scroll to position [568, 0]
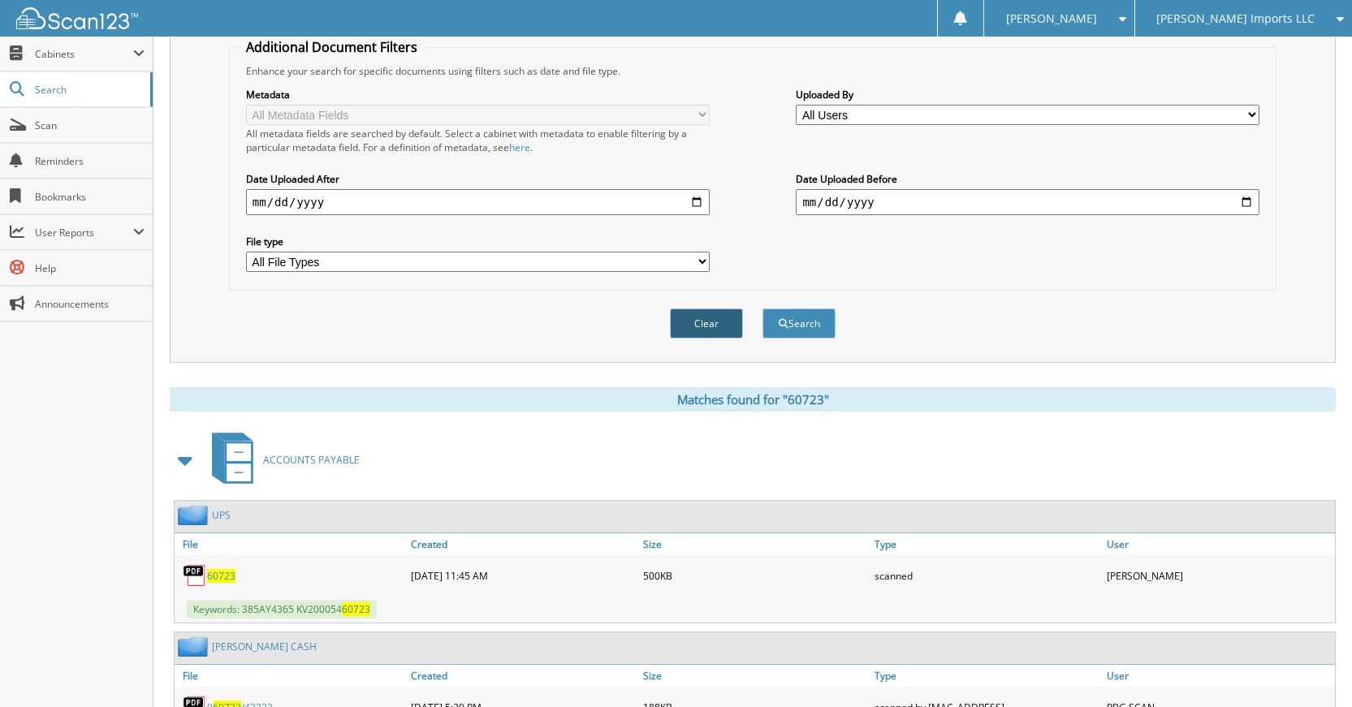
click at [688, 332] on button "Clear" at bounding box center [706, 324] width 73 height 30
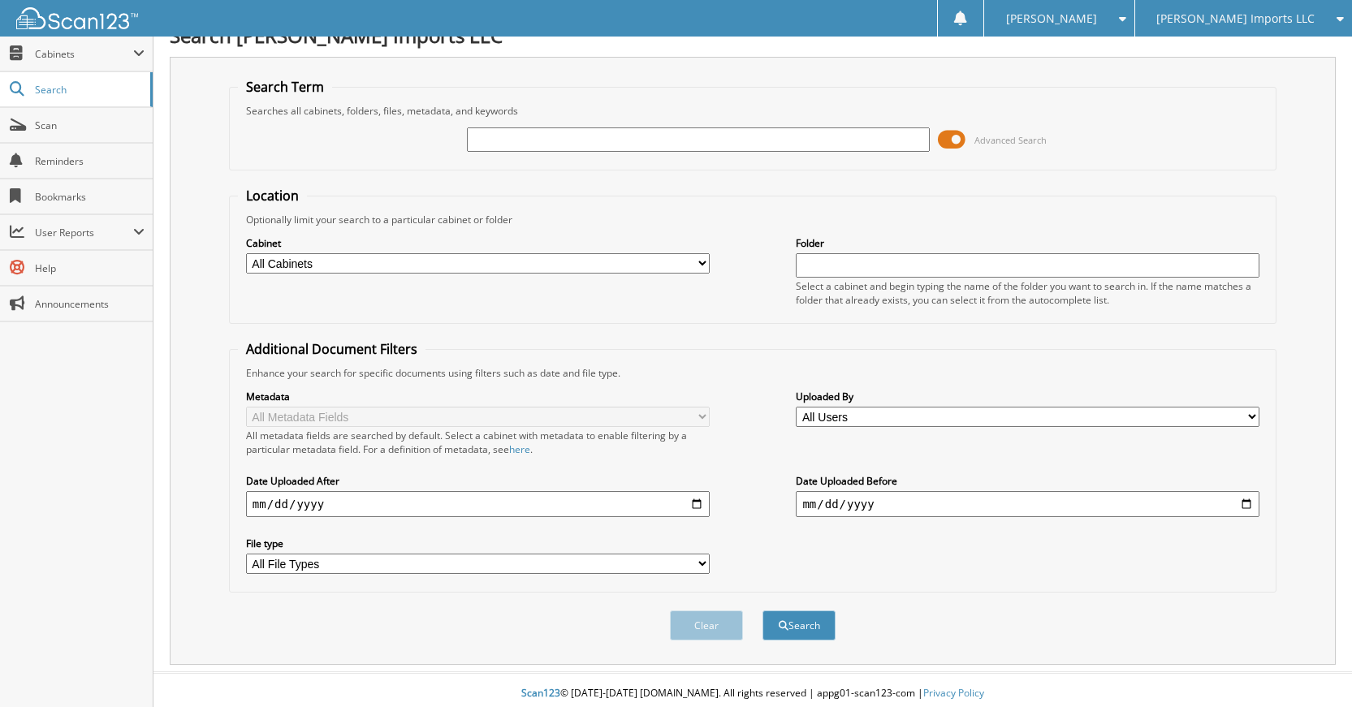
scroll to position [0, 0]
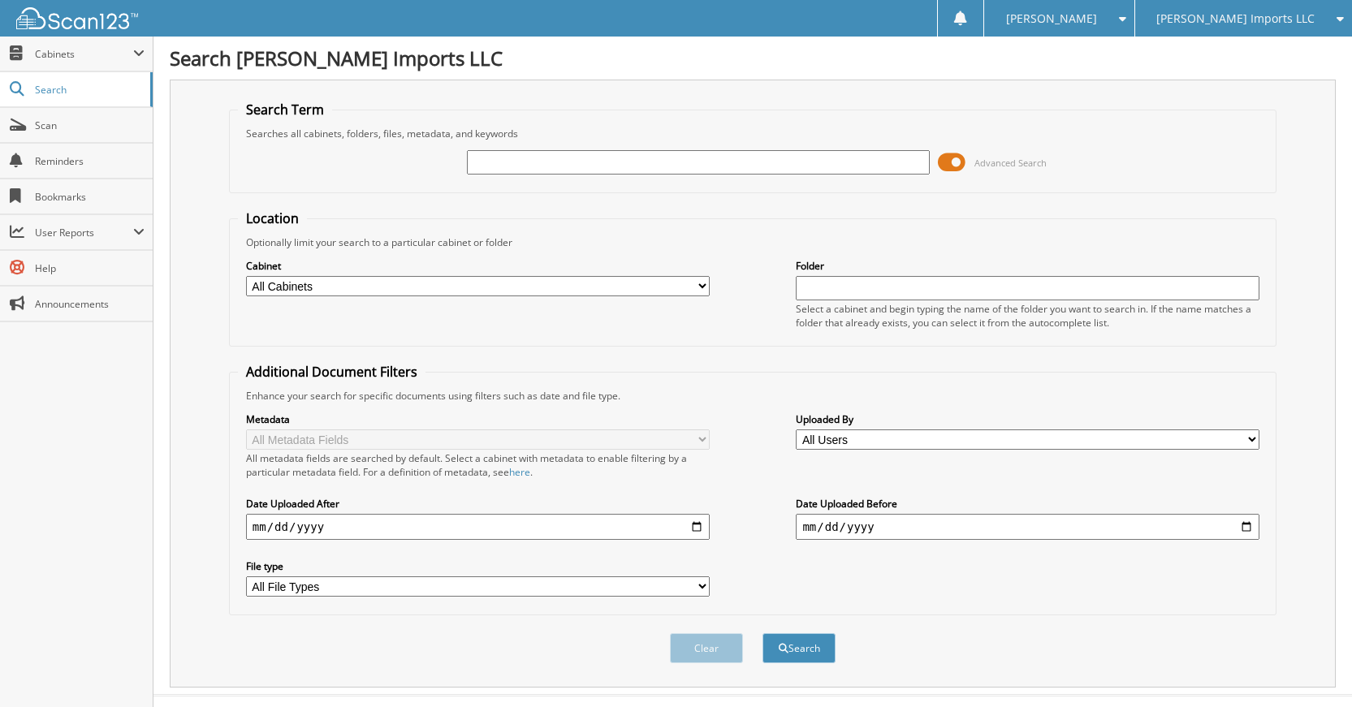
drag, startPoint x: 757, startPoint y: 149, endPoint x: 756, endPoint y: 158, distance: 9.8
click at [756, 157] on div at bounding box center [699, 163] width 464 height 28
click at [756, 158] on input "text" at bounding box center [699, 162] width 464 height 24
type input "60775"
click at [763, 633] on button "Search" at bounding box center [799, 648] width 73 height 30
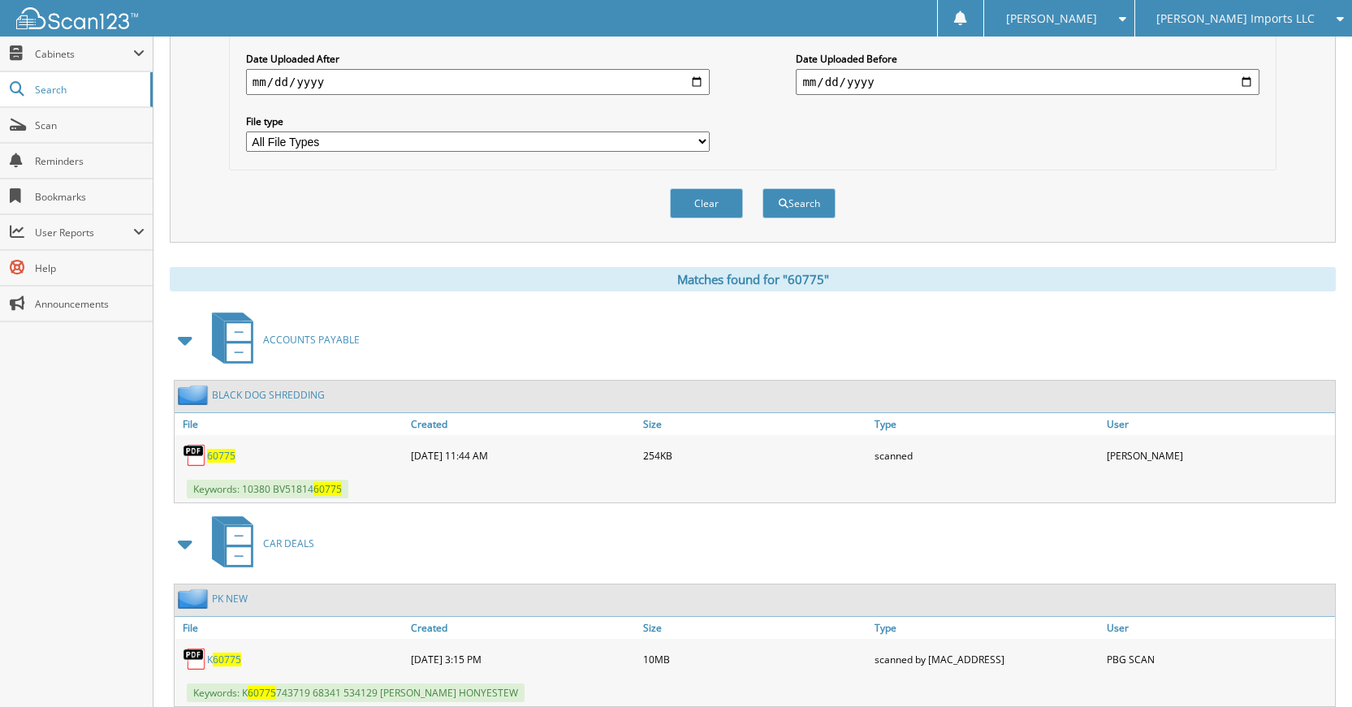
scroll to position [406, 0]
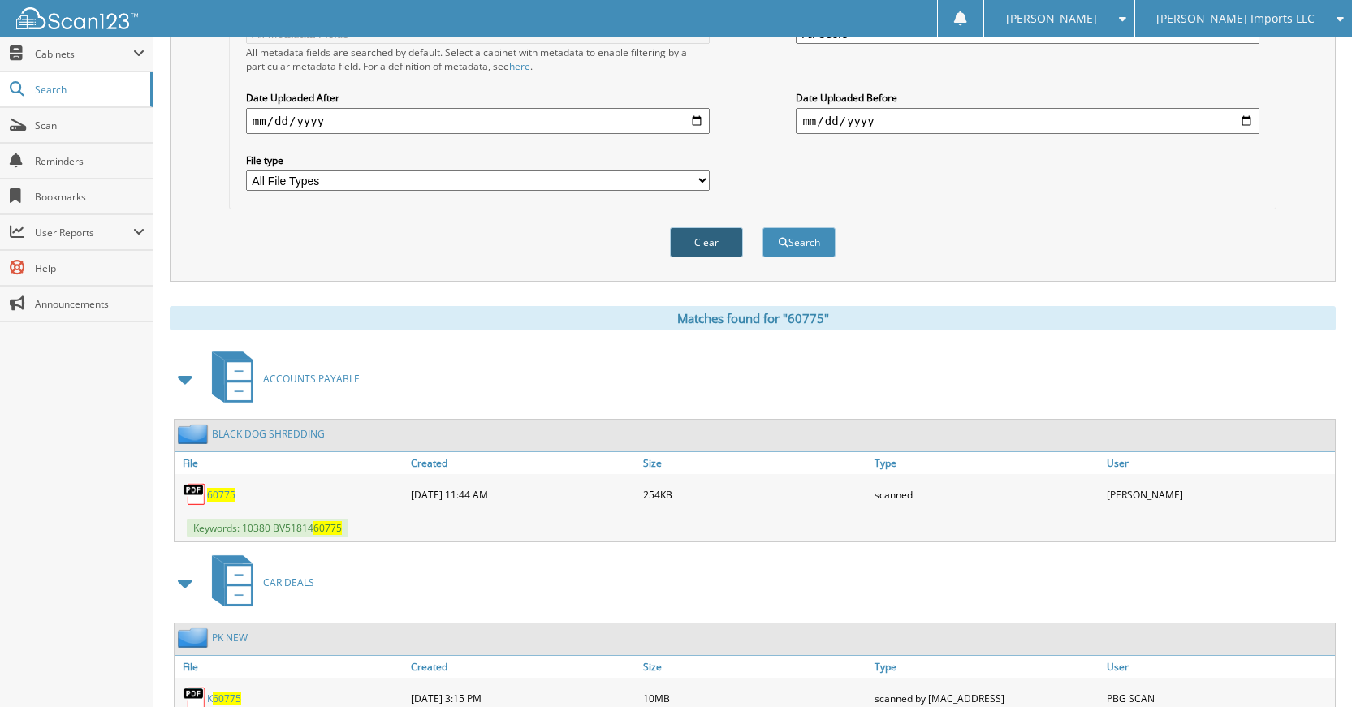
click at [702, 242] on button "Clear" at bounding box center [706, 242] width 73 height 30
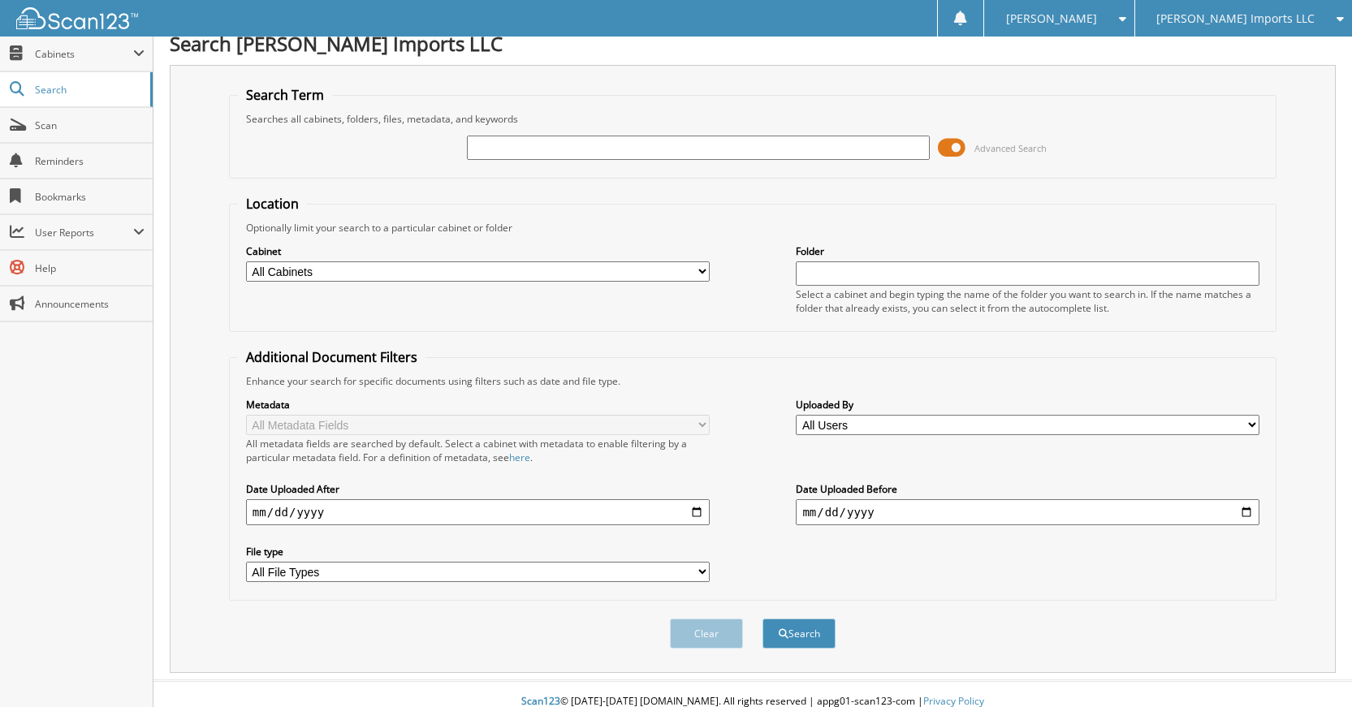
scroll to position [0, 0]
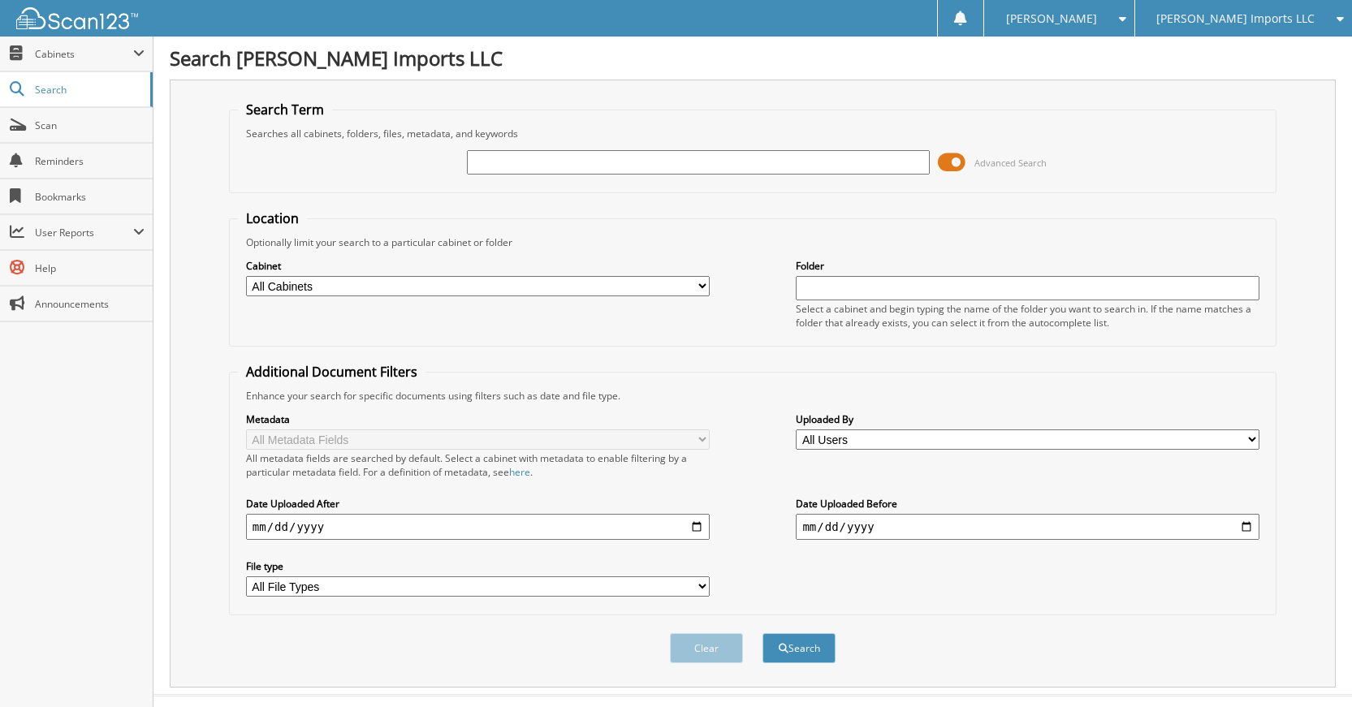
click at [695, 167] on input "text" at bounding box center [699, 162] width 464 height 24
type input "60743"
click at [763, 633] on button "Search" at bounding box center [799, 648] width 73 height 30
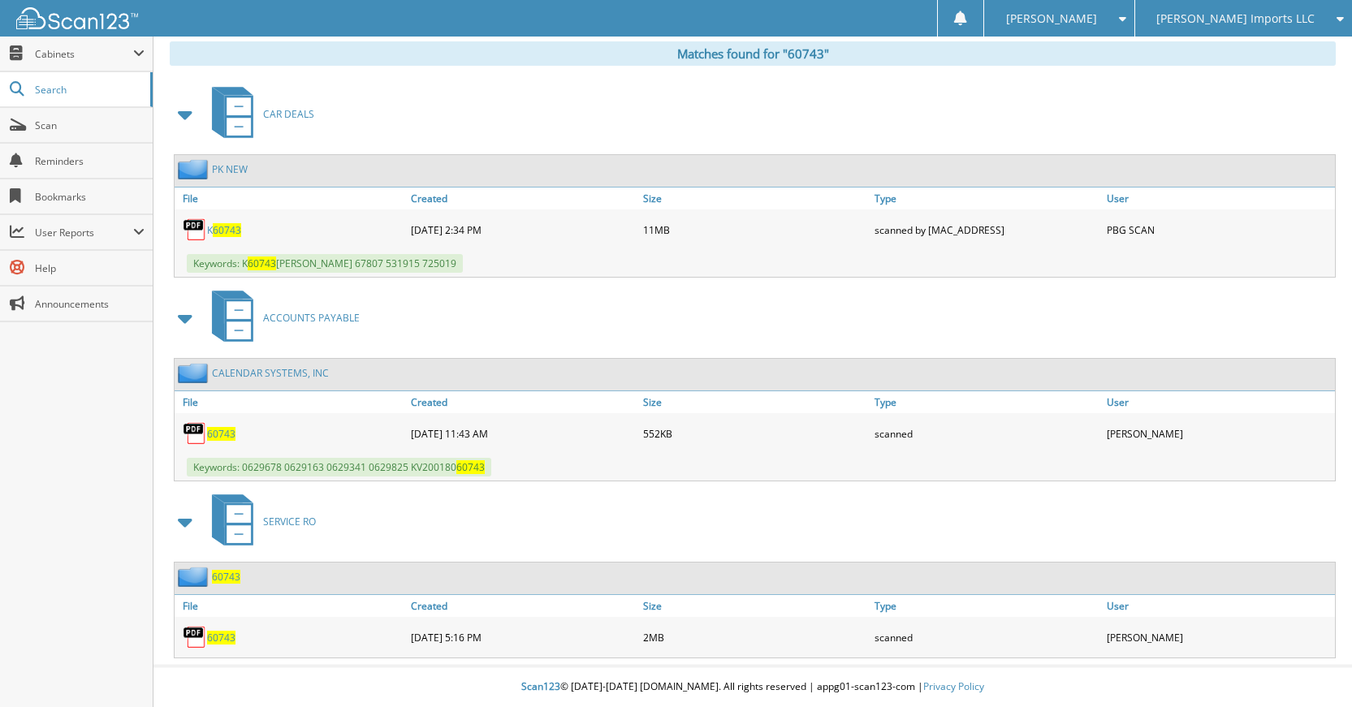
scroll to position [672, 0]
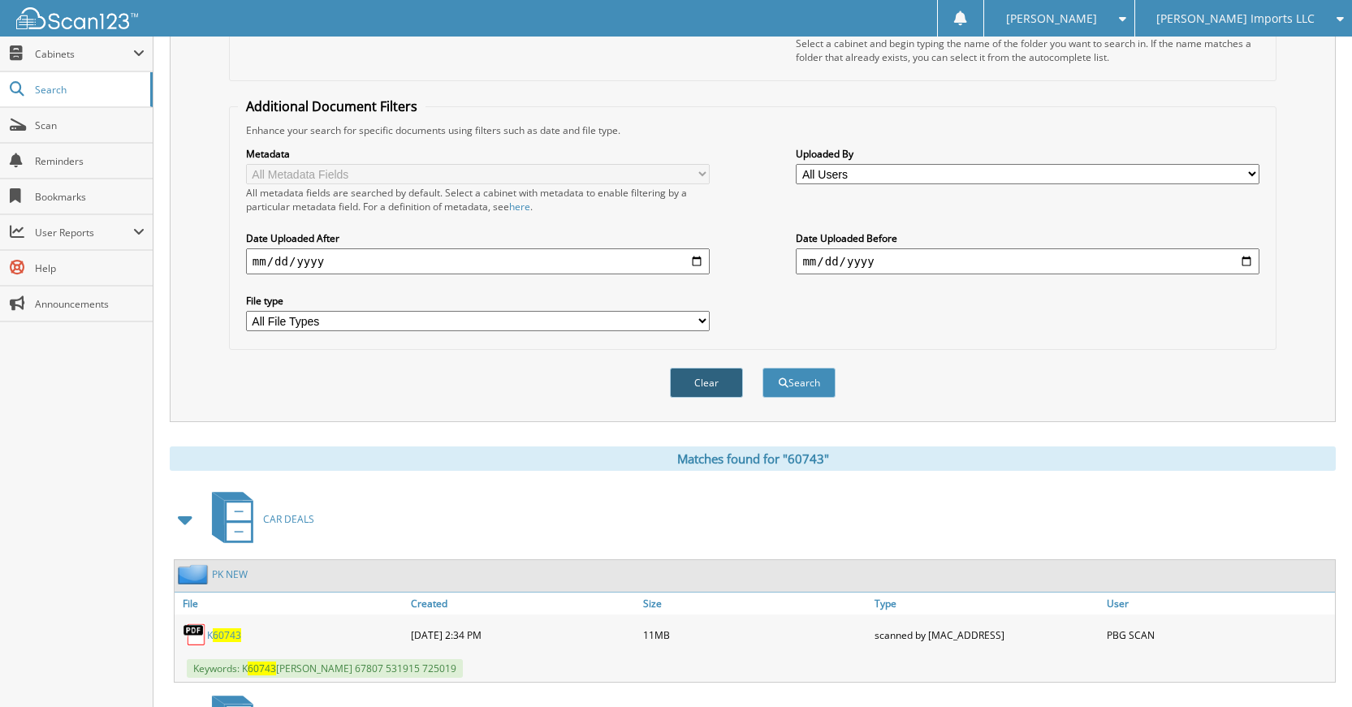
click at [705, 397] on button "Clear" at bounding box center [706, 383] width 73 height 30
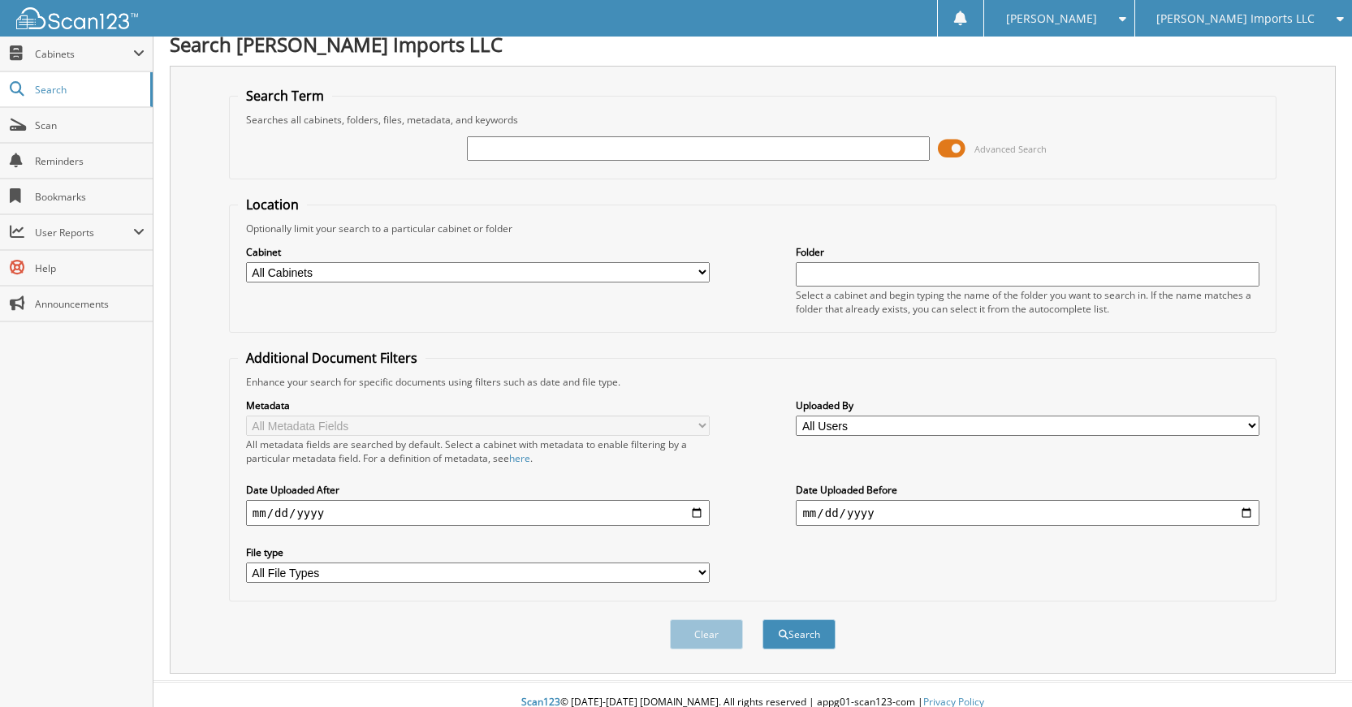
scroll to position [0, 0]
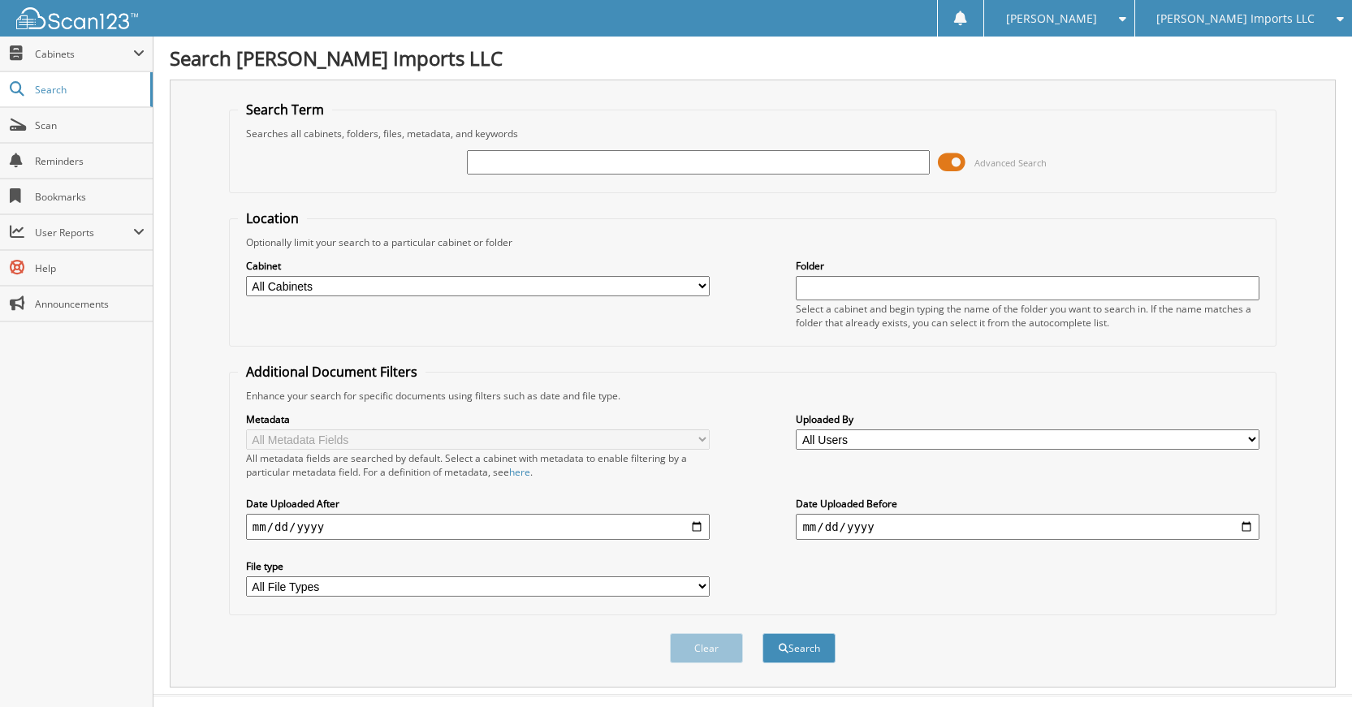
click at [749, 169] on input "text" at bounding box center [699, 162] width 464 height 24
type input "60746"
click at [763, 633] on button "Search" at bounding box center [799, 648] width 73 height 30
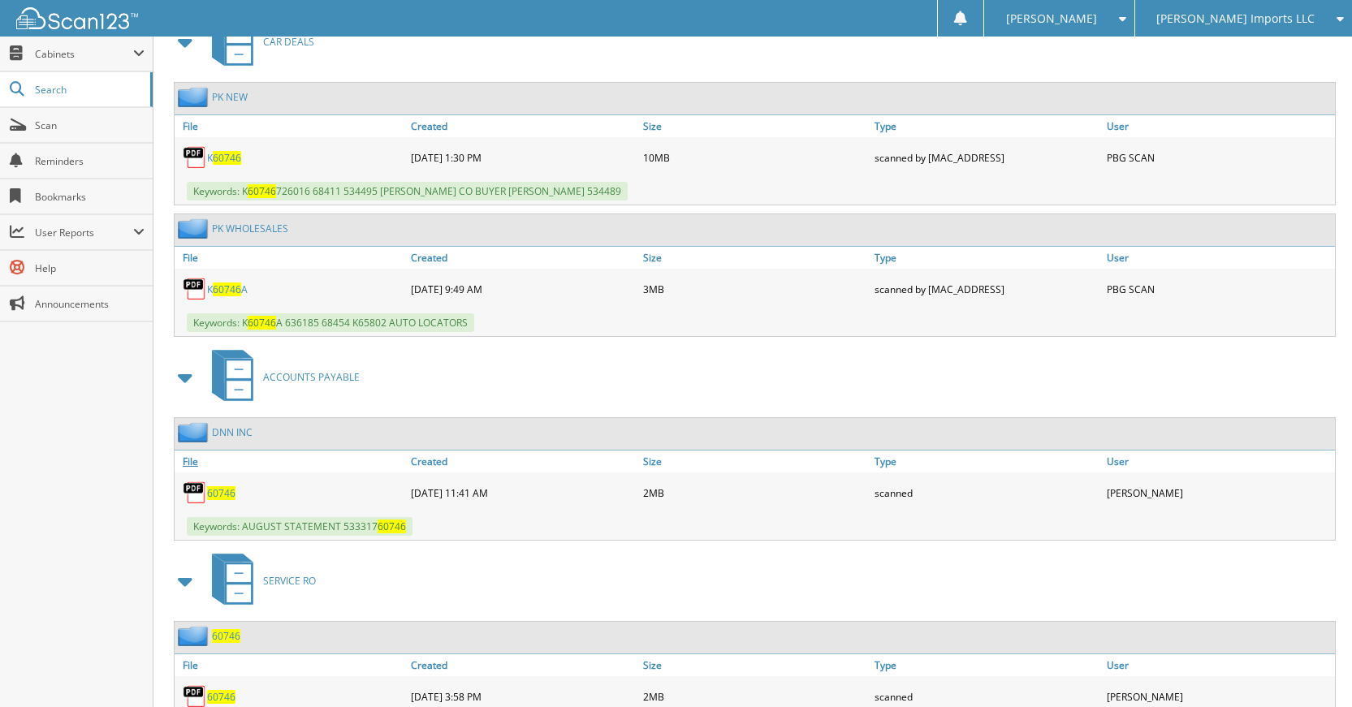
scroll to position [803, 0]
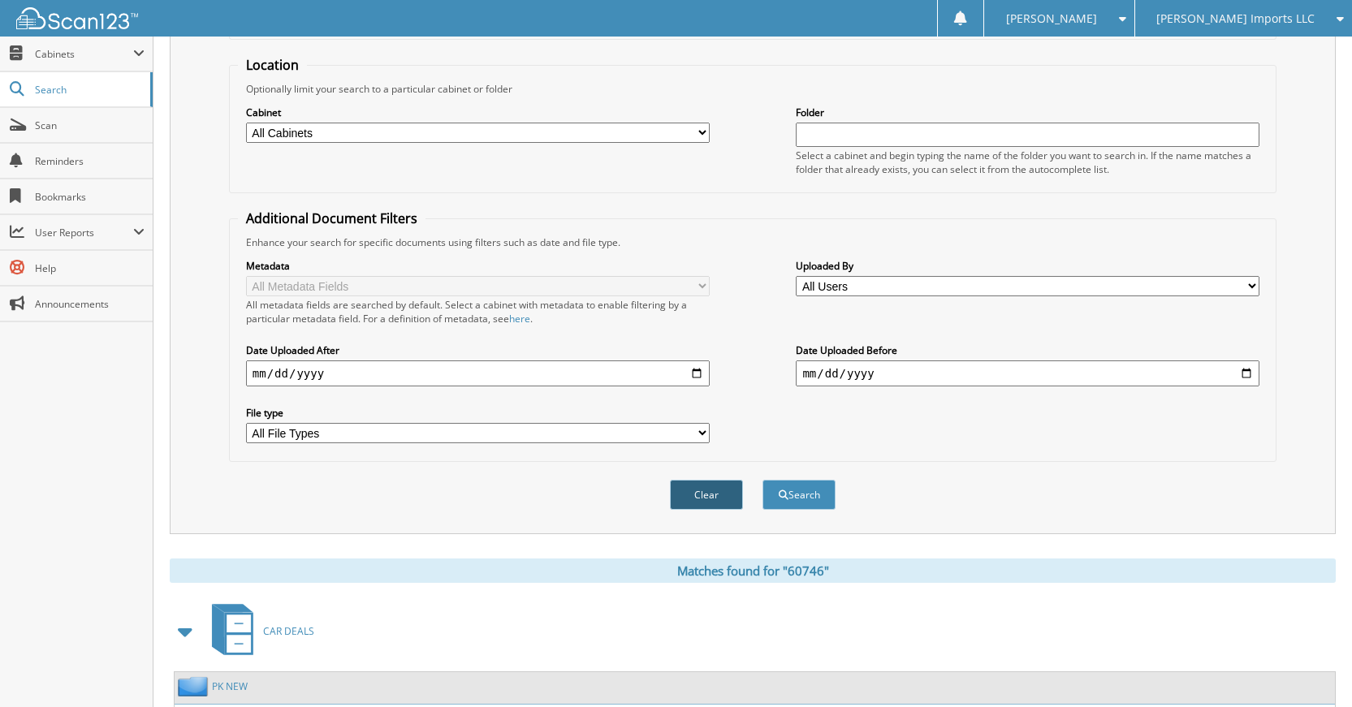
click at [718, 495] on button "Clear" at bounding box center [706, 495] width 73 height 30
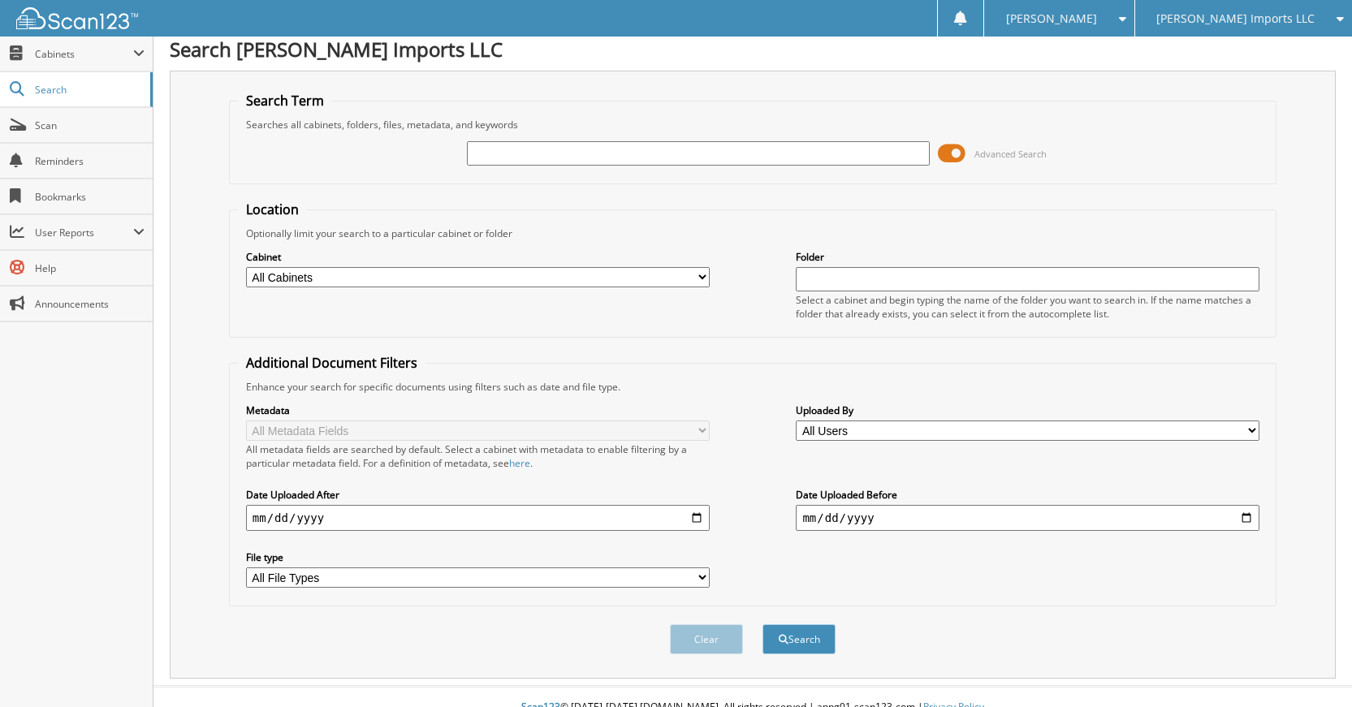
scroll to position [0, 0]
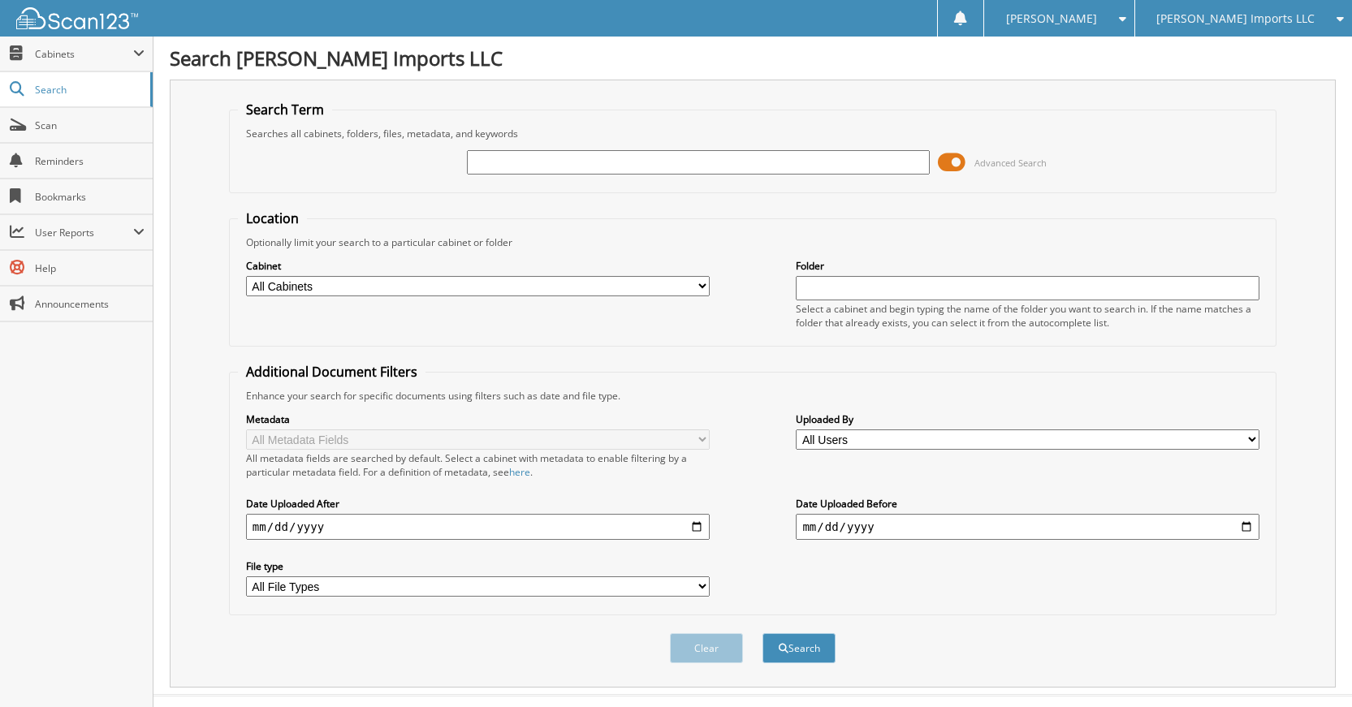
click at [812, 163] on input "text" at bounding box center [699, 162] width 464 height 24
click at [102, 123] on span "Scan" at bounding box center [90, 126] width 110 height 14
